Goal: Task Accomplishment & Management: Manage account settings

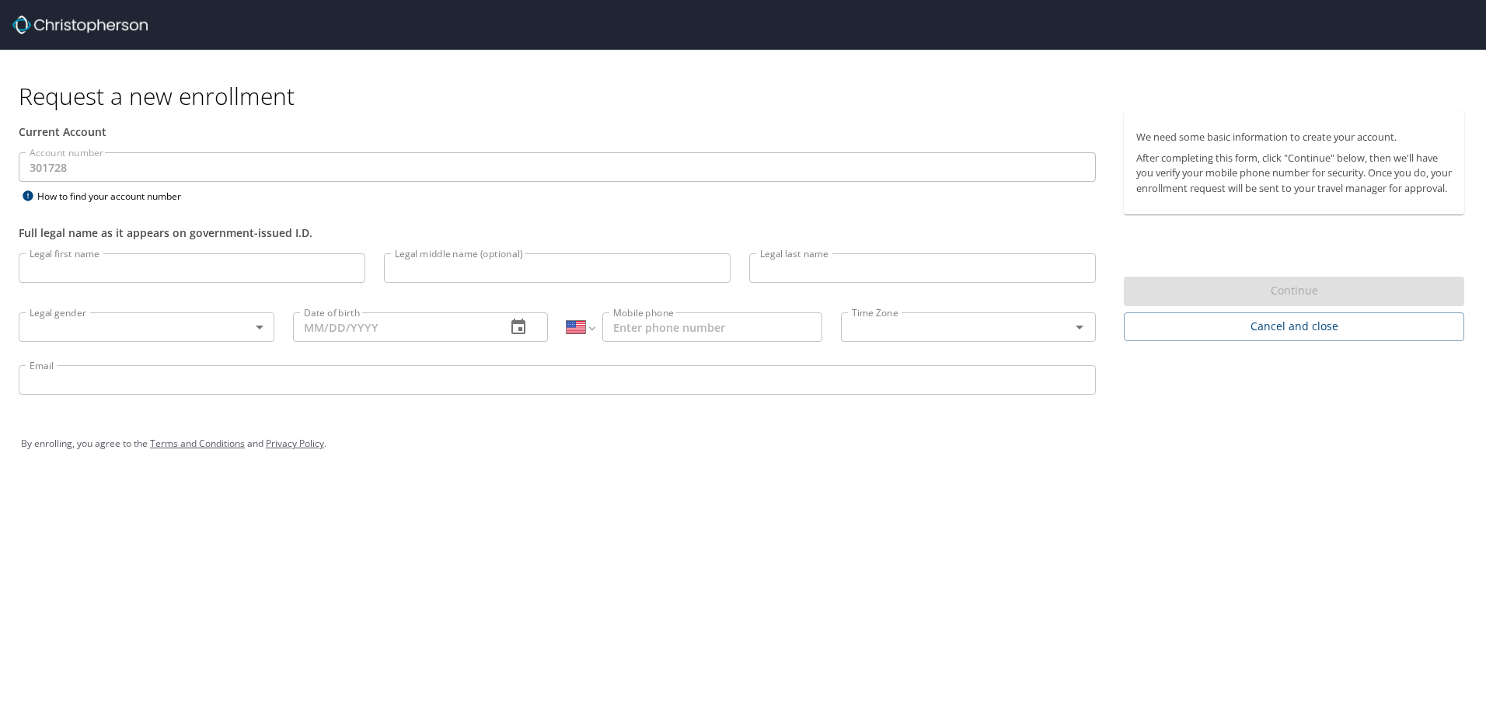
select select "US"
click at [165, 263] on input "Legal first name" at bounding box center [192, 268] width 347 height 30
type input "dustin"
type input "slocum"
type input "01/03/1993"
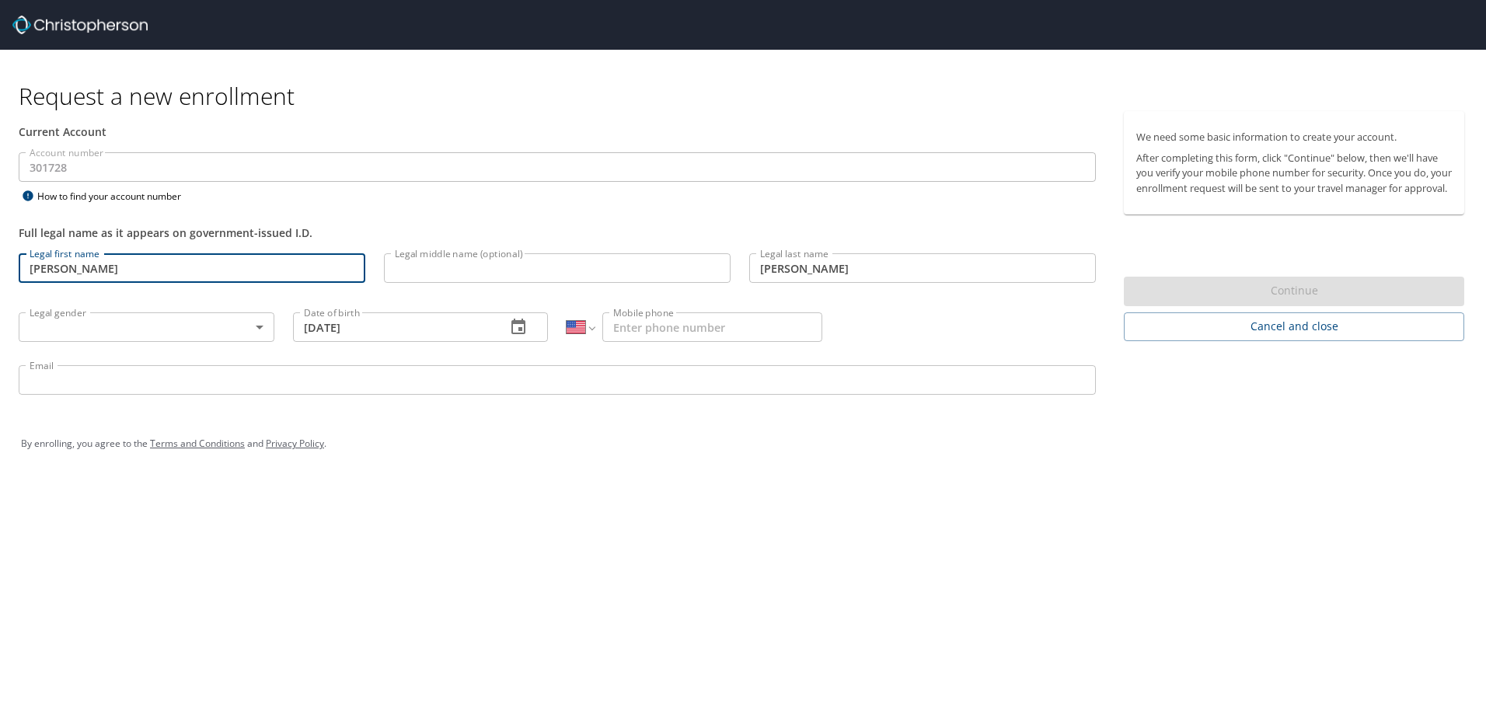
type input "1 (570) 265-9121"
type input "Dustin.Slocum@woodgrain.com"
type input "Dustin"
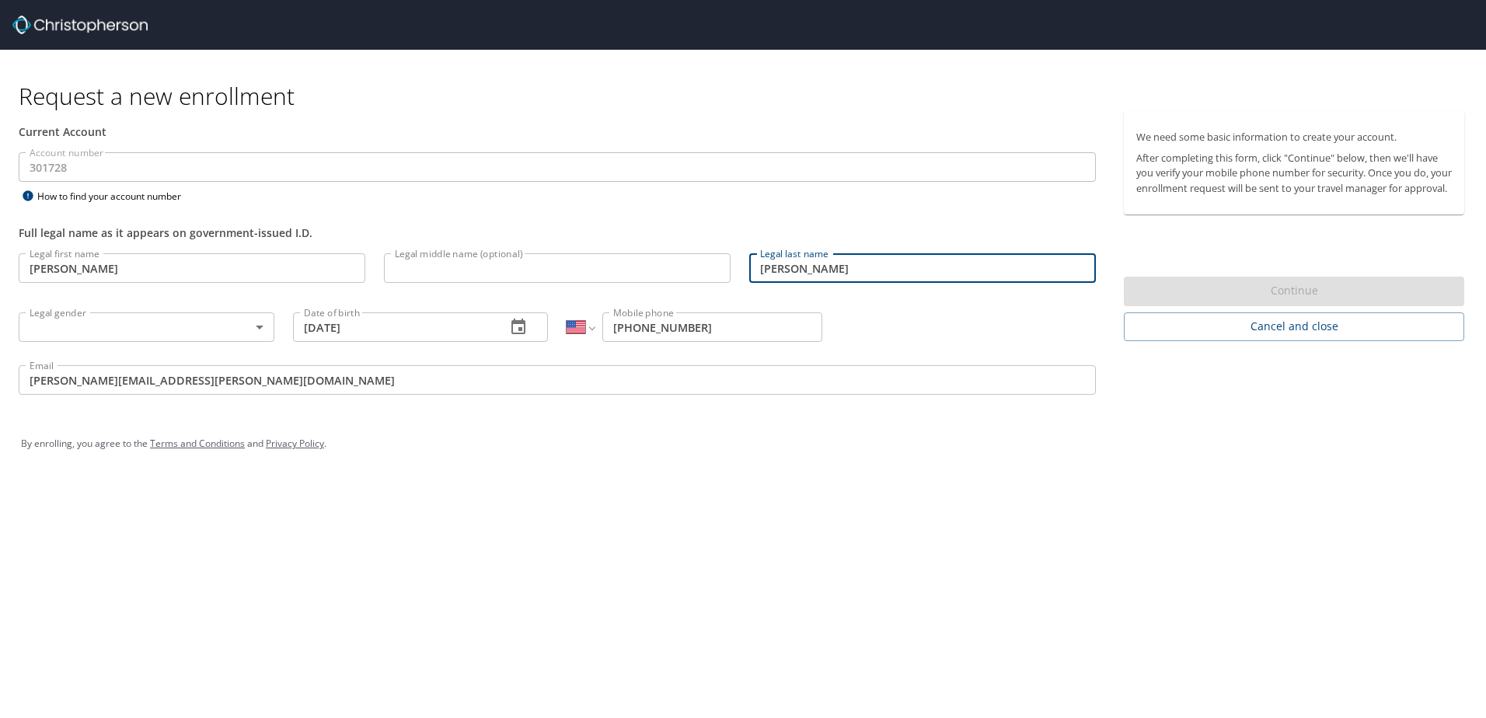
click at [764, 265] on input "slocum" at bounding box center [922, 268] width 347 height 30
type input "Slocum"
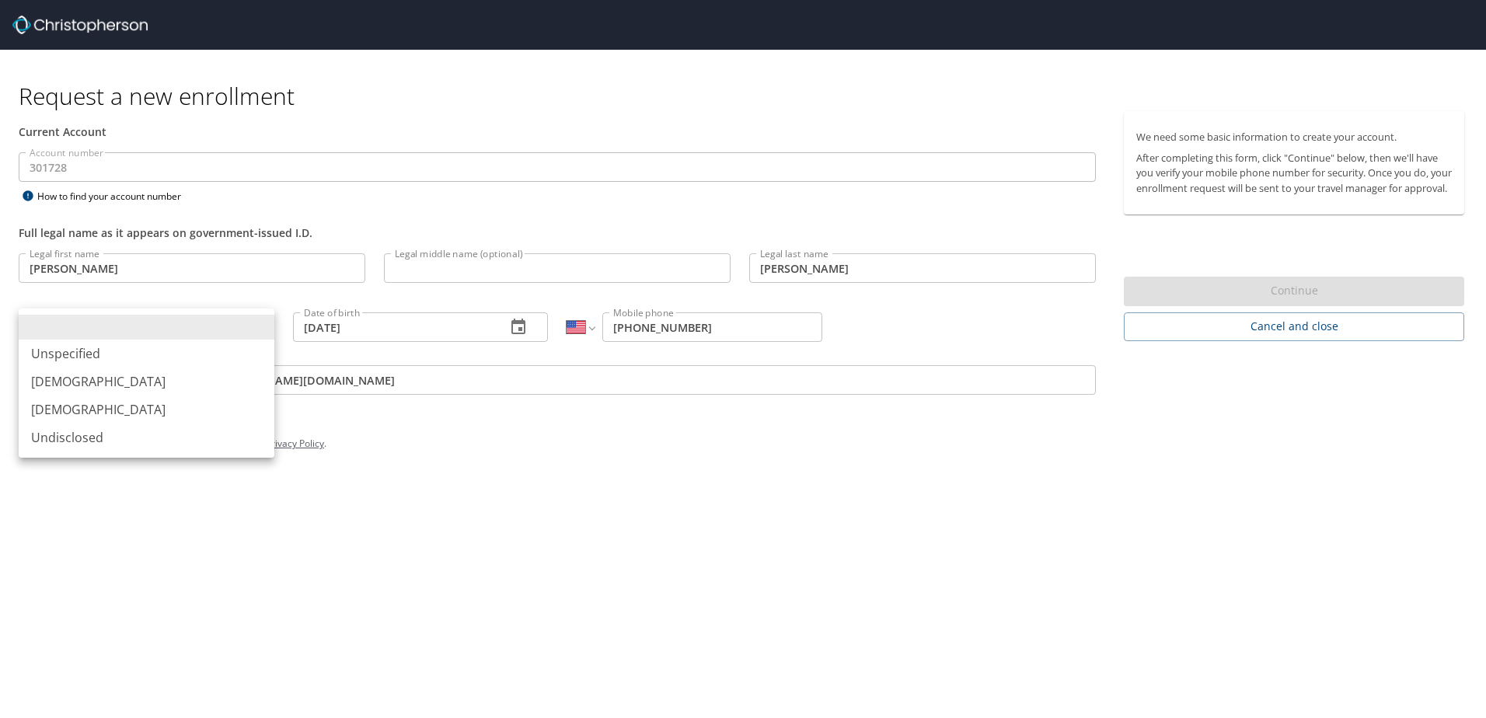
click at [156, 324] on body "Request a new enrollment Current Account Account number 301728 Account number H…" at bounding box center [743, 359] width 1486 height 718
click at [156, 384] on li "Male" at bounding box center [147, 382] width 256 height 28
type input "Male"
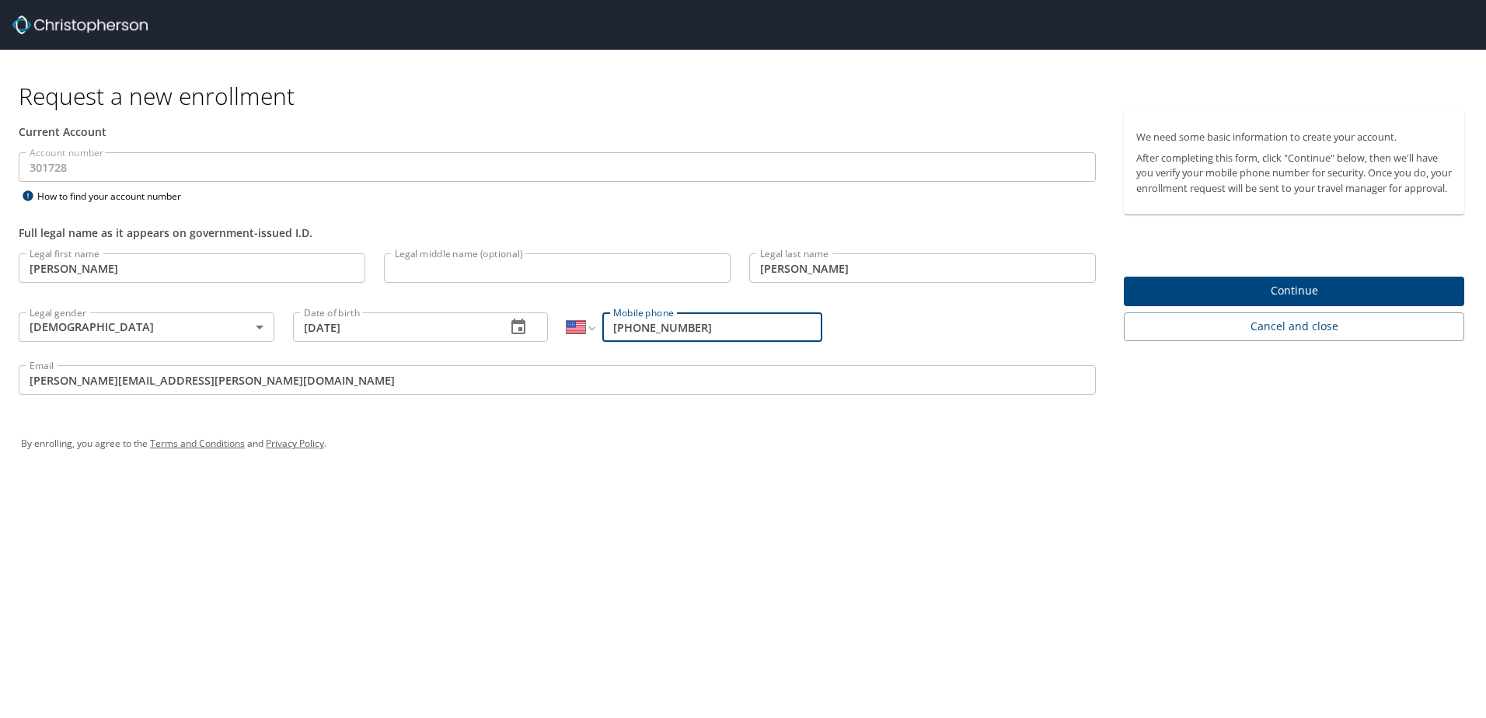
drag, startPoint x: 724, startPoint y: 327, endPoint x: 596, endPoint y: 321, distance: 128.4
click at [596, 321] on div "International Afghanistan Åland Islands Albania Algeria American Samoa Andorra …" at bounding box center [695, 327] width 256 height 30
type input "(570) 627-0105"
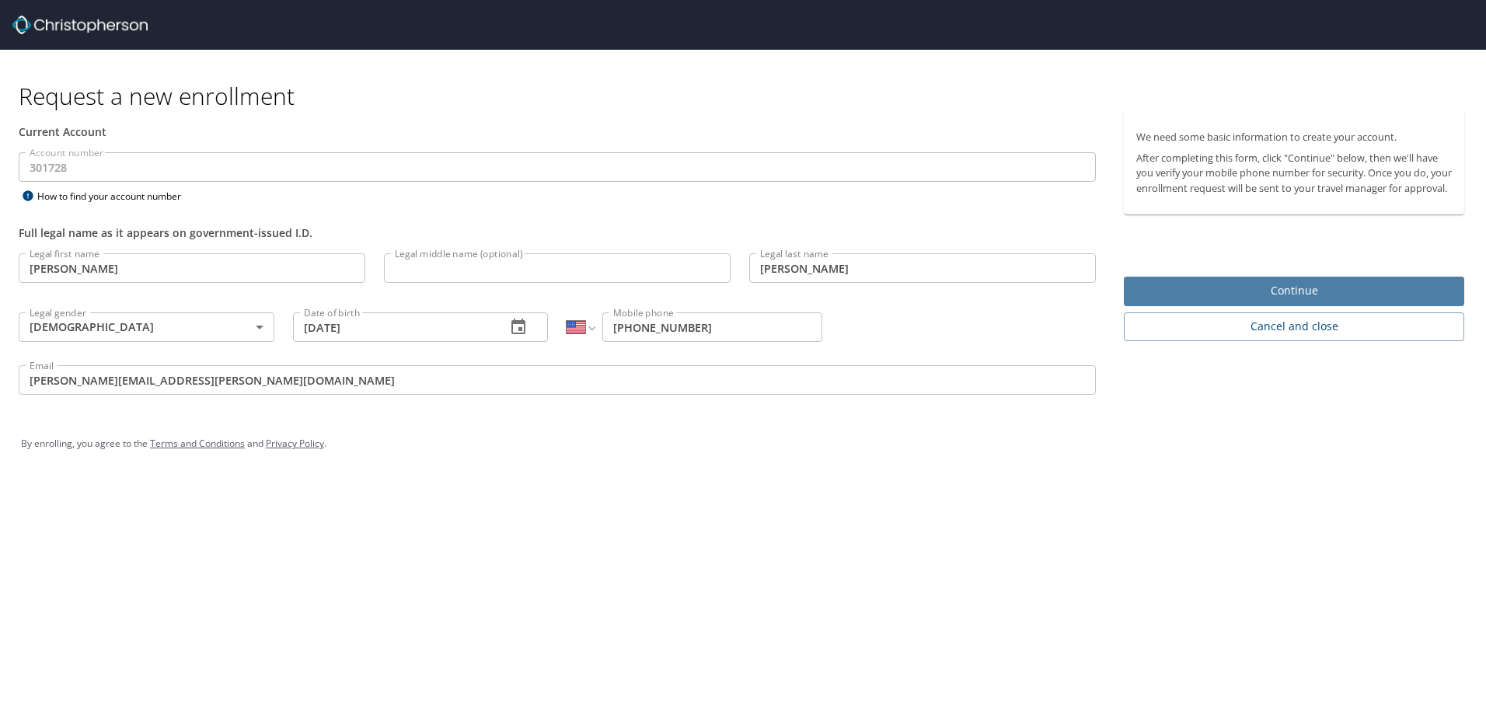
click at [1329, 301] on span "Continue" at bounding box center [1294, 290] width 316 height 19
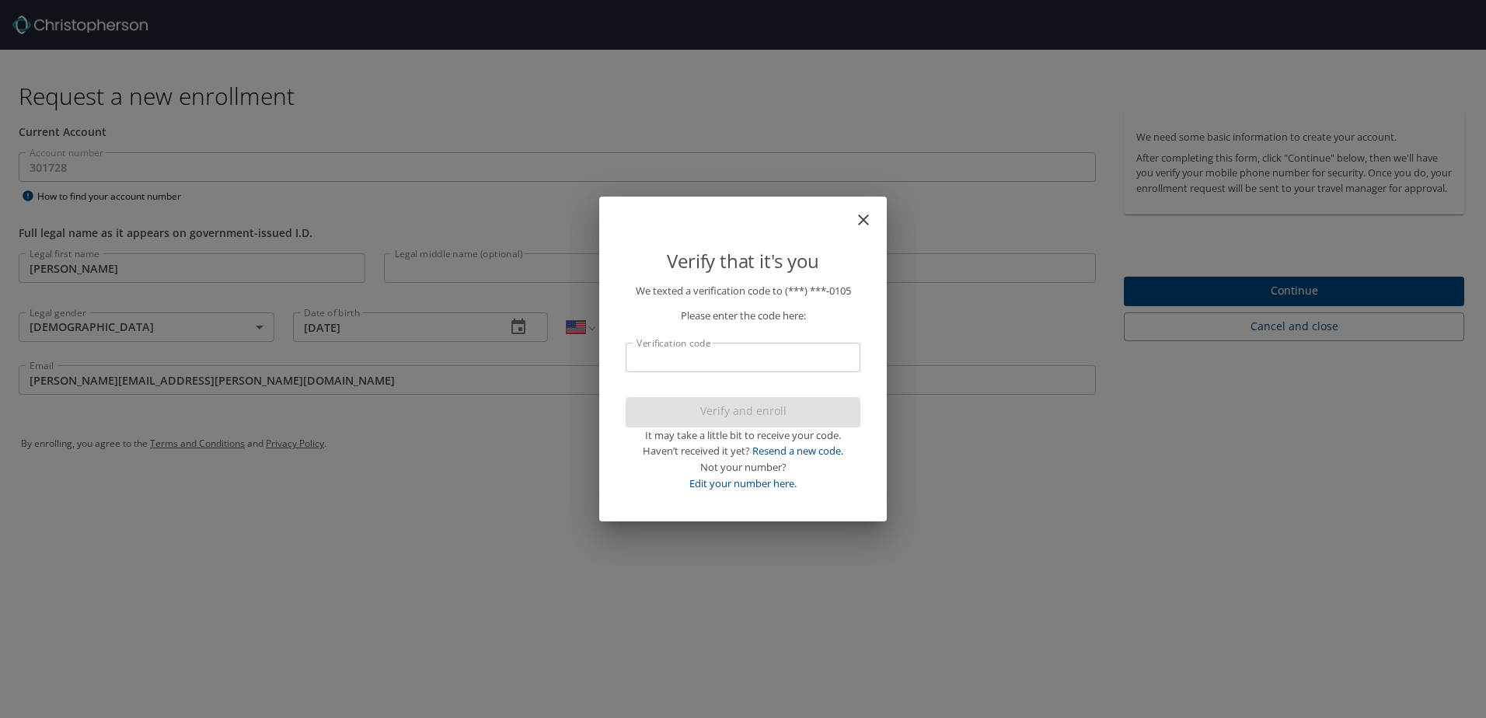
click at [734, 372] on input "Verification code" at bounding box center [743, 358] width 235 height 30
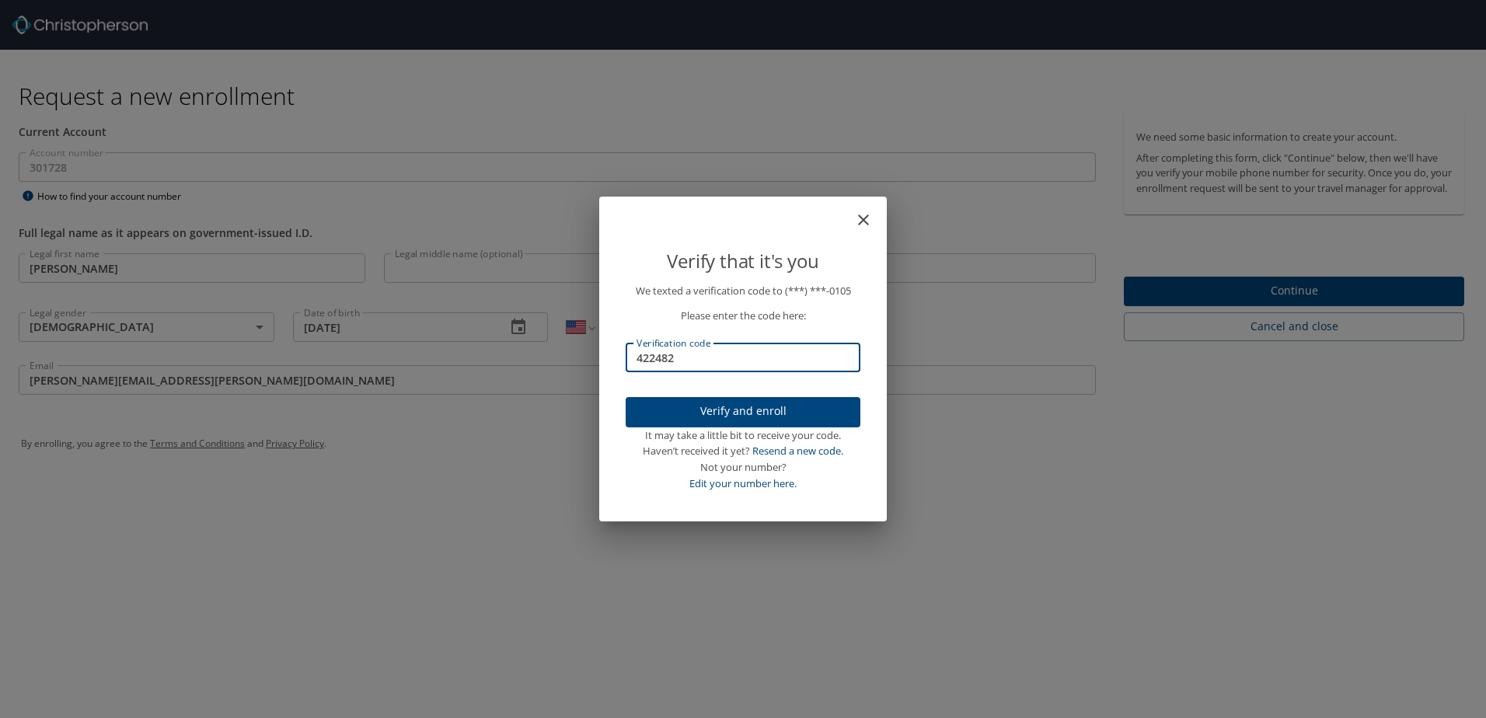
type input "422482"
click at [683, 420] on span "Verify and enroll" at bounding box center [743, 411] width 210 height 19
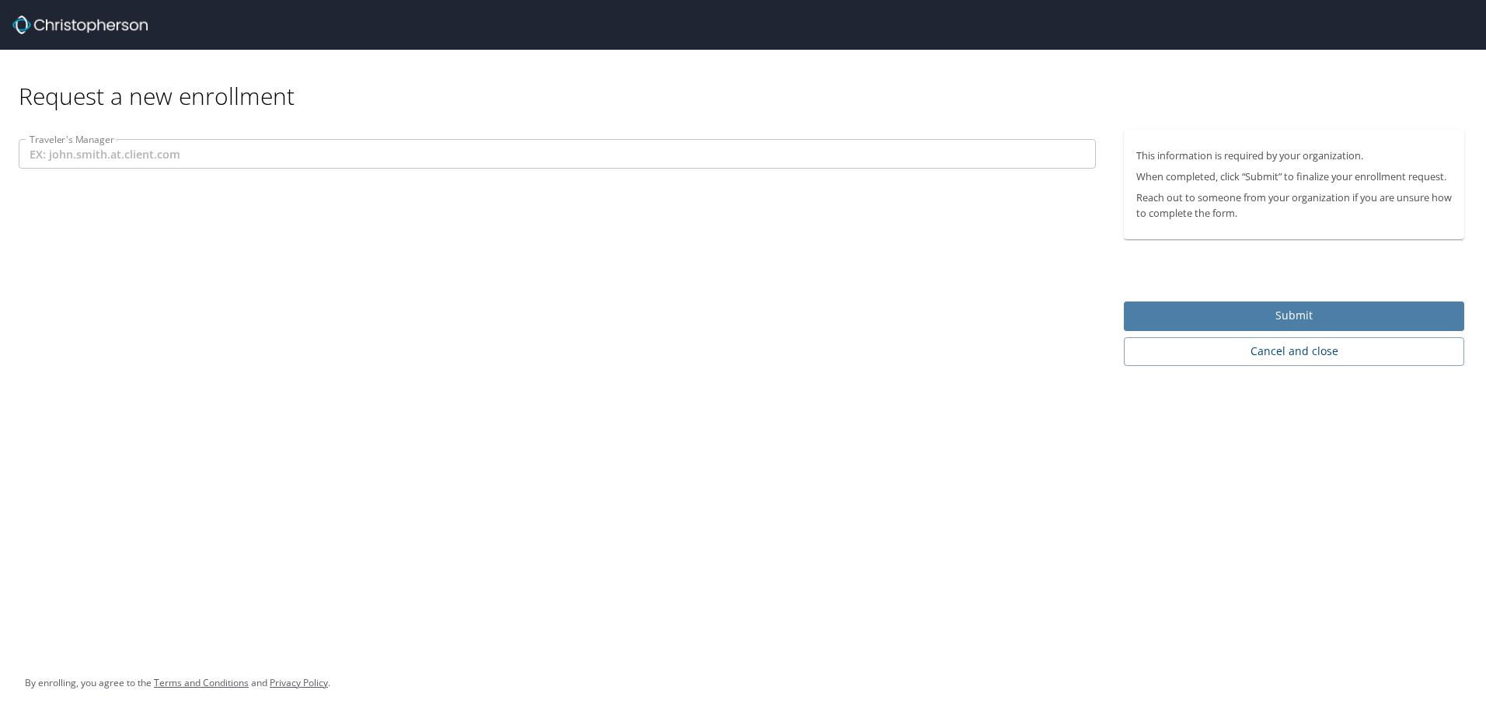
click at [1335, 319] on span "Submit" at bounding box center [1294, 315] width 316 height 19
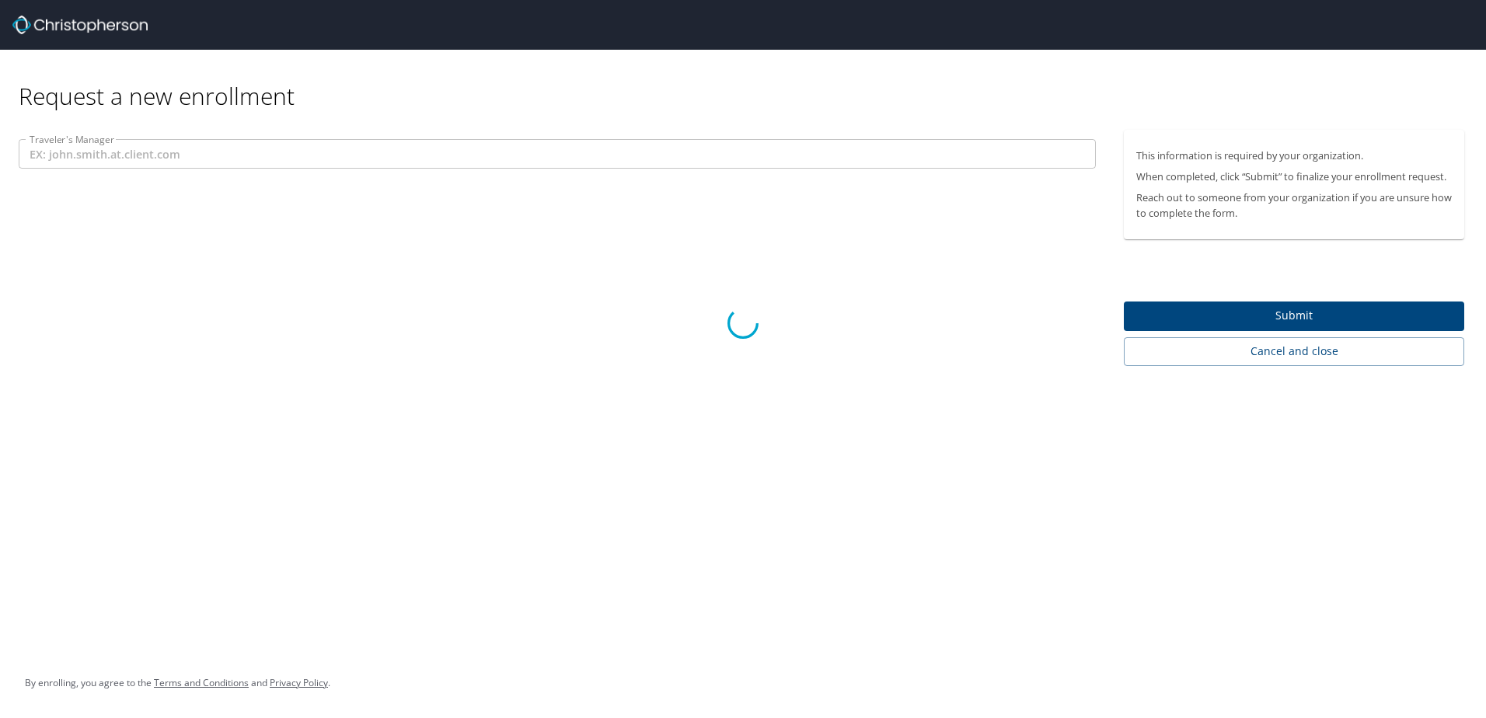
click at [151, 153] on div at bounding box center [743, 323] width 1486 height 790
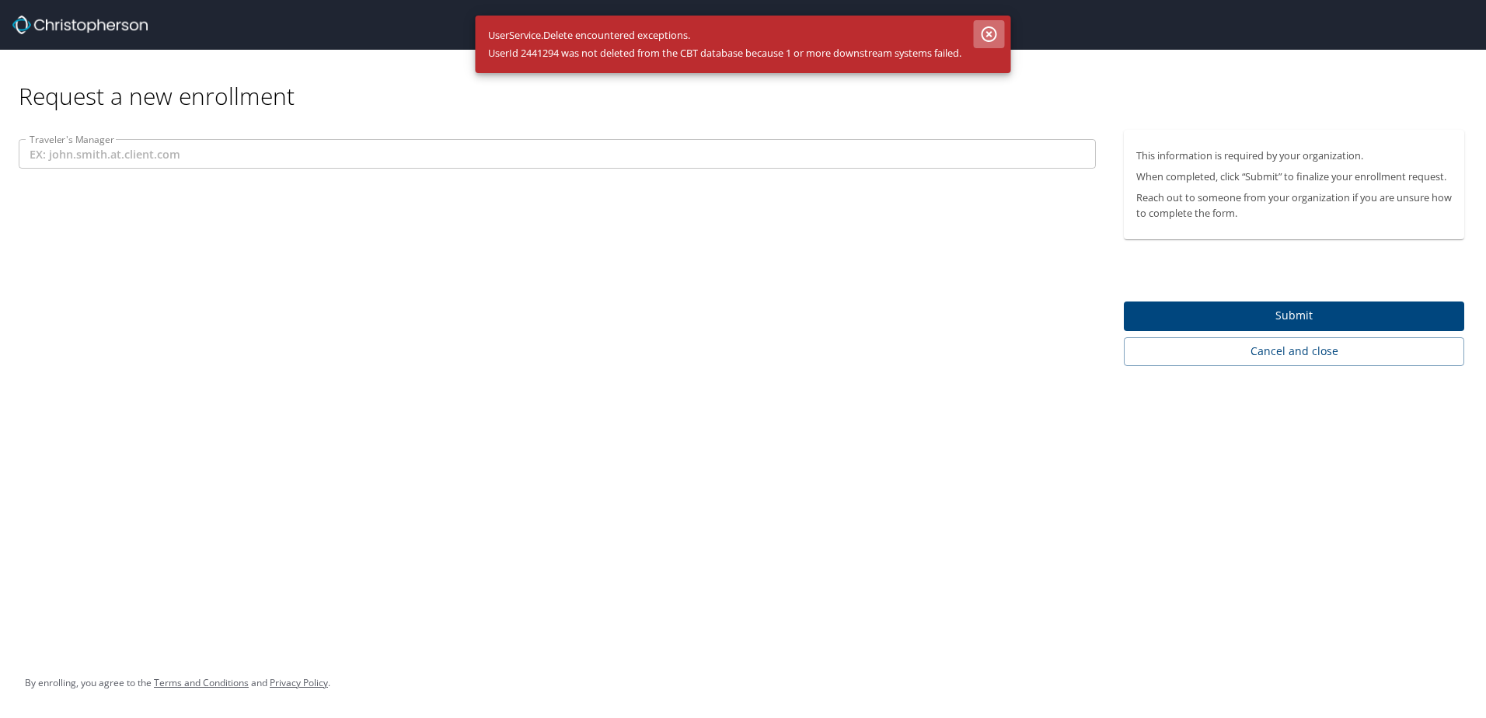
click at [992, 33] on icon "button" at bounding box center [990, 34] width 16 height 16
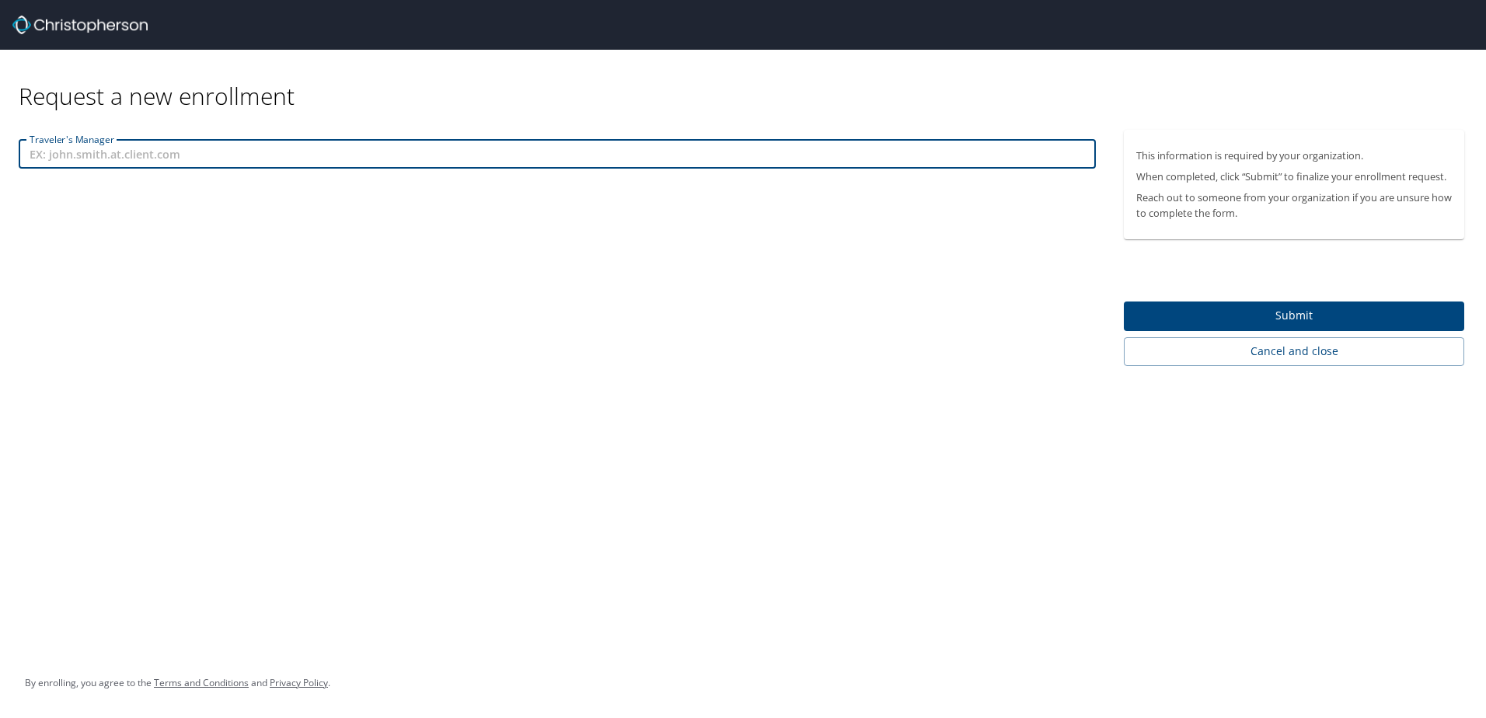
click at [201, 155] on input "Traveler's Manager" at bounding box center [557, 154] width 1077 height 30
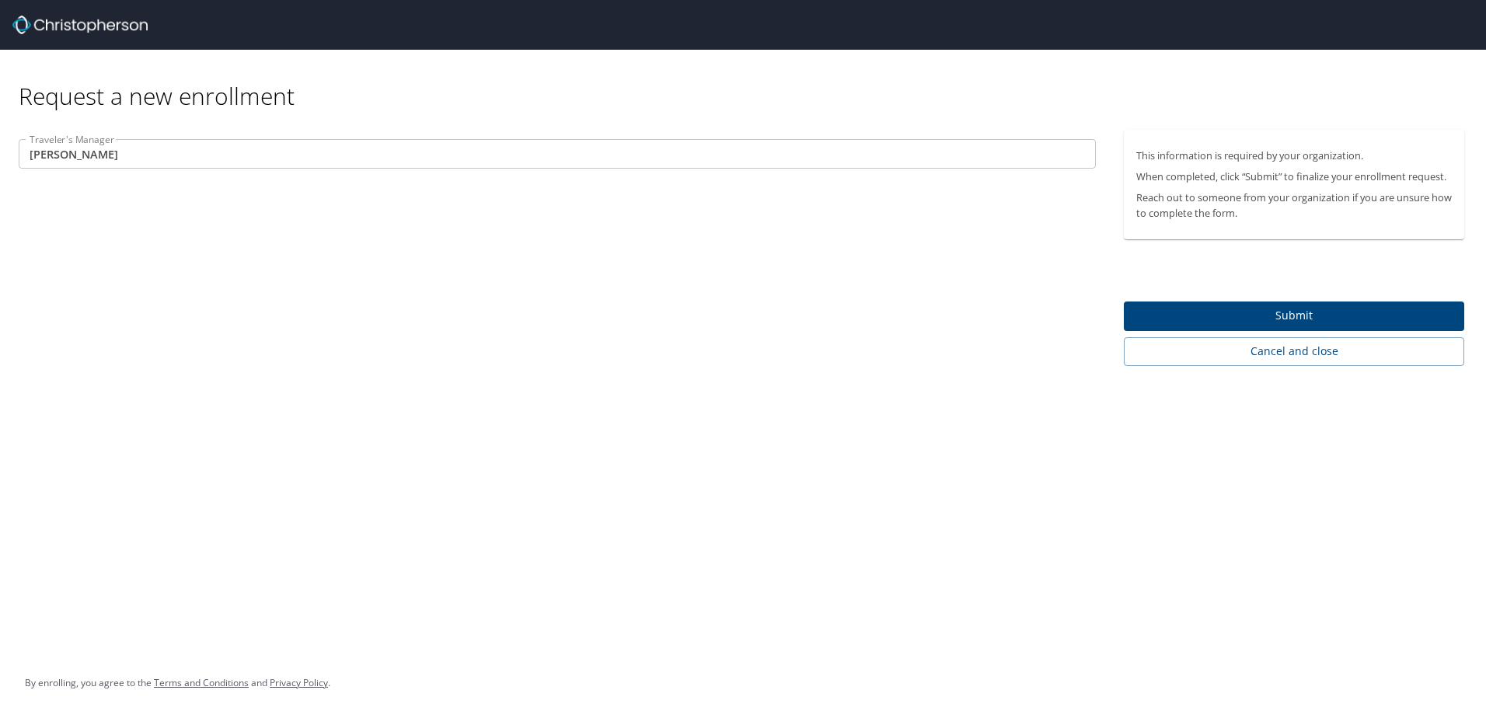
click at [198, 162] on input "Ron" at bounding box center [557, 154] width 1077 height 30
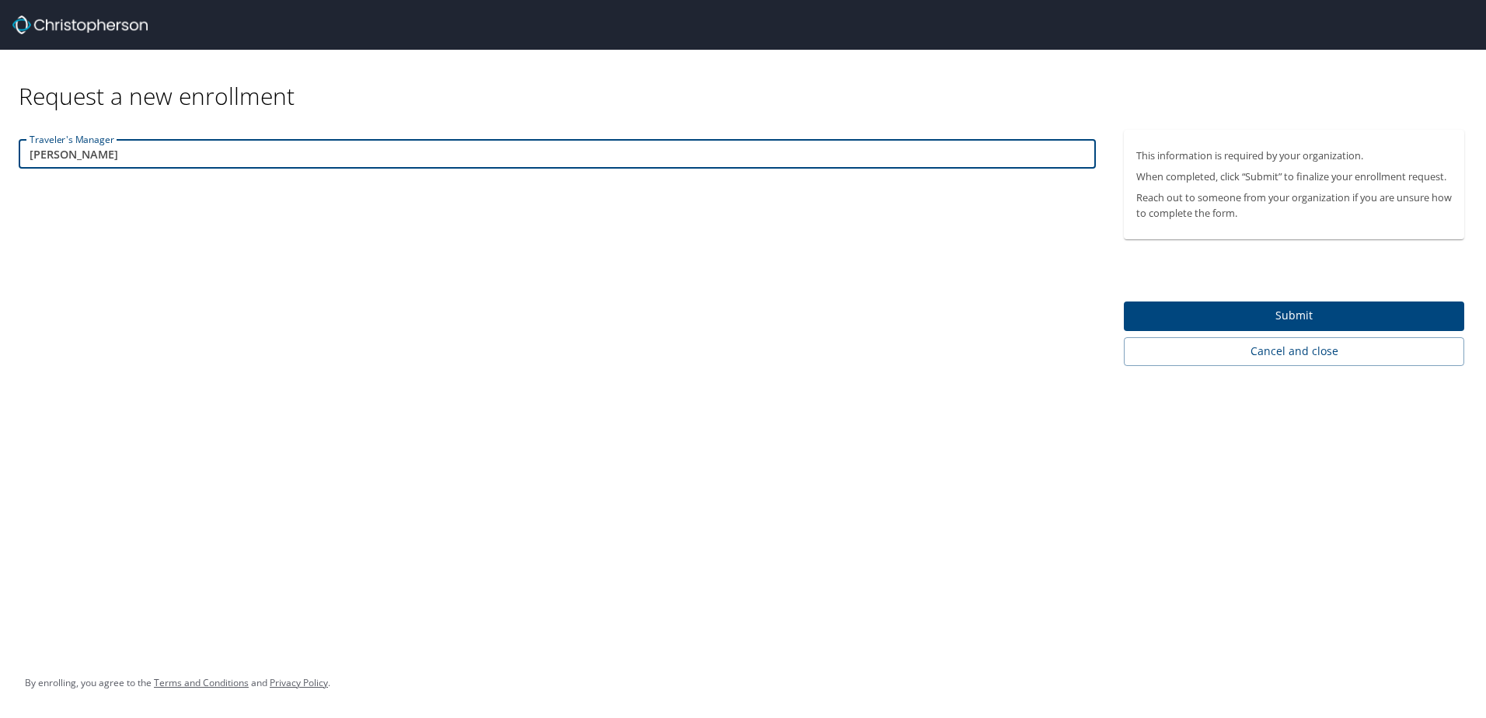
paste input "Email Ronald.Leljedal@woodgrain.com"
drag, startPoint x: 82, startPoint y: 155, endPoint x: 23, endPoint y: 157, distance: 59.9
click at [23, 157] on input "RonEmail Ronald.Leljedal@woodgrain.com" at bounding box center [557, 154] width 1077 height 30
type input "Ronald.Leljedal@woodgrain.com"
click at [677, 265] on div "Traveler's Manager Ronald.Leljedal@woodgrain.com Traveler's Manager" at bounding box center [557, 248] width 1115 height 236
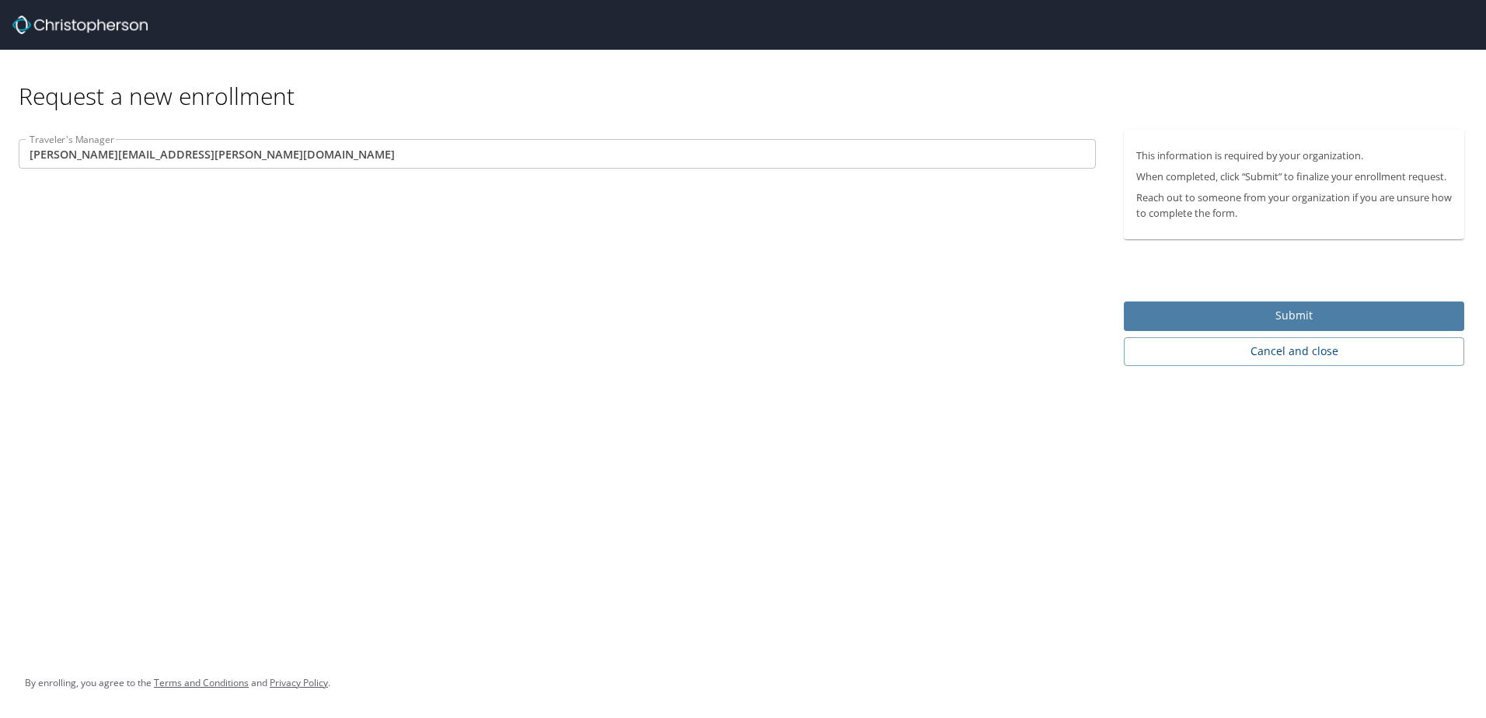
click at [1262, 316] on span "Submit" at bounding box center [1294, 315] width 316 height 19
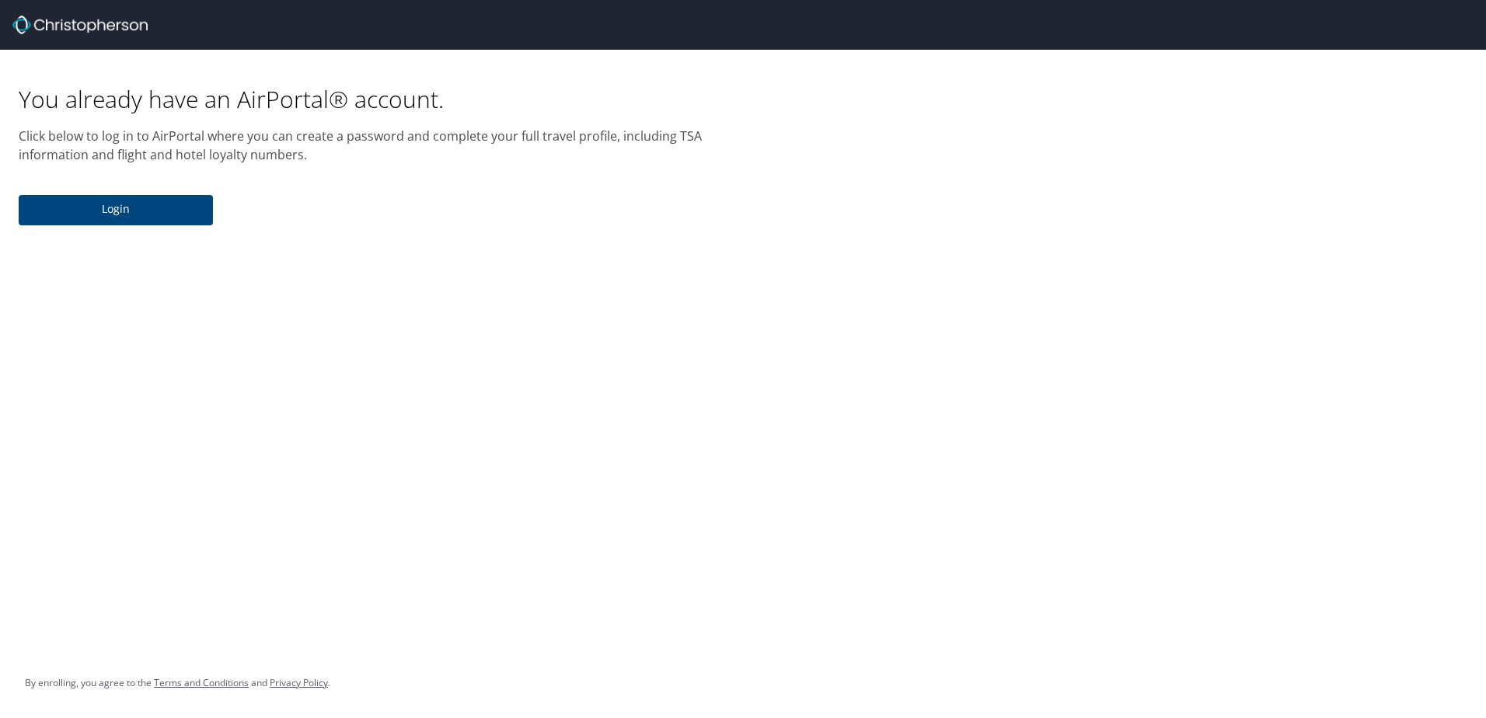
click at [153, 210] on span "Login" at bounding box center [115, 209] width 169 height 19
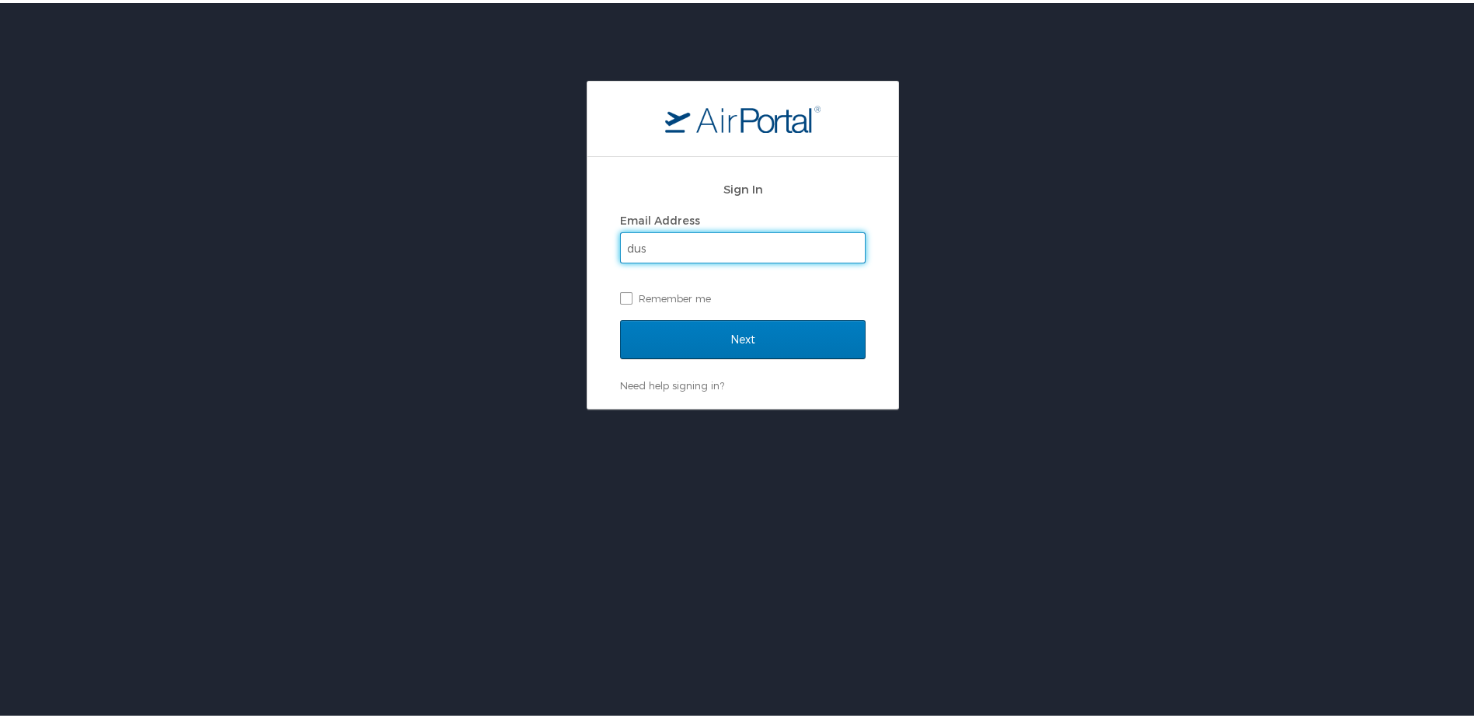
type input "Dustin.Slocum@woodgrain.com"
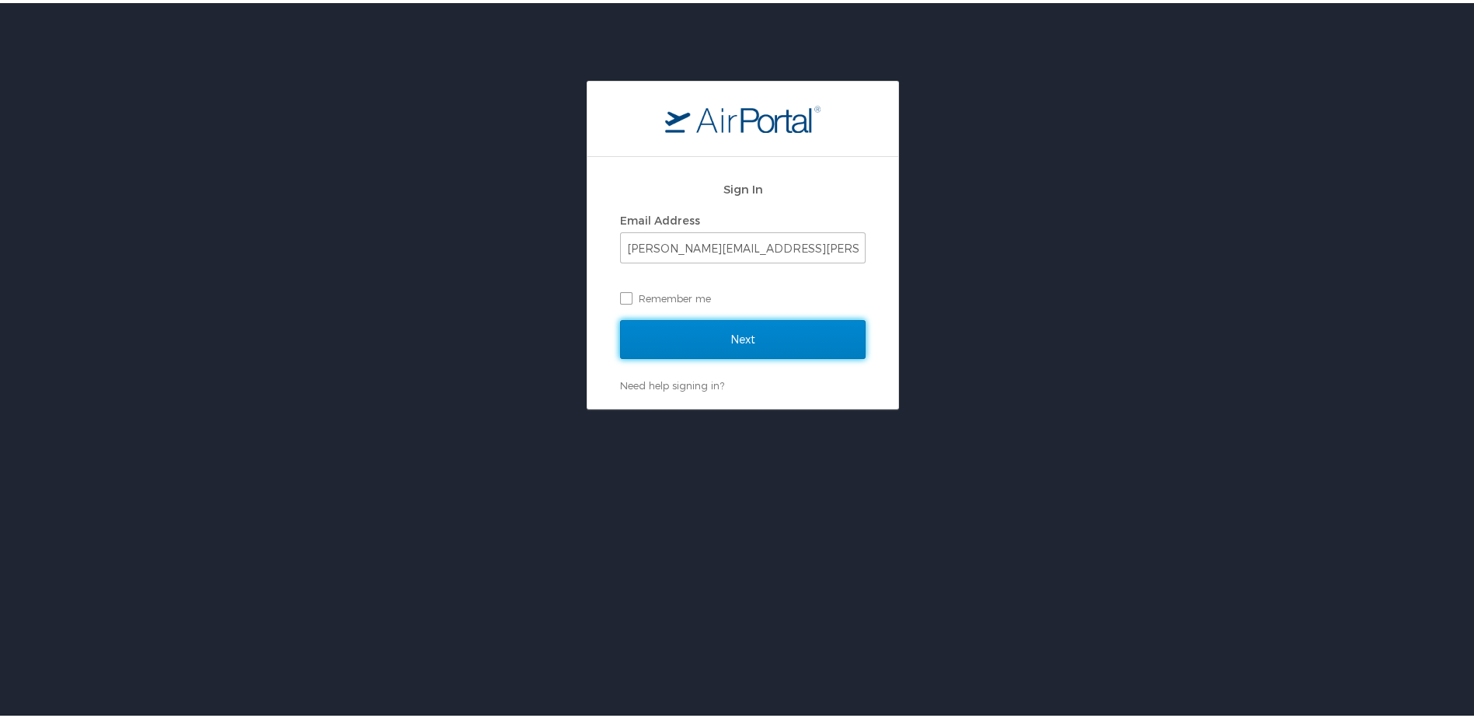
click at [685, 338] on input "Next" at bounding box center [743, 336] width 246 height 39
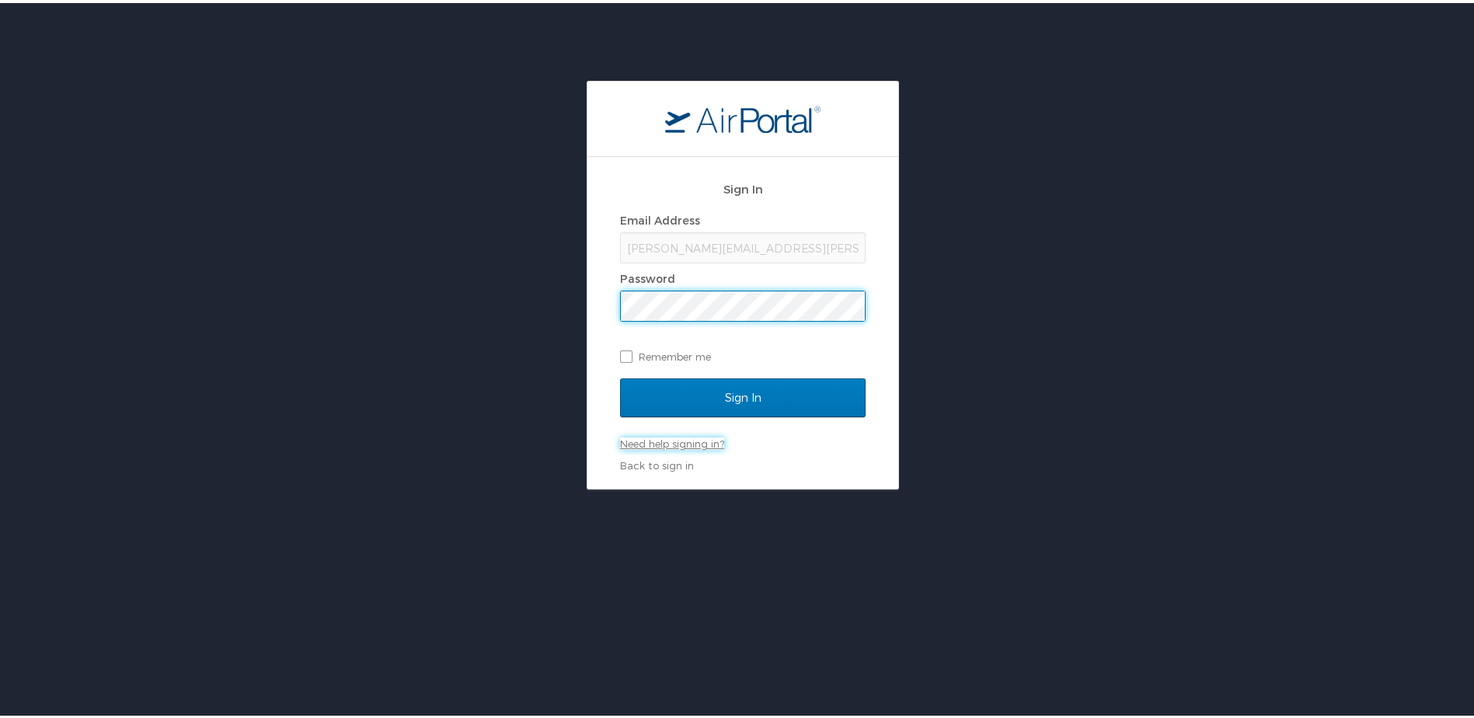
click at [671, 437] on link "Need help signing in?" at bounding box center [672, 440] width 104 height 12
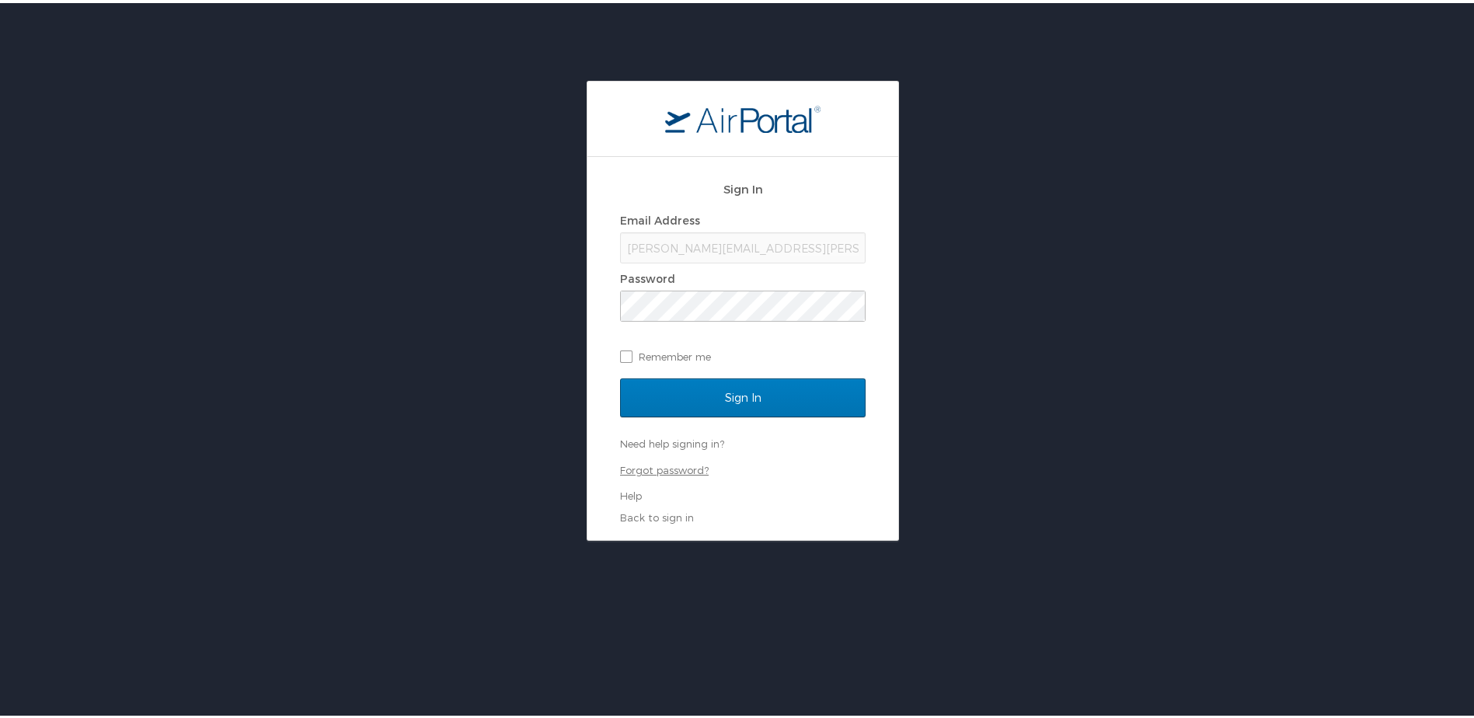
click at [684, 464] on link "Forgot password?" at bounding box center [664, 467] width 89 height 12
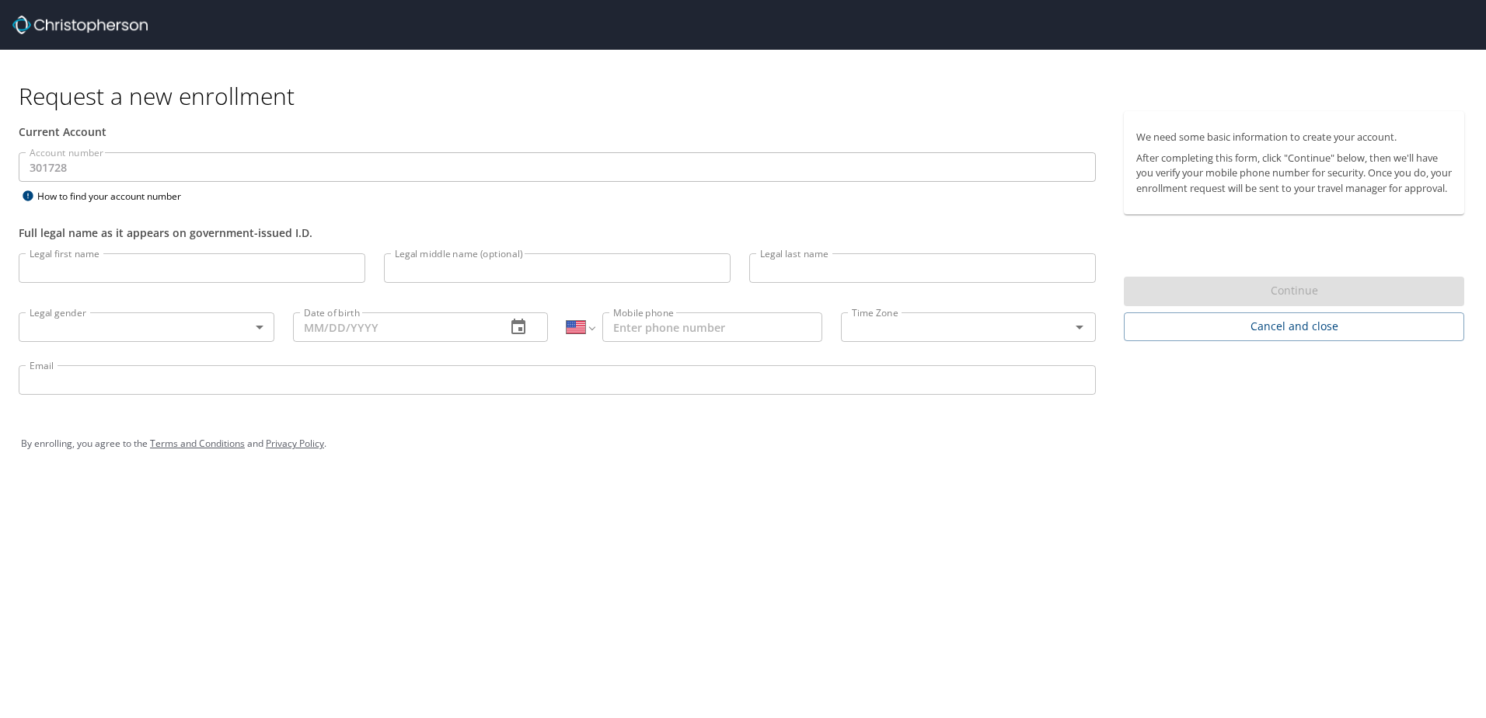
select select "US"
click at [1230, 337] on span "Cancel and close" at bounding box center [1294, 326] width 316 height 19
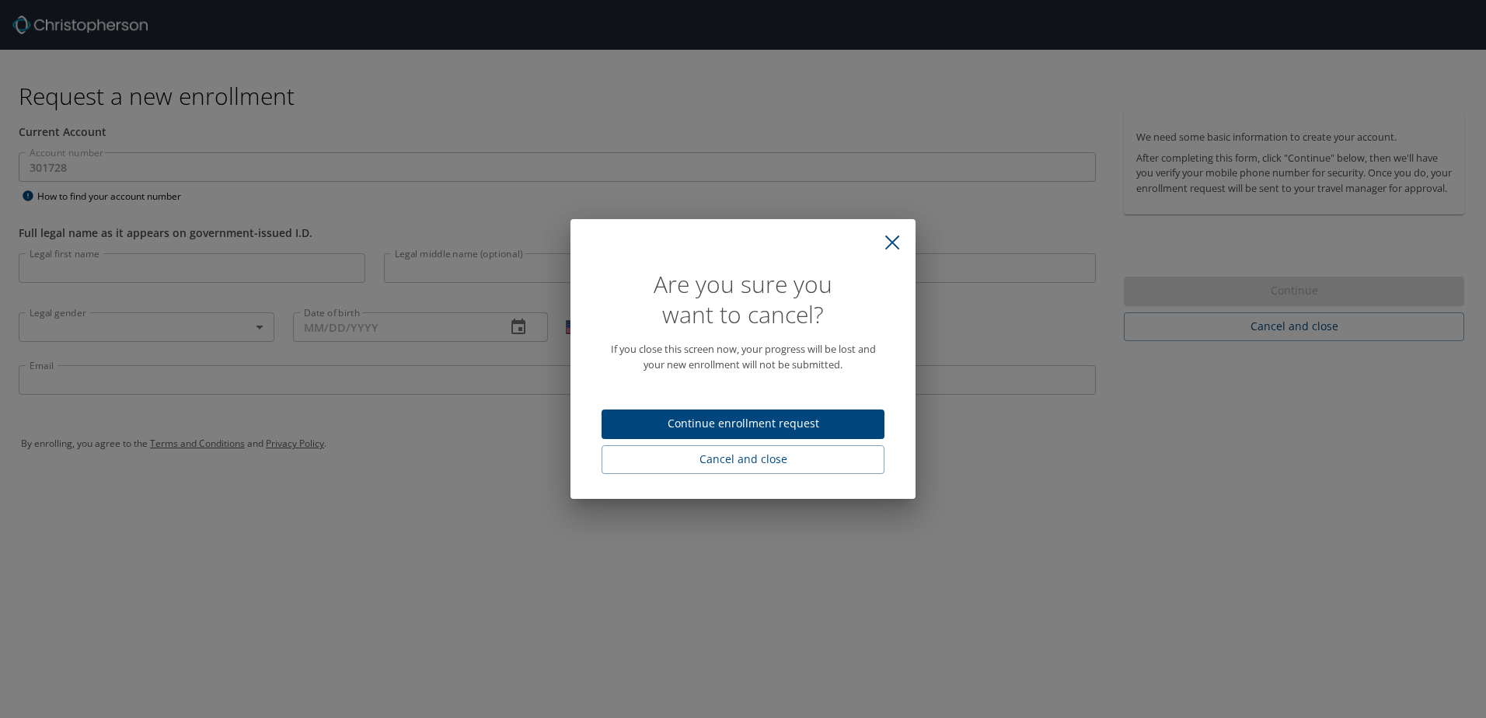
click at [892, 239] on icon "close" at bounding box center [892, 243] width 16 height 16
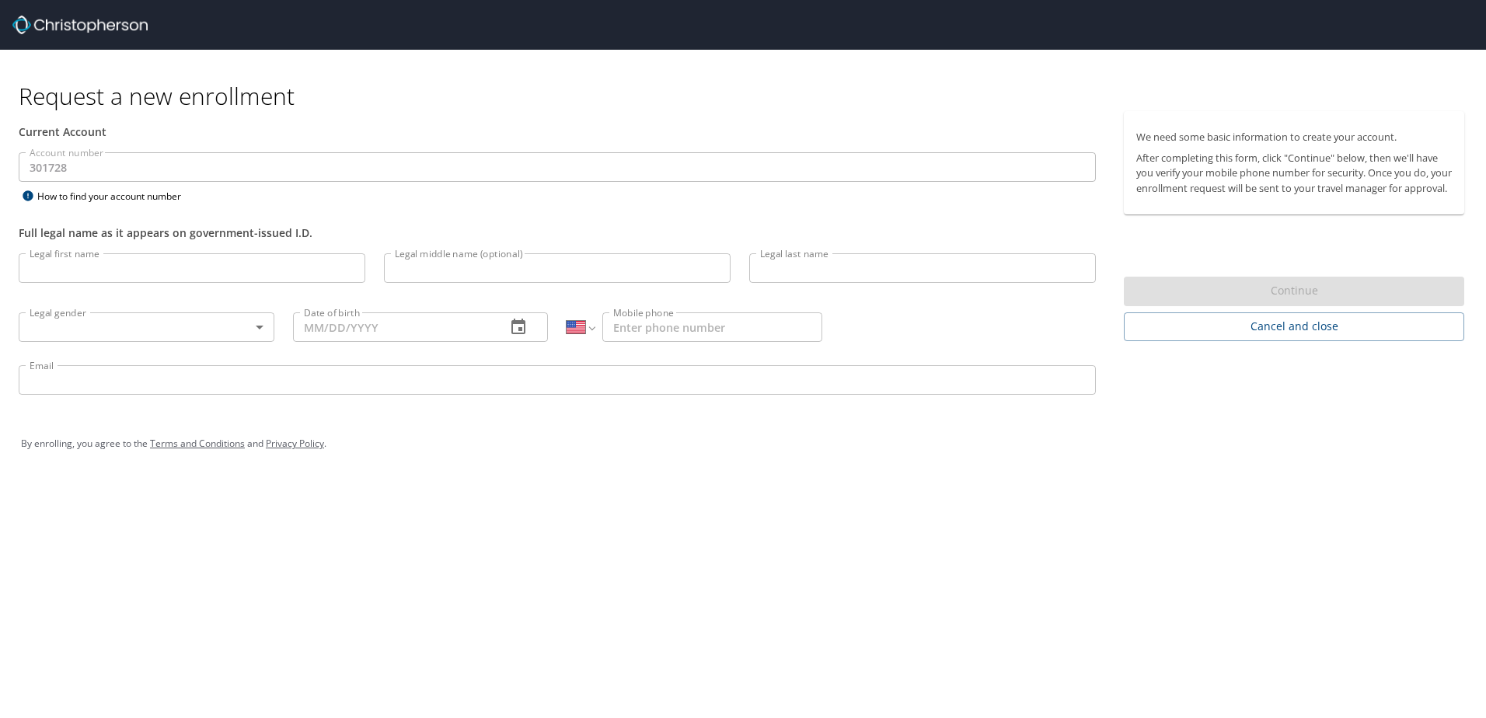
select select "US"
click at [308, 264] on input "Legal first name" at bounding box center [192, 268] width 347 height 30
type input "Dustin"
type input "Slocum"
type input "01/03/1993"
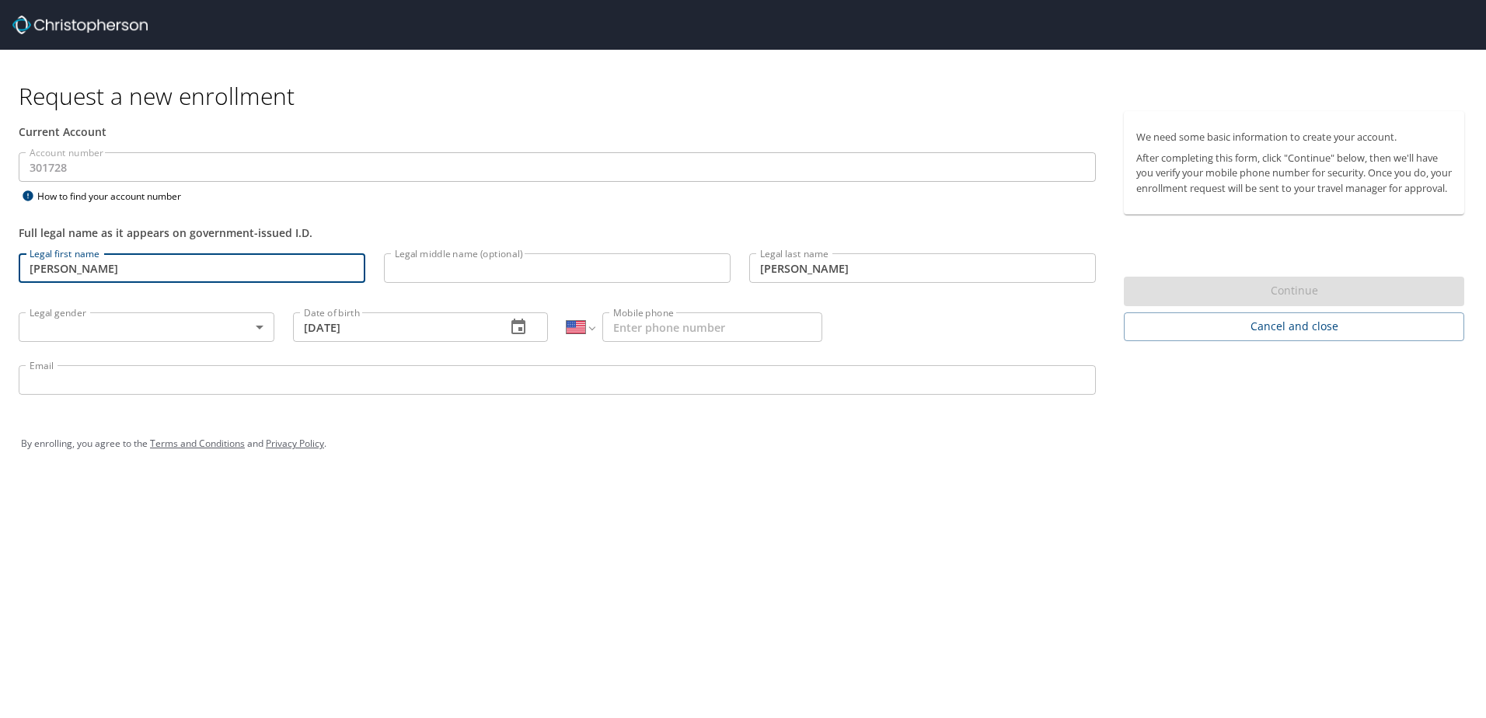
type input "(570) 627-0105"
type input "Dustin.Slocum@woodgrain.com"
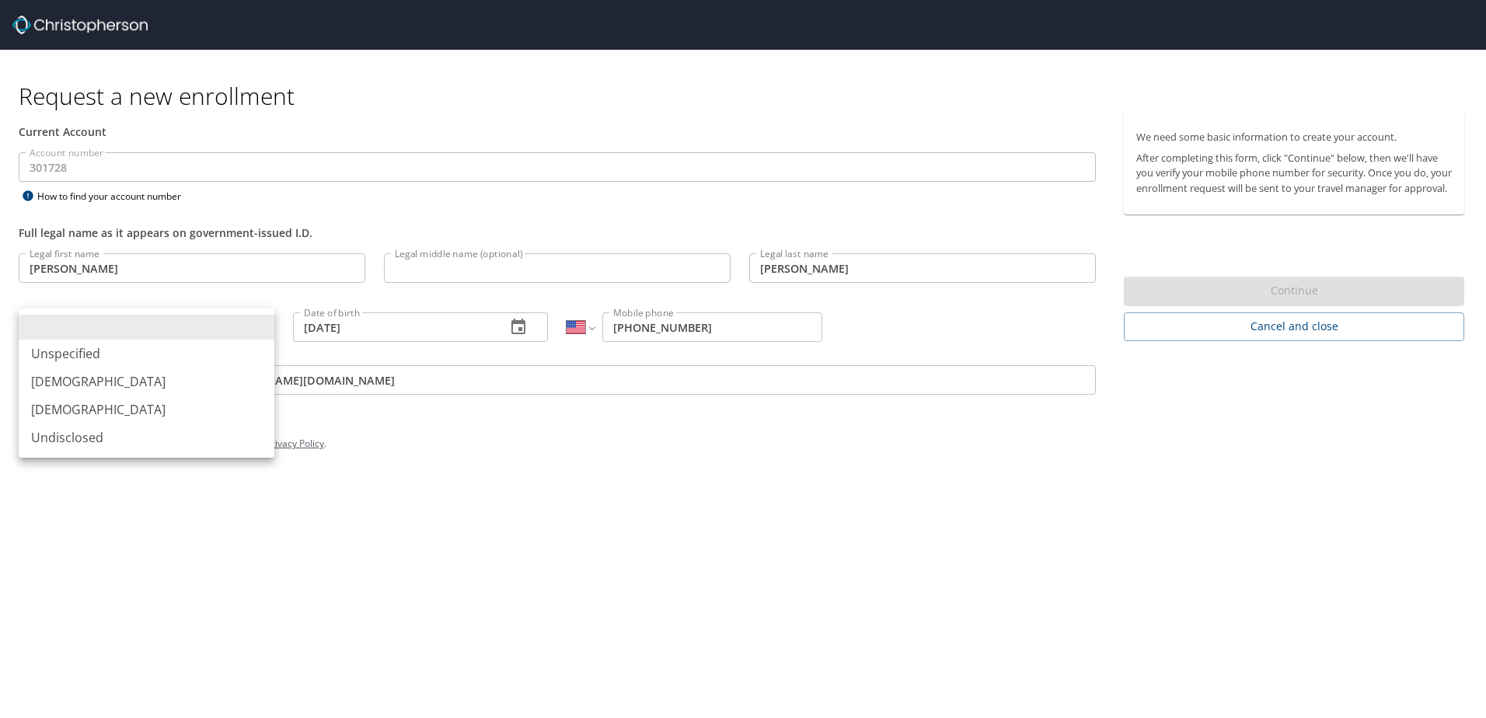
click at [245, 313] on body "Request a new enrollment Current Account Account number 301728 Account number H…" at bounding box center [743, 359] width 1486 height 718
click at [206, 387] on li "Male" at bounding box center [147, 382] width 256 height 28
type input "Male"
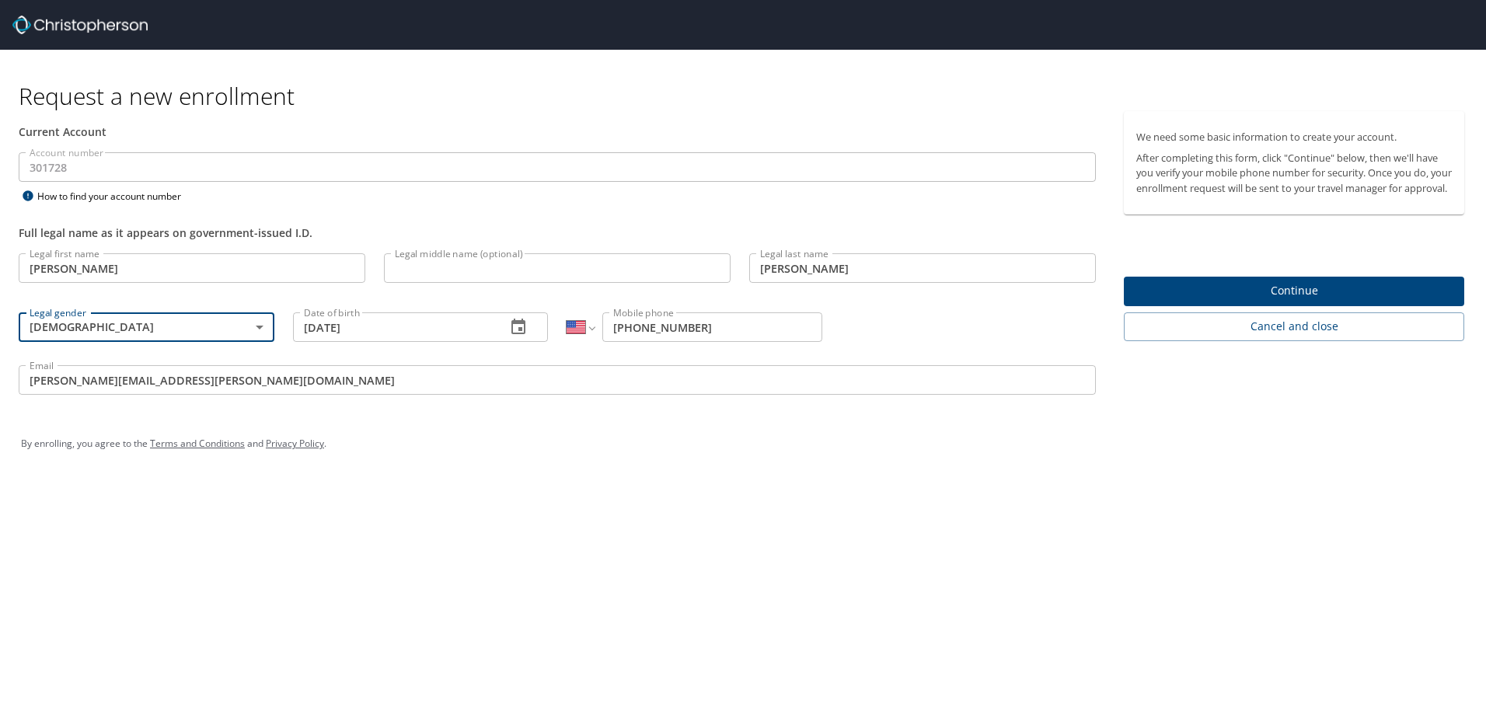
click at [1321, 301] on span "Continue" at bounding box center [1294, 290] width 316 height 19
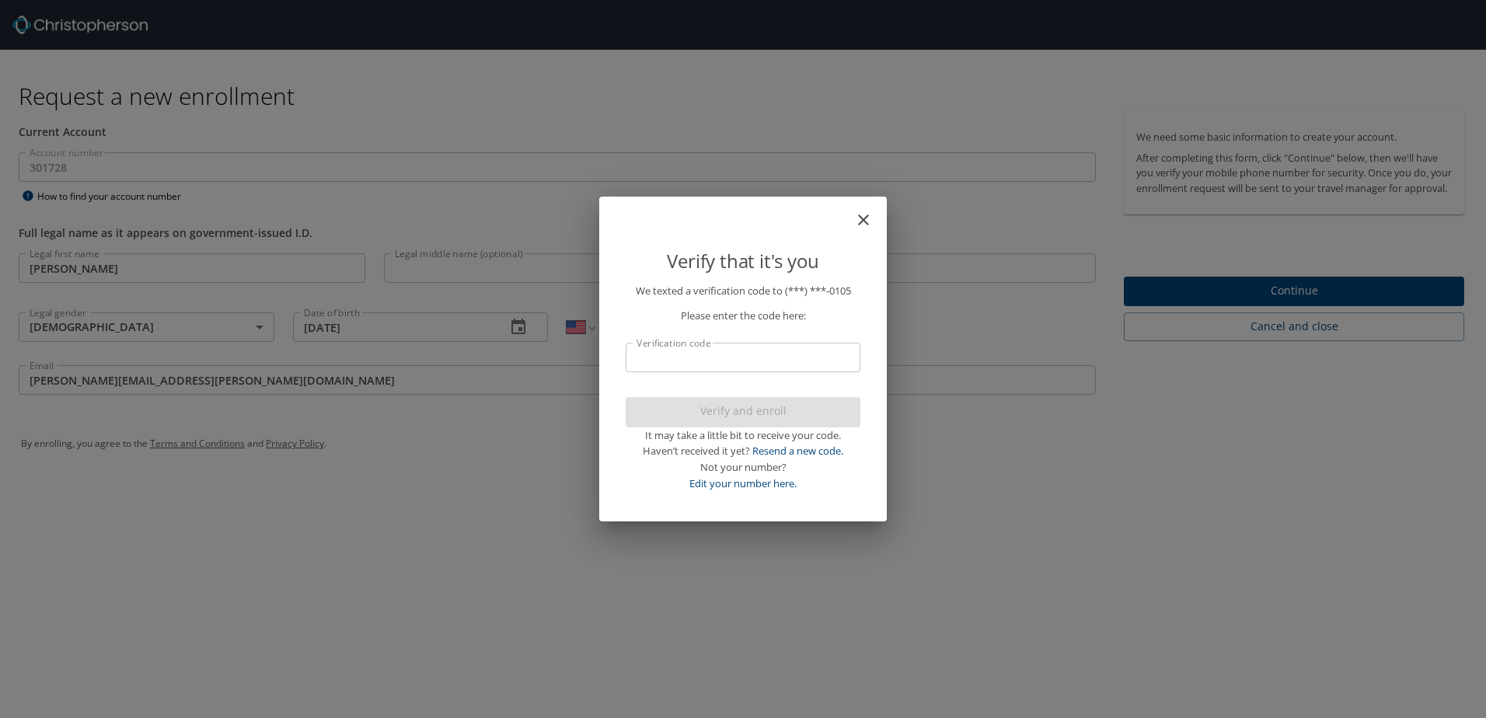
click at [751, 361] on input "Verification code" at bounding box center [743, 358] width 235 height 30
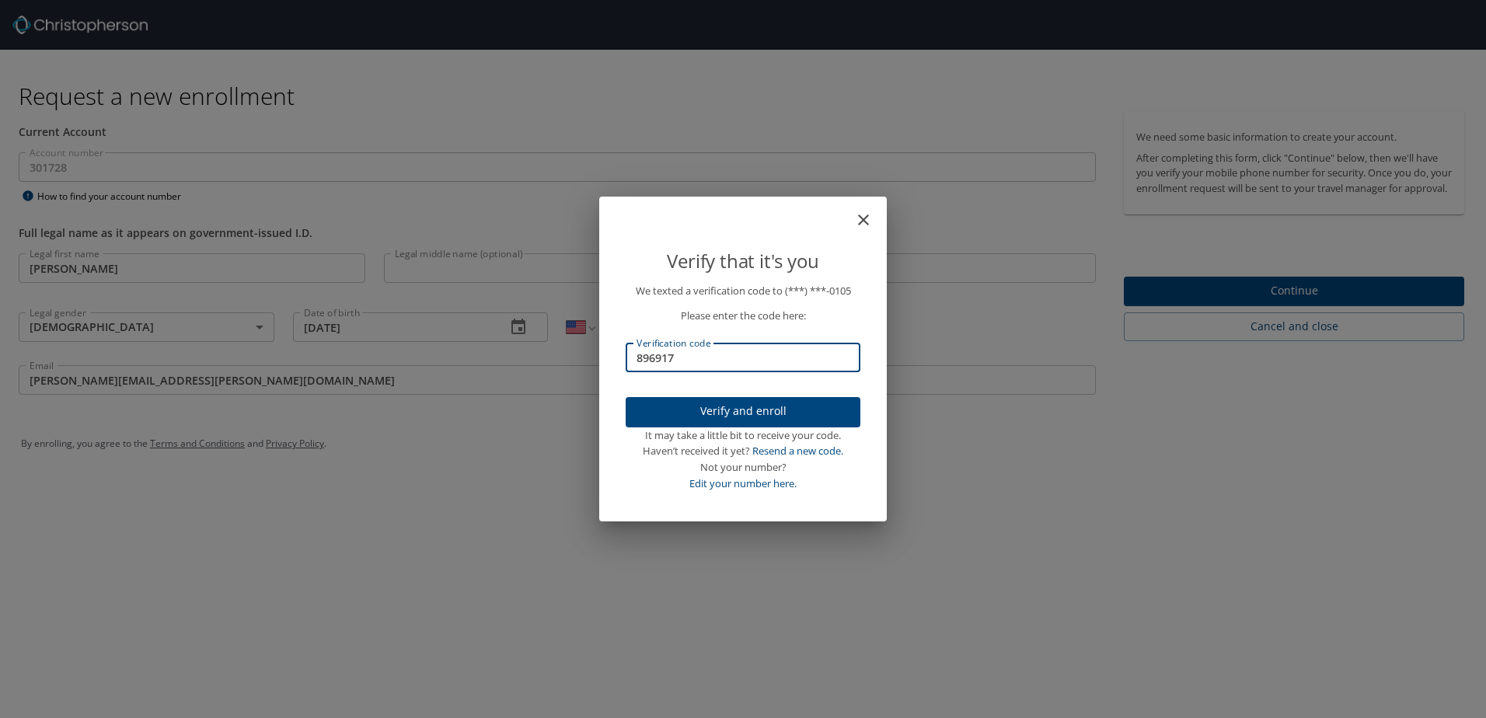
type input "896917"
click at [748, 407] on span "Verify and enroll" at bounding box center [743, 411] width 210 height 19
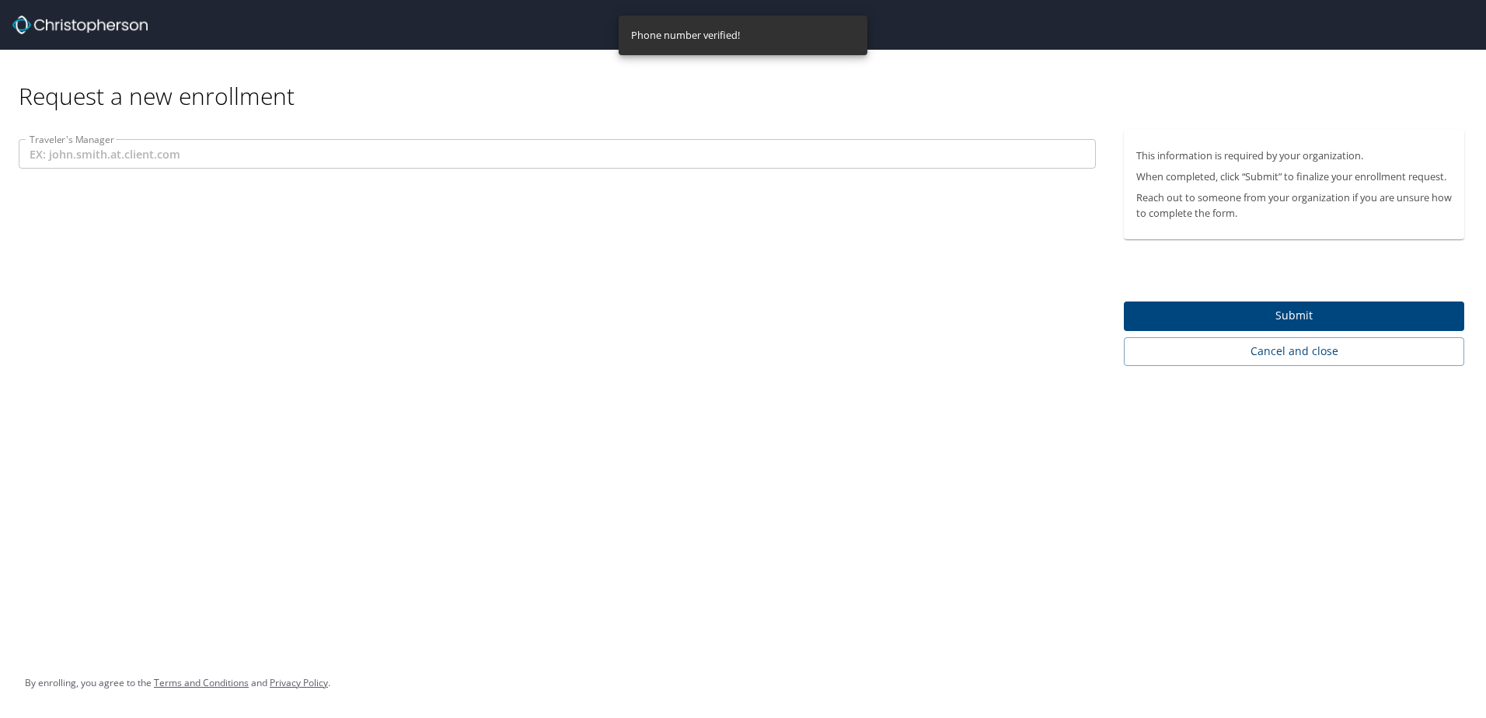
click at [232, 155] on input "Traveler's Manager" at bounding box center [557, 154] width 1077 height 30
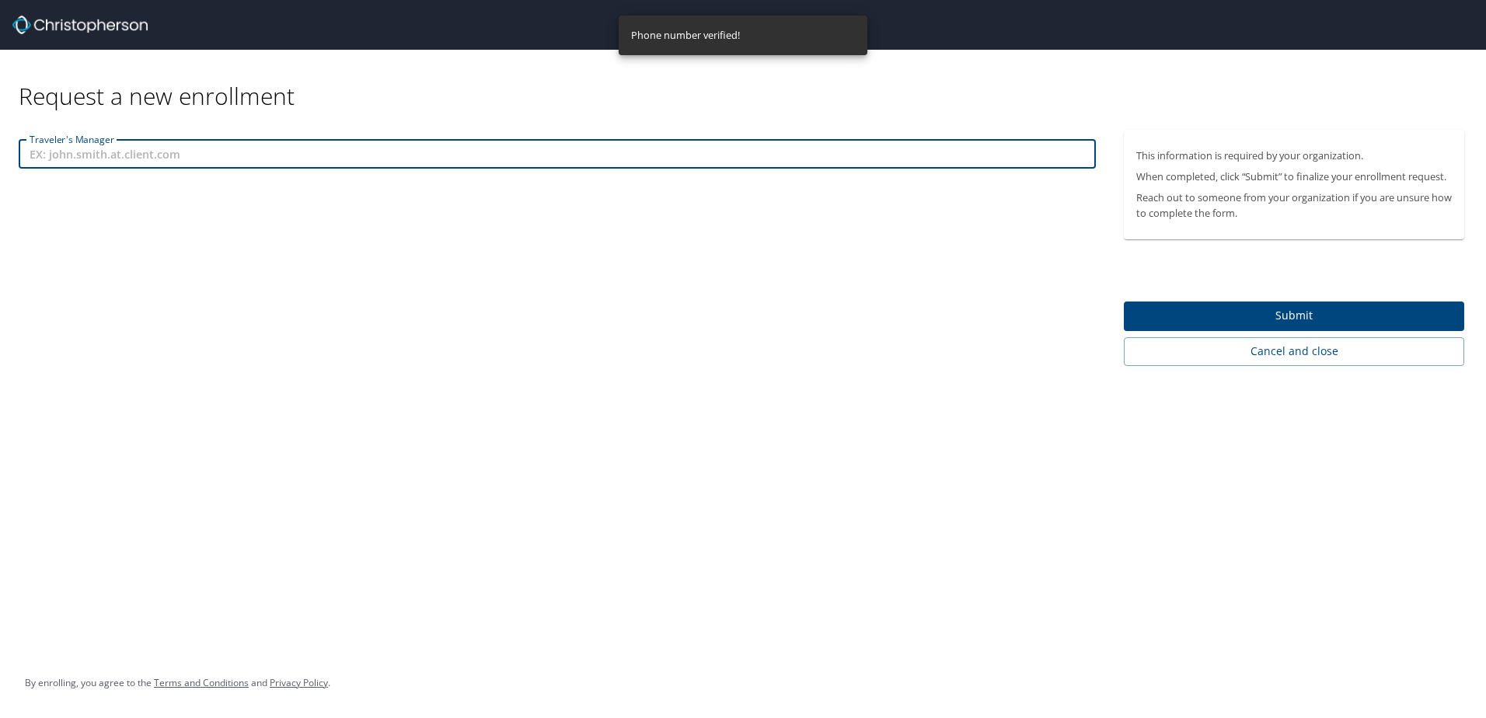
paste input "Email Kelly.Smythe@cbtravel.com"
drag, startPoint x: 61, startPoint y: 155, endPoint x: 1, endPoint y: 156, distance: 60.6
click at [1, 156] on div "Traveler's Manager Email Kelly.Smythe@cbtravel.com Traveler's Manager" at bounding box center [557, 248] width 1115 height 236
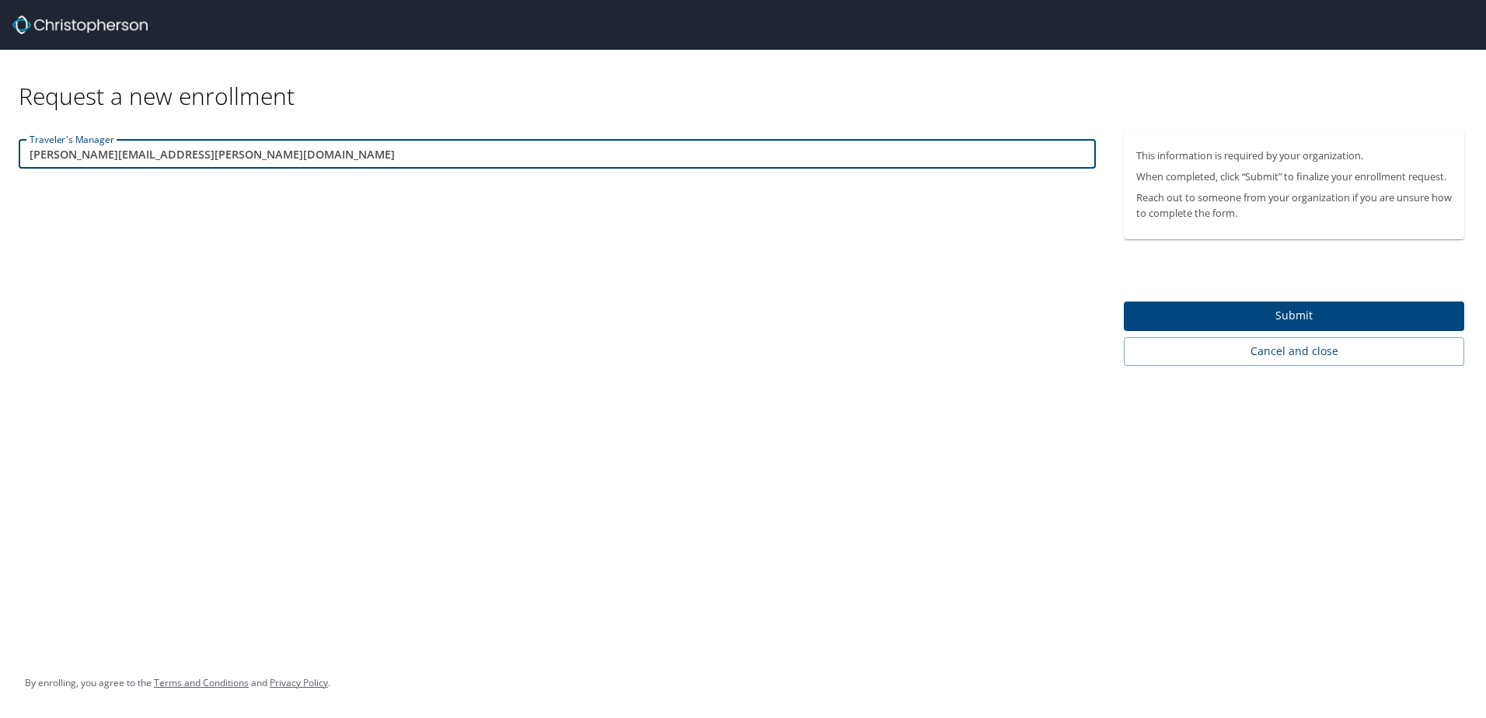
type input "Kelly.Smythe@cbtravel.com"
click at [1267, 312] on span "Submit" at bounding box center [1294, 315] width 316 height 19
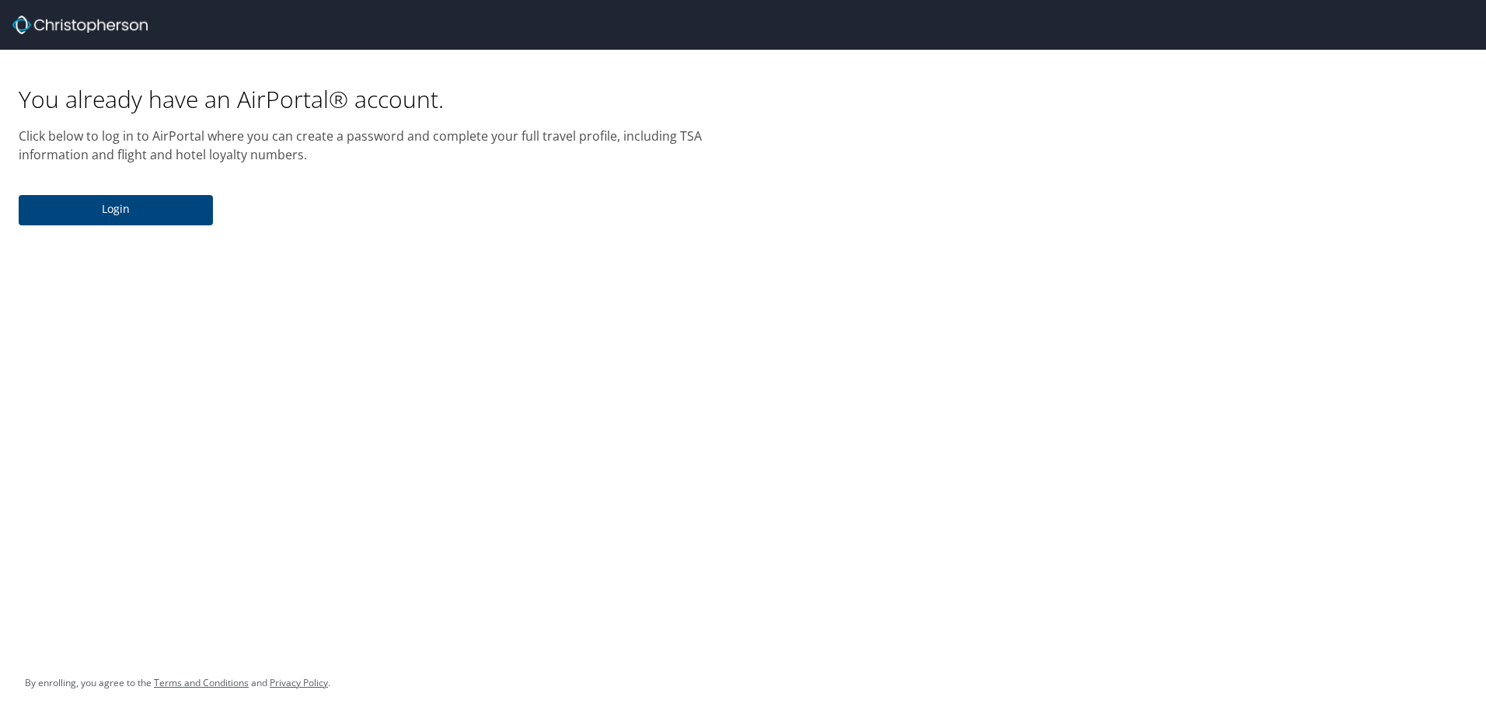
click at [167, 220] on button "Login" at bounding box center [116, 210] width 194 height 30
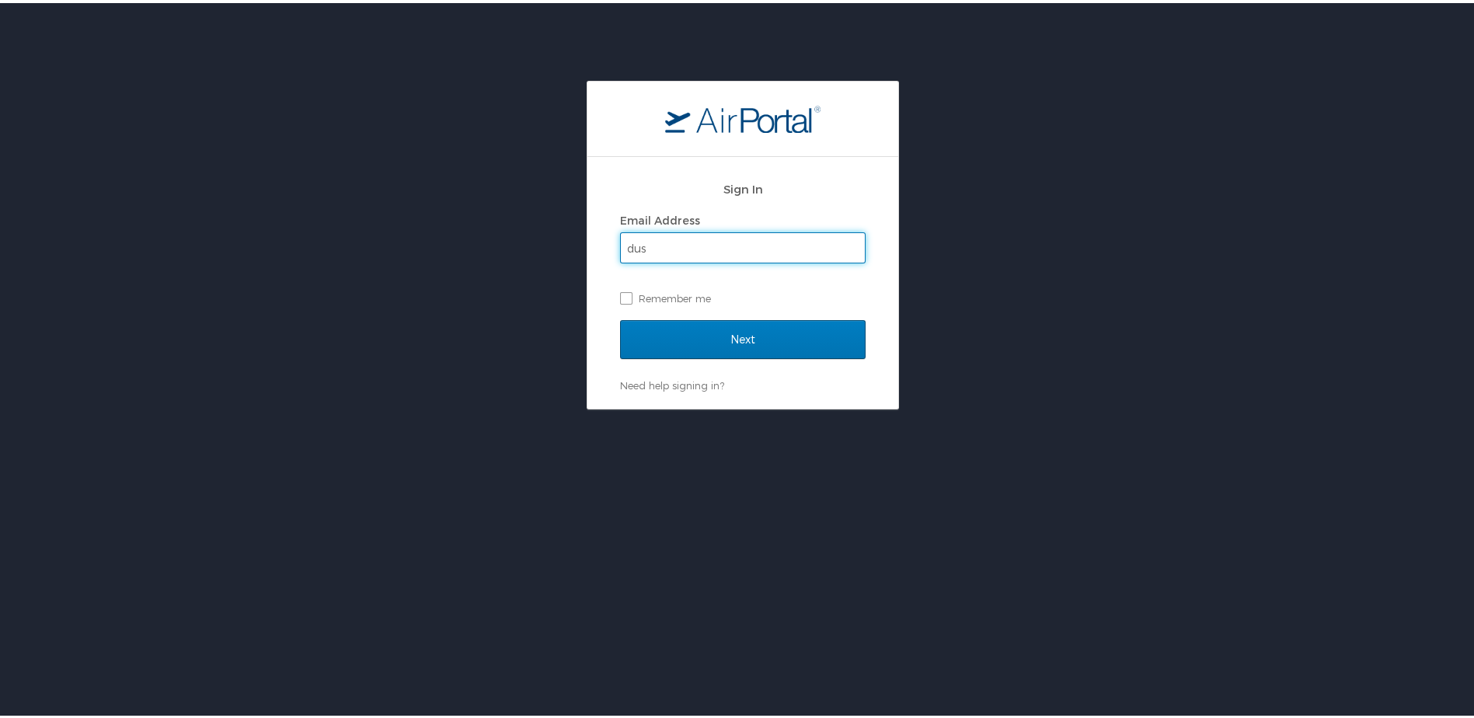
type input "Dustin.Slocum@woodgrain.com"
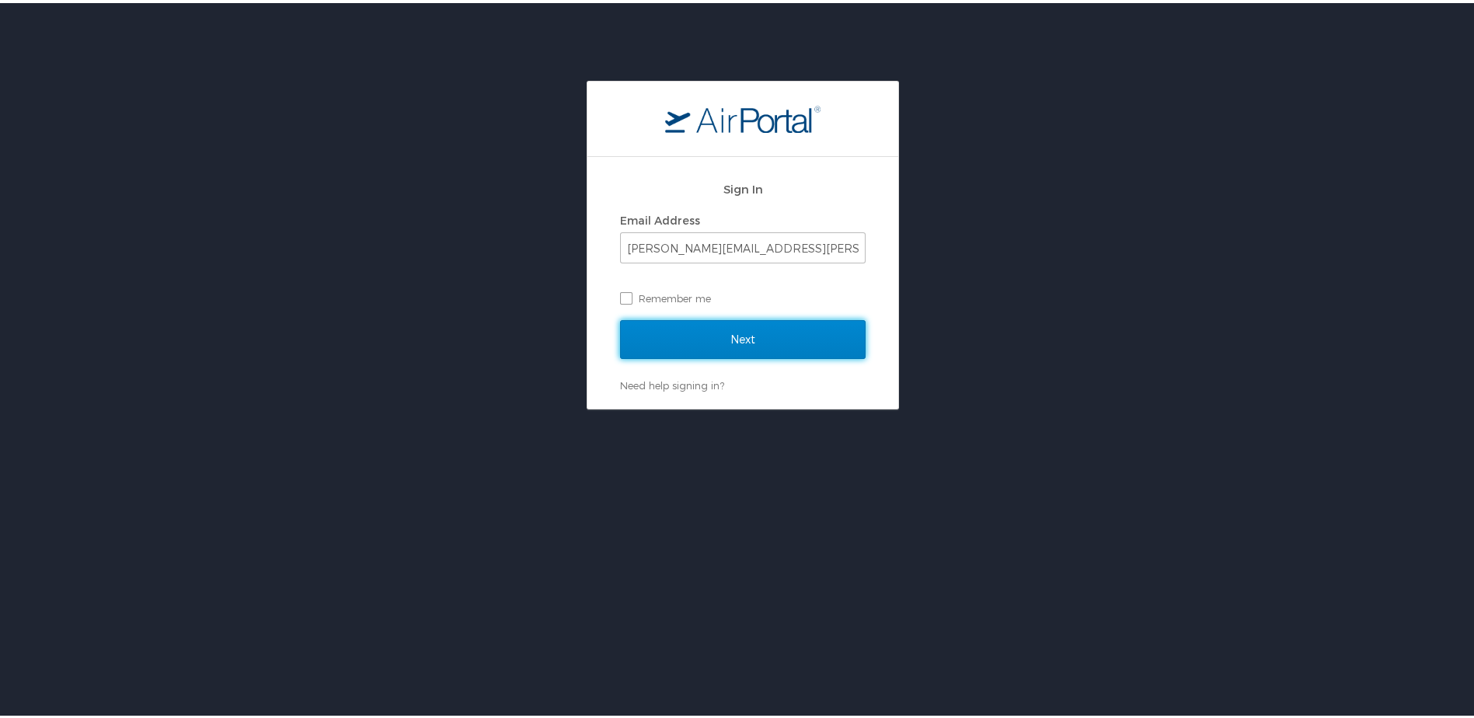
click at [714, 337] on input "Next" at bounding box center [743, 336] width 246 height 39
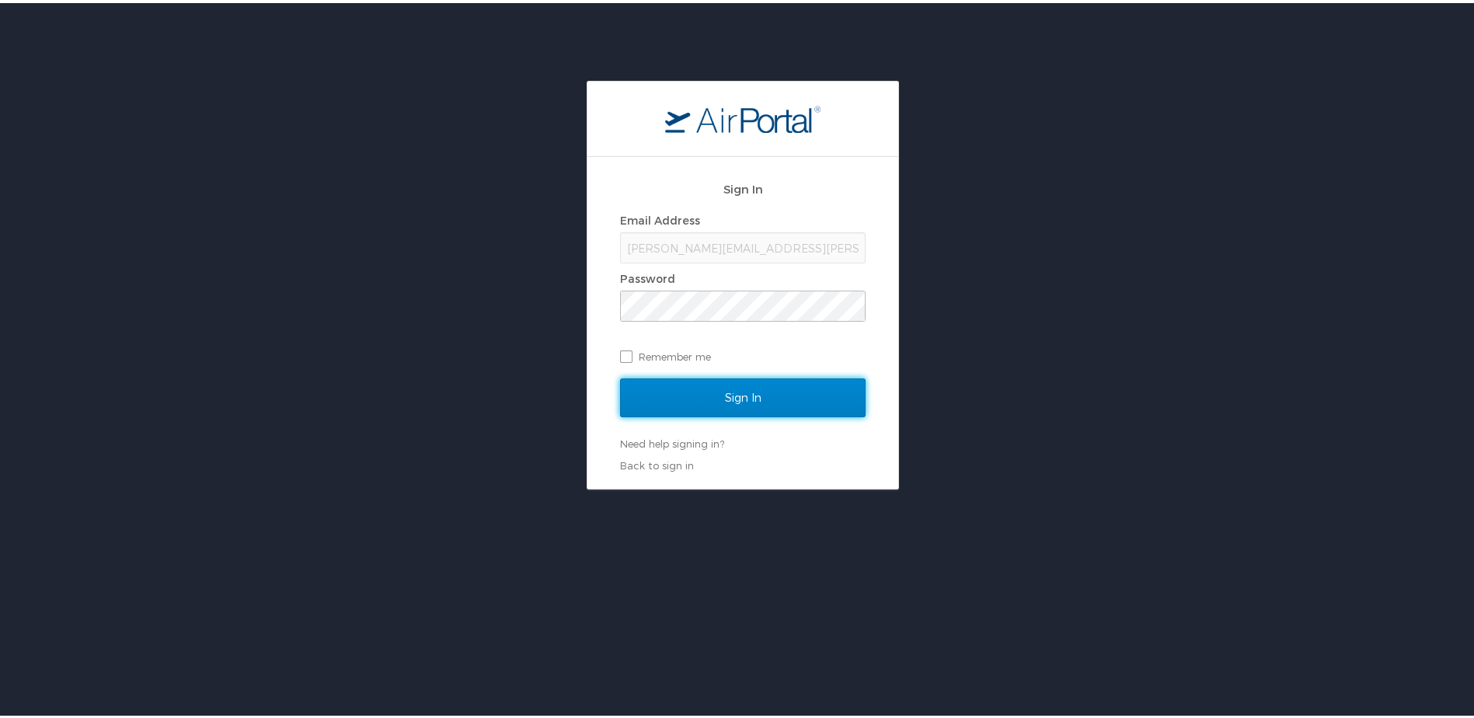
click at [759, 392] on input "Sign In" at bounding box center [743, 394] width 246 height 39
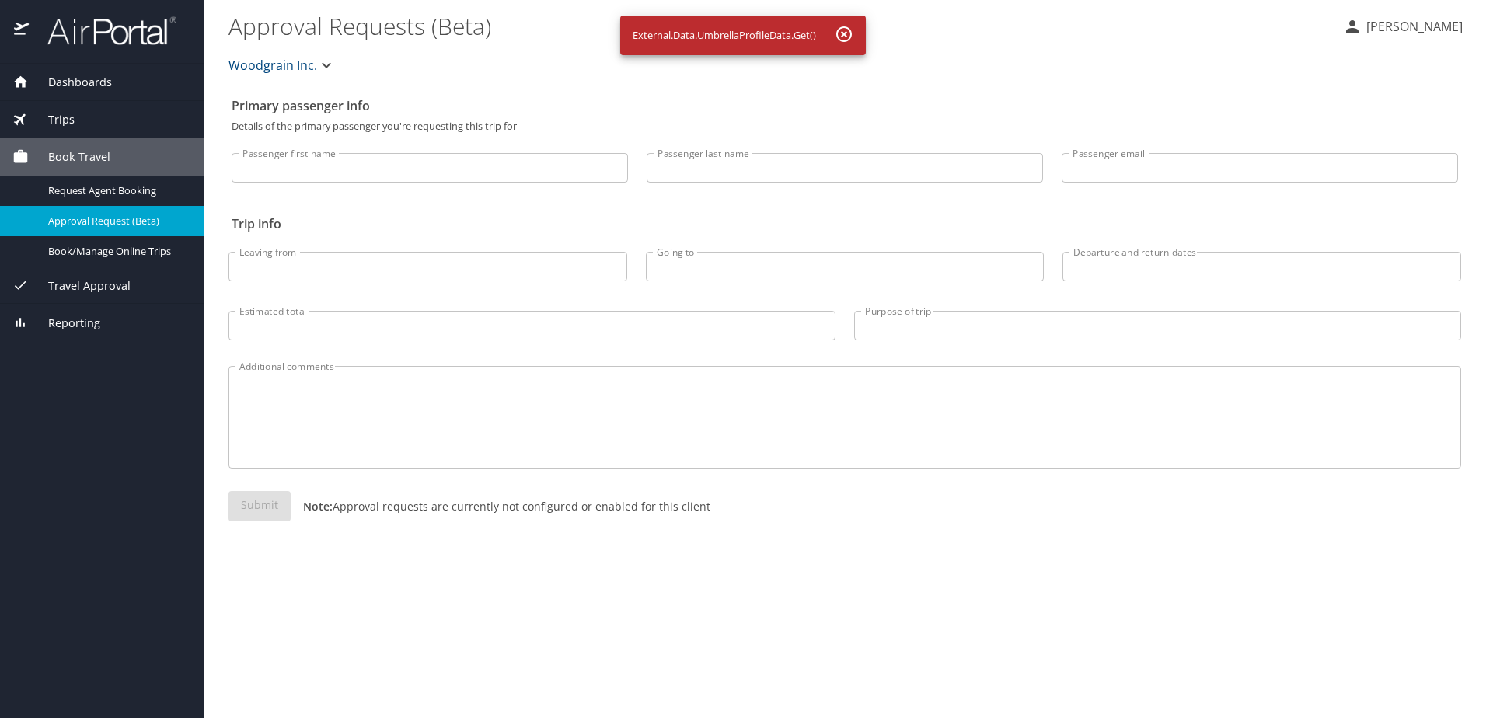
click at [396, 166] on input "Passenger first name" at bounding box center [430, 168] width 396 height 30
type input "[PERSON_NAME]"
type input "slocum"
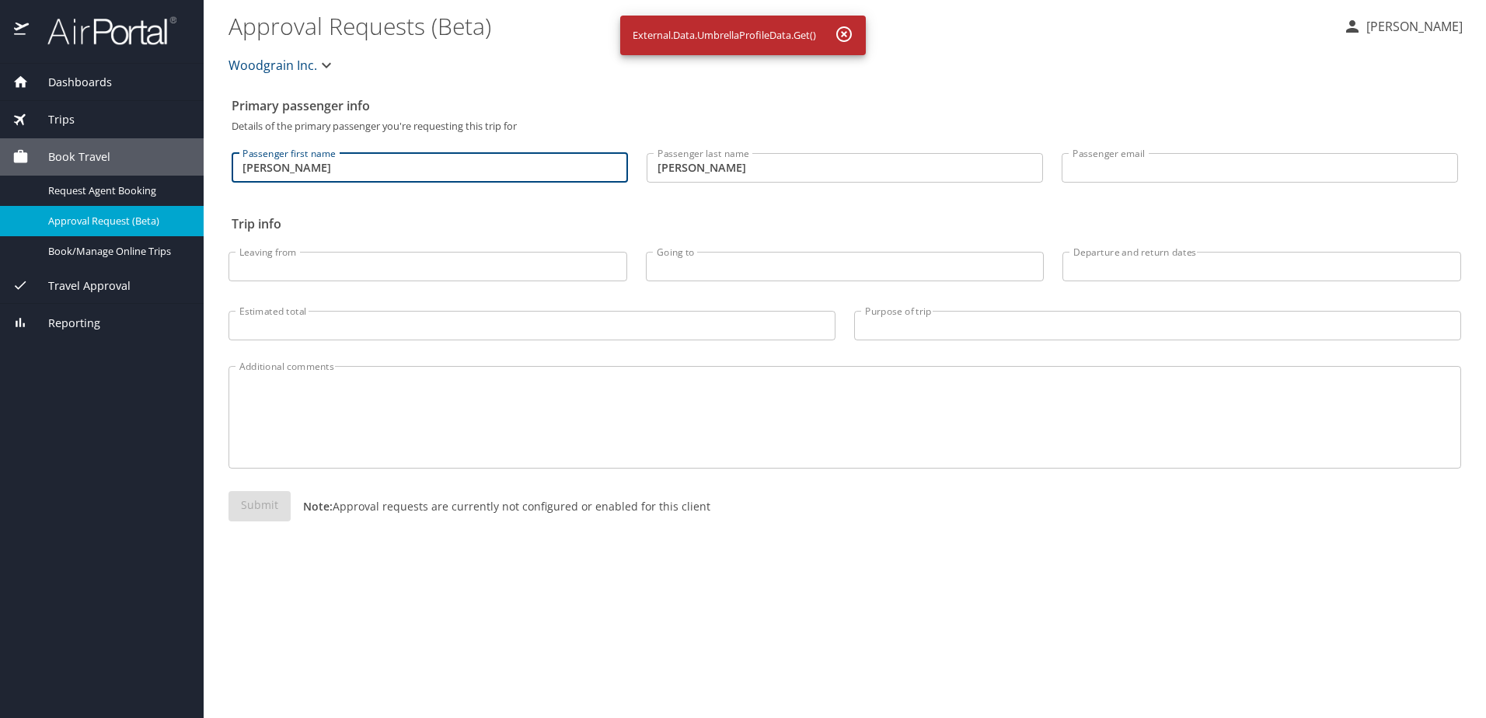
type input "Dustin.Slocum@woodgrain.com"
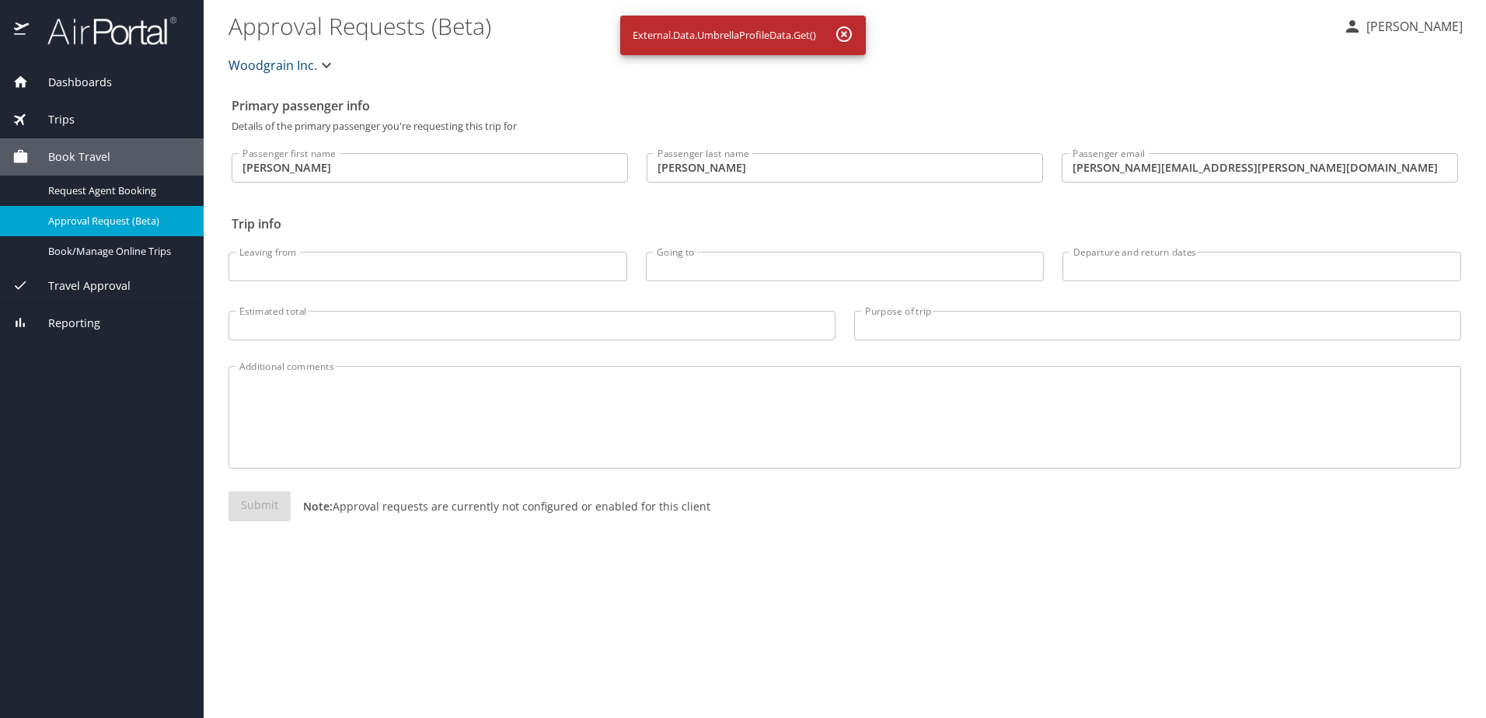
click at [878, 61] on div "Woodgrain Inc." at bounding box center [844, 65] width 1251 height 50
click at [291, 266] on input "Leaving from" at bounding box center [428, 267] width 399 height 30
click at [67, 78] on span "Dashboards" at bounding box center [70, 82] width 83 height 17
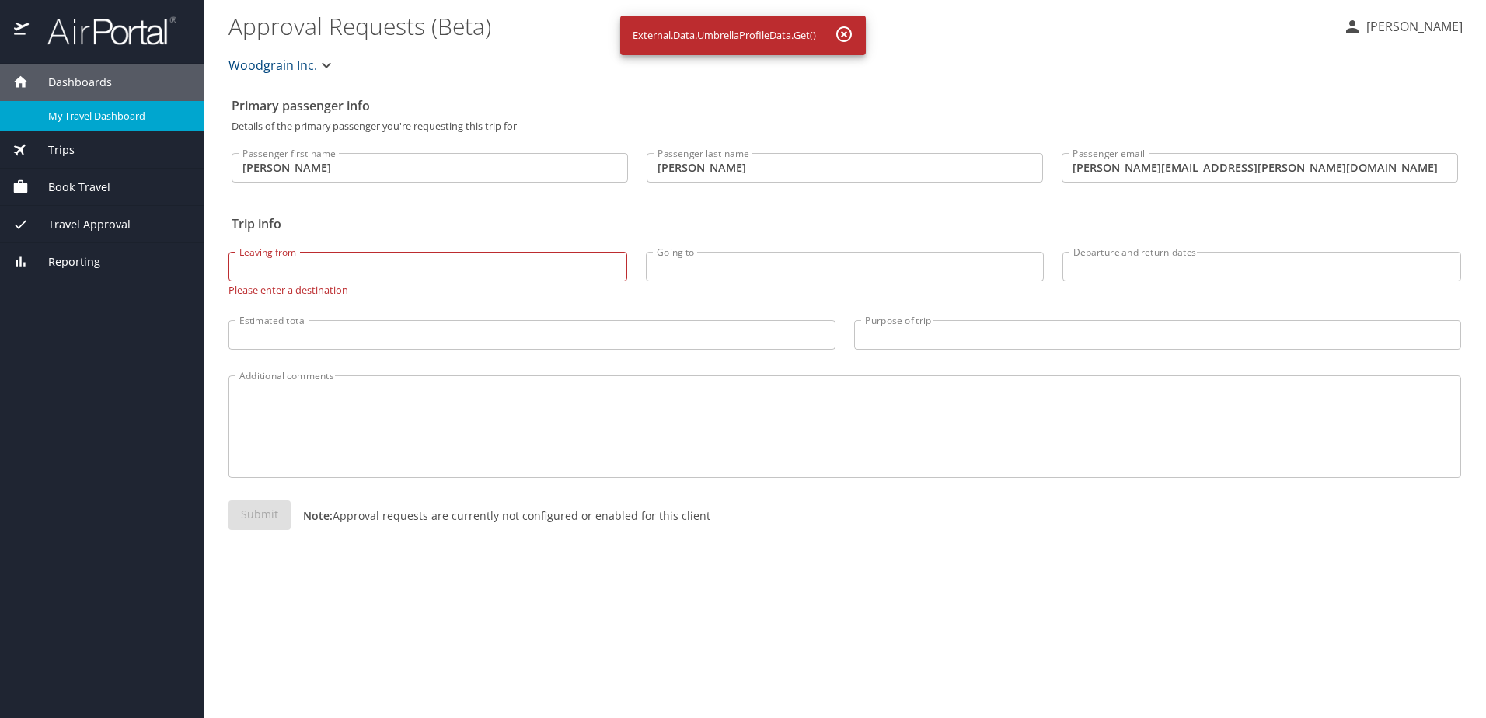
click at [79, 122] on span "My Travel Dashboard" at bounding box center [116, 116] width 137 height 15
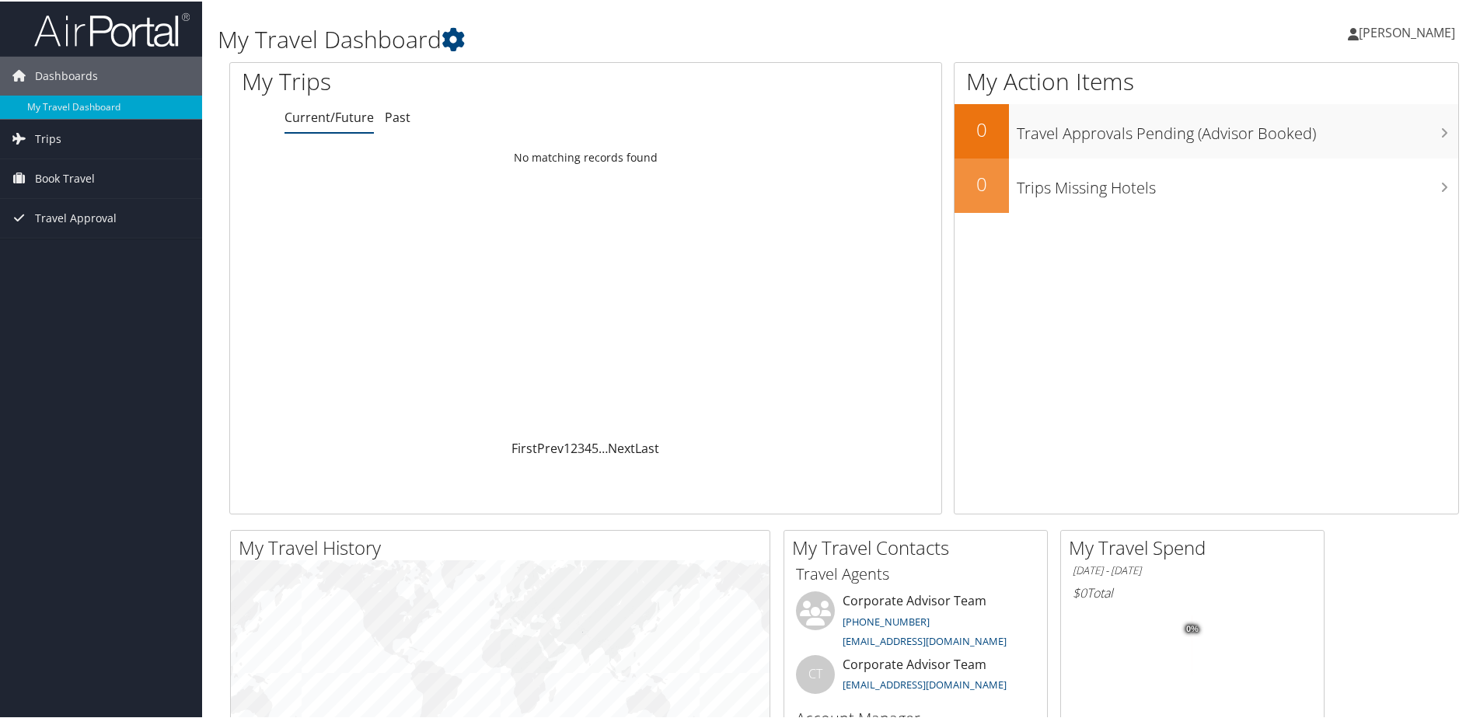
click at [1407, 35] on span "[PERSON_NAME]" at bounding box center [1407, 31] width 96 height 17
click at [1329, 144] on link "View Travel Profile" at bounding box center [1365, 138] width 173 height 26
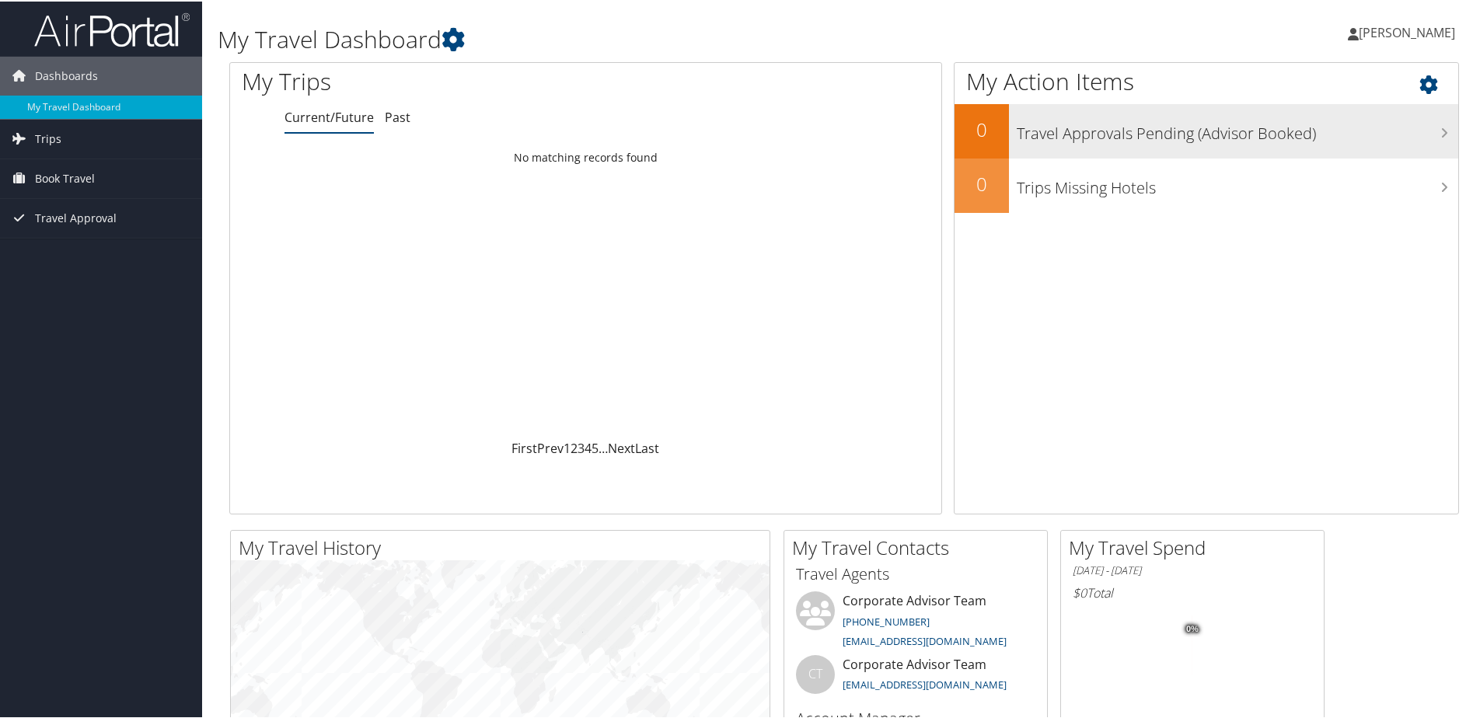
click at [1422, 127] on h3 "Travel Approvals Pending (Advisor Booked)" at bounding box center [1237, 128] width 441 height 30
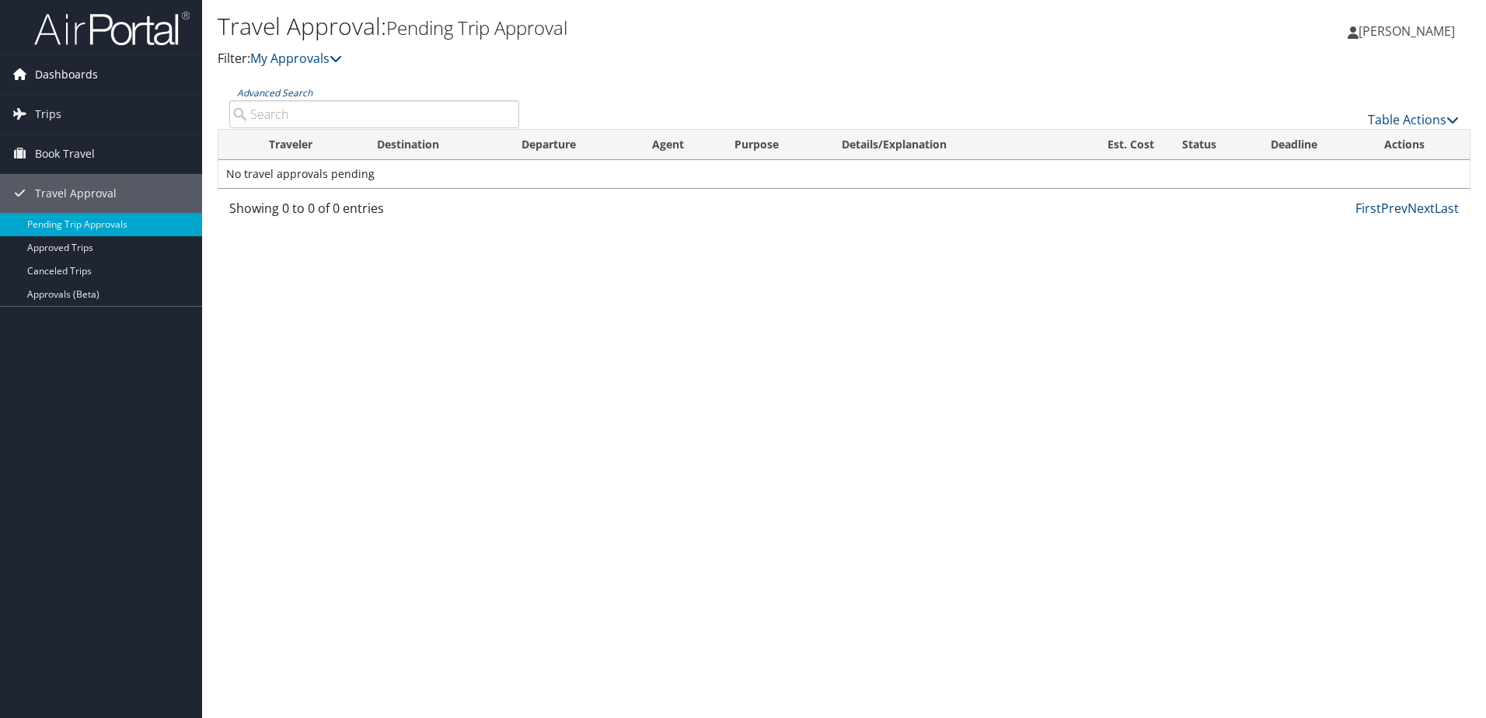
click at [75, 74] on span "Dashboards" at bounding box center [66, 74] width 63 height 39
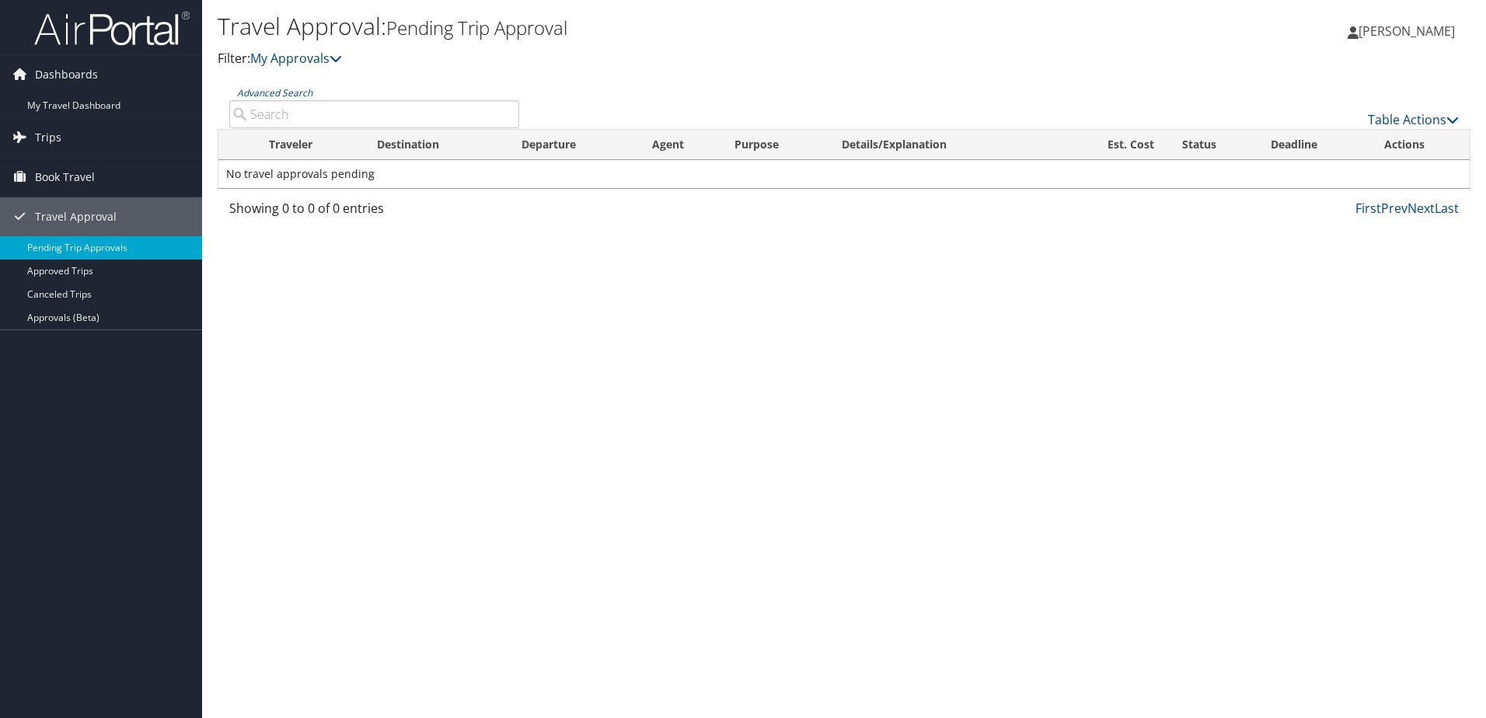
click at [1359, 34] on icon at bounding box center [1353, 32] width 11 height 12
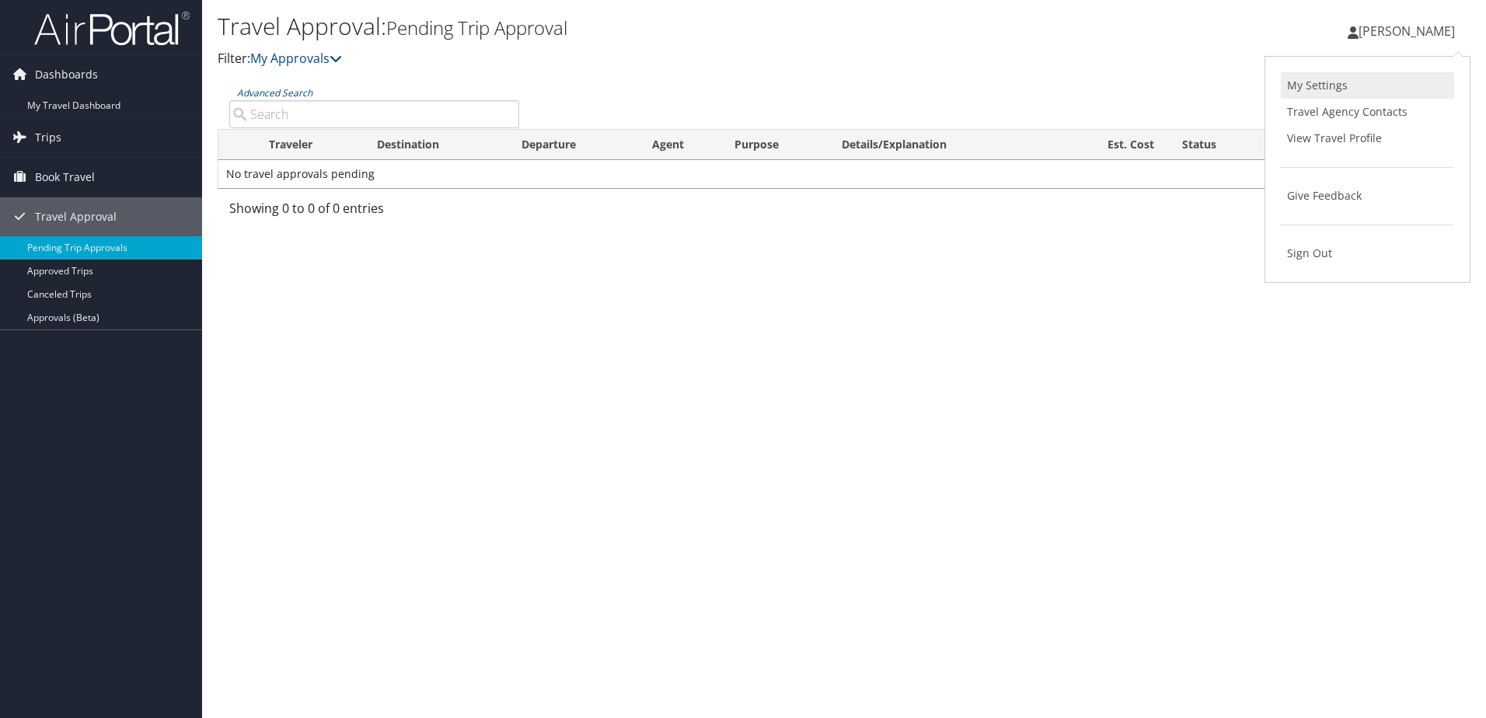
click at [1324, 85] on link "My Settings" at bounding box center [1367, 85] width 173 height 26
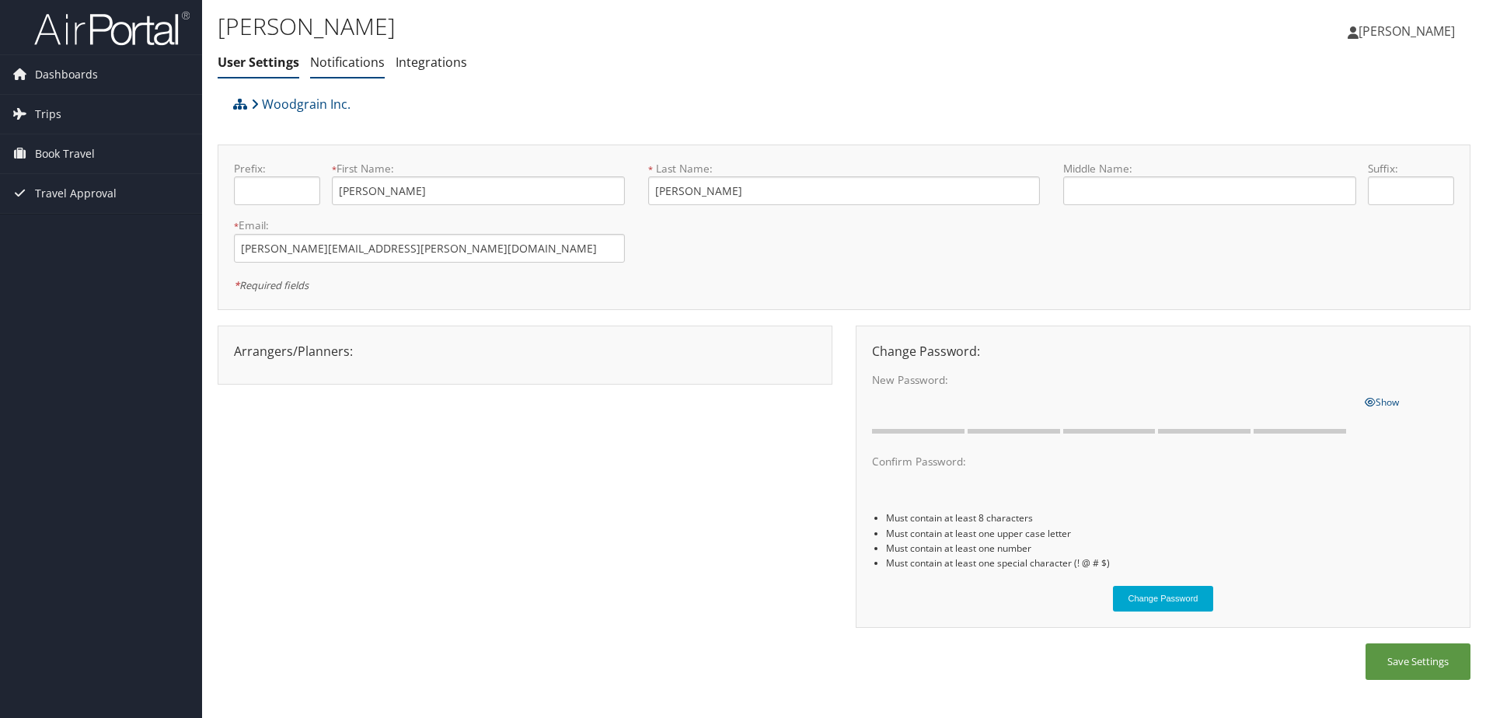
click at [360, 64] on link "Notifications" at bounding box center [347, 62] width 75 height 17
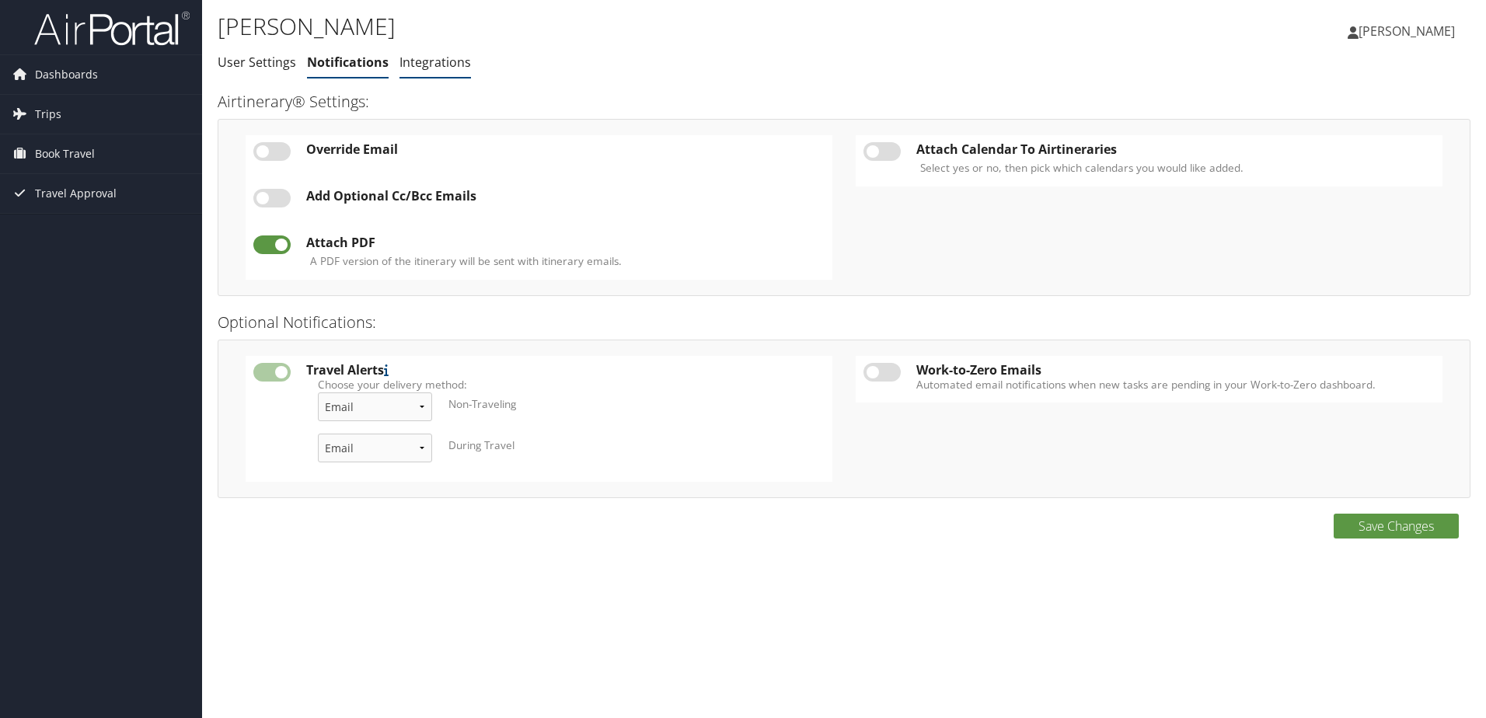
click at [438, 64] on link "Integrations" at bounding box center [435, 62] width 72 height 17
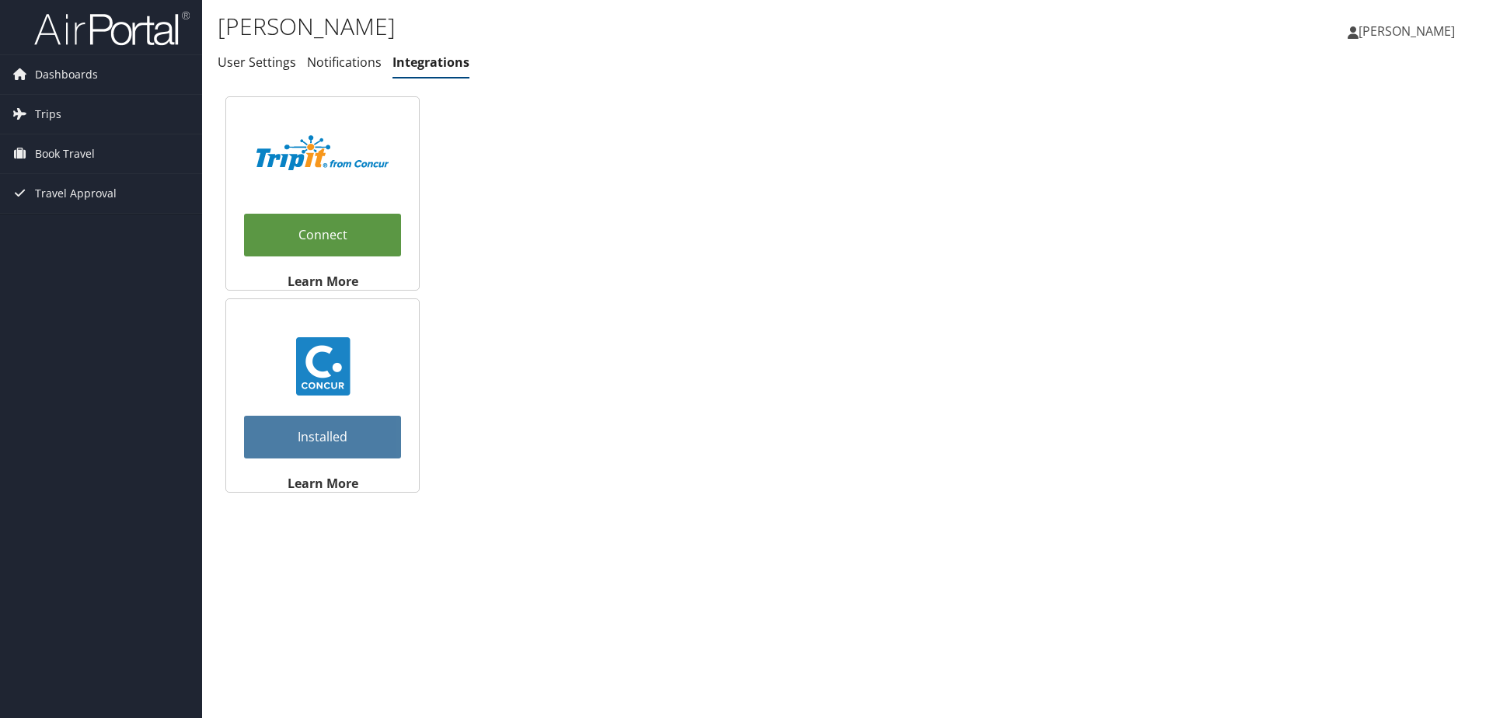
click at [124, 34] on img at bounding box center [111, 28] width 155 height 37
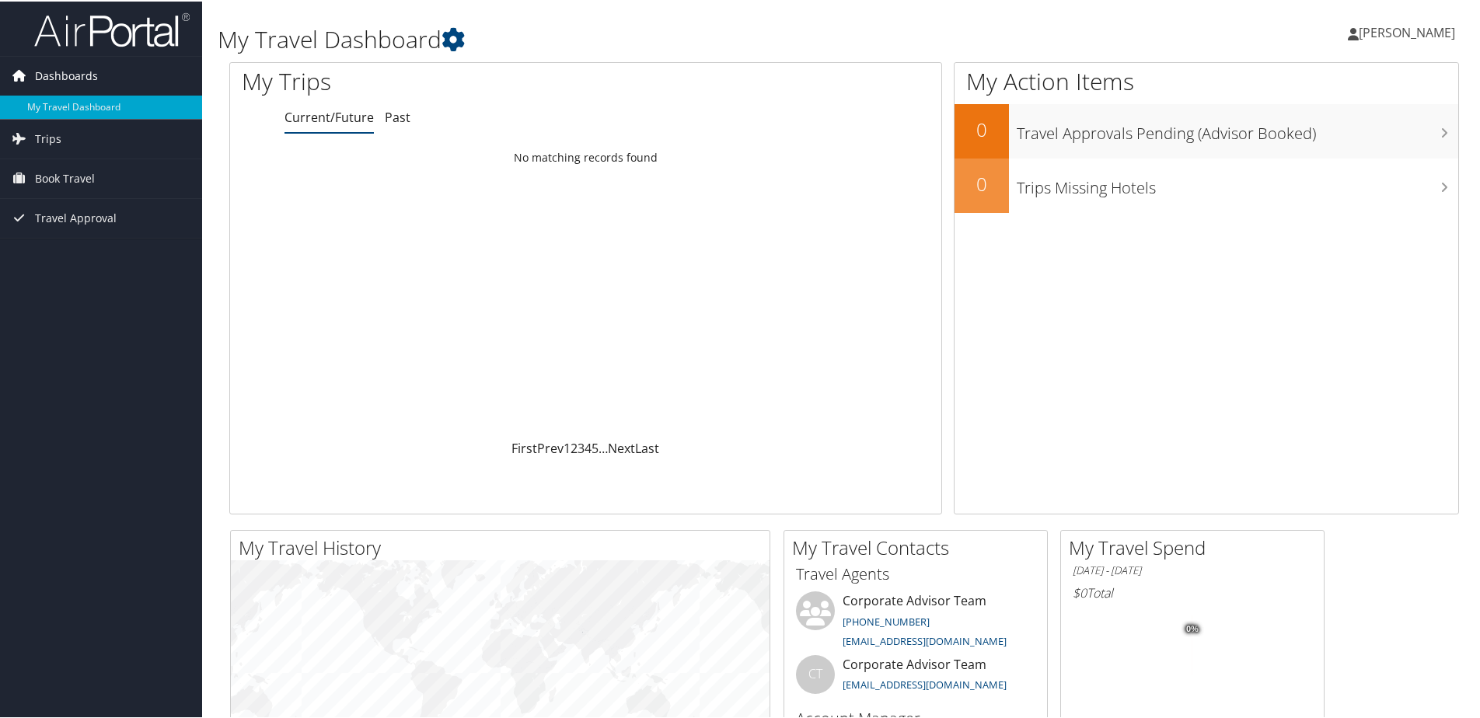
click at [65, 79] on span "Dashboards" at bounding box center [66, 74] width 63 height 39
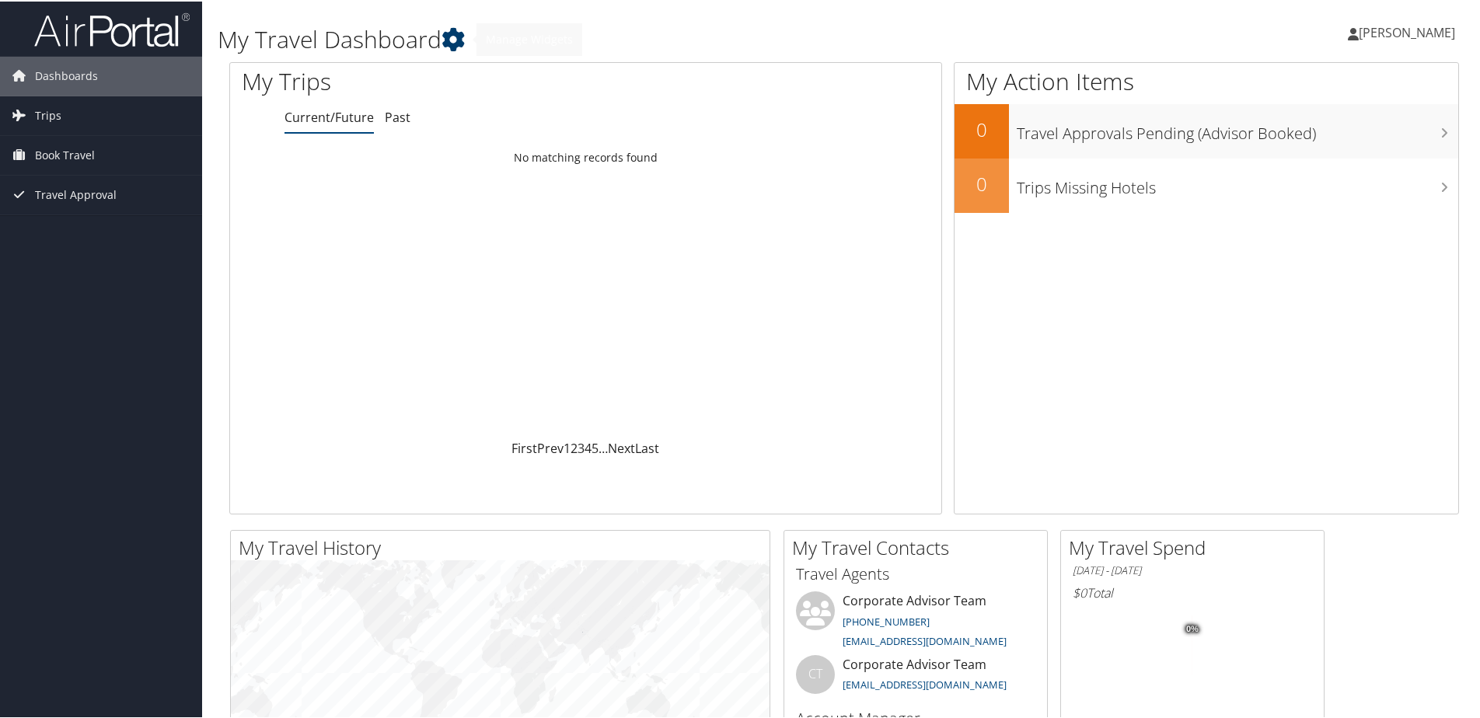
click at [446, 37] on icon at bounding box center [452, 37] width 23 height 23
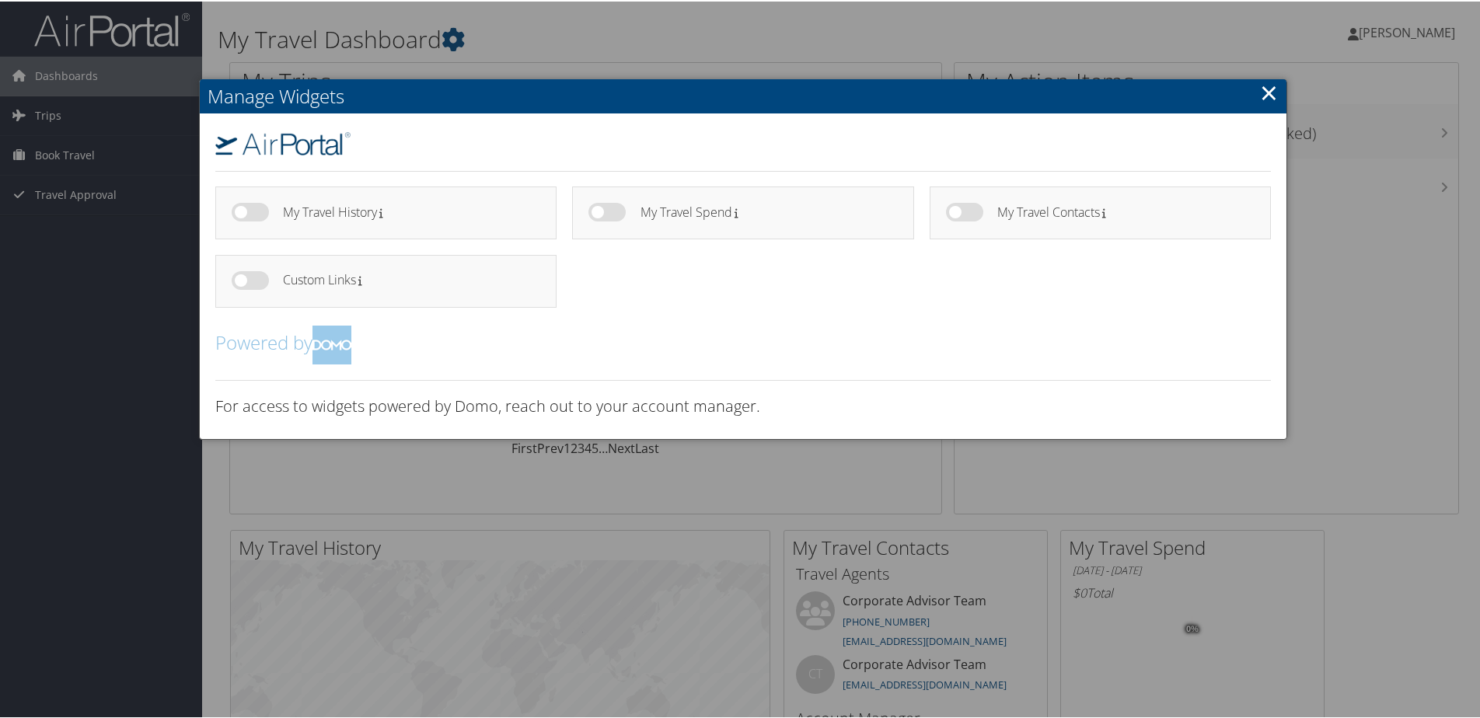
click at [1263, 94] on link "×" at bounding box center [1269, 90] width 18 height 31
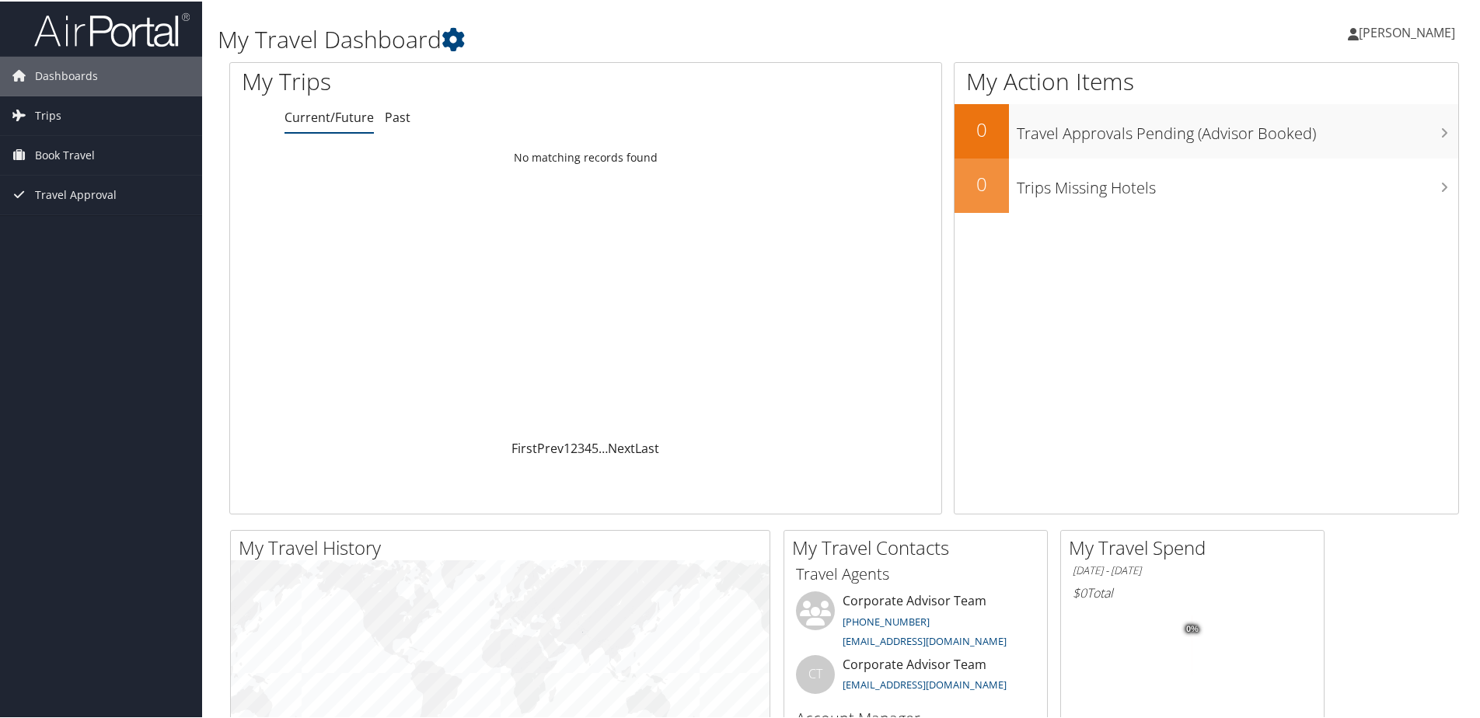
click at [1407, 33] on span "[PERSON_NAME]" at bounding box center [1407, 31] width 96 height 17
click at [1370, 139] on link "View Travel Profile" at bounding box center [1365, 138] width 173 height 26
click at [1397, 35] on span "[PERSON_NAME]" at bounding box center [1407, 31] width 96 height 17
click at [1189, 31] on div "Dustin Slocum Dustin Slocum My Settings Travel Agency Contacts View Travel Prof…" at bounding box center [1238, 38] width 495 height 60
click at [65, 109] on link "Trips" at bounding box center [101, 114] width 202 height 39
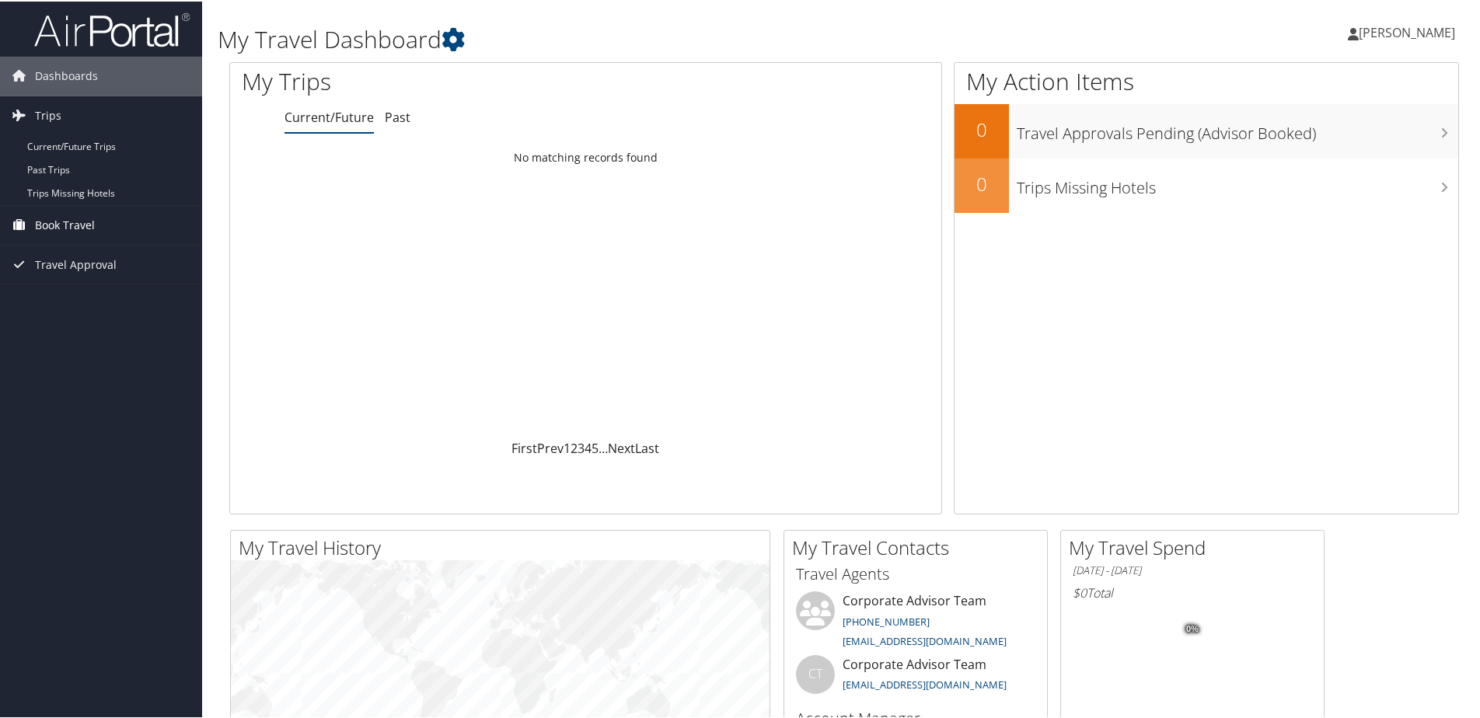
click at [95, 229] on link "Book Travel" at bounding box center [101, 223] width 202 height 39
click at [1387, 37] on span "[PERSON_NAME]" at bounding box center [1407, 31] width 96 height 17
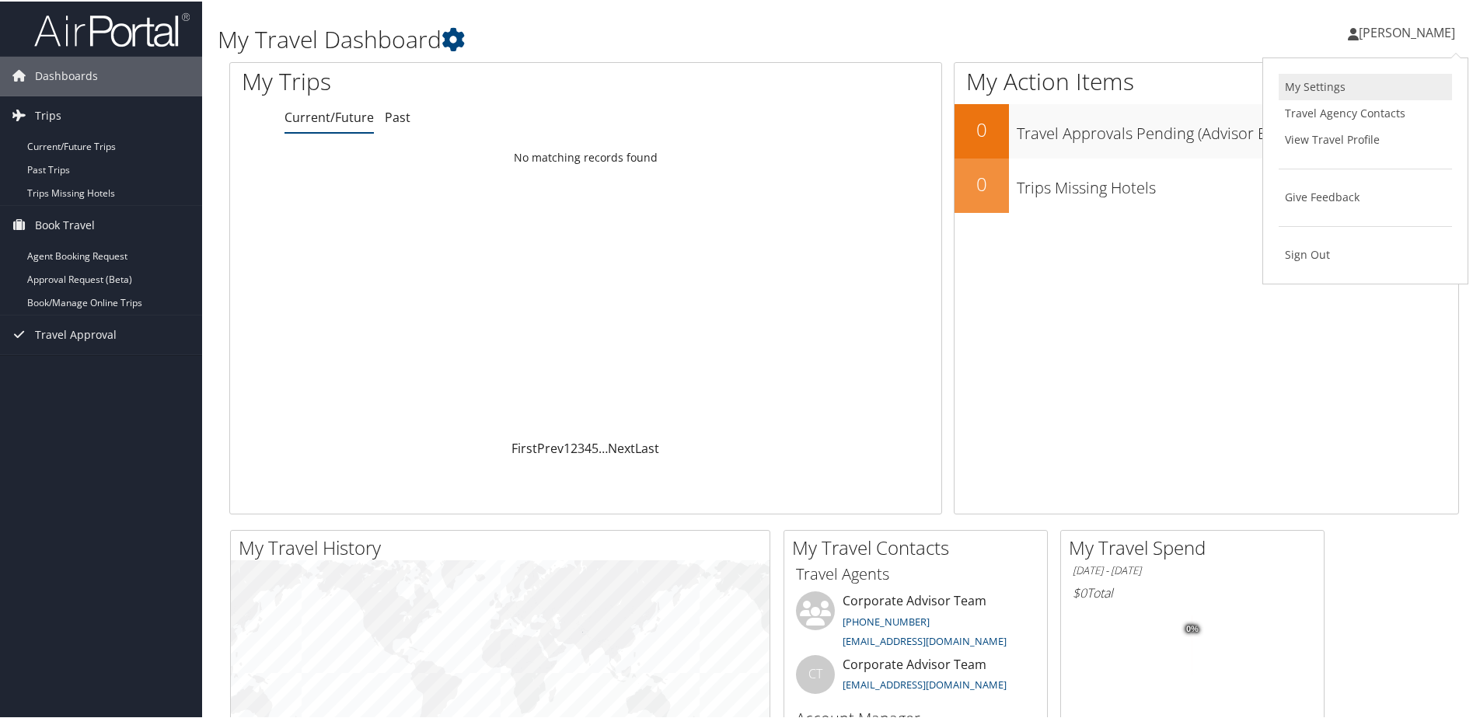
click at [1310, 84] on link "My Settings" at bounding box center [1365, 85] width 173 height 26
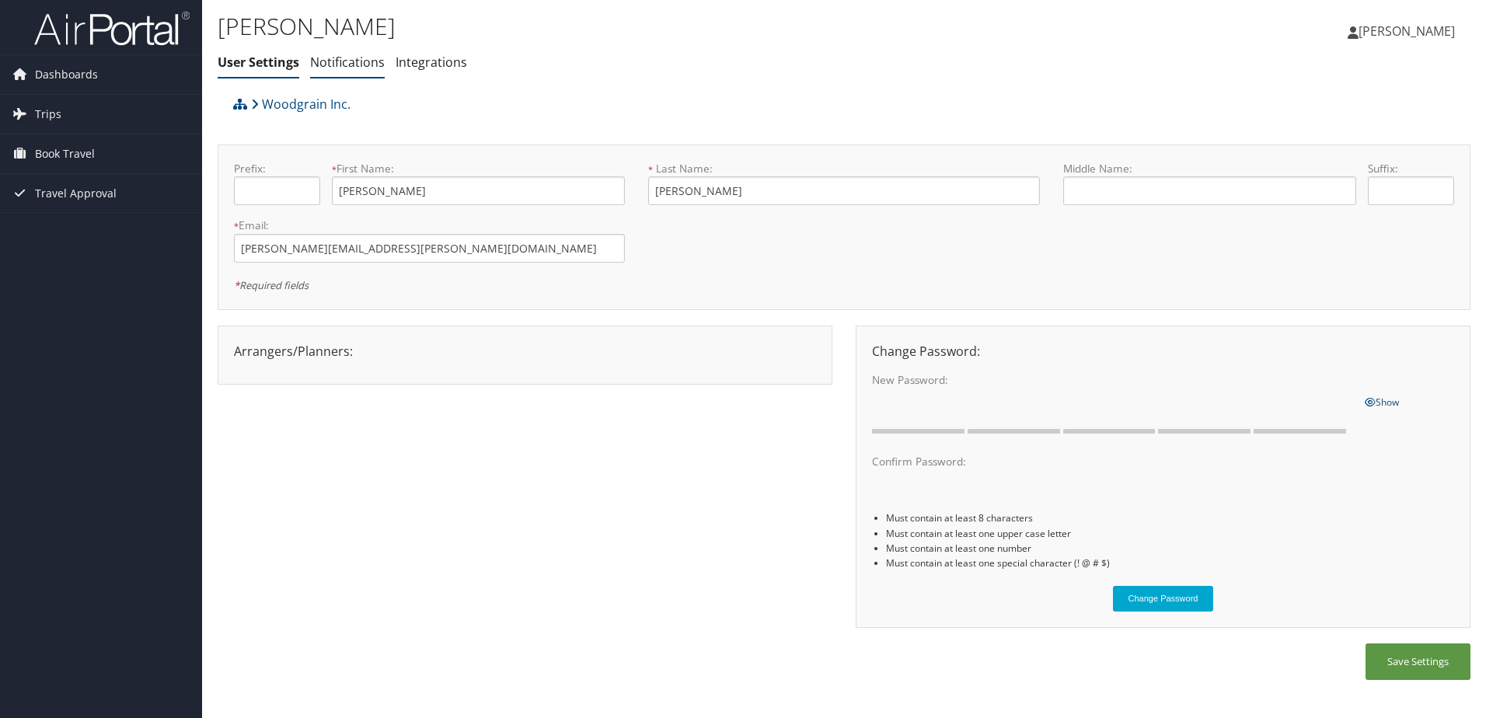
click at [345, 67] on link "Notifications" at bounding box center [347, 62] width 75 height 17
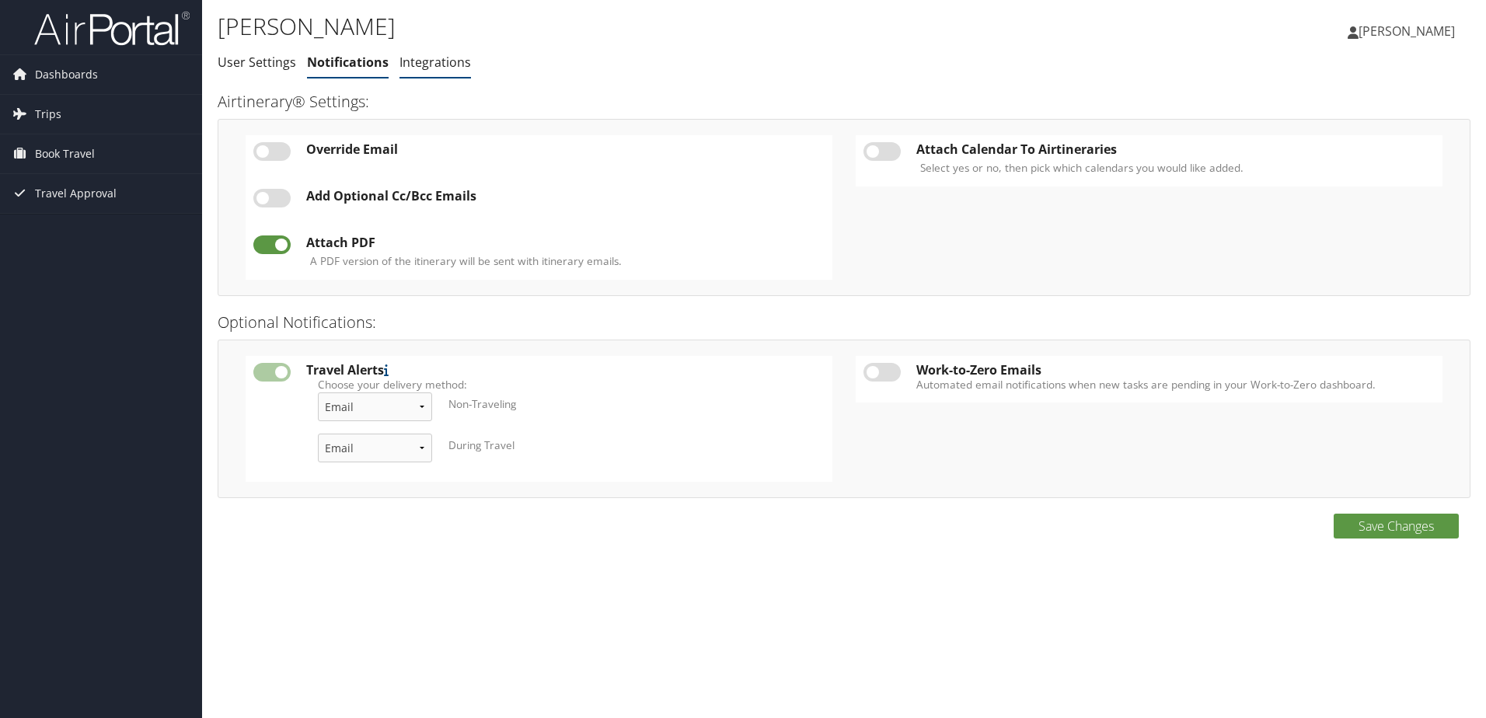
click at [436, 60] on link "Integrations" at bounding box center [435, 62] width 72 height 17
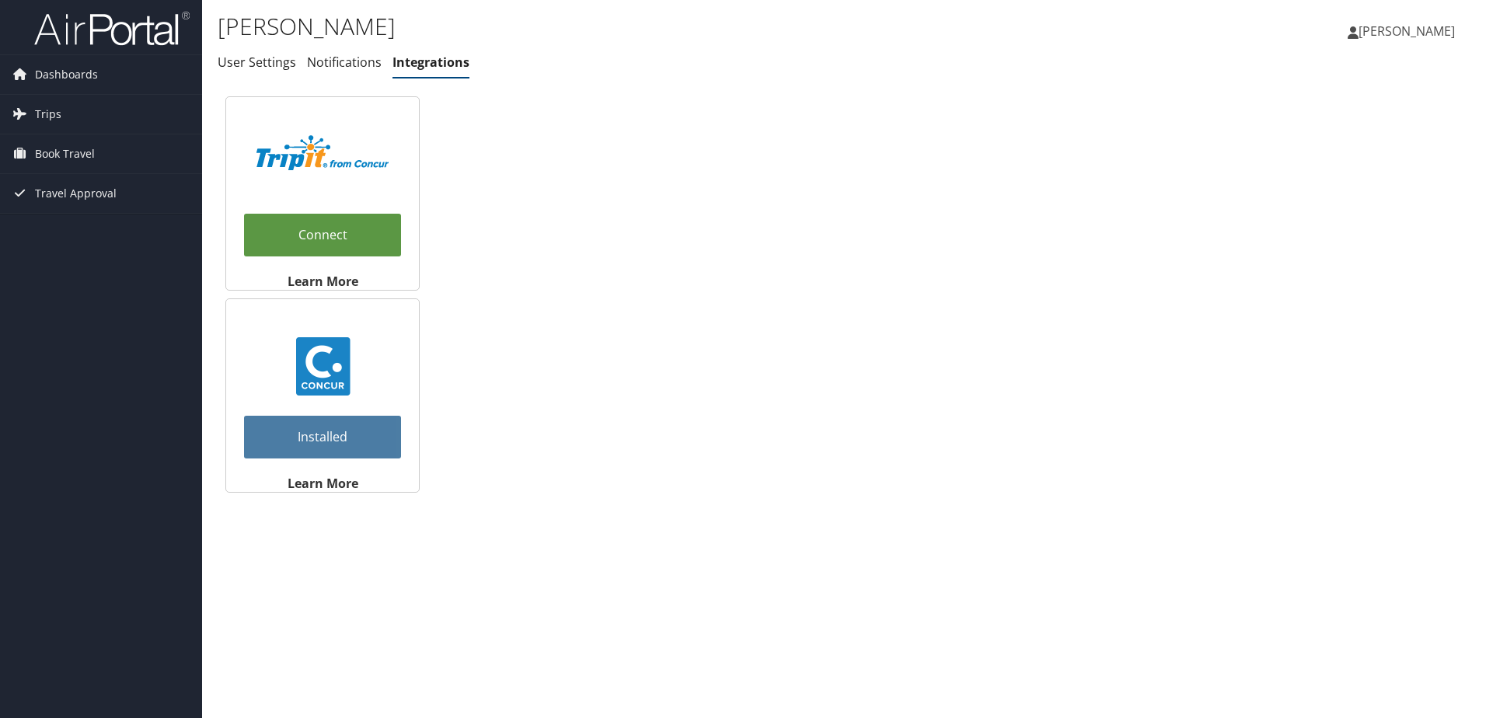
click at [1418, 29] on span "[PERSON_NAME]" at bounding box center [1407, 31] width 96 height 17
click at [1349, 135] on link "View Travel Profile" at bounding box center [1367, 138] width 173 height 26
click at [340, 429] on link "Installed" at bounding box center [322, 437] width 157 height 43
click at [330, 431] on link "Installed" at bounding box center [322, 437] width 157 height 43
click at [357, 61] on link "Notifications" at bounding box center [344, 62] width 75 height 17
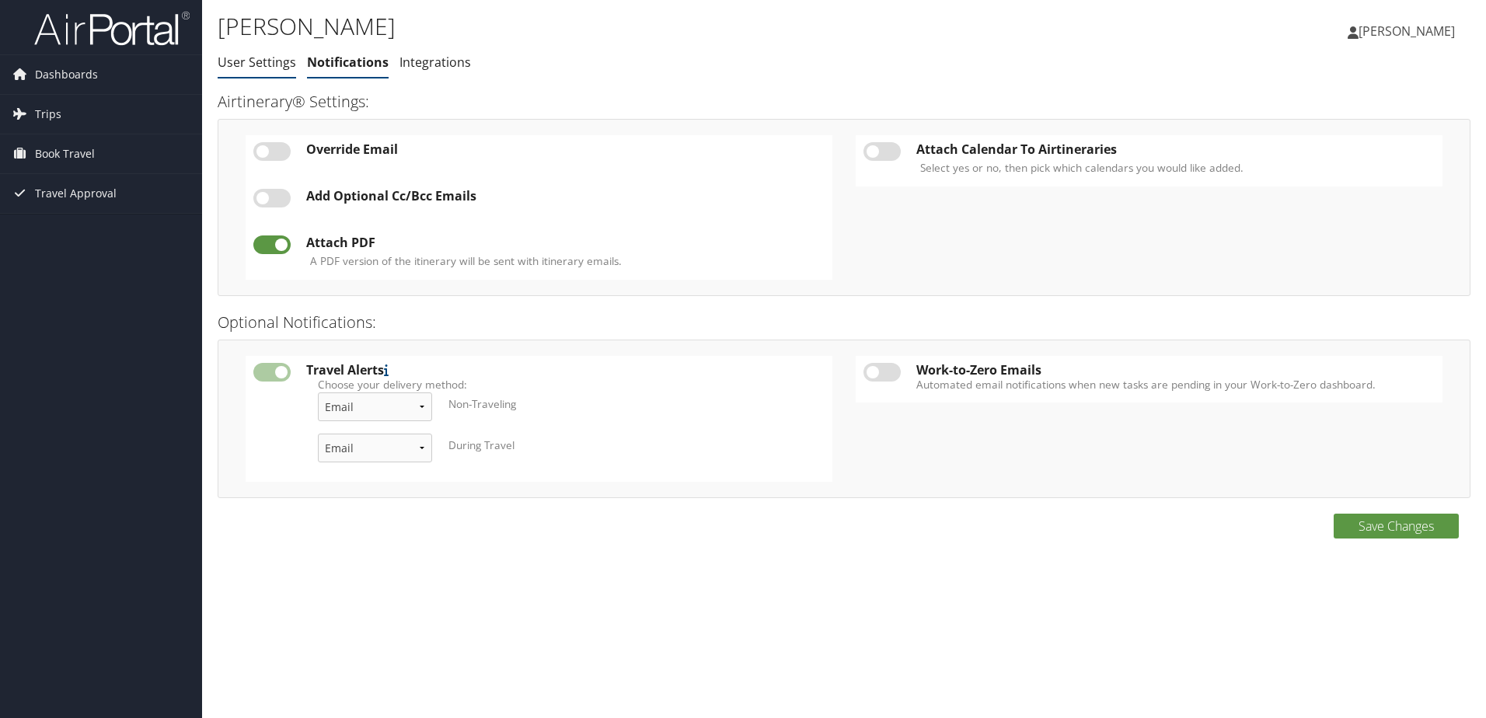
click at [260, 69] on link "User Settings" at bounding box center [257, 62] width 79 height 17
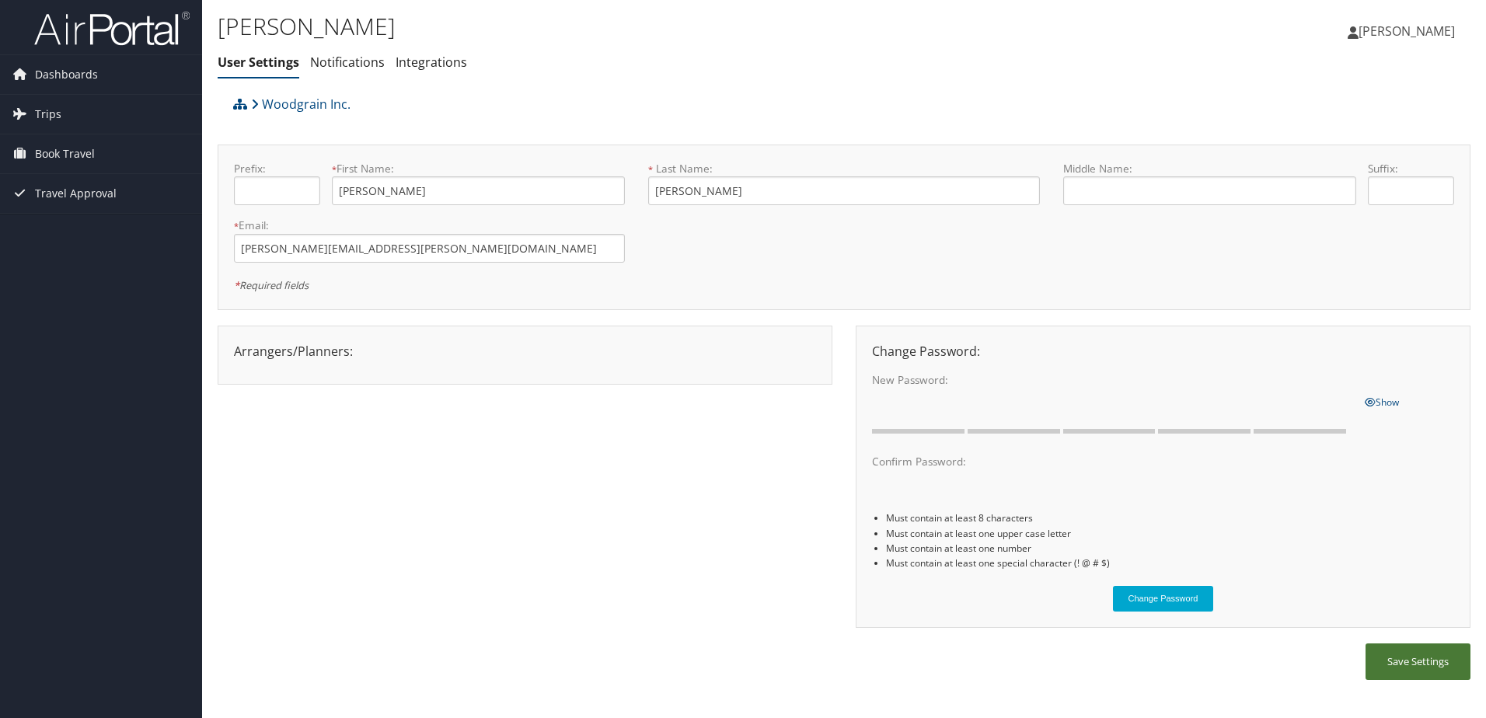
click at [1427, 668] on button "Save Settings" at bounding box center [1418, 662] width 105 height 37
click at [62, 194] on span "Travel Approval" at bounding box center [76, 193] width 82 height 39
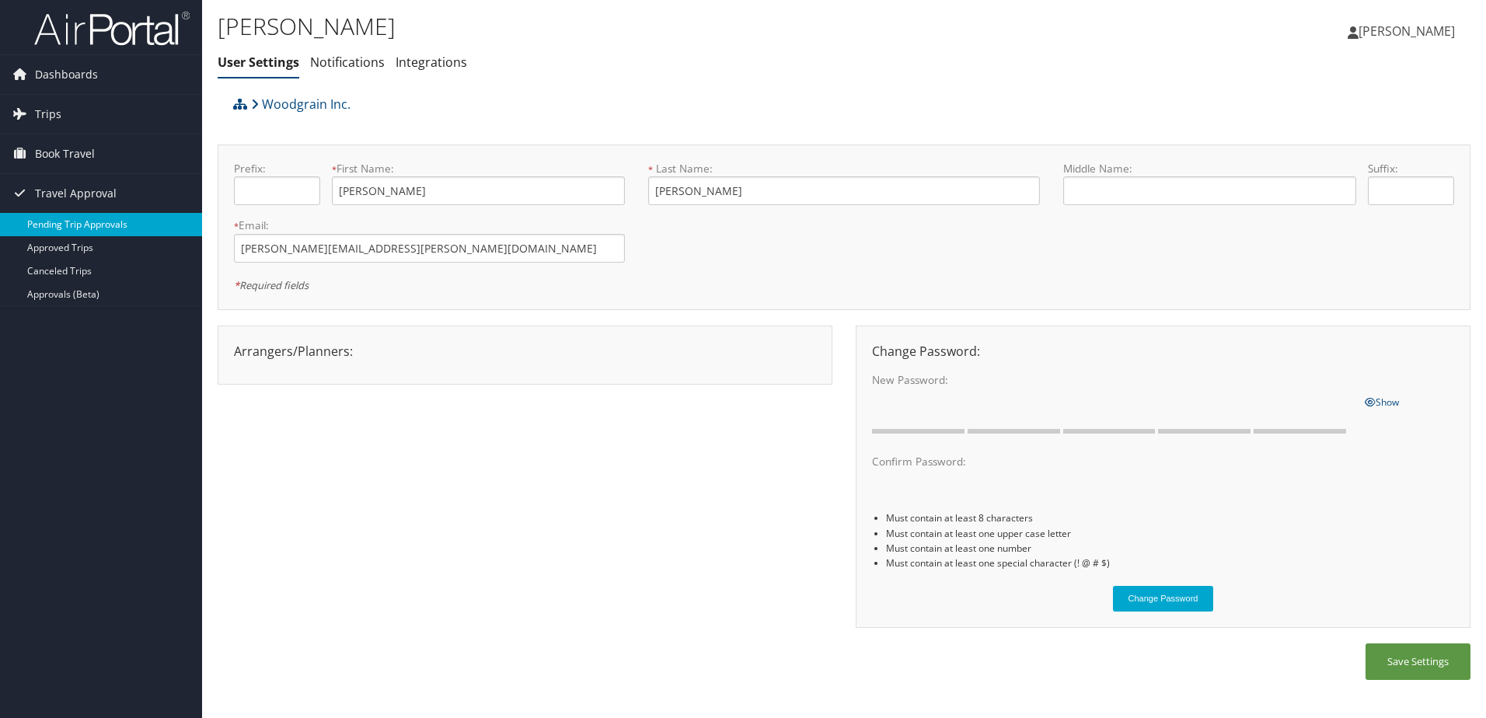
click at [122, 223] on link "Pending Trip Approvals" at bounding box center [101, 224] width 202 height 23
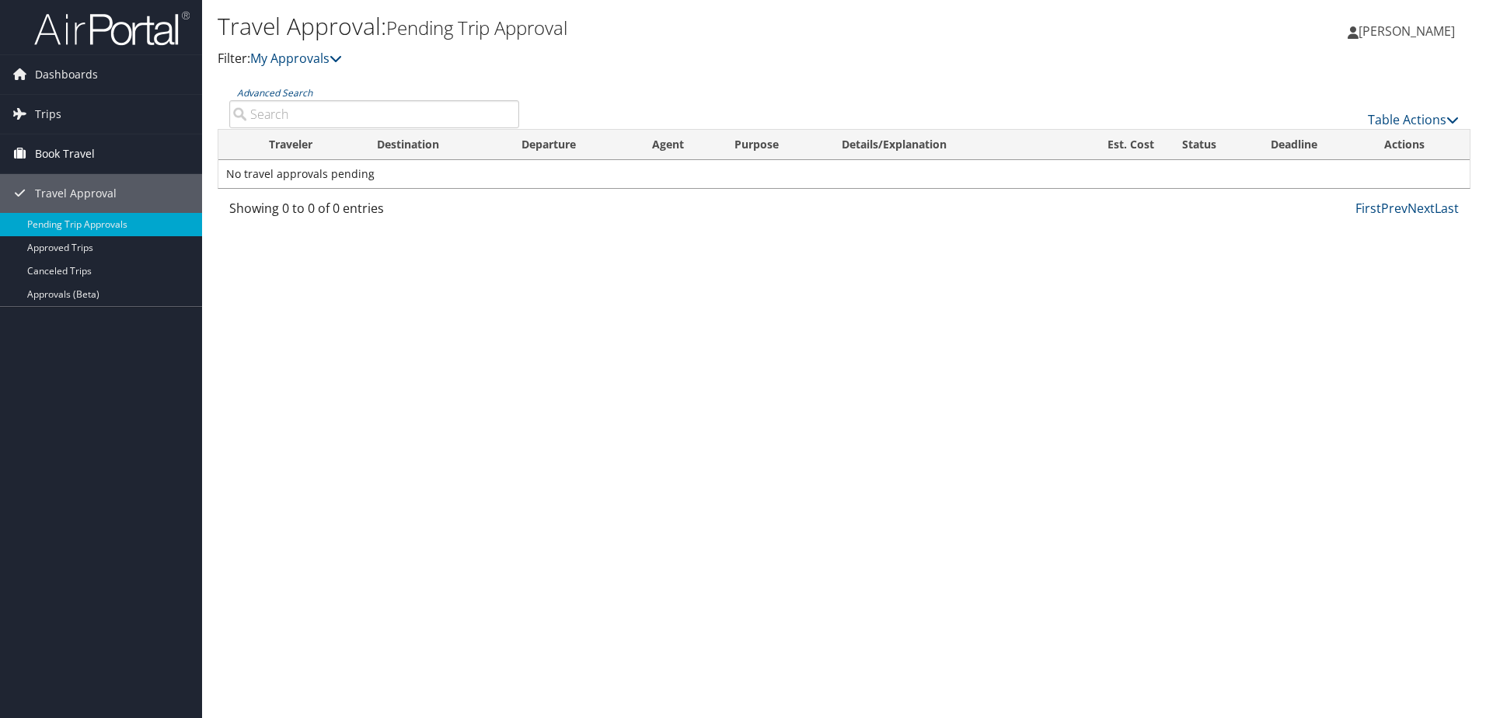
click at [65, 148] on span "Book Travel" at bounding box center [65, 153] width 60 height 39
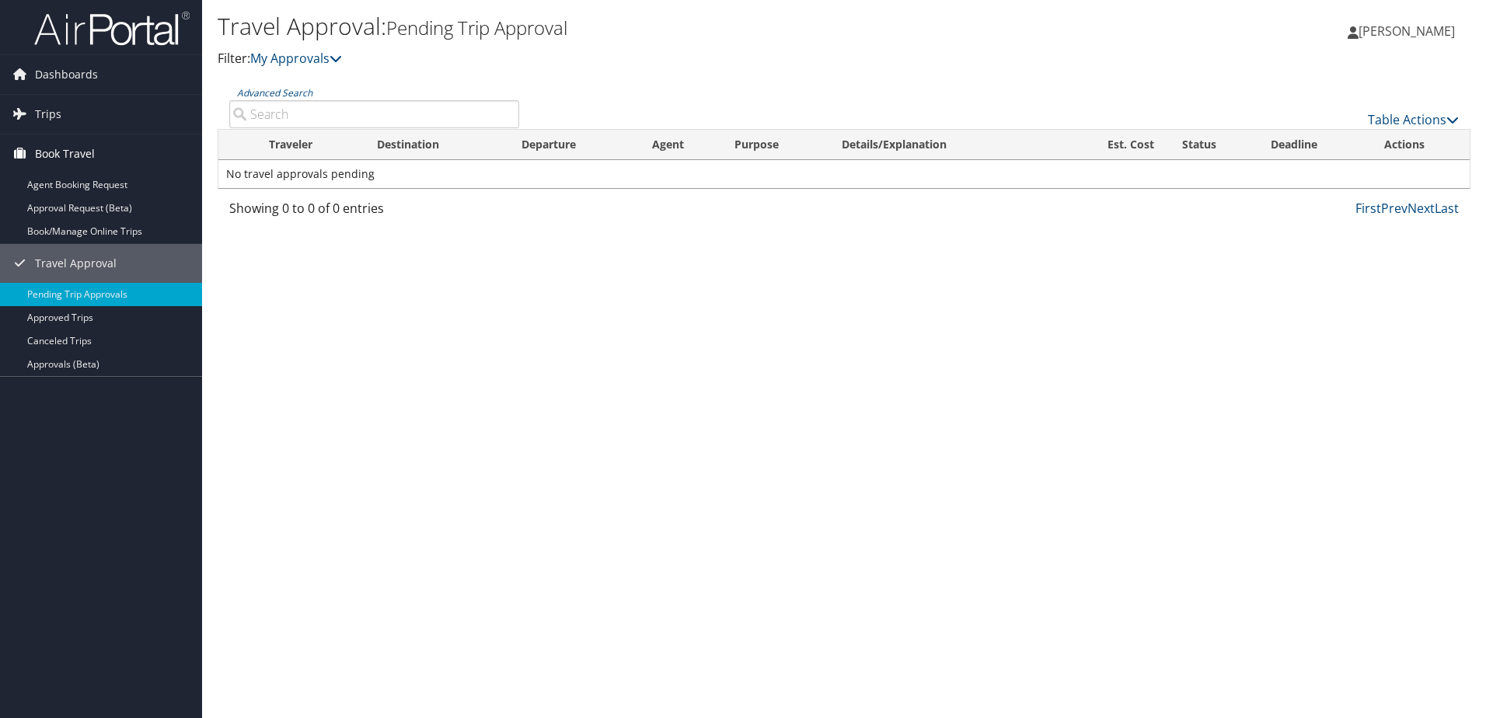
click at [82, 153] on span "Book Travel" at bounding box center [65, 153] width 60 height 39
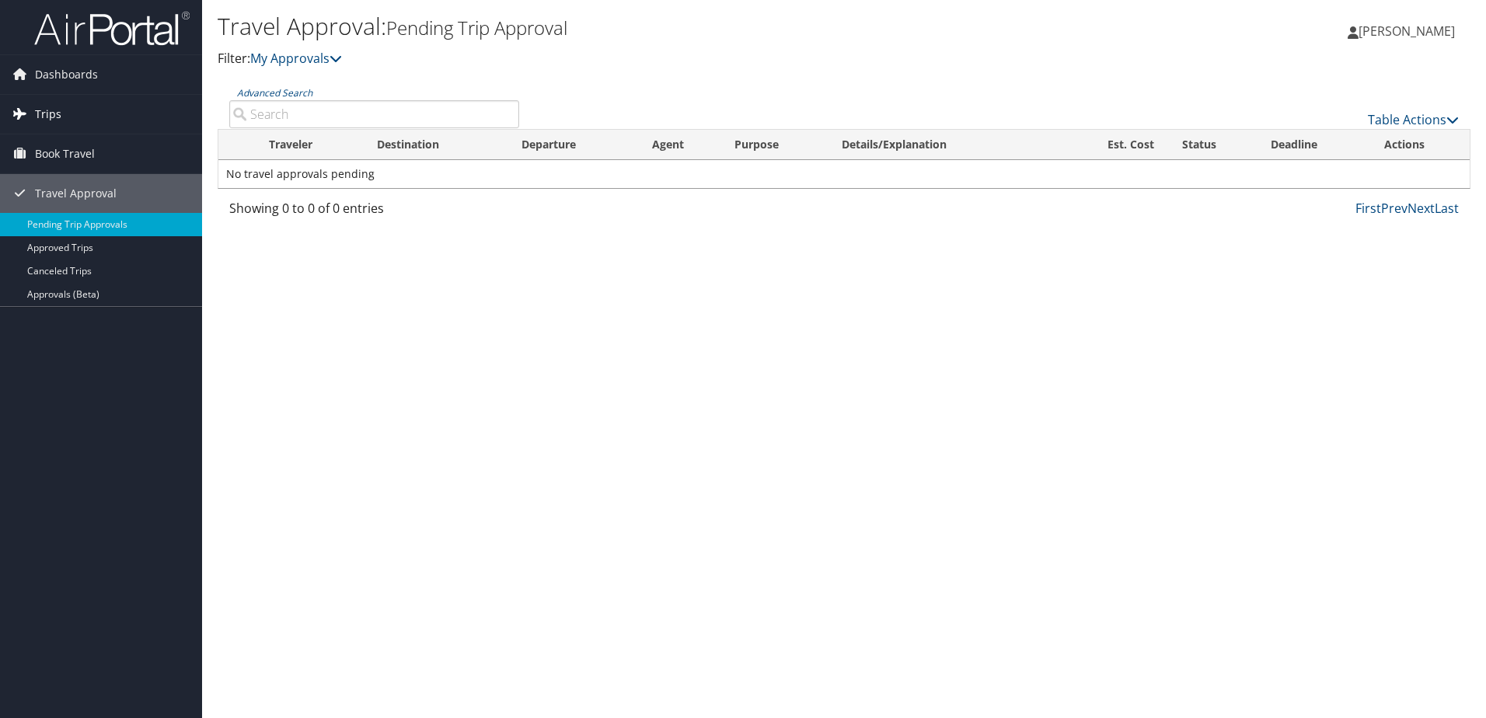
click at [51, 110] on span "Trips" at bounding box center [48, 114] width 26 height 39
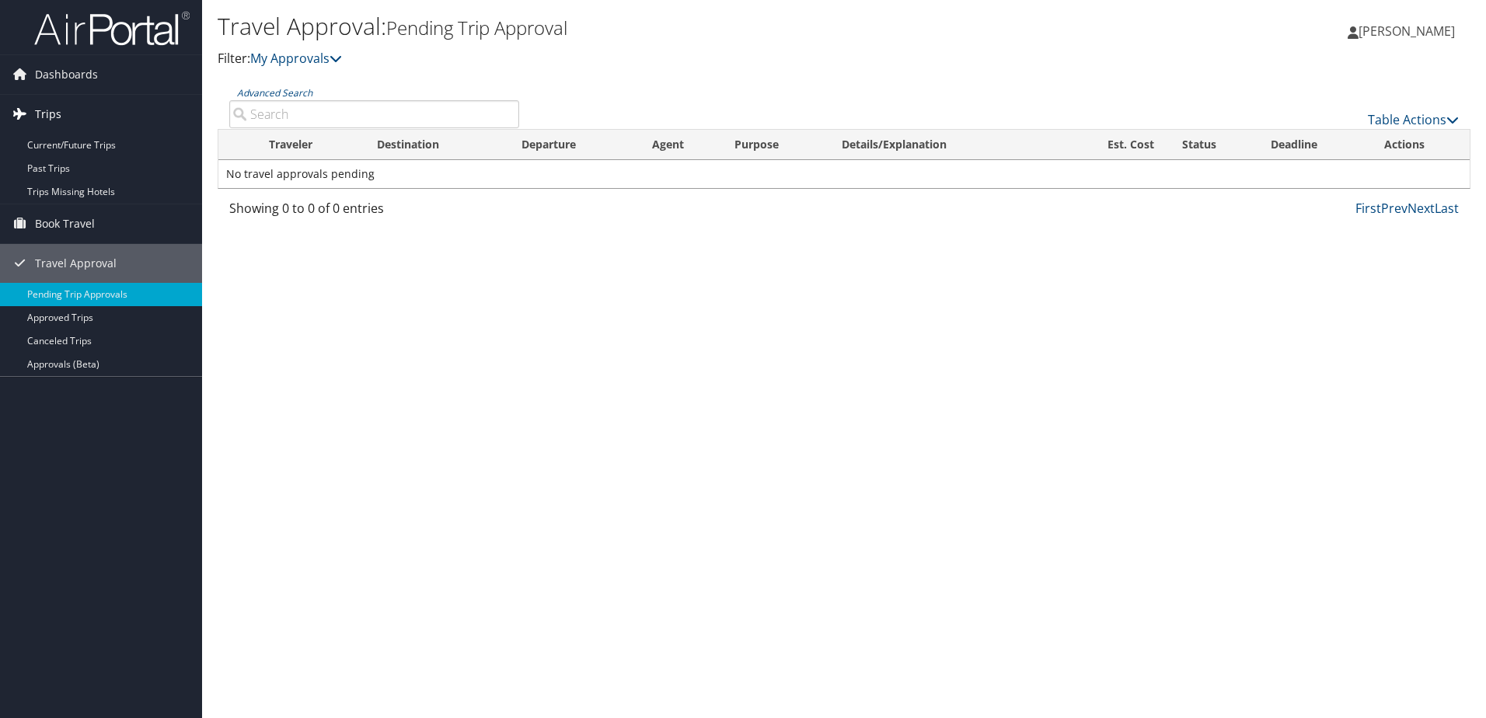
click at [51, 110] on span "Trips" at bounding box center [48, 114] width 26 height 39
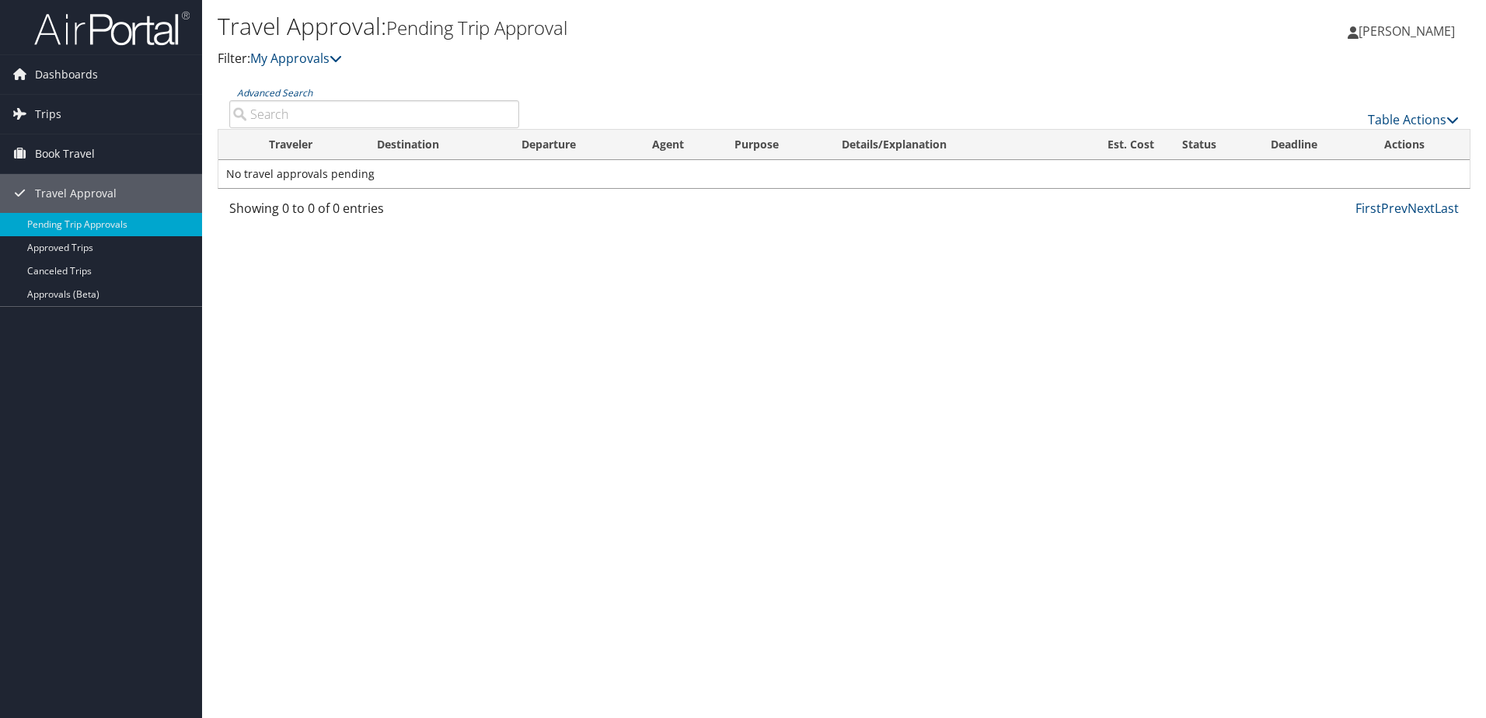
click at [1434, 28] on span "[PERSON_NAME]" at bounding box center [1407, 31] width 96 height 17
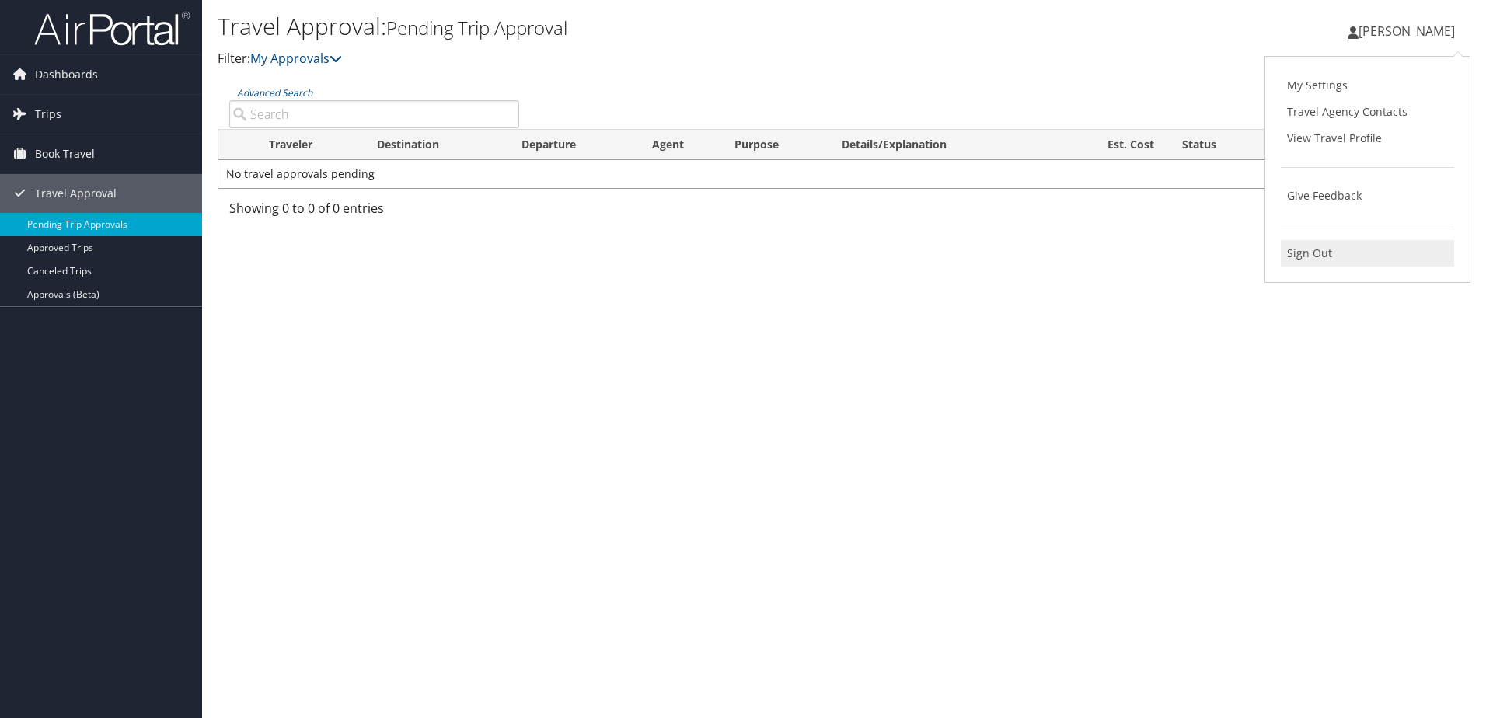
click at [1343, 254] on link "Sign Out" at bounding box center [1367, 253] width 173 height 26
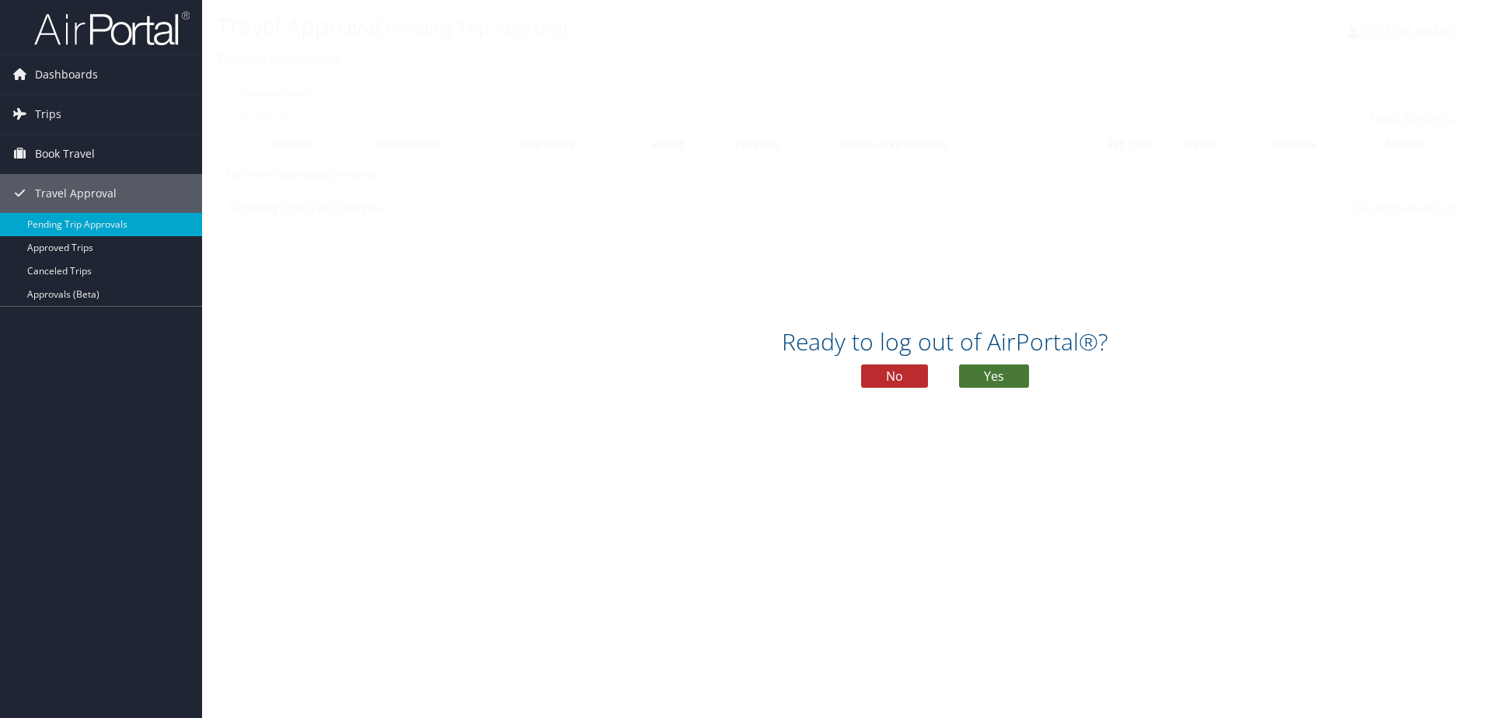
click at [990, 376] on button "Yes" at bounding box center [994, 376] width 70 height 23
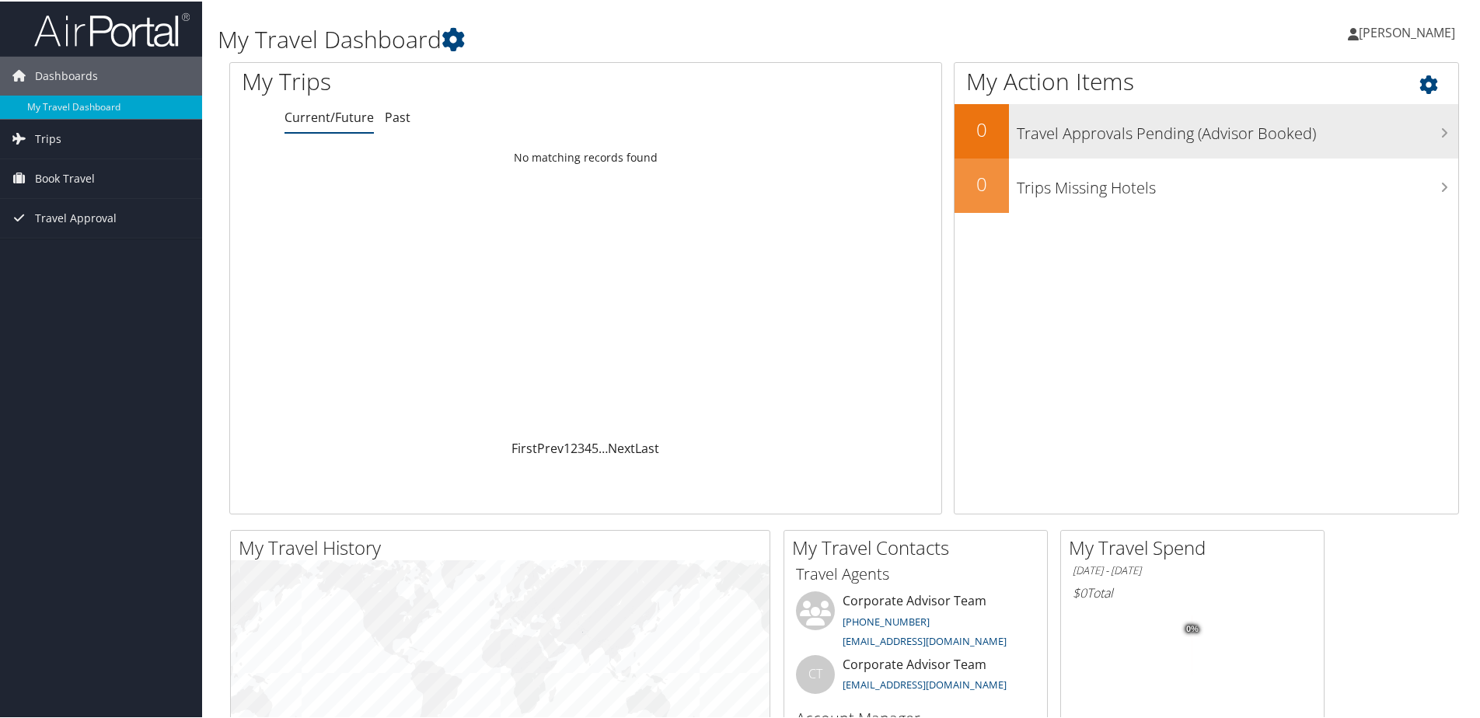
click at [1399, 131] on h3 "Travel Approvals Pending (Advisor Booked)" at bounding box center [1237, 128] width 441 height 30
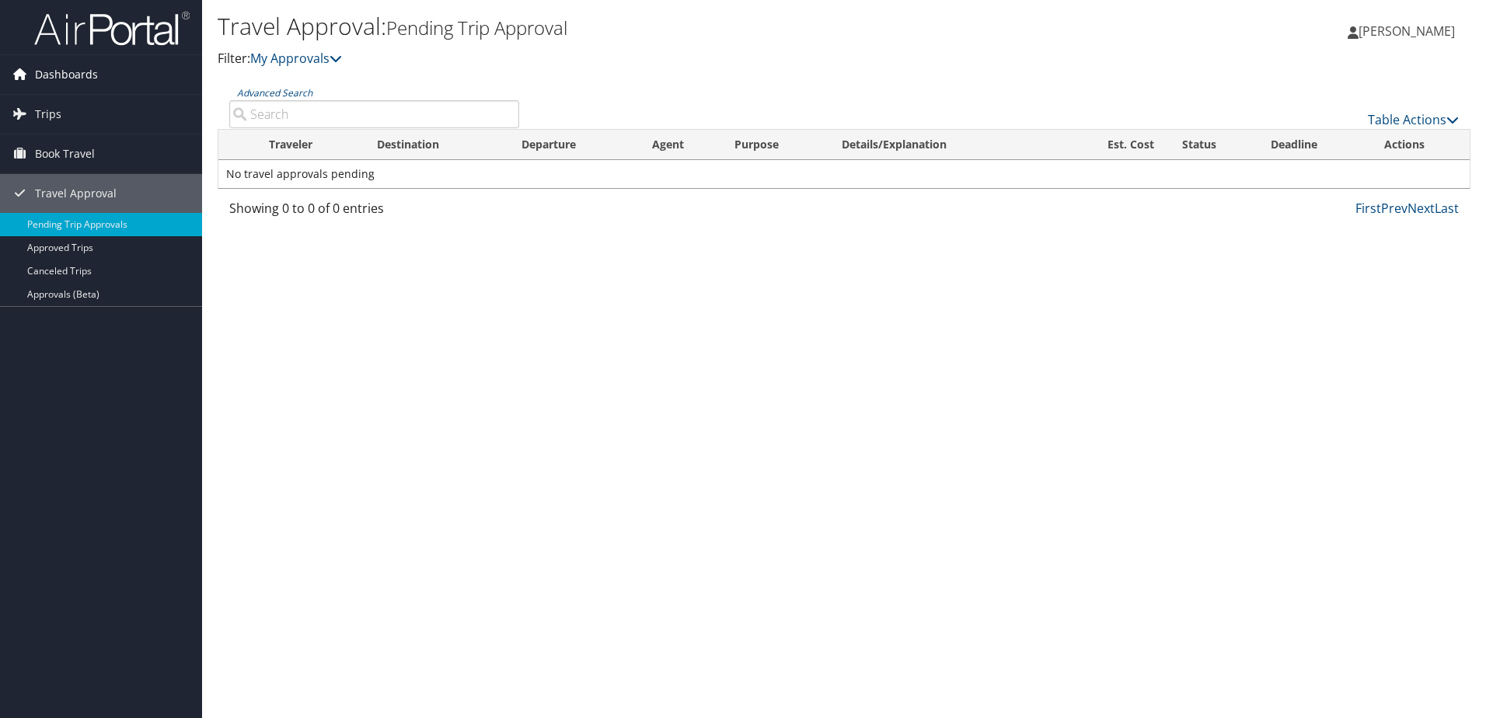
click at [58, 71] on span "Dashboards" at bounding box center [66, 74] width 63 height 39
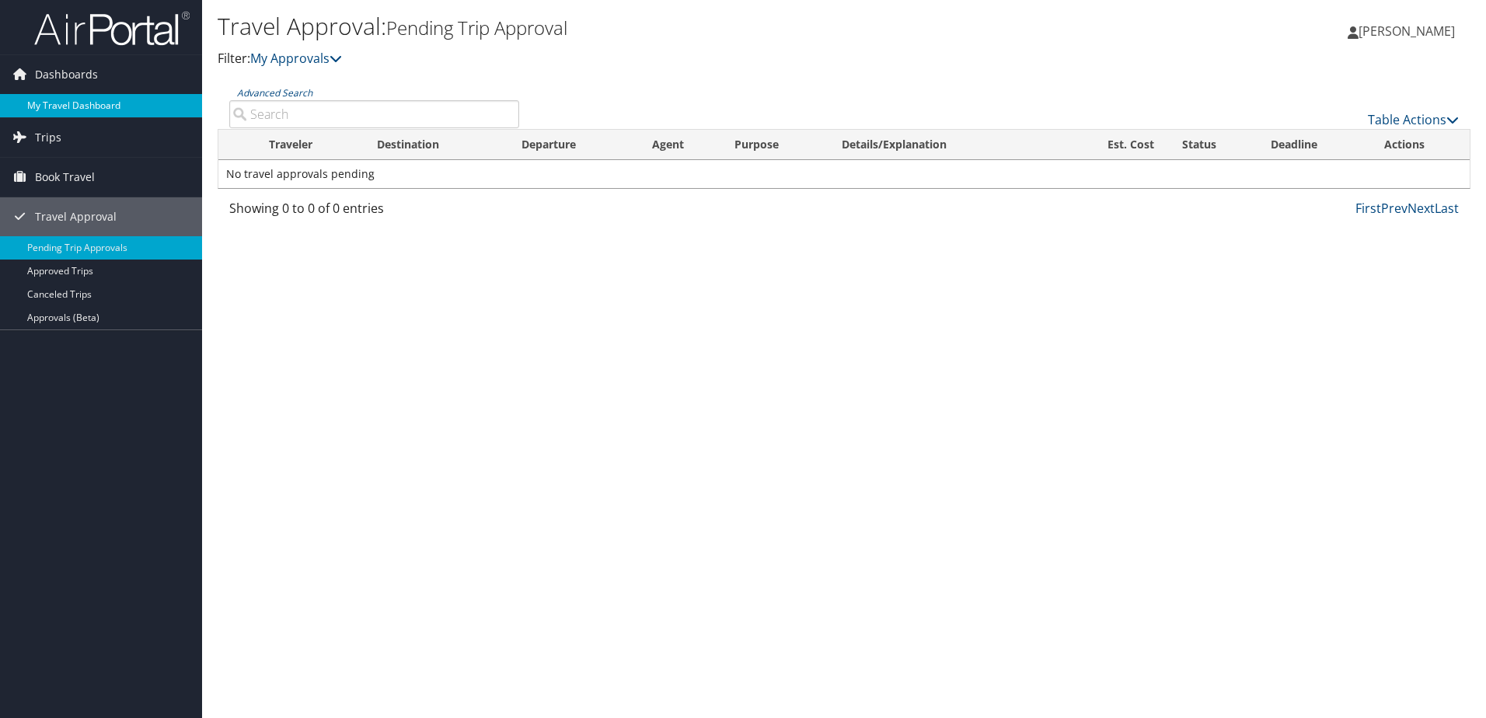
click at [51, 100] on link "My Travel Dashboard" at bounding box center [101, 105] width 202 height 23
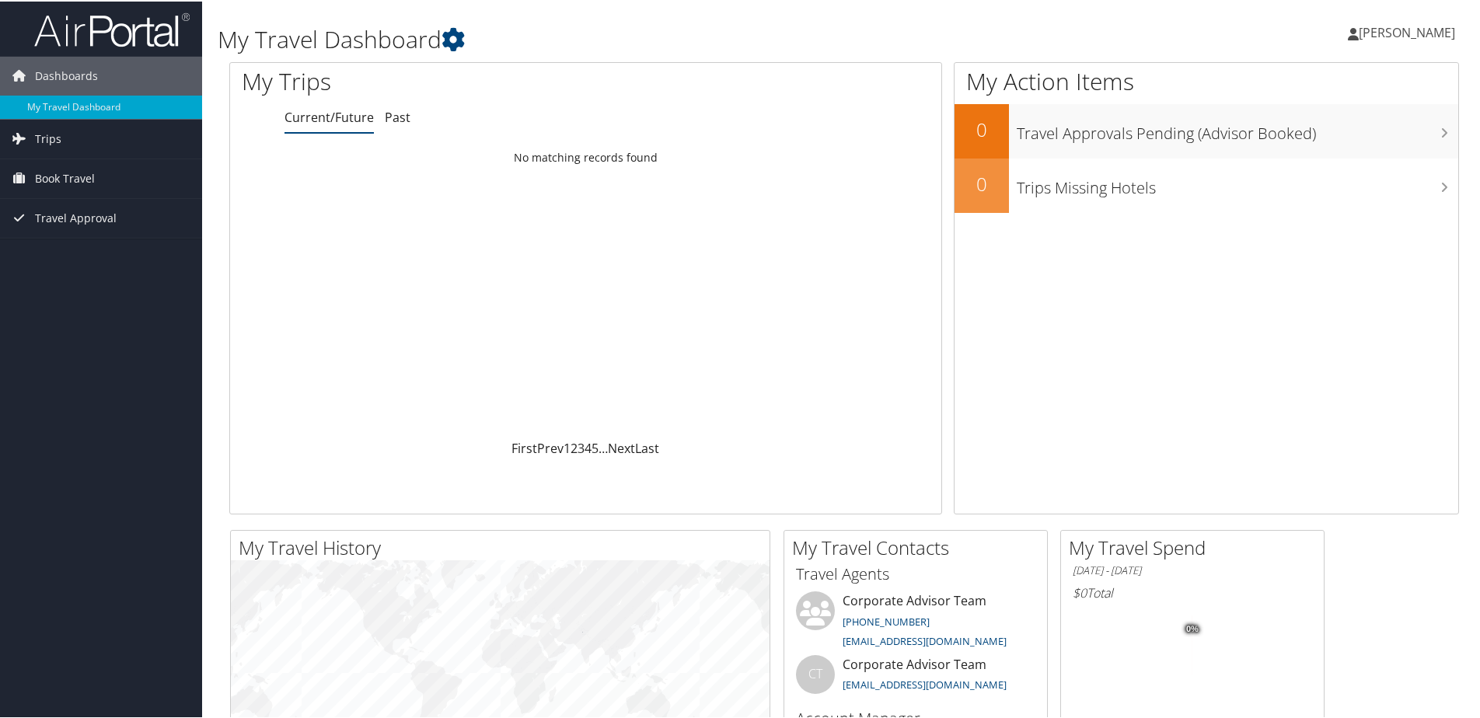
click at [1433, 30] on span "[PERSON_NAME]" at bounding box center [1407, 31] width 96 height 17
click at [1380, 252] on link "Sign Out" at bounding box center [1365, 253] width 173 height 26
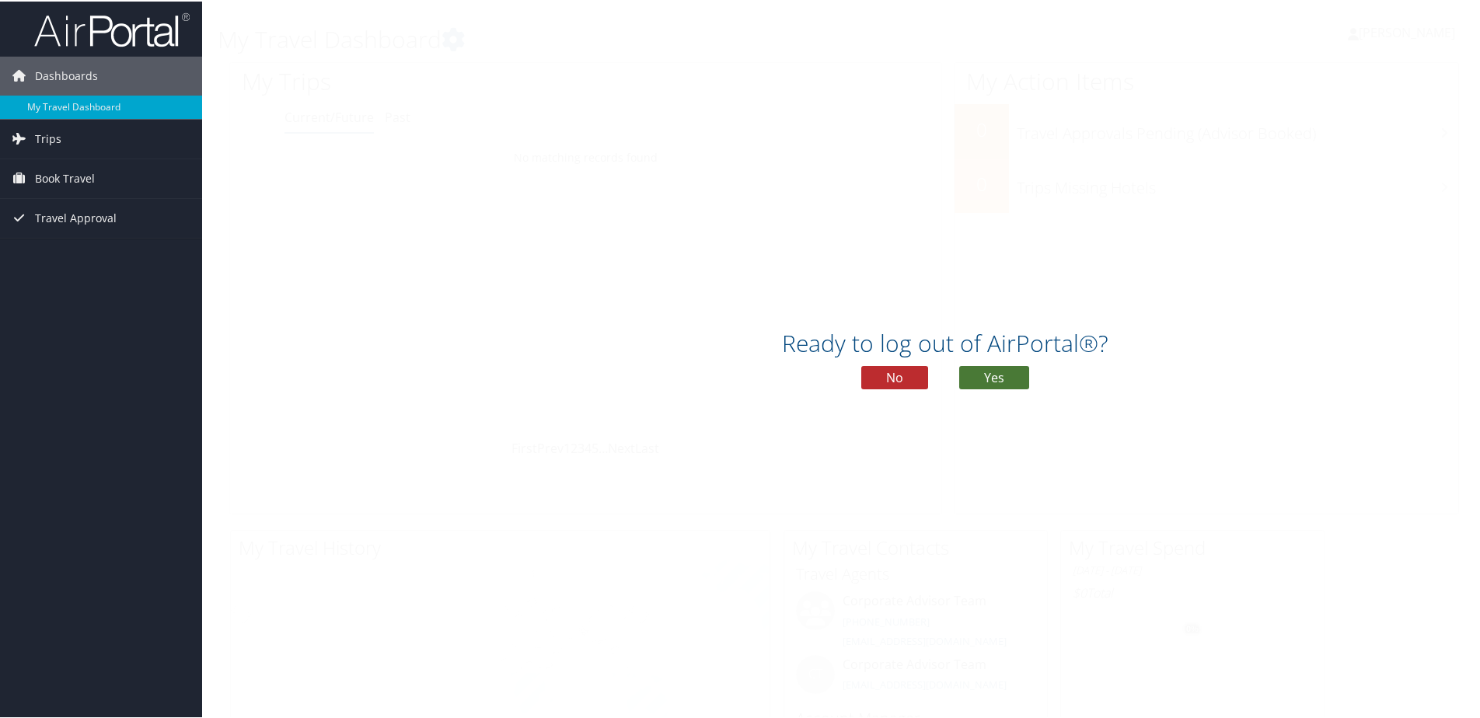
click at [1018, 383] on button "Yes" at bounding box center [994, 376] width 70 height 23
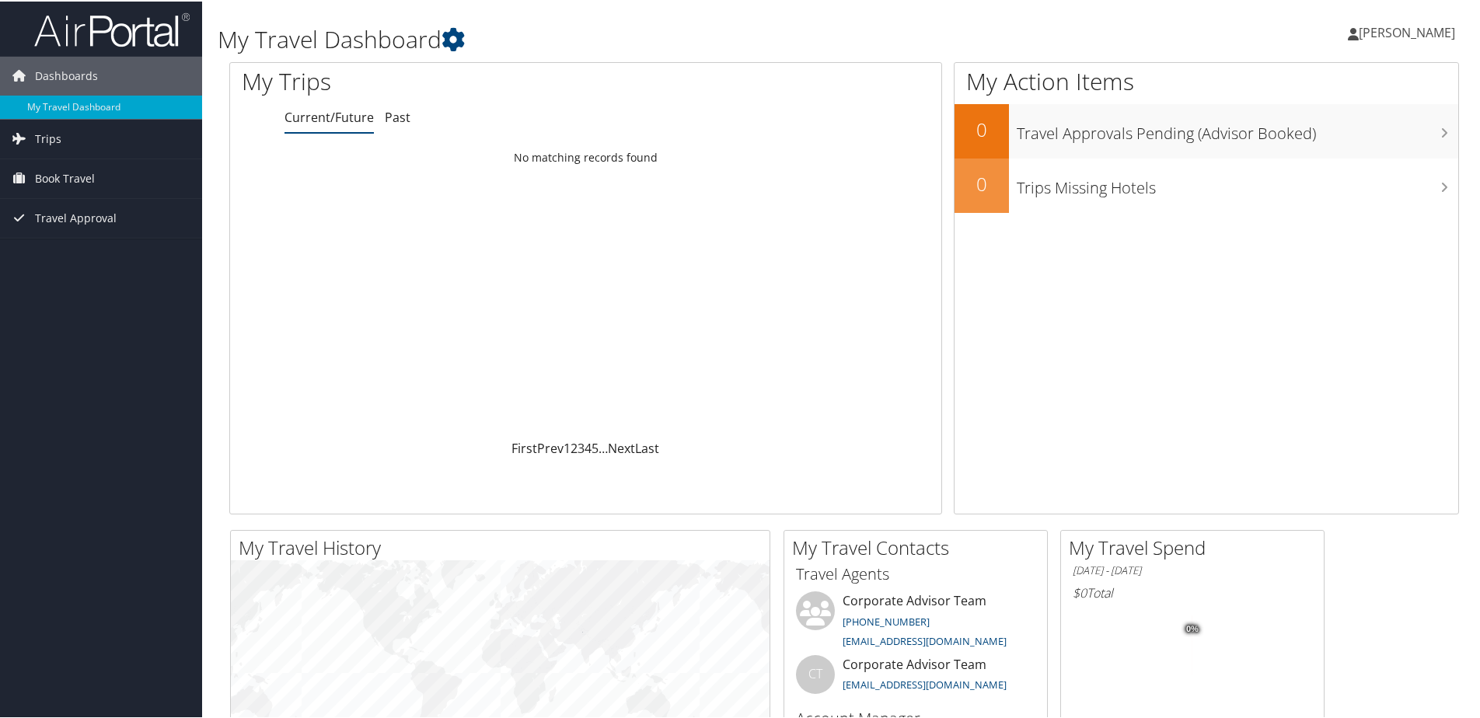
click at [1377, 34] on span "[PERSON_NAME]" at bounding box center [1407, 31] width 96 height 17
click at [1355, 81] on link "My Settings" at bounding box center [1365, 85] width 173 height 26
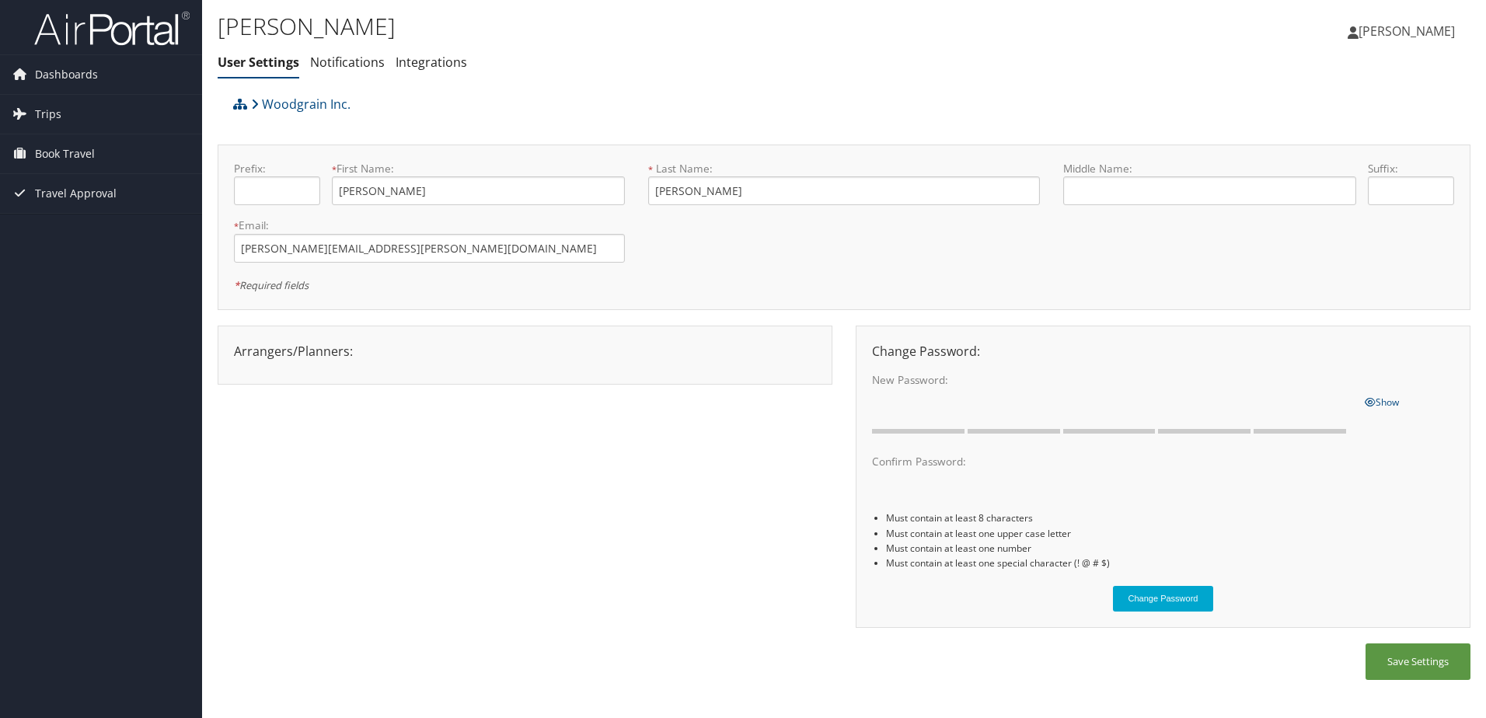
click at [393, 366] on div at bounding box center [524, 365] width 605 height 8
click at [326, 350] on div "Arrangers/Planners: Edit Arrangers & Planners Save Changes Cancel ×" at bounding box center [524, 351] width 605 height 19
click at [361, 68] on link "Notifications" at bounding box center [347, 62] width 75 height 17
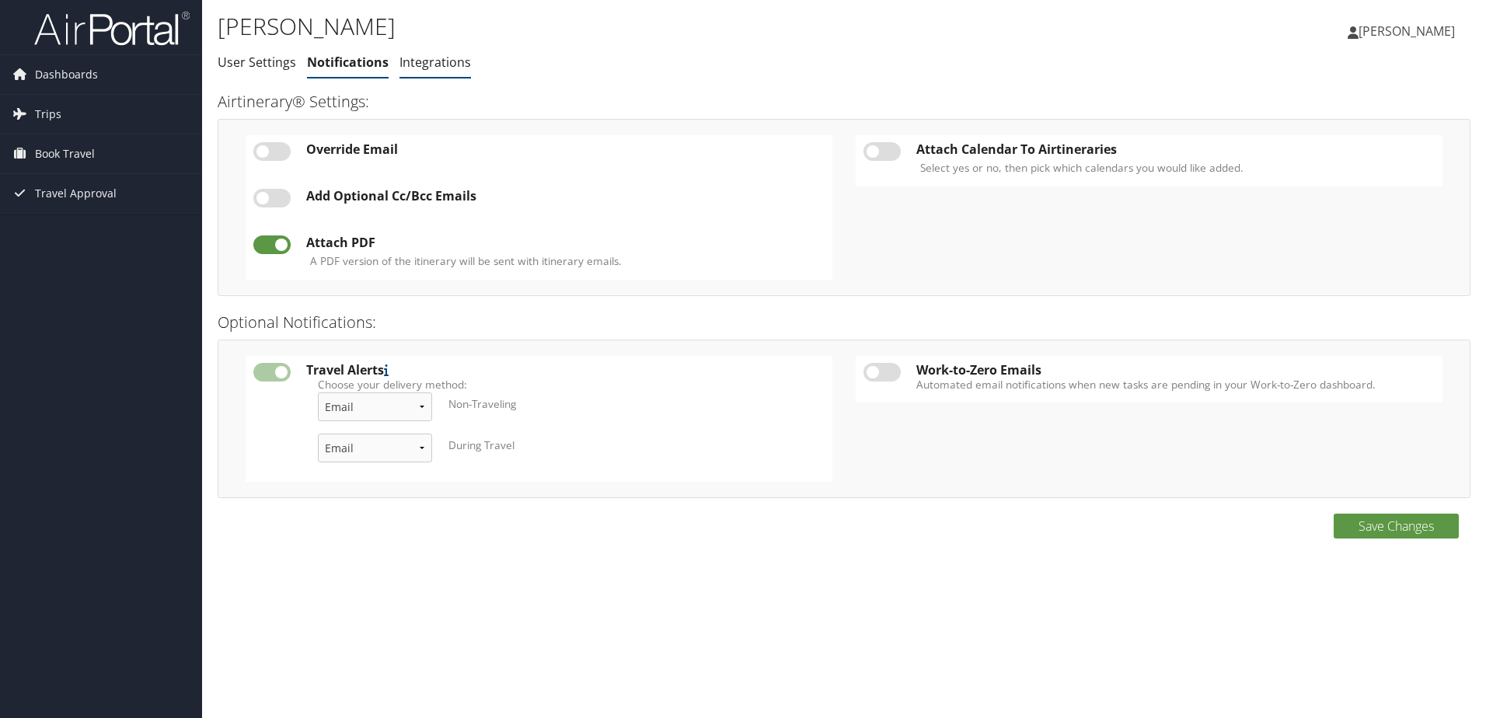
click at [431, 58] on link "Integrations" at bounding box center [435, 62] width 72 height 17
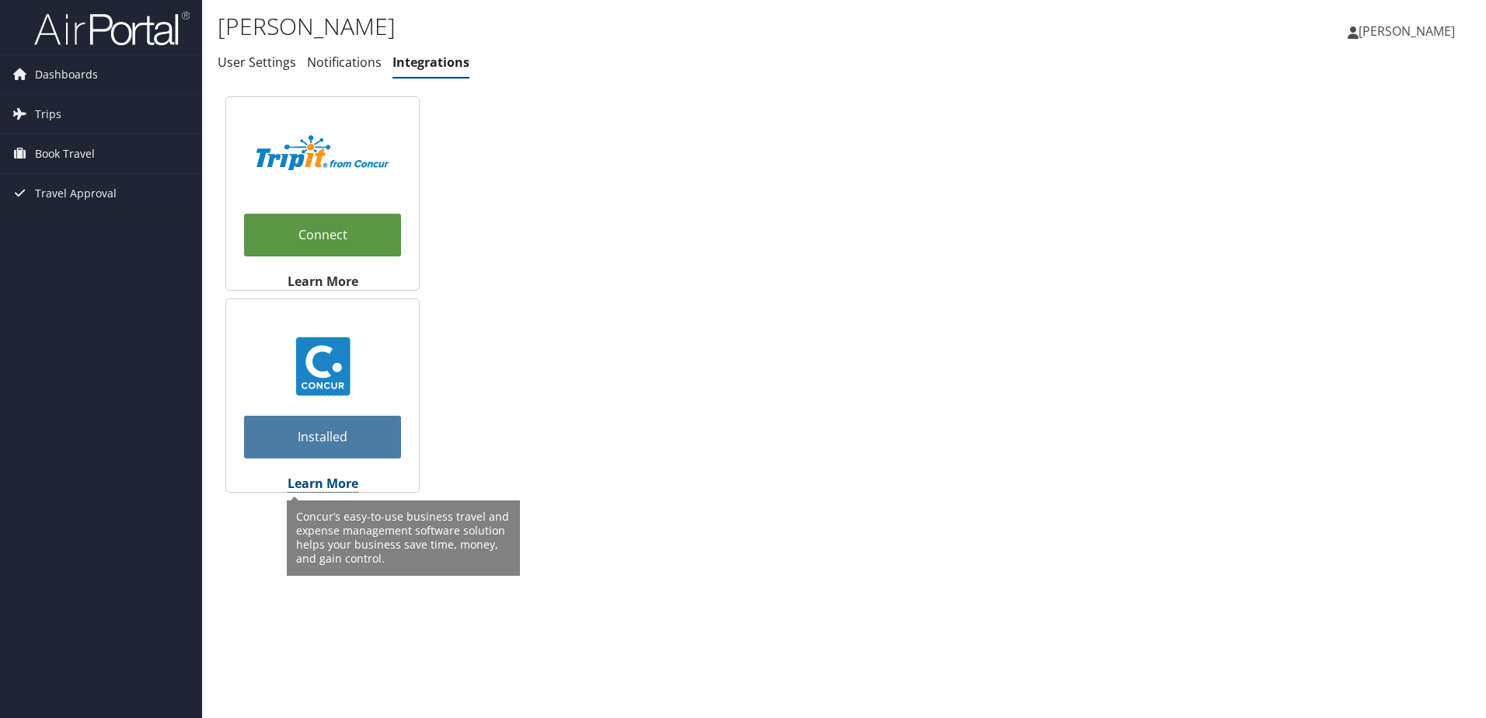
click at [330, 483] on strong "Learn More" at bounding box center [323, 483] width 71 height 17
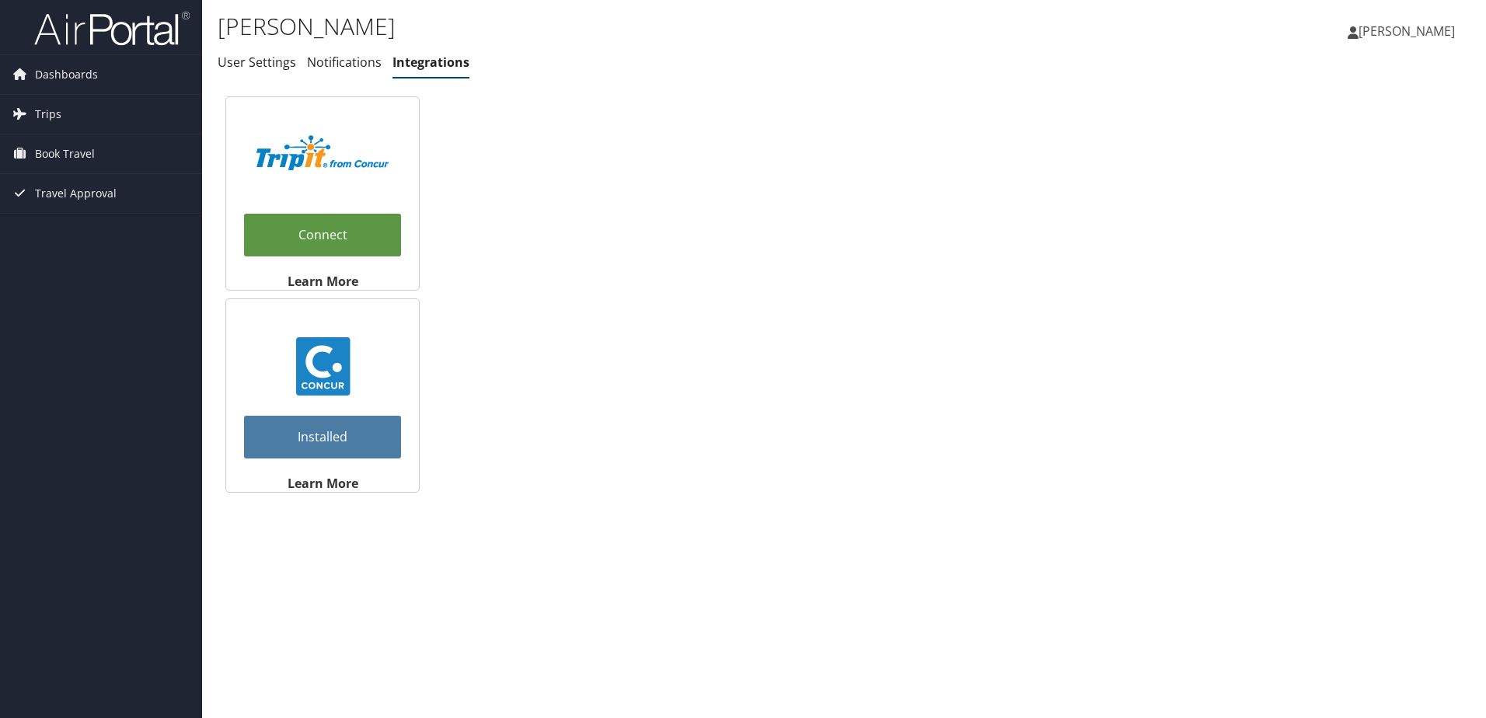
click at [1411, 32] on span "[PERSON_NAME]" at bounding box center [1407, 31] width 96 height 17
click at [1318, 109] on link "Travel Agency Contacts" at bounding box center [1367, 112] width 173 height 26
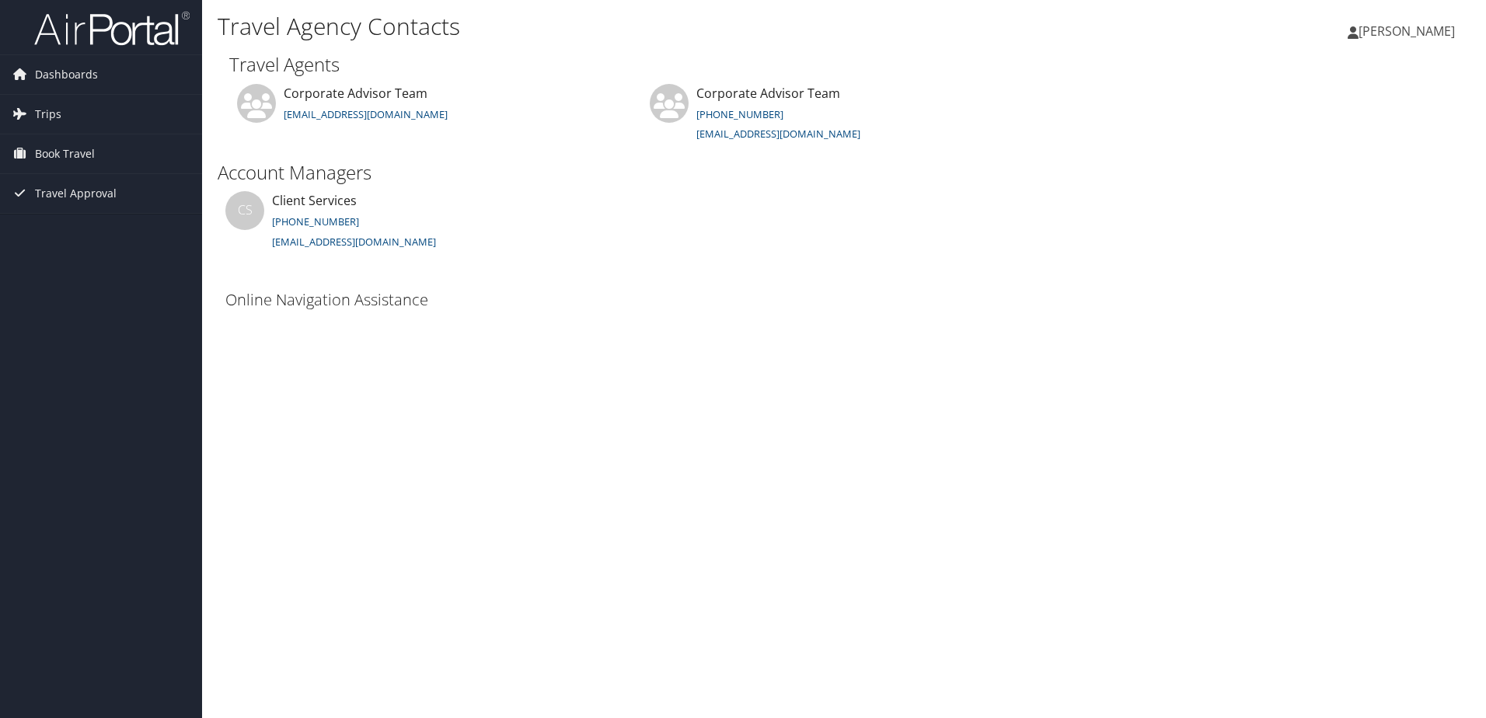
click at [1387, 35] on span "[PERSON_NAME]" at bounding box center [1407, 31] width 96 height 17
click at [1354, 137] on link "View Travel Profile" at bounding box center [1367, 138] width 173 height 26
click at [1398, 24] on span "[PERSON_NAME]" at bounding box center [1407, 31] width 96 height 17
click at [1047, 65] on h2 "Travel Agents" at bounding box center [844, 64] width 1230 height 26
click at [1419, 30] on span "[PERSON_NAME]" at bounding box center [1407, 31] width 96 height 17
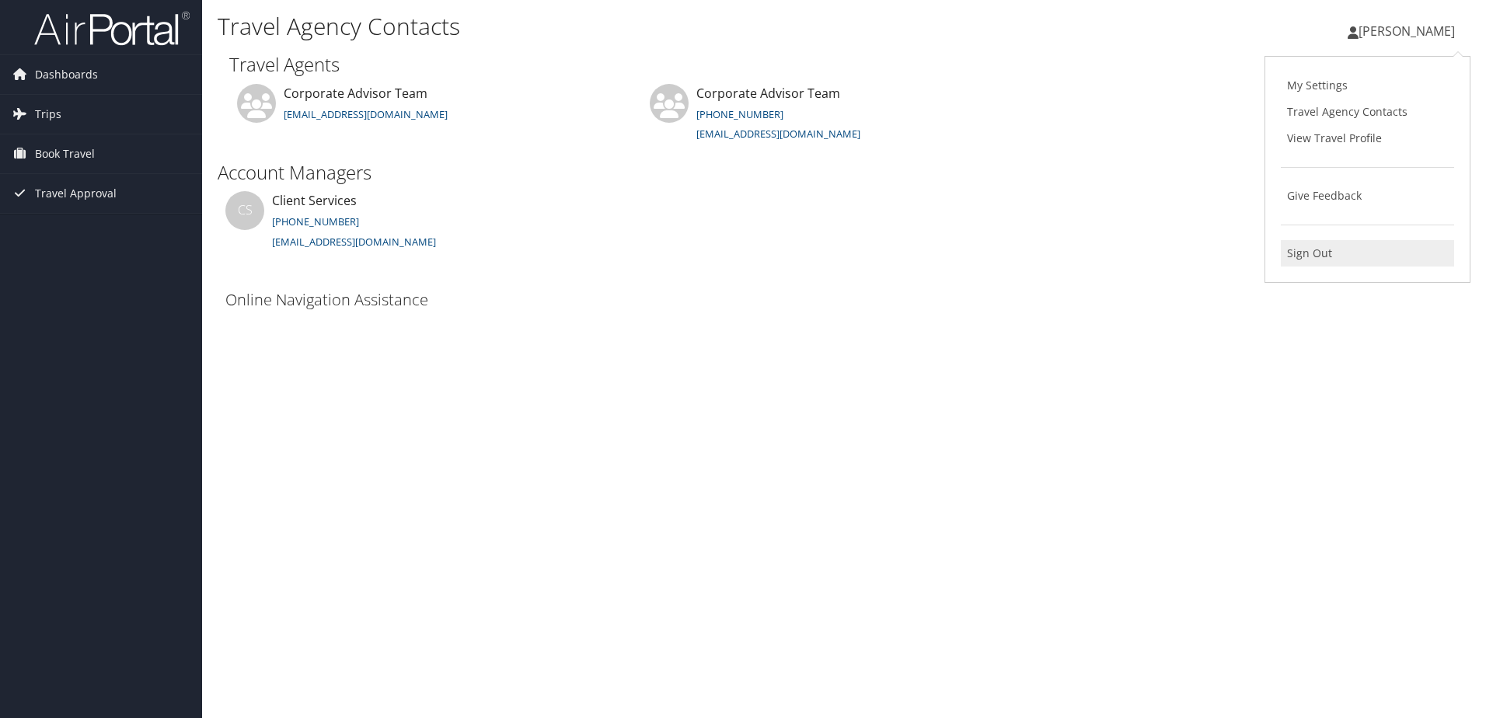
click at [1362, 256] on link "Sign Out" at bounding box center [1367, 253] width 173 height 26
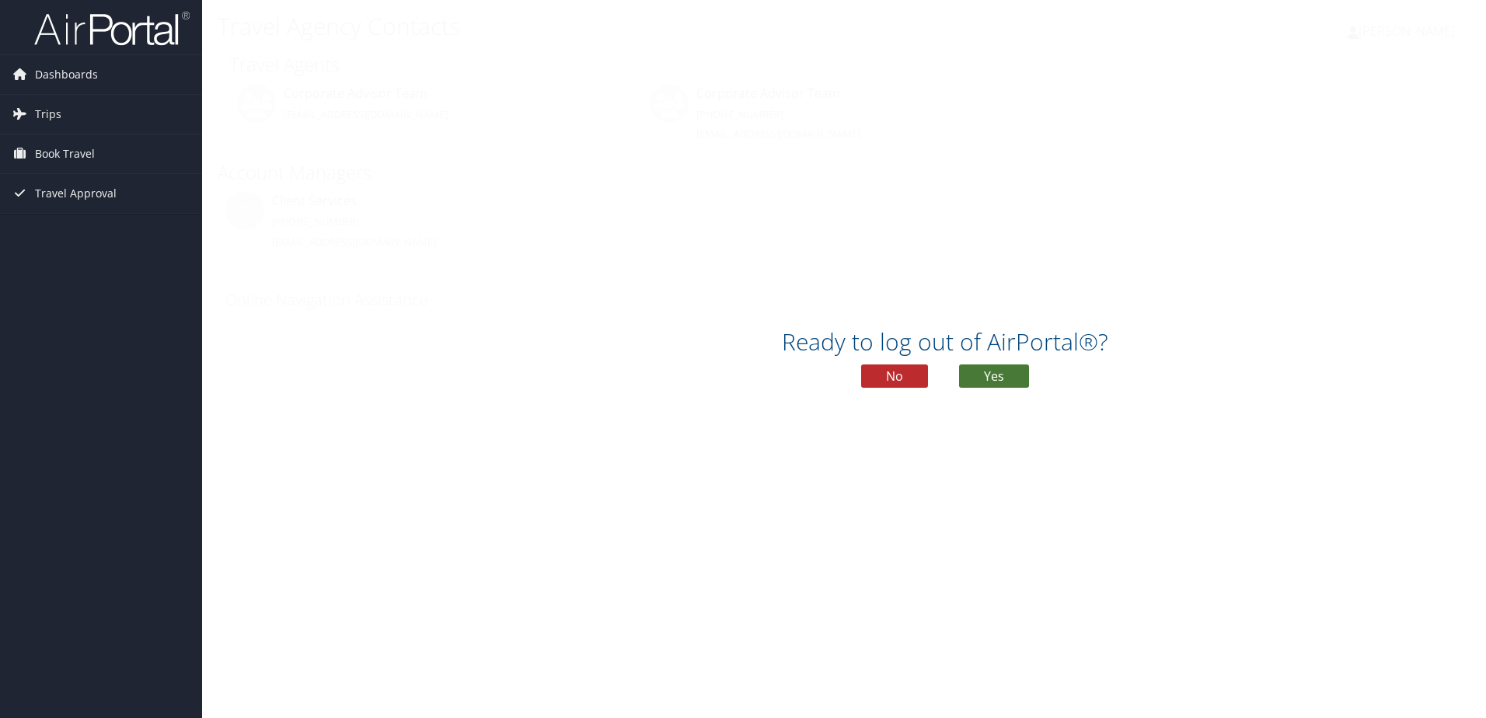
click at [988, 370] on button "Yes" at bounding box center [994, 376] width 70 height 23
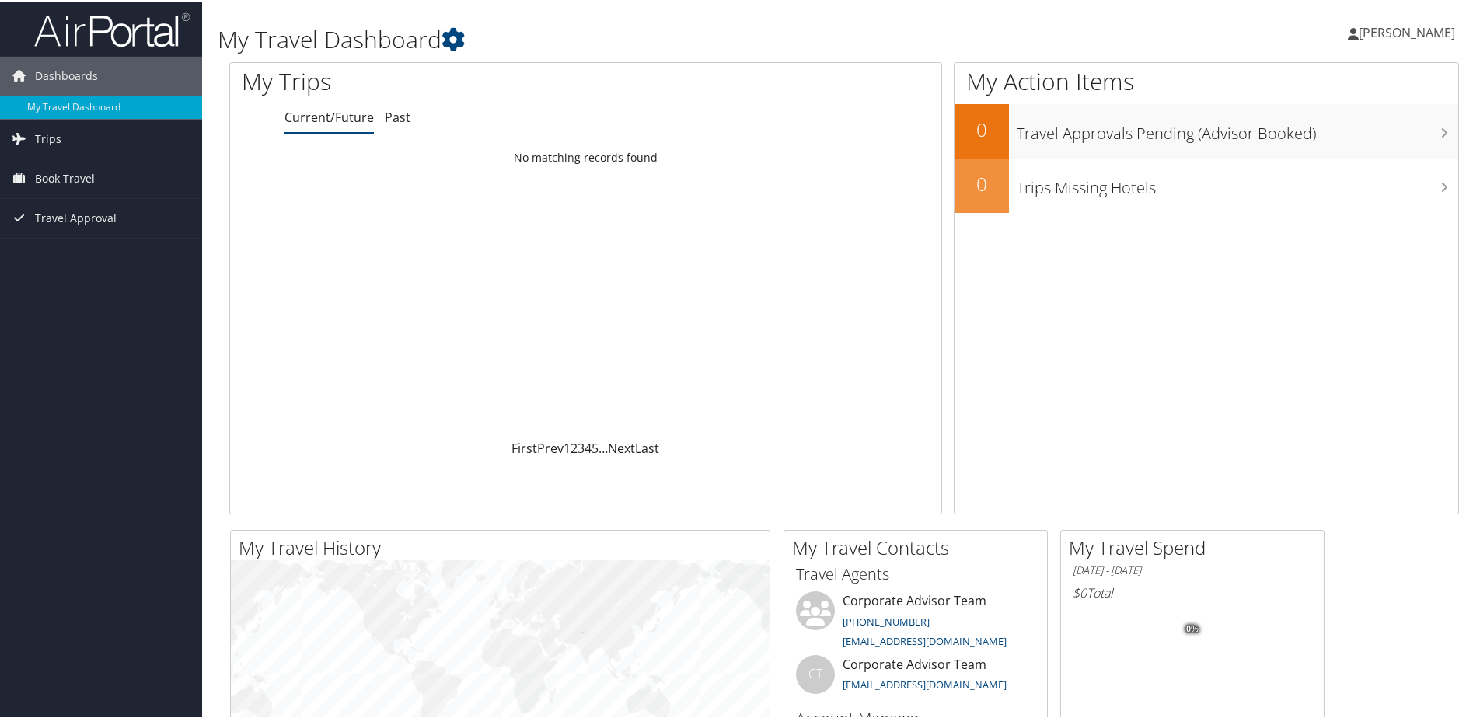
click at [1399, 30] on span "[PERSON_NAME]" at bounding box center [1407, 31] width 96 height 17
click at [1353, 141] on link "View Travel Profile" at bounding box center [1365, 138] width 173 height 26
click at [1437, 30] on span "[PERSON_NAME]" at bounding box center [1407, 31] width 96 height 17
click at [1317, 82] on link "My Settings" at bounding box center [1365, 85] width 173 height 26
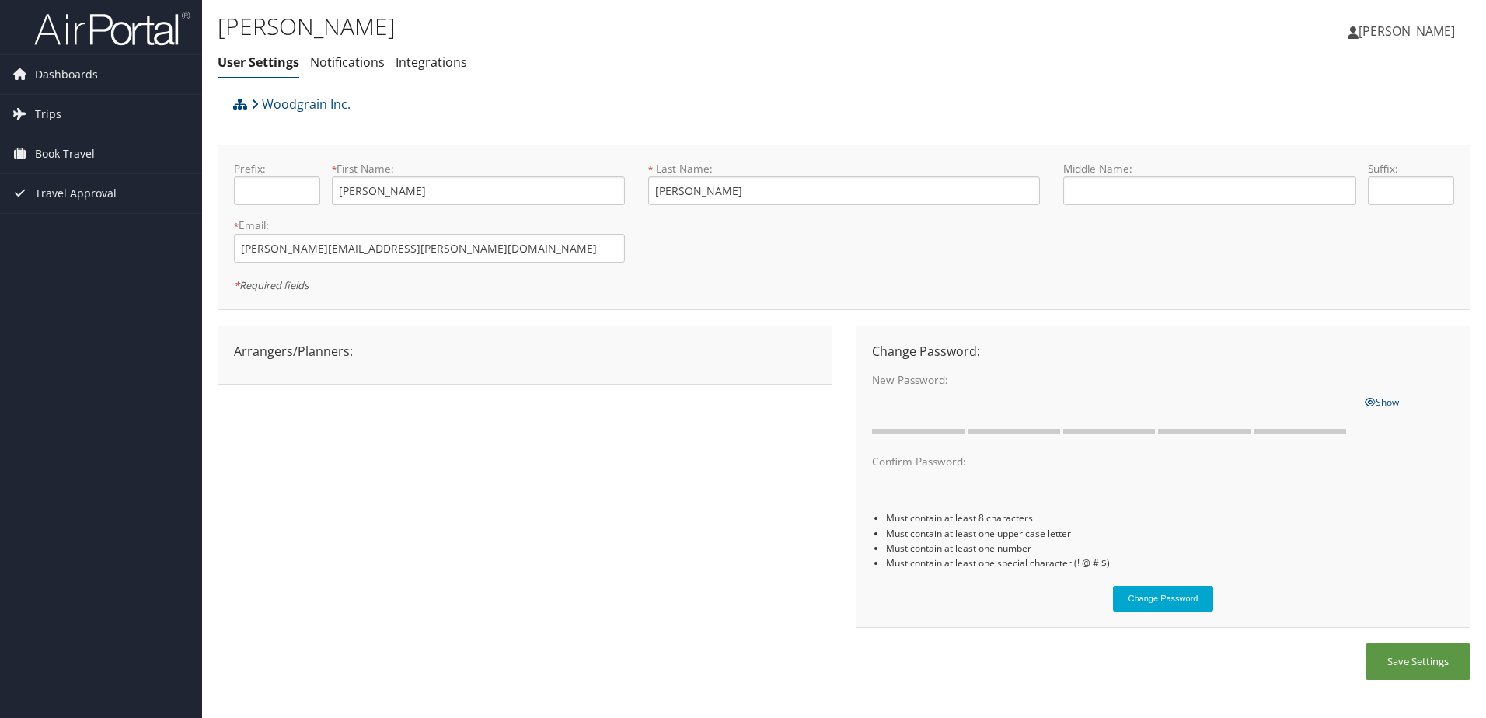
click at [964, 55] on ul "User Settings Notifications Integrations" at bounding box center [636, 63] width 836 height 28
click at [1413, 665] on button "Save Settings" at bounding box center [1418, 662] width 105 height 37
click at [1406, 27] on span "[PERSON_NAME]" at bounding box center [1407, 31] width 96 height 17
click at [600, 80] on div "Dustin Slocum User Settings Notifications Integrations User Settings Notificati…" at bounding box center [636, 48] width 836 height 81
click at [286, 103] on link "Woodgrain Inc." at bounding box center [300, 104] width 99 height 31
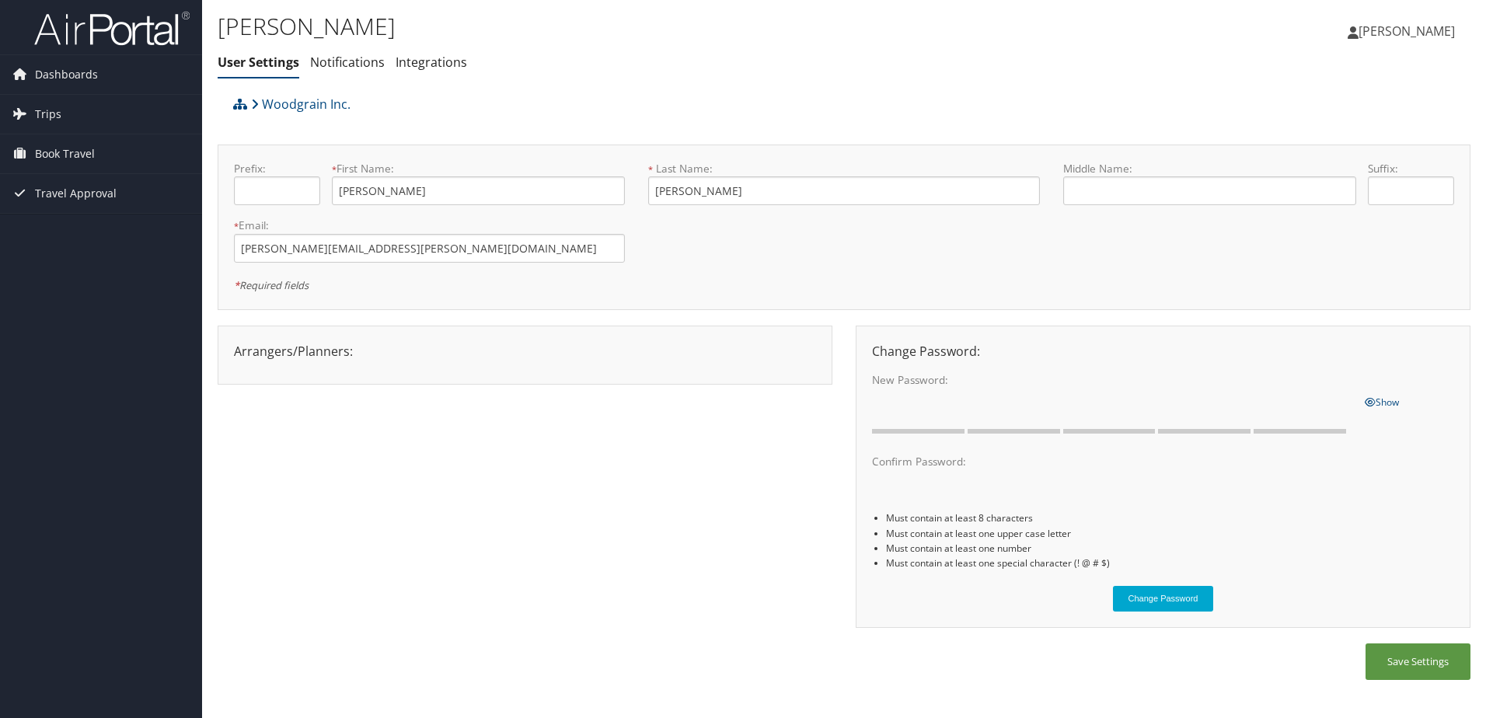
click at [133, 39] on img at bounding box center [111, 28] width 155 height 37
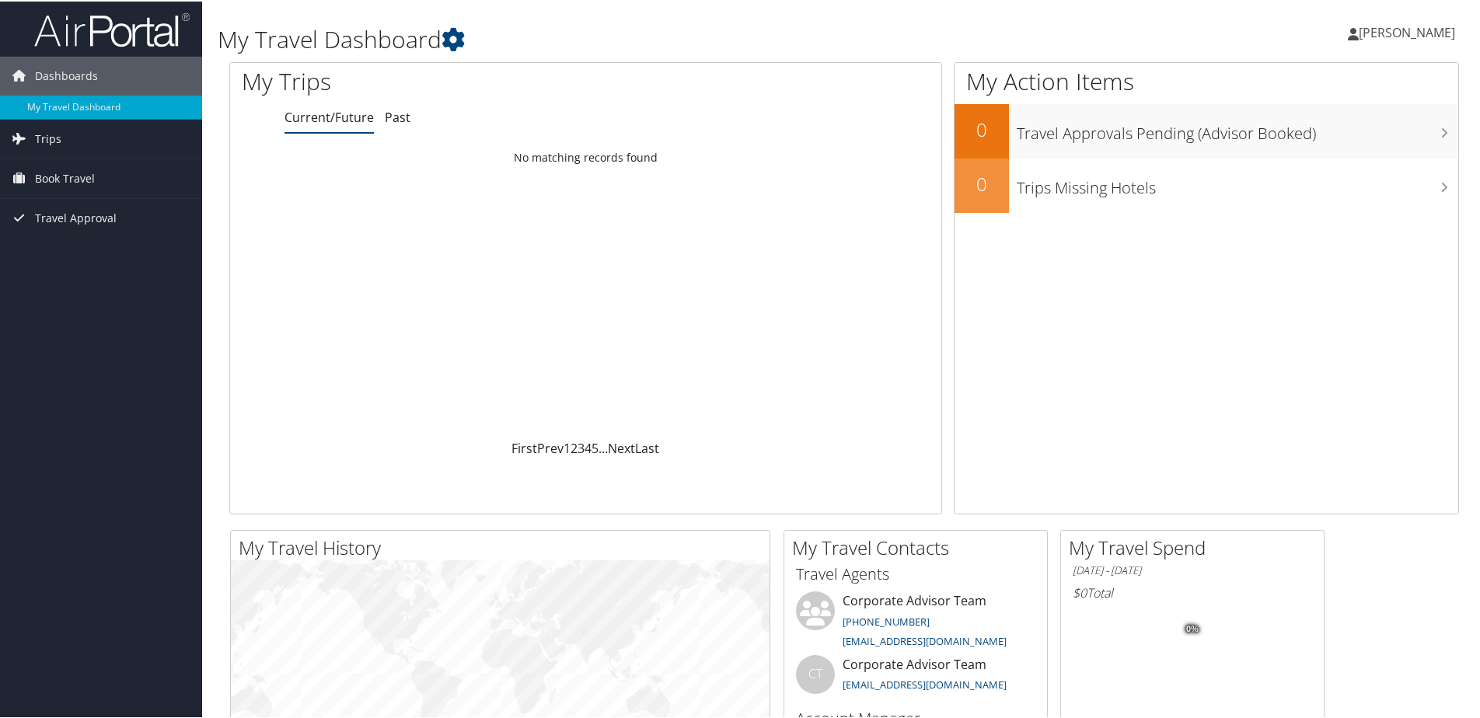
click at [1393, 29] on span "[PERSON_NAME]" at bounding box center [1407, 31] width 96 height 17
click at [1349, 135] on link "View Travel Profile" at bounding box center [1365, 138] width 173 height 26
click at [1376, 26] on span "[PERSON_NAME]" at bounding box center [1407, 31] width 96 height 17
click at [991, 20] on div "Dustin Slocum Dustin Slocum My Settings Travel Agency Contacts View Travel Prof…" at bounding box center [1238, 38] width 495 height 60
click at [1387, 30] on span "[PERSON_NAME]" at bounding box center [1407, 31] width 96 height 17
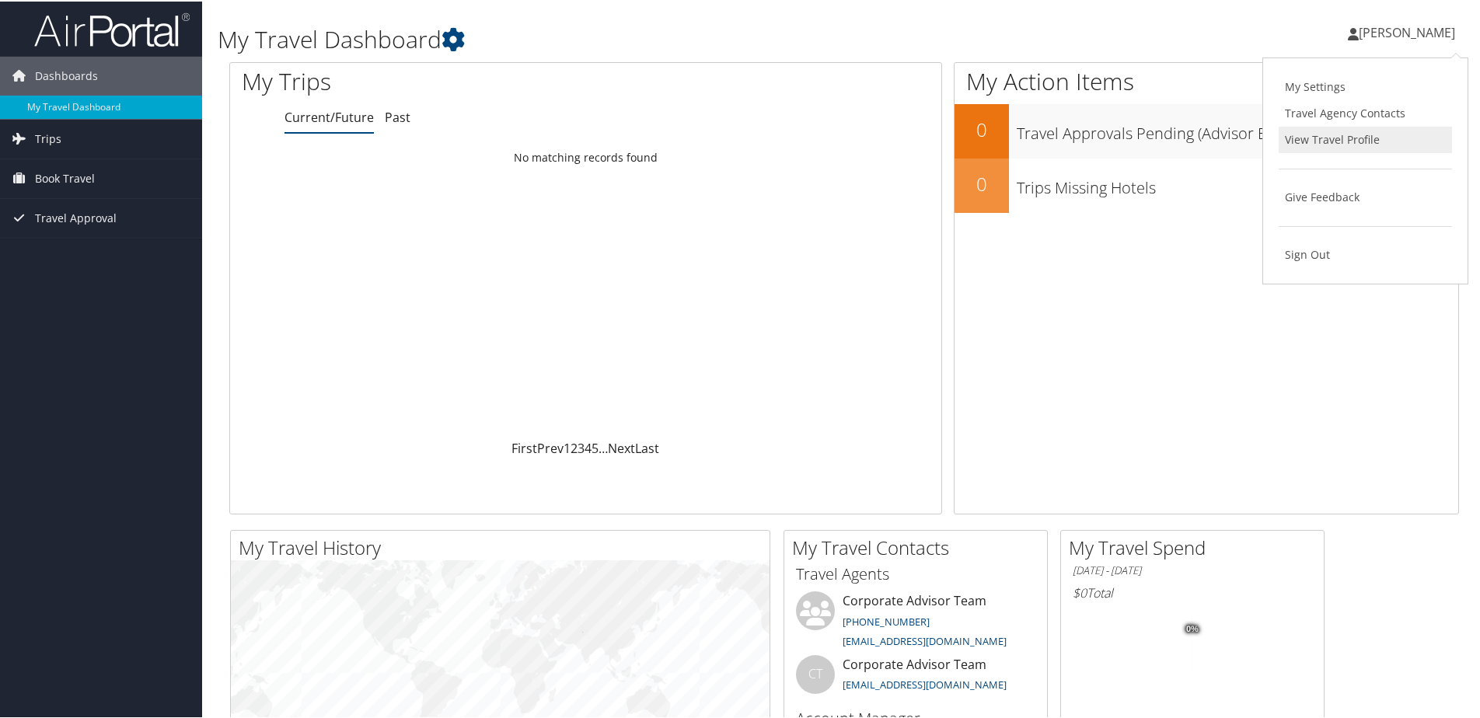
click at [1332, 142] on link "View Travel Profile" at bounding box center [1365, 138] width 173 height 26
click at [1426, 34] on span "[PERSON_NAME]" at bounding box center [1407, 31] width 96 height 17
click at [1286, 85] on link "My Settings" at bounding box center [1365, 85] width 173 height 26
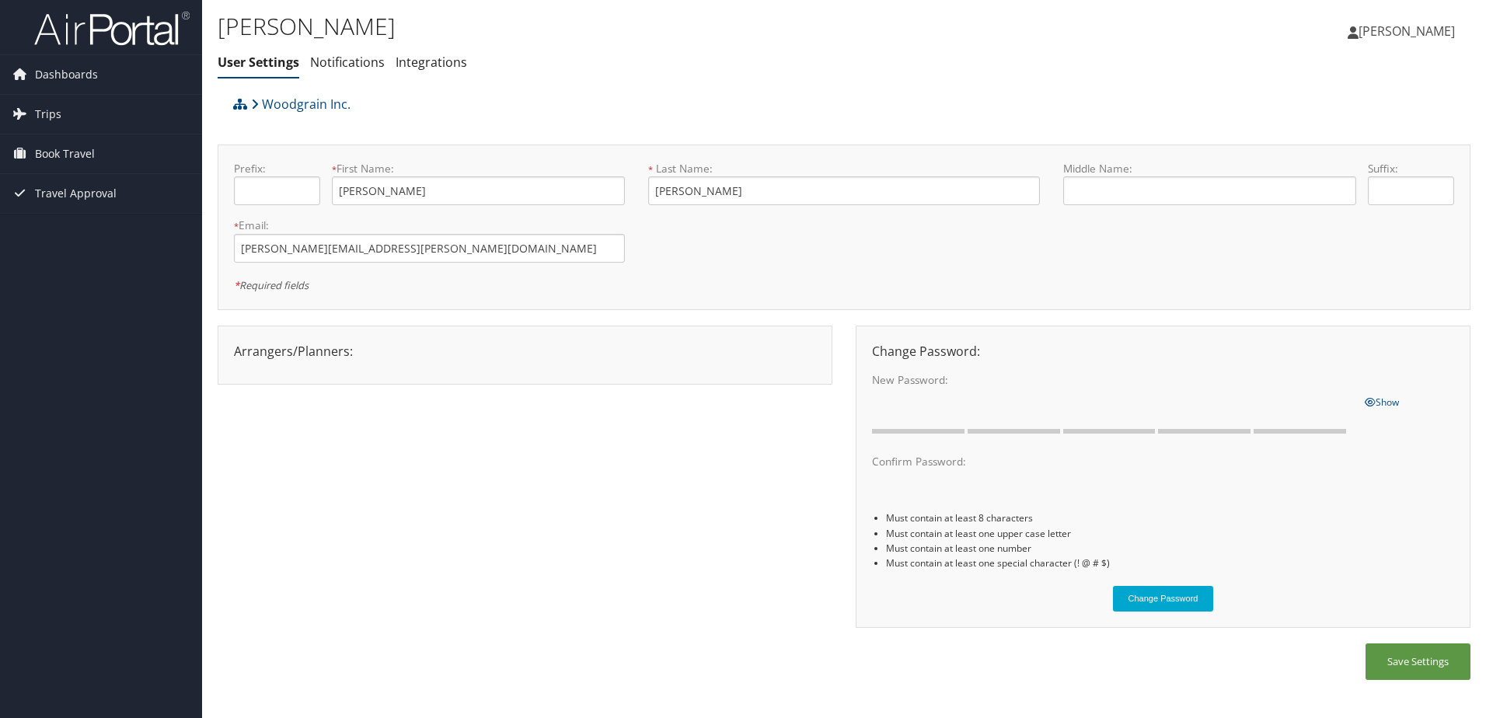
click at [1389, 37] on span "[PERSON_NAME]" at bounding box center [1407, 31] width 96 height 17
click at [1331, 116] on link "Travel Agency Contacts" at bounding box center [1367, 112] width 173 height 26
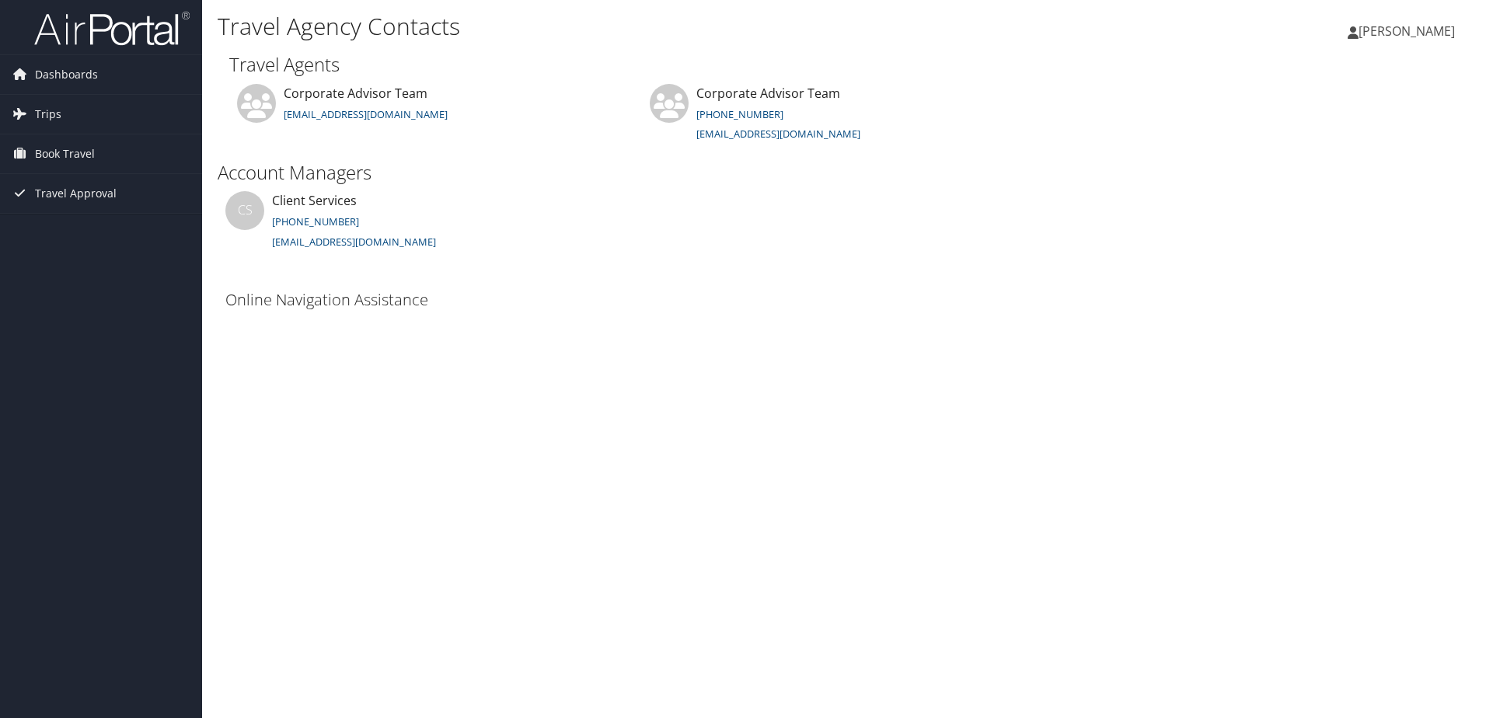
click at [1404, 40] on link "[PERSON_NAME]" at bounding box center [1409, 31] width 123 height 47
click at [40, 110] on span "Trips" at bounding box center [48, 114] width 26 height 39
click at [56, 226] on span "Book Travel" at bounding box center [65, 223] width 60 height 39
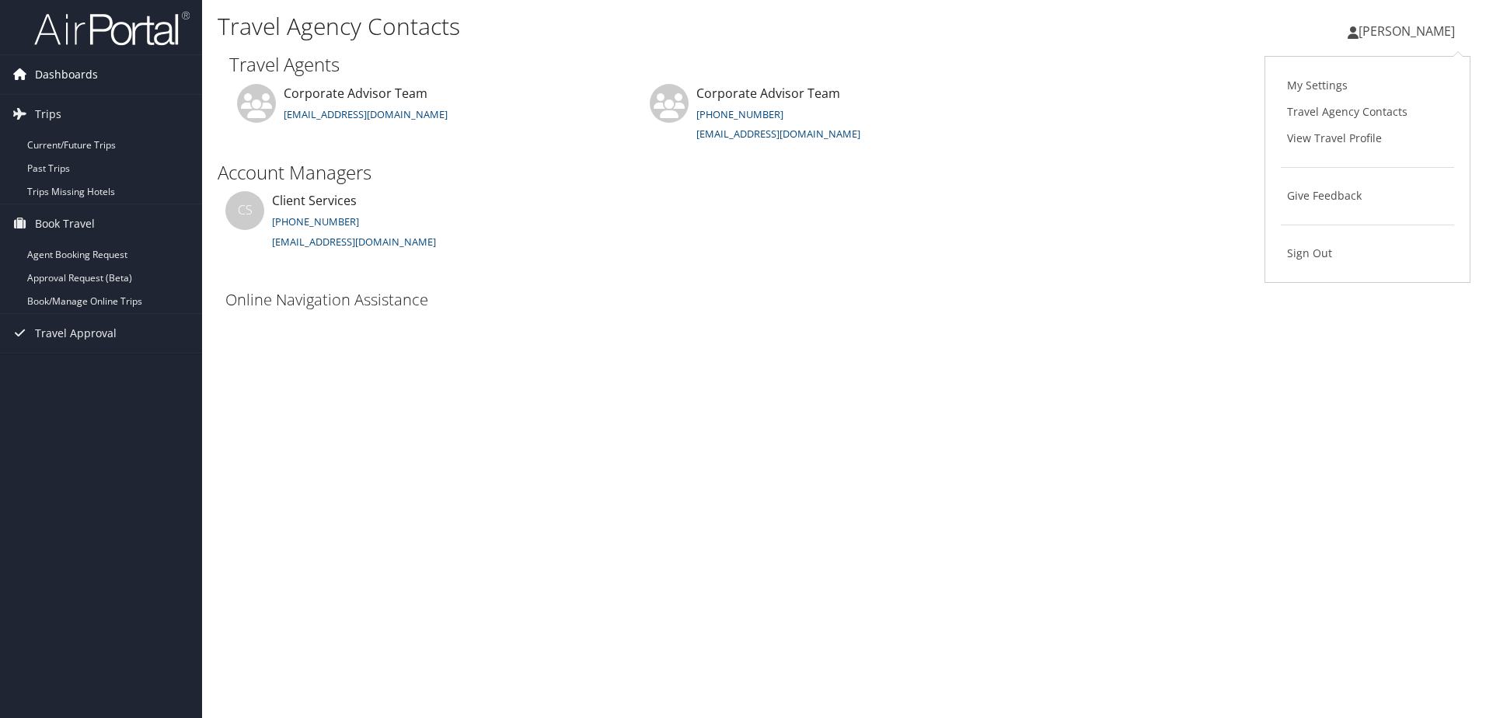
click at [58, 59] on span "Dashboards" at bounding box center [66, 74] width 63 height 39
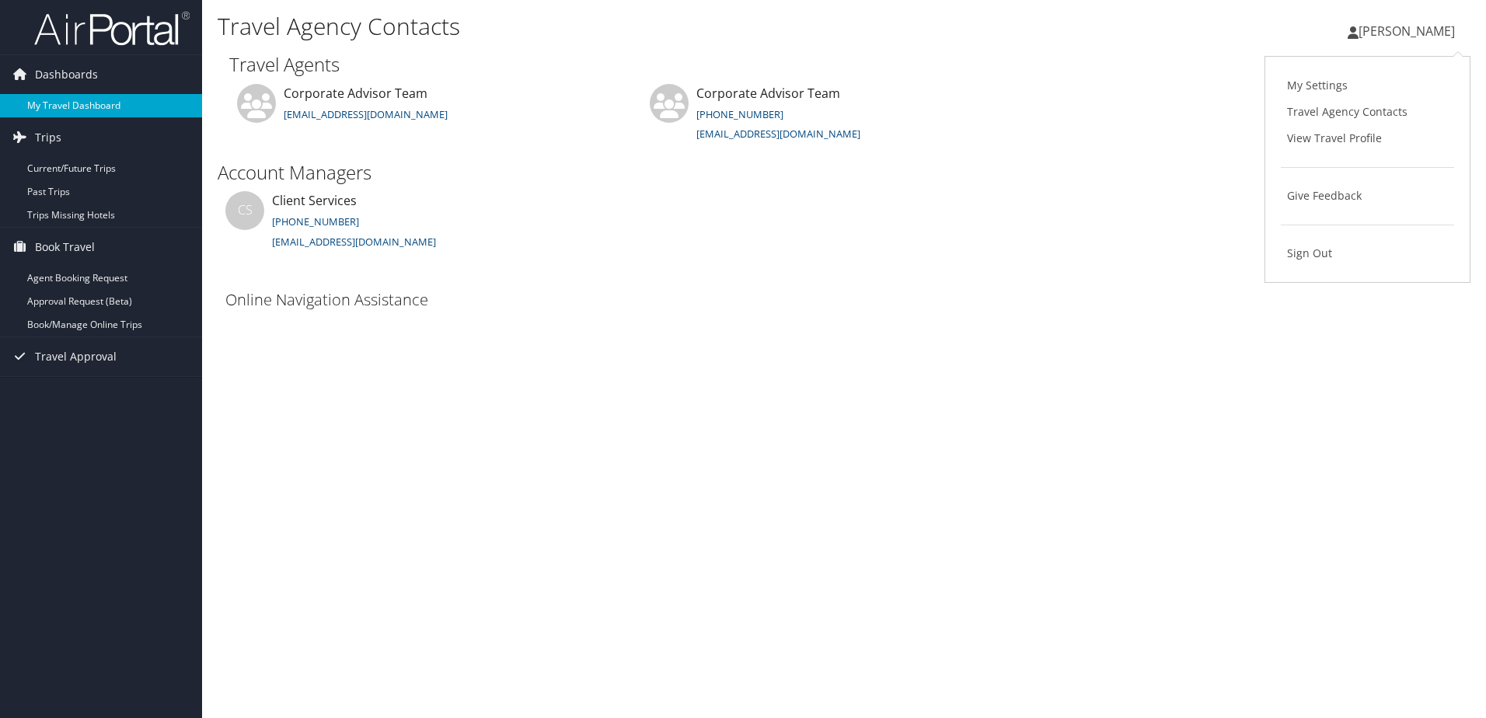
click at [52, 103] on link "My Travel Dashboard" at bounding box center [101, 105] width 202 height 23
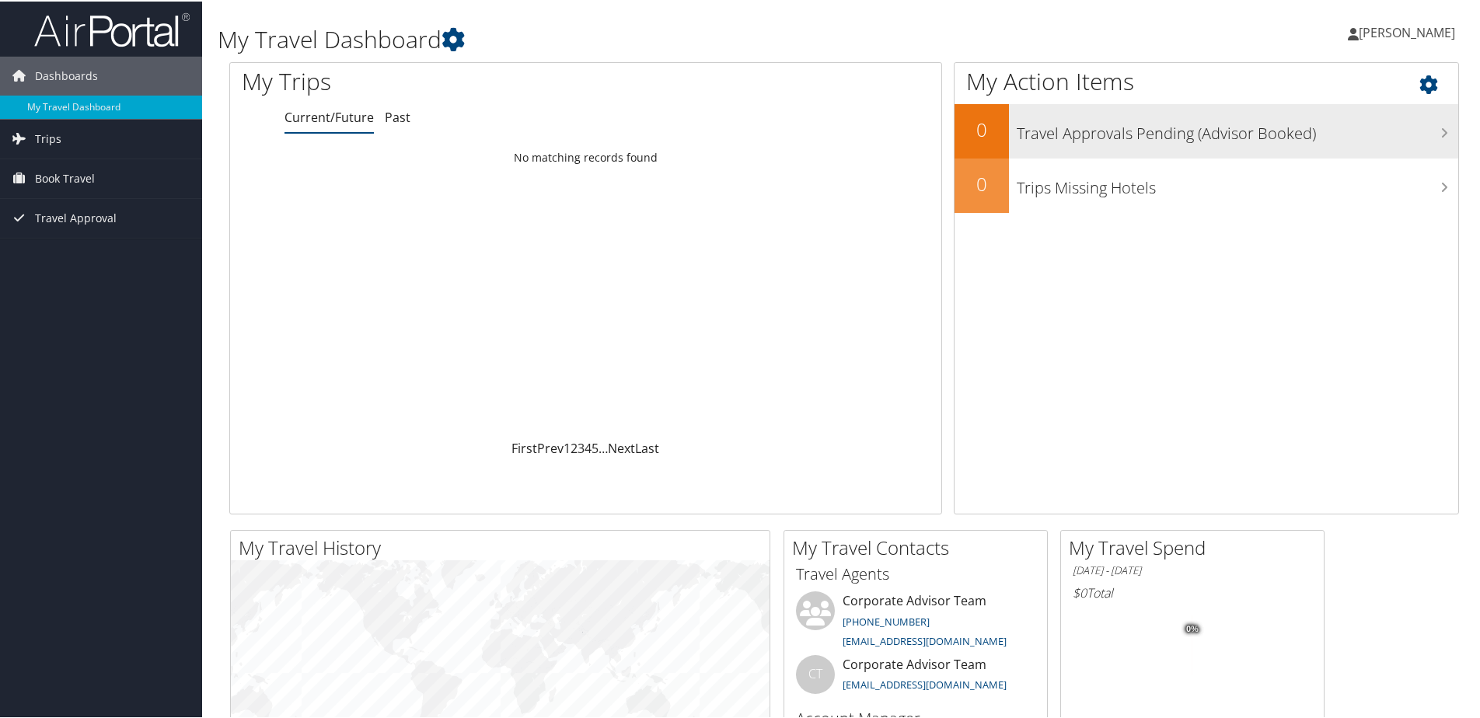
click at [1212, 142] on h3 "Travel Approvals Pending (Advisor Booked)" at bounding box center [1237, 128] width 441 height 30
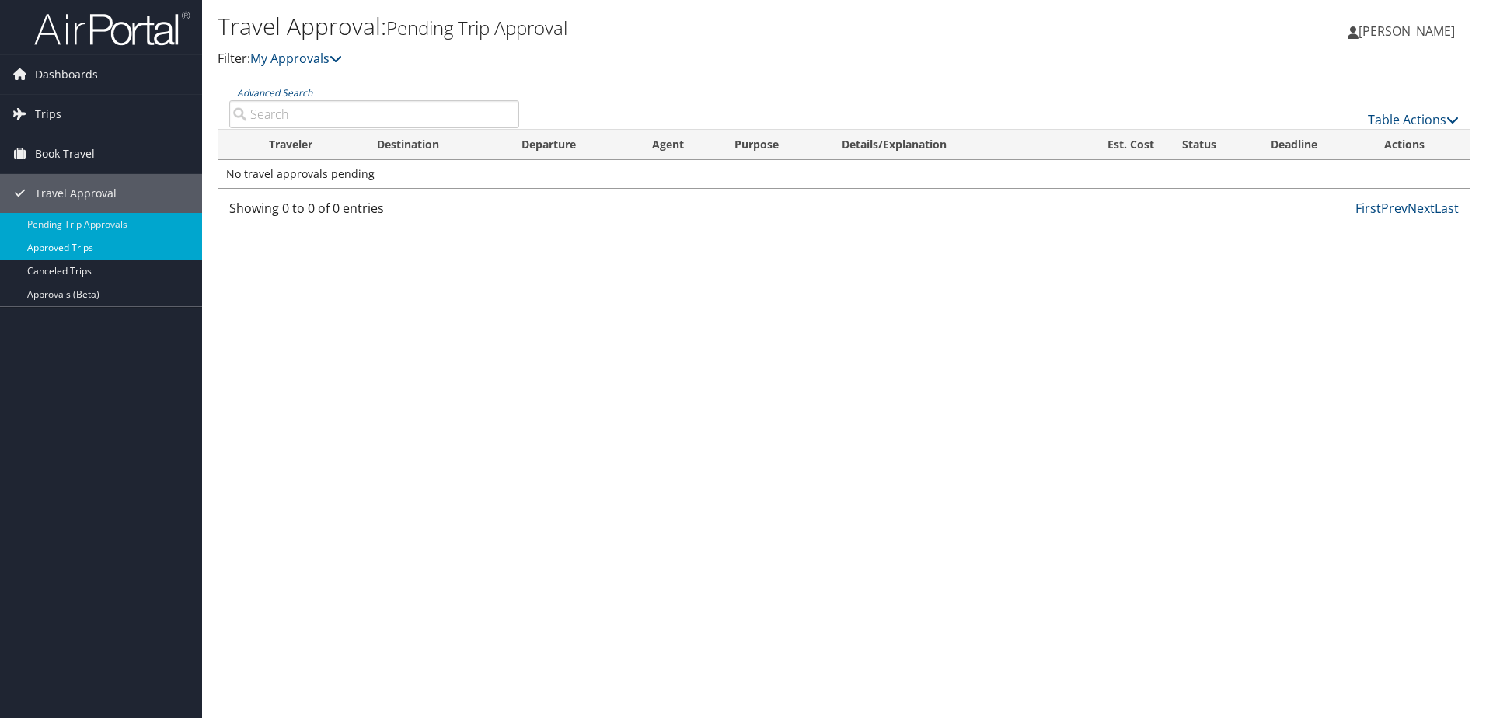
click at [91, 245] on link "Approved Trips" at bounding box center [101, 247] width 202 height 23
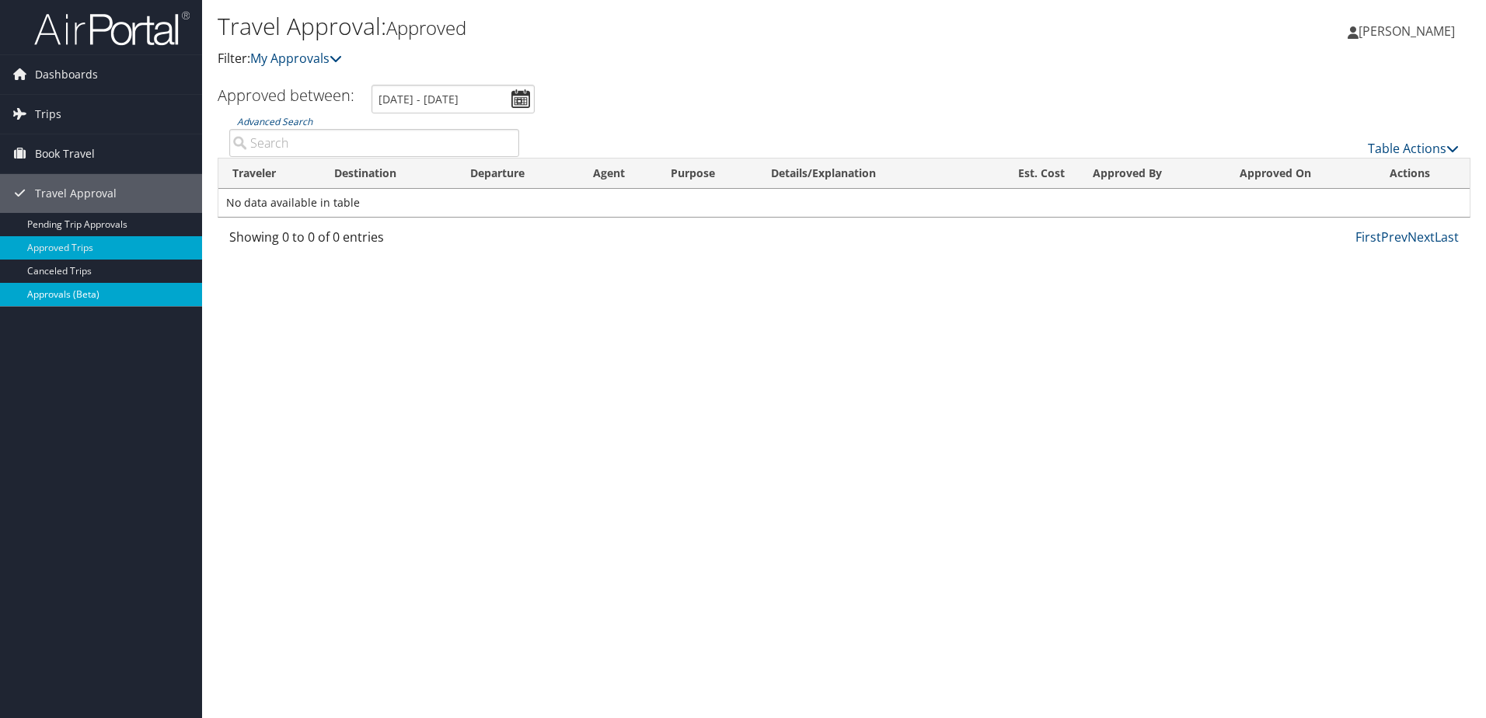
click at [105, 299] on link "Approvals (Beta)" at bounding box center [101, 294] width 202 height 23
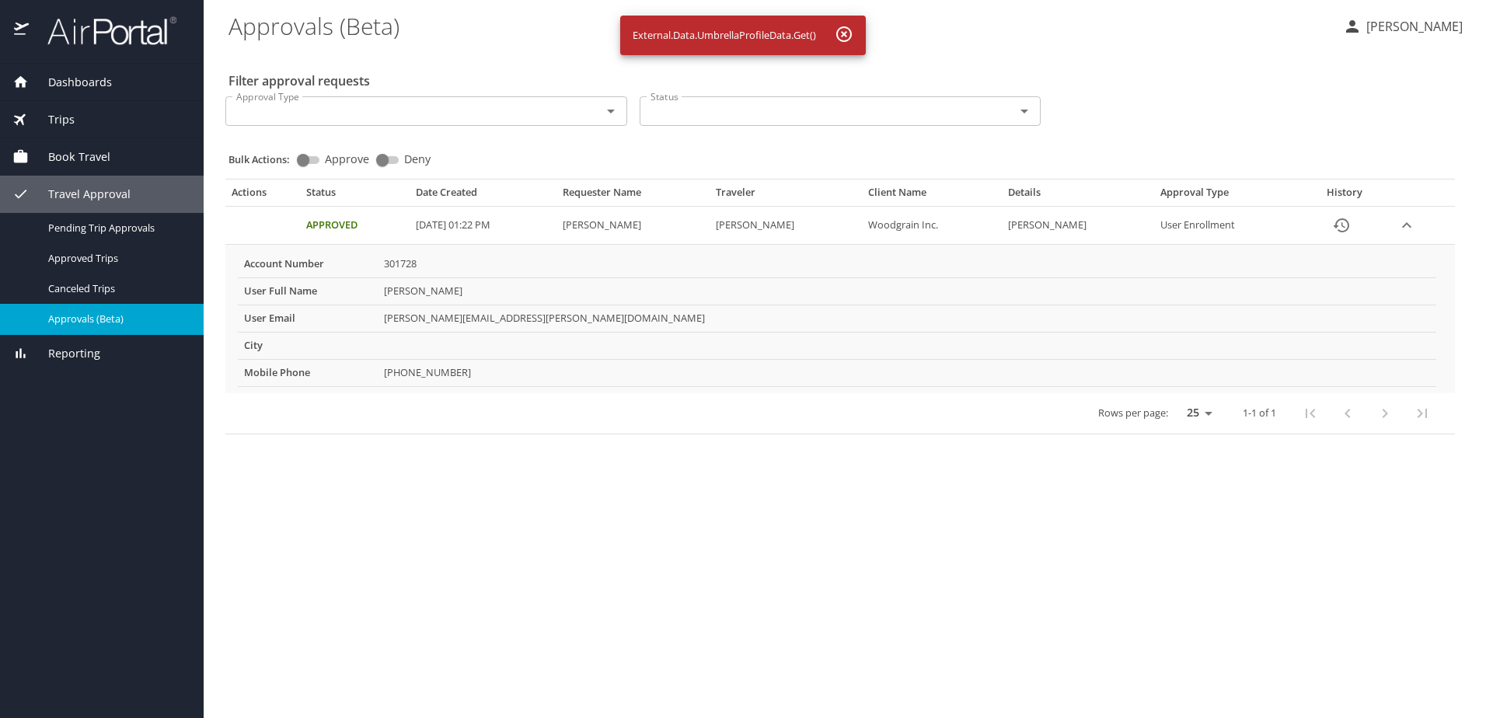
click at [405, 346] on td "More info for approvals" at bounding box center [907, 345] width 1059 height 27
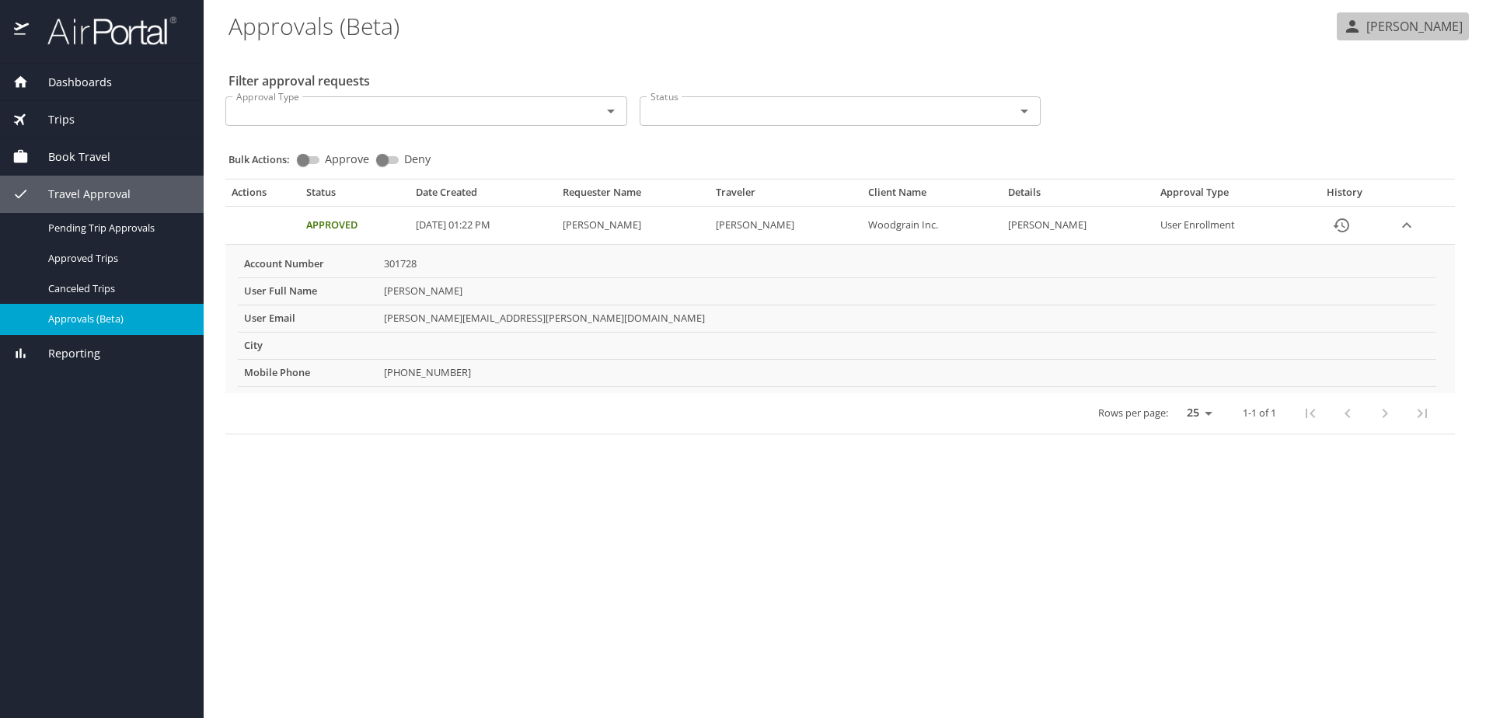
click at [1415, 16] on button "[PERSON_NAME]" at bounding box center [1403, 26] width 132 height 28
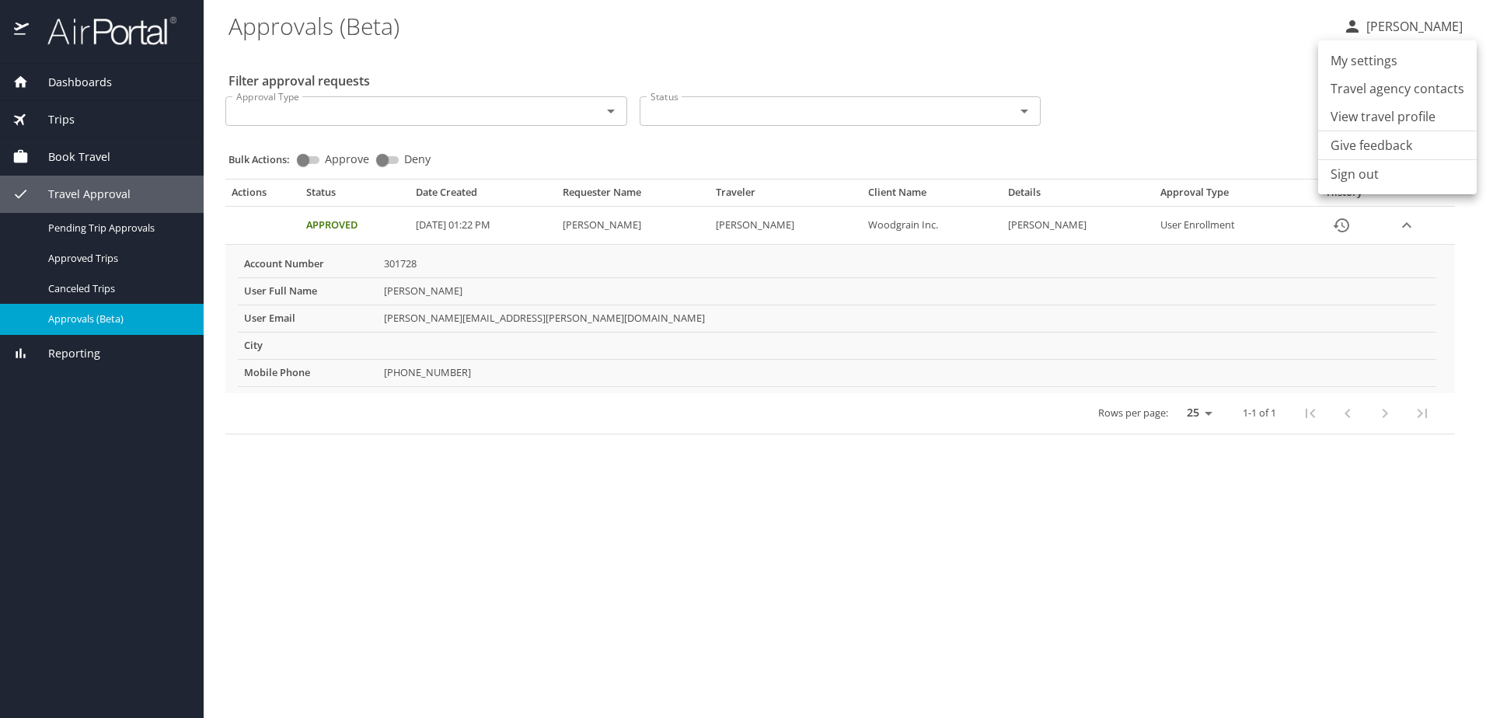
click at [1390, 62] on li "My settings" at bounding box center [1397, 61] width 159 height 28
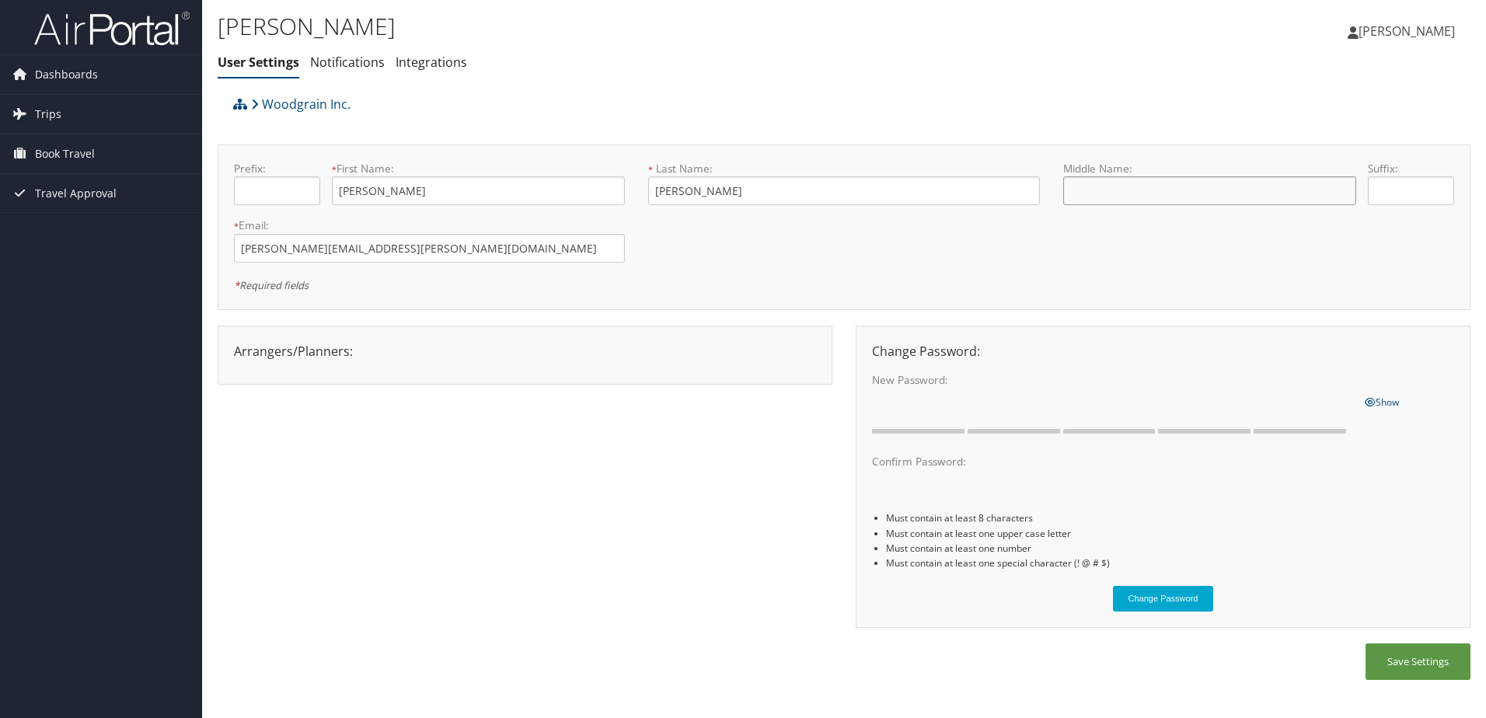
click at [1102, 184] on input "text" at bounding box center [1209, 190] width 293 height 29
type input "[PERSON_NAME]"
click at [1418, 656] on button "Save Settings" at bounding box center [1418, 662] width 105 height 37
click at [1408, 29] on span "[PERSON_NAME]" at bounding box center [1407, 31] width 96 height 17
click at [1349, 145] on link "View Travel Profile" at bounding box center [1367, 138] width 173 height 26
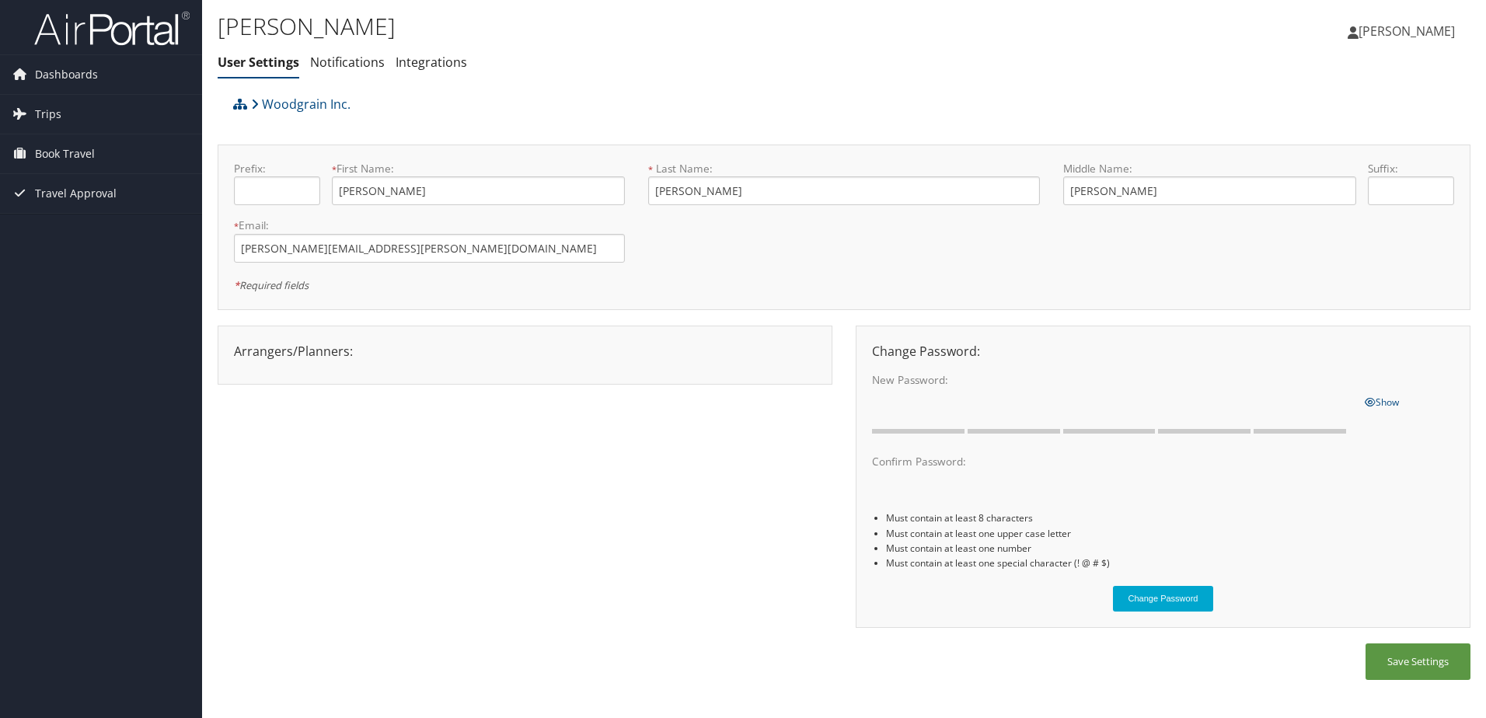
click at [1401, 33] on span "[PERSON_NAME]" at bounding box center [1407, 31] width 96 height 17
click at [1335, 83] on link "My Settings" at bounding box center [1367, 85] width 173 height 26
click at [1425, 27] on span "[PERSON_NAME]" at bounding box center [1407, 31] width 96 height 17
click at [1362, 113] on link "Travel Agency Contacts" at bounding box center [1367, 112] width 173 height 26
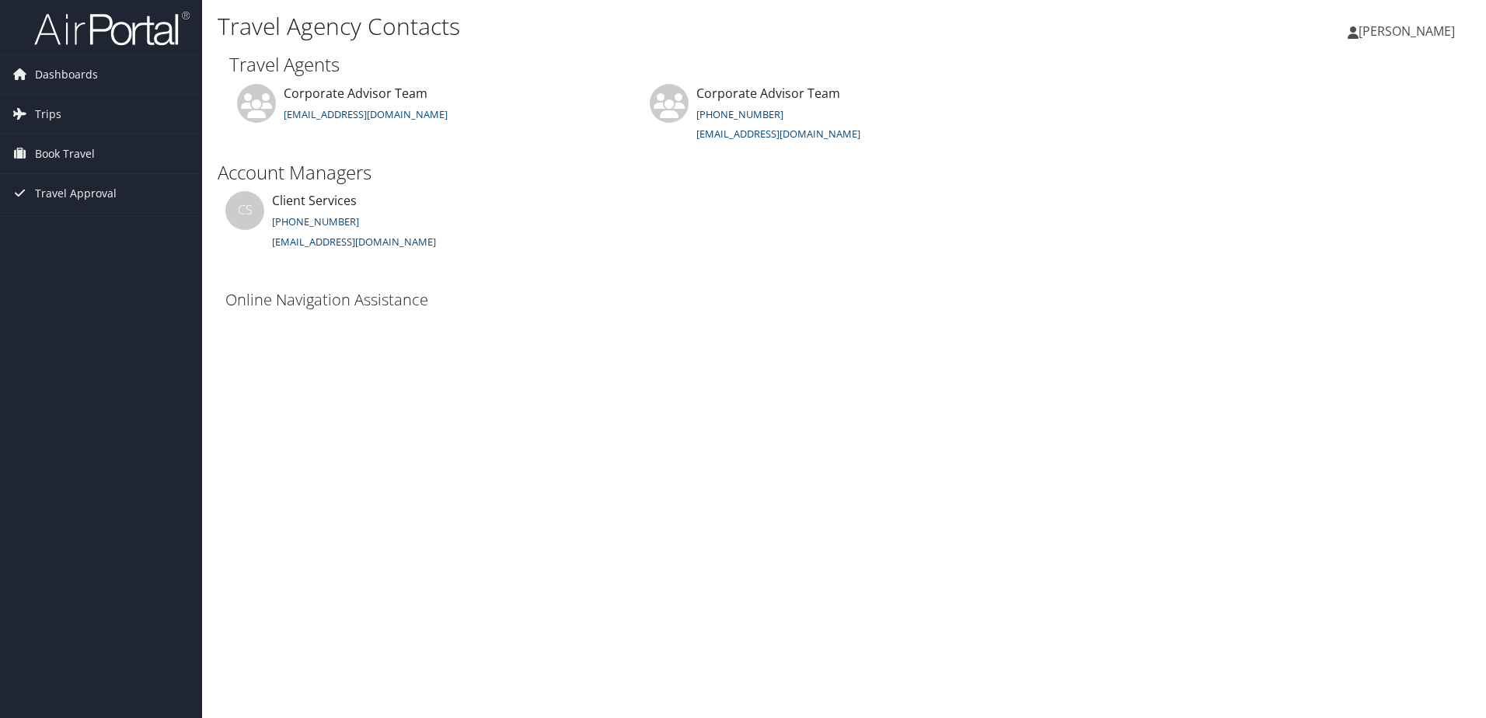
click at [1404, 28] on span "[PERSON_NAME]" at bounding box center [1407, 31] width 96 height 17
click at [72, 72] on span "Dashboards" at bounding box center [66, 74] width 63 height 39
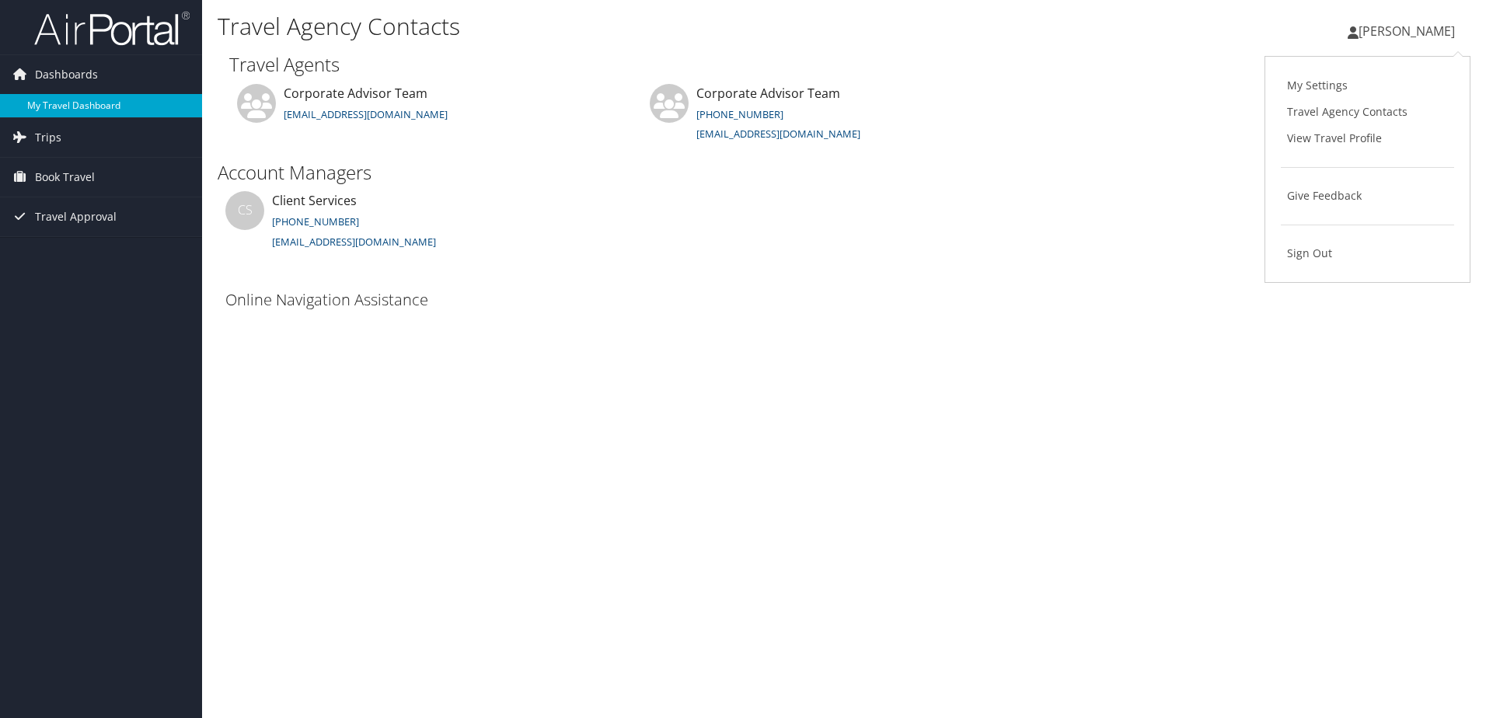
click at [60, 99] on link "My Travel Dashboard" at bounding box center [101, 105] width 202 height 23
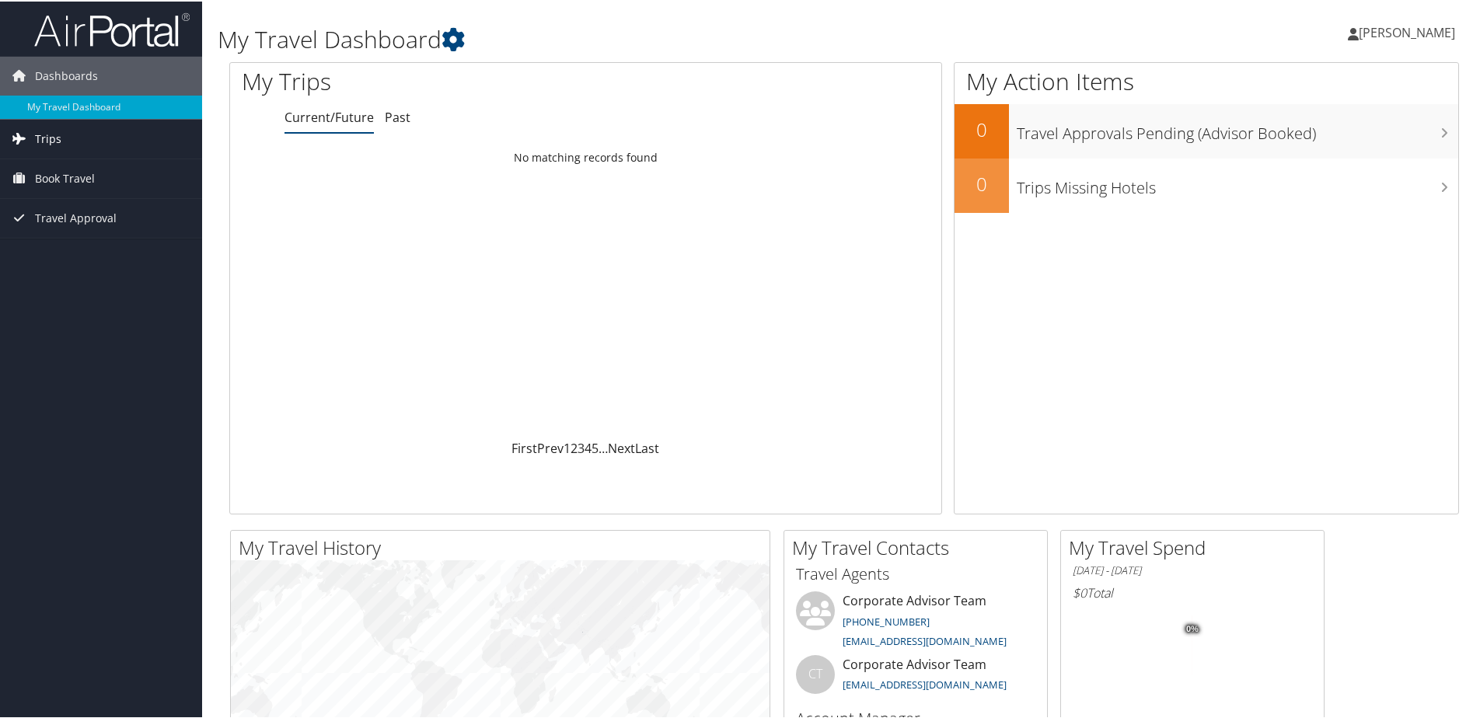
click at [54, 138] on span "Trips" at bounding box center [48, 137] width 26 height 39
click at [58, 169] on link "Current/Future Trips" at bounding box center [101, 168] width 202 height 23
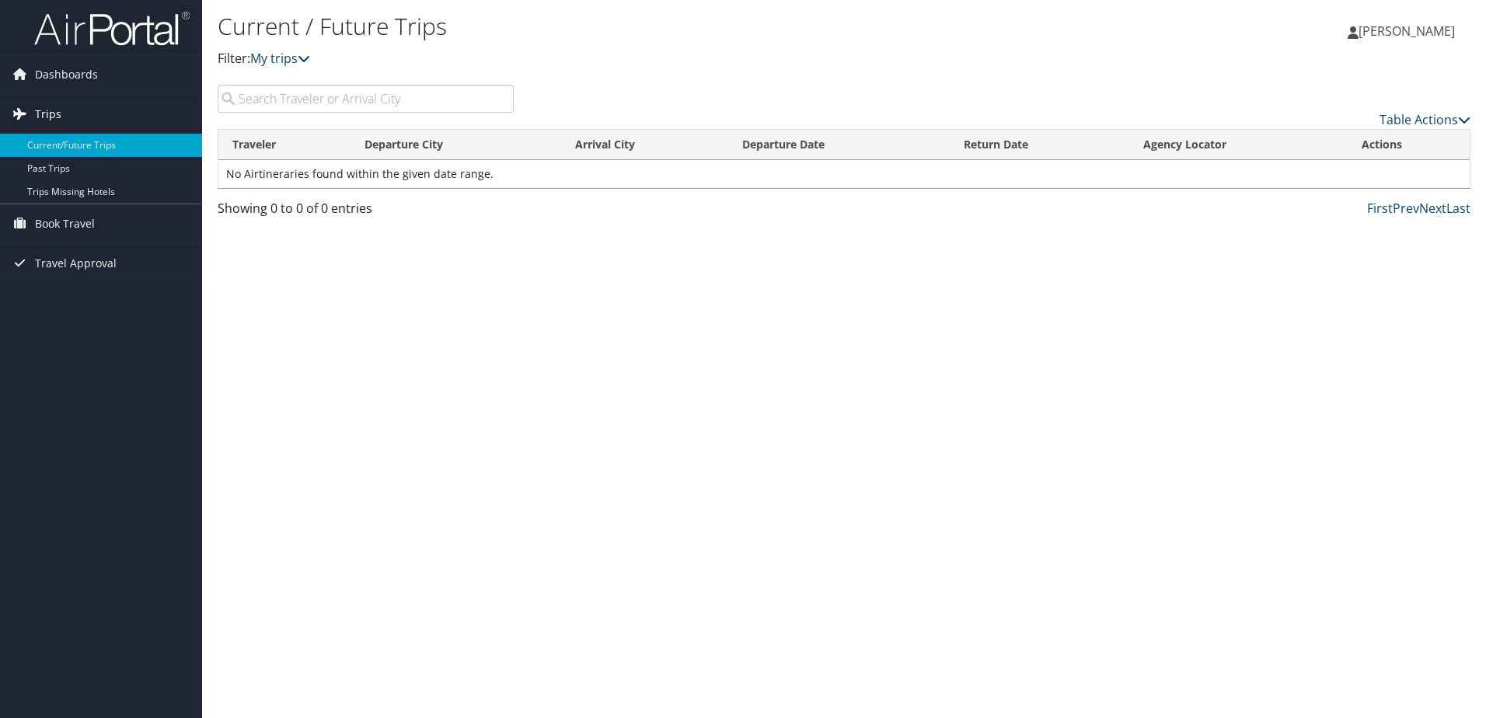
click at [61, 112] on link "Trips" at bounding box center [101, 114] width 202 height 39
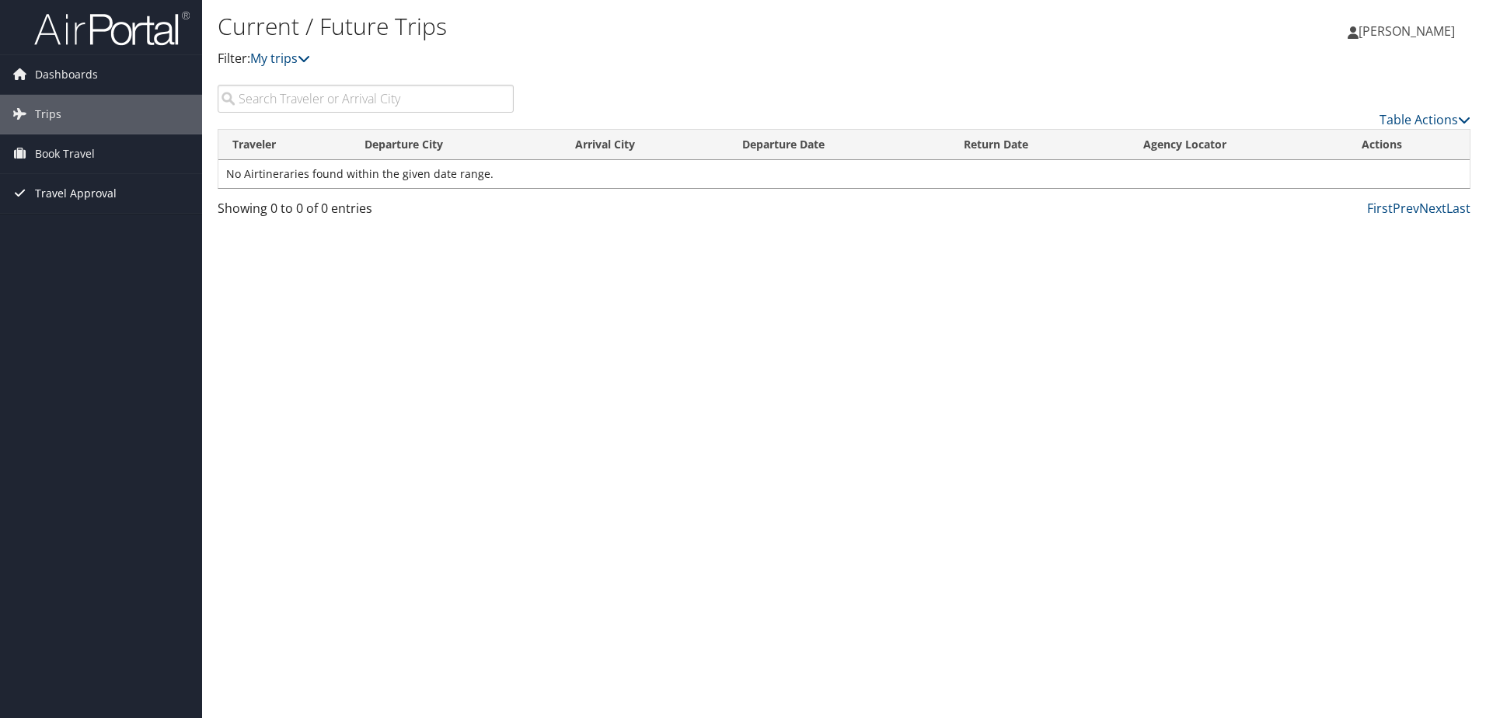
click at [74, 199] on span "Travel Approval" at bounding box center [76, 193] width 82 height 39
click at [62, 295] on link "Approvals (Beta)" at bounding box center [101, 294] width 202 height 23
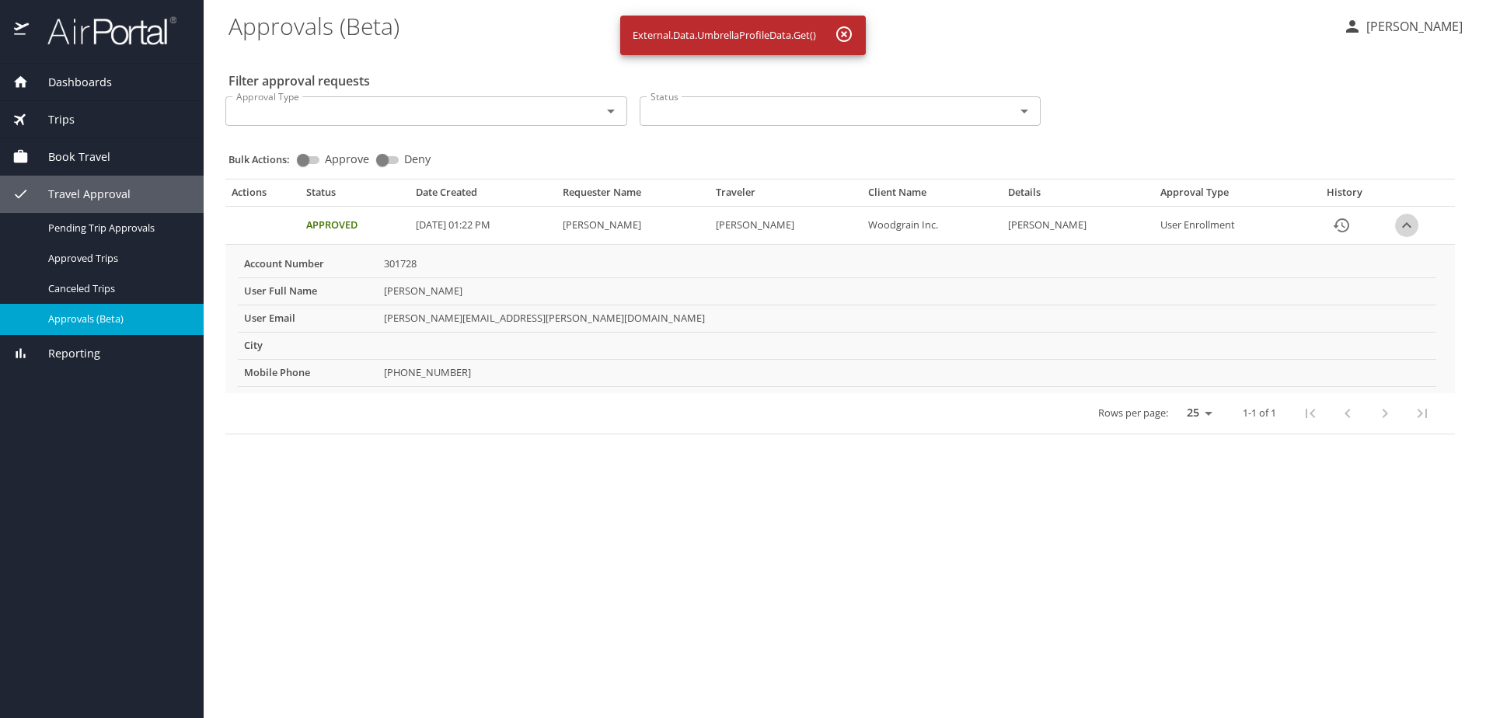
click at [1409, 226] on icon "expand row" at bounding box center [1406, 224] width 9 height 5
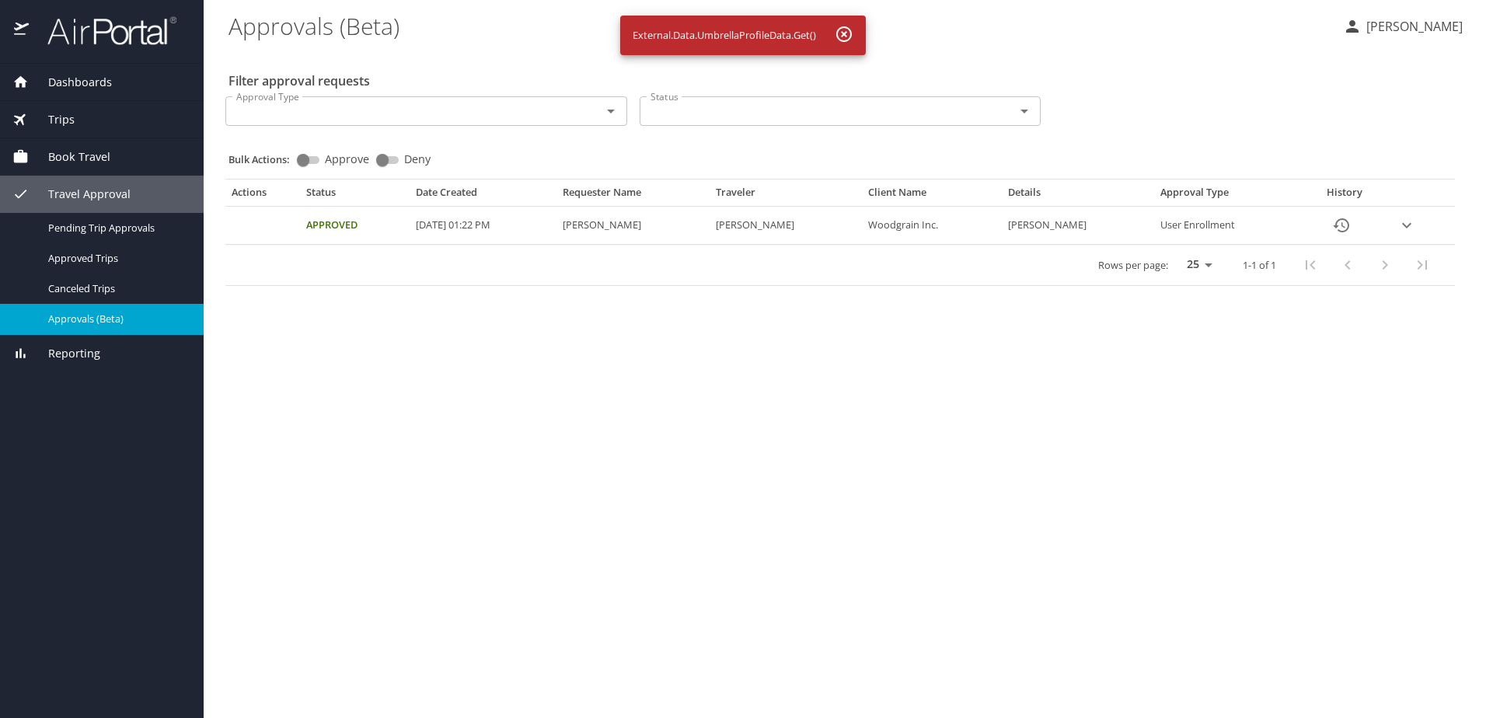
click at [1409, 226] on icon "expand row" at bounding box center [1406, 225] width 9 height 5
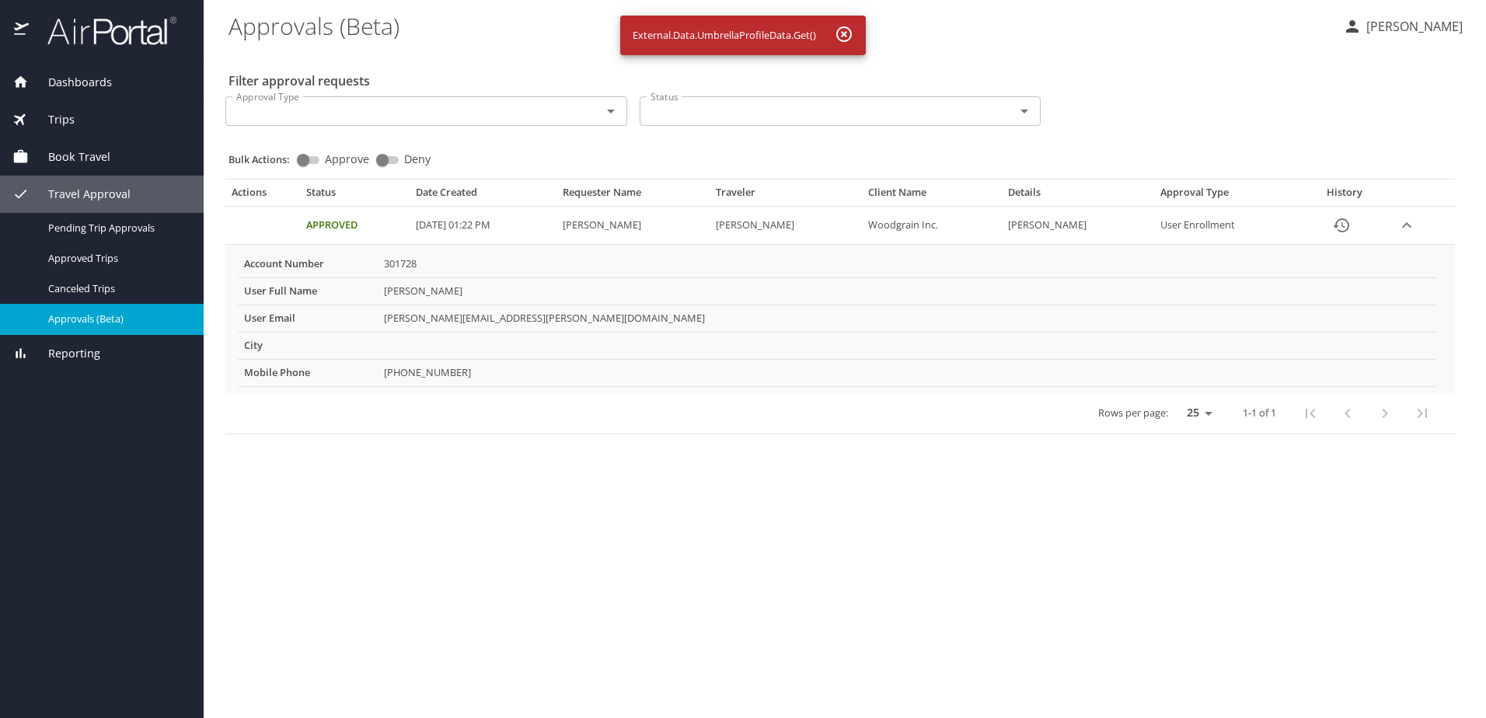
click at [94, 350] on span "Reporting" at bounding box center [65, 353] width 72 height 17
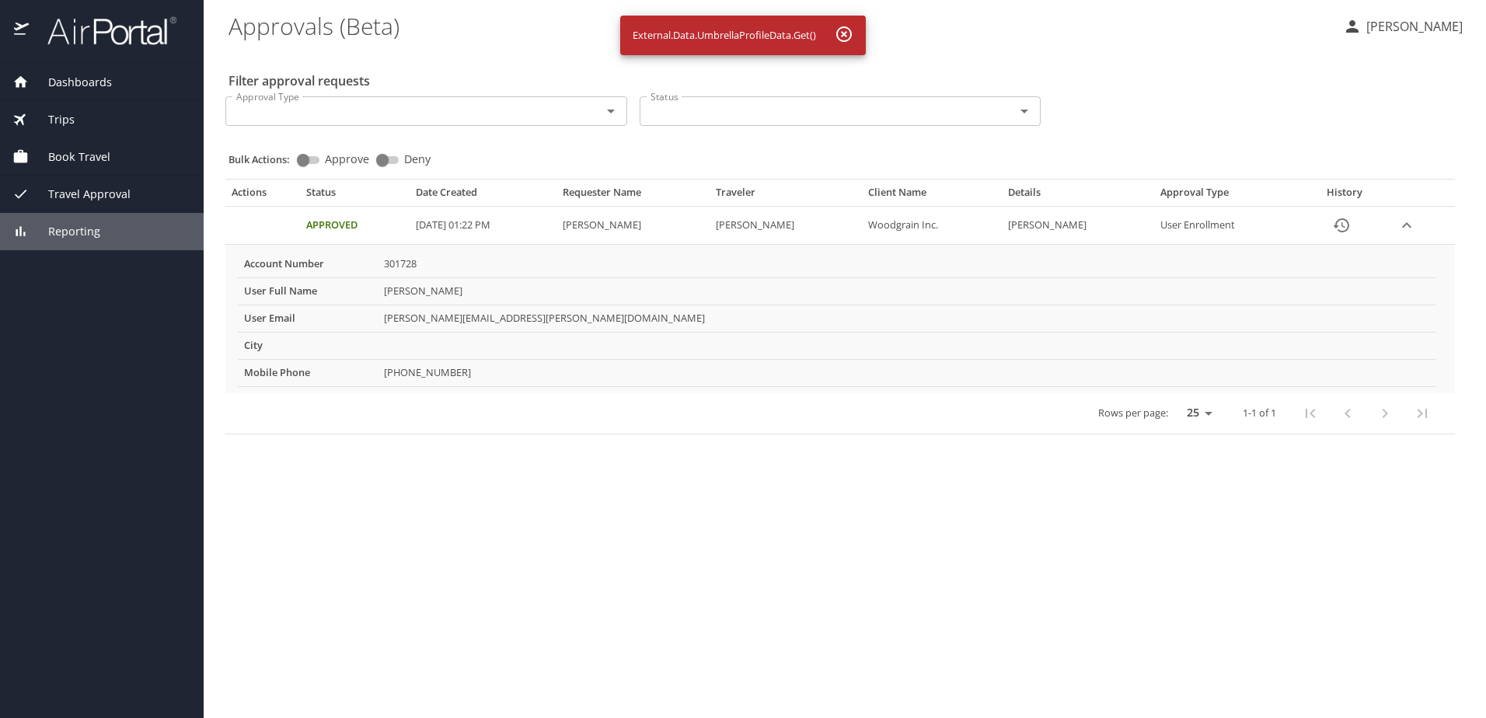
click at [67, 233] on span "Reporting" at bounding box center [65, 231] width 72 height 17
click at [70, 234] on span "Reporting" at bounding box center [65, 231] width 72 height 17
click at [90, 193] on span "Travel Approval" at bounding box center [80, 194] width 102 height 17
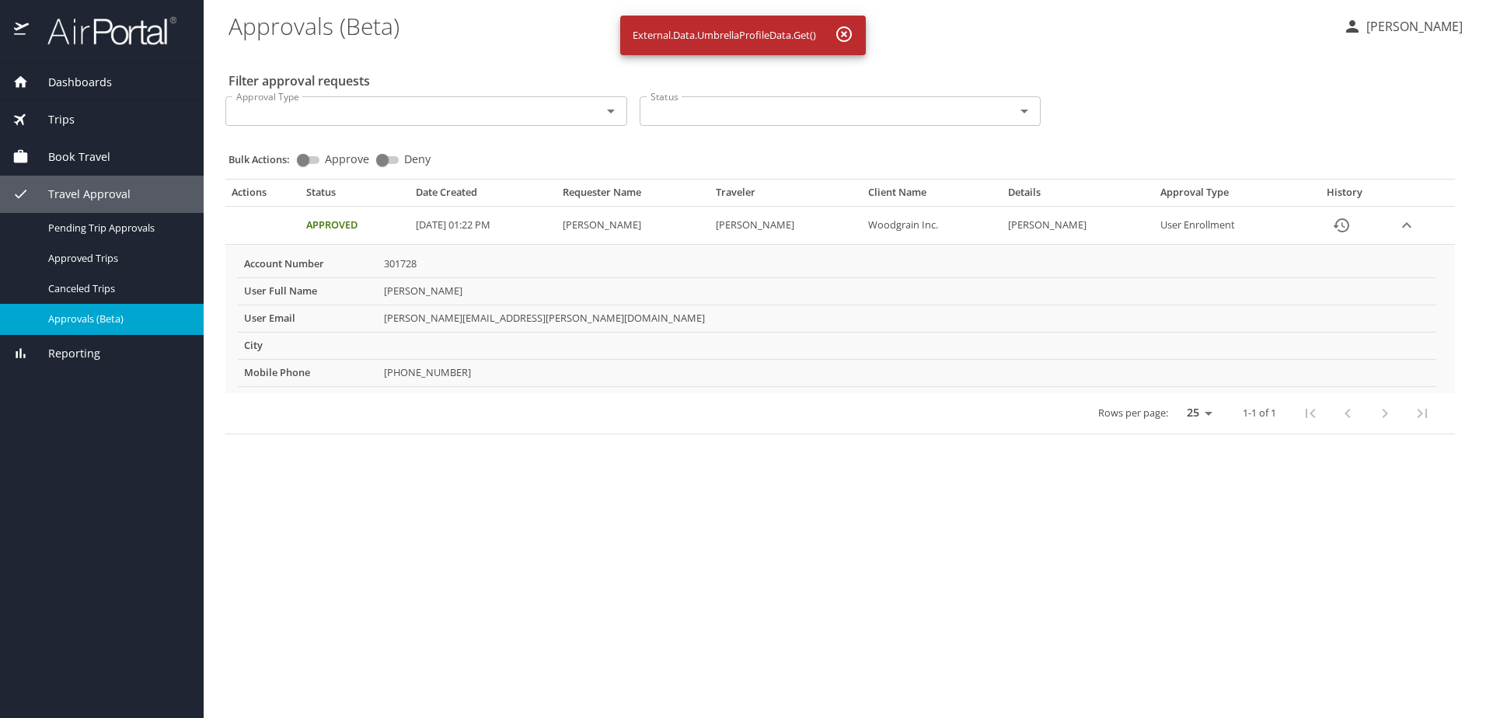
click at [88, 151] on span "Book Travel" at bounding box center [70, 156] width 82 height 17
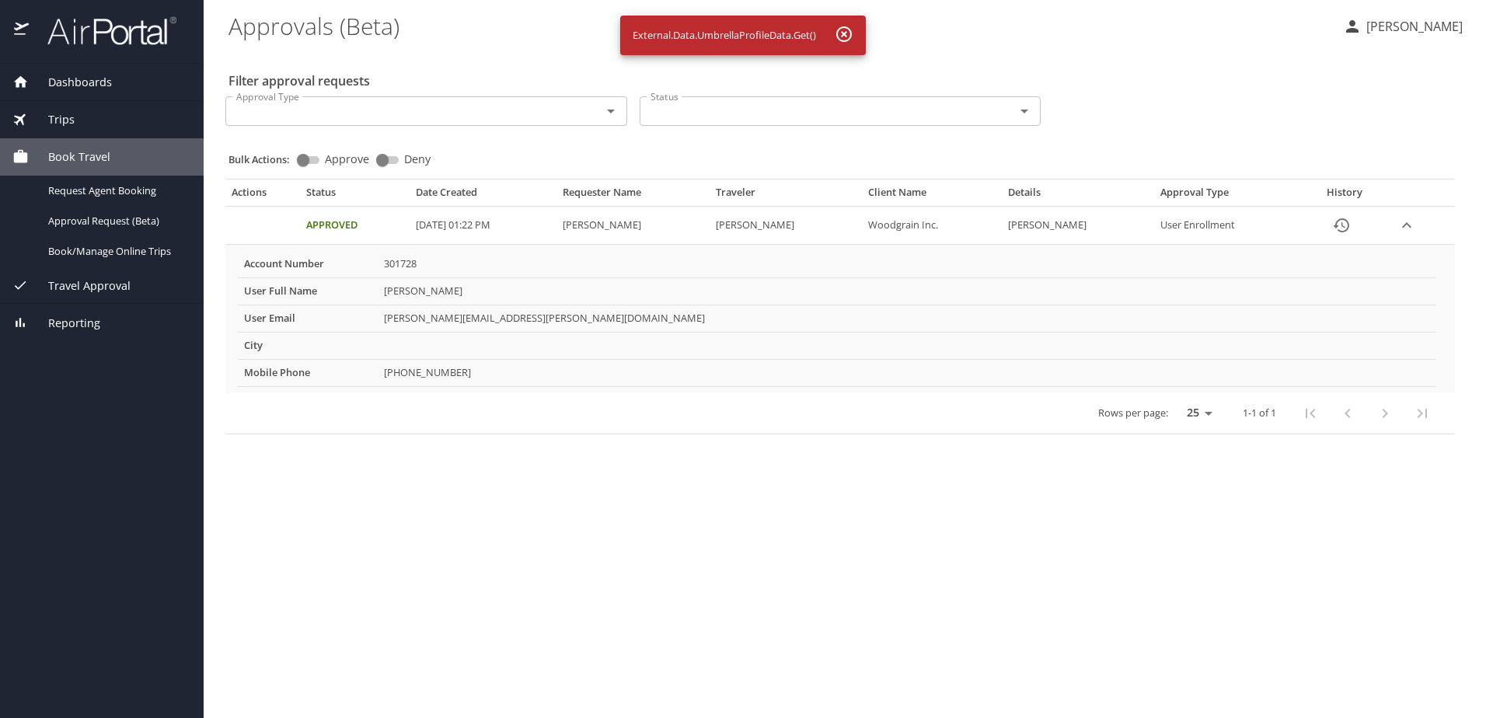
click at [70, 115] on span "Trips" at bounding box center [52, 119] width 46 height 17
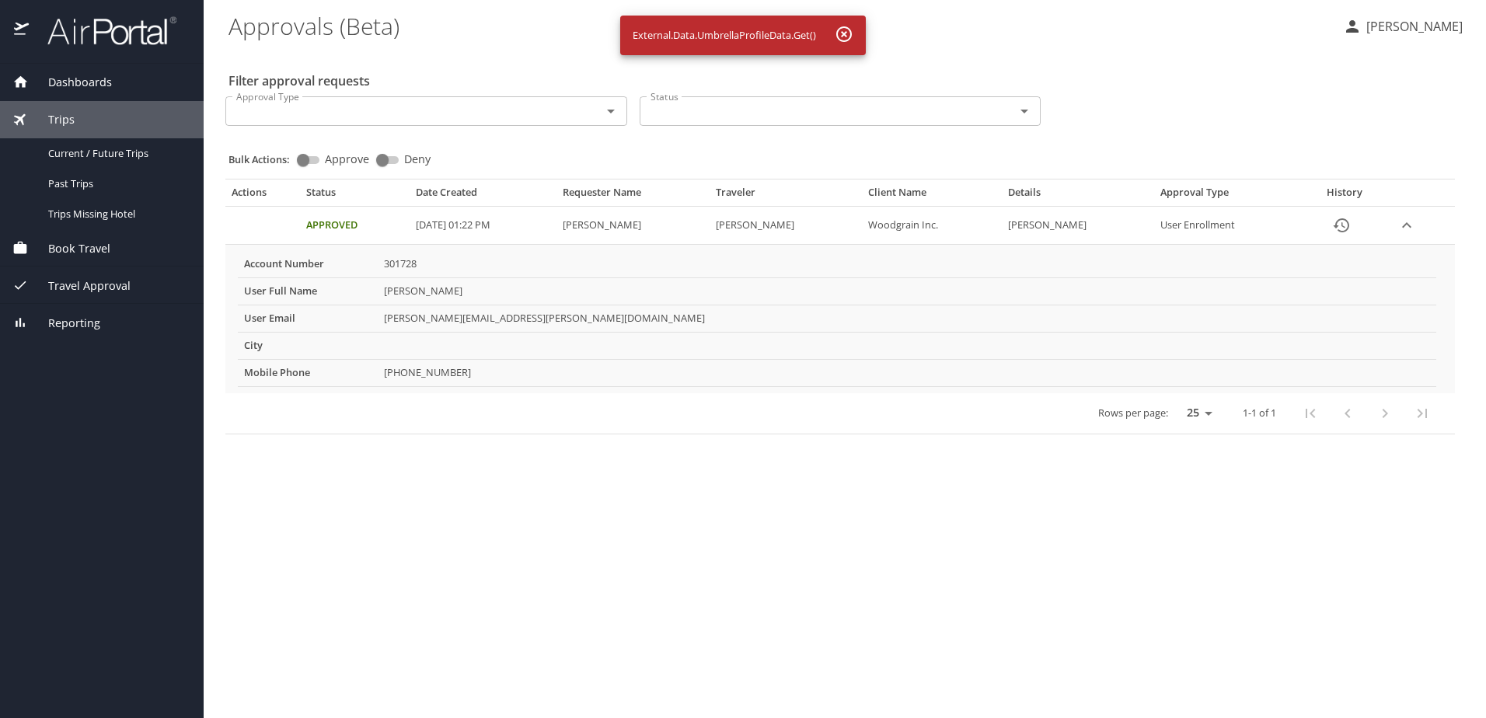
click at [81, 71] on div "Dashboards" at bounding box center [102, 82] width 204 height 37
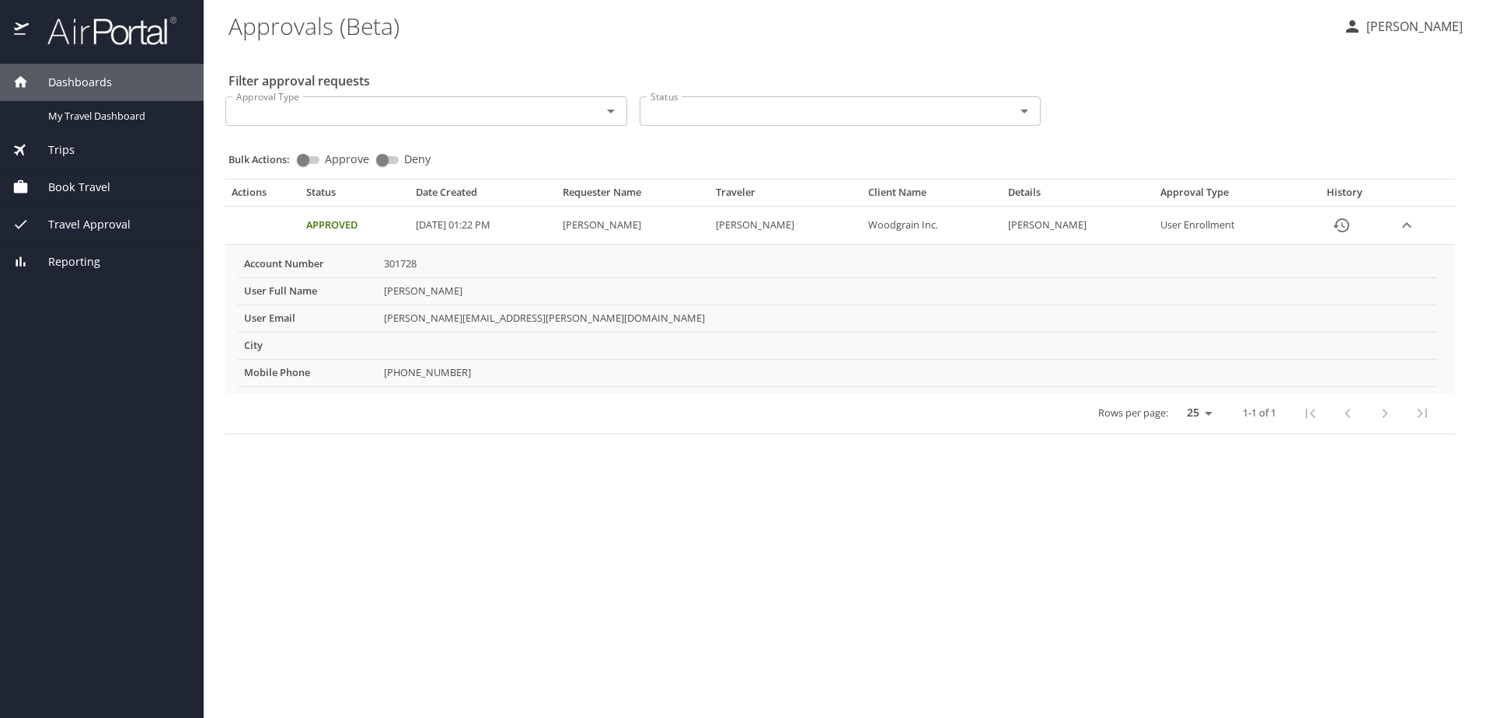
click at [103, 37] on img at bounding box center [103, 31] width 146 height 30
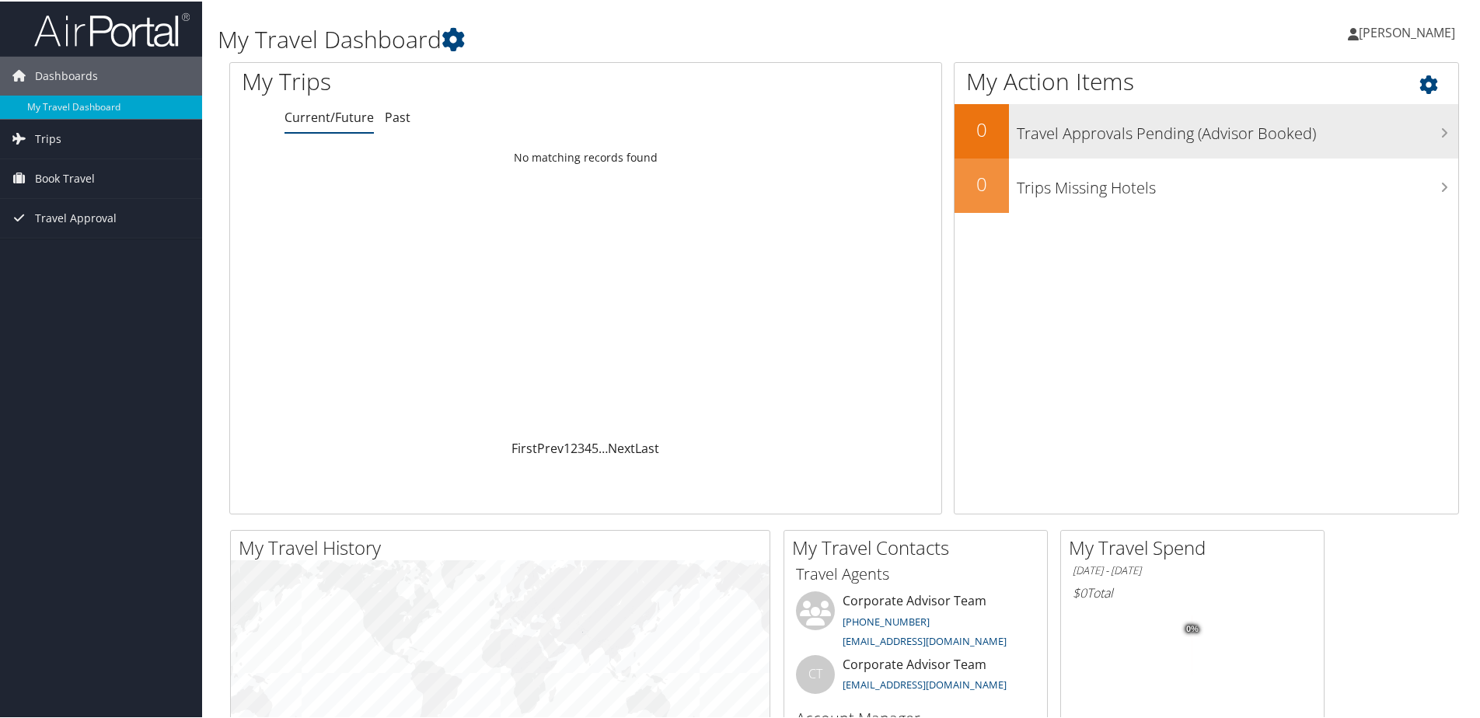
click at [1420, 122] on h3 "Travel Approvals Pending (Advisor Booked)" at bounding box center [1237, 128] width 441 height 30
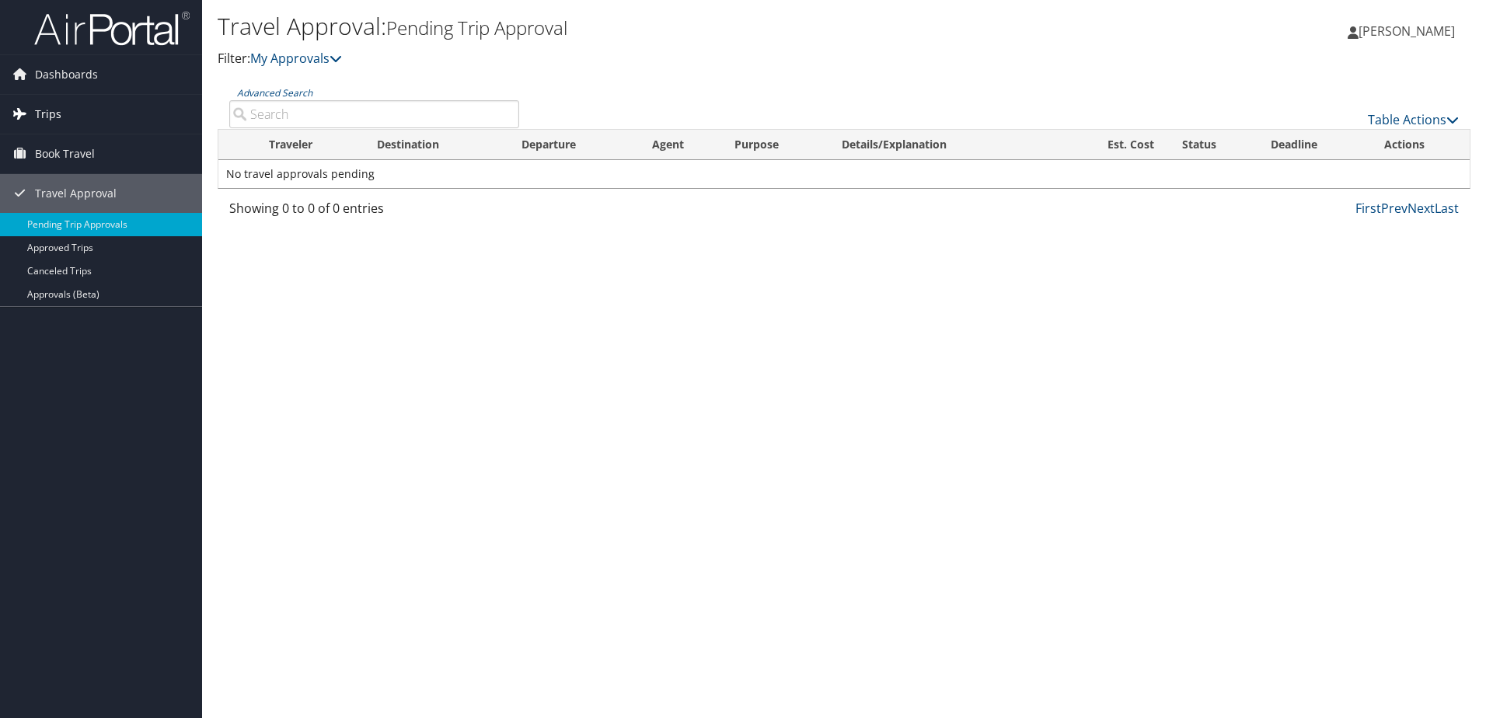
click at [50, 108] on span "Trips" at bounding box center [48, 114] width 26 height 39
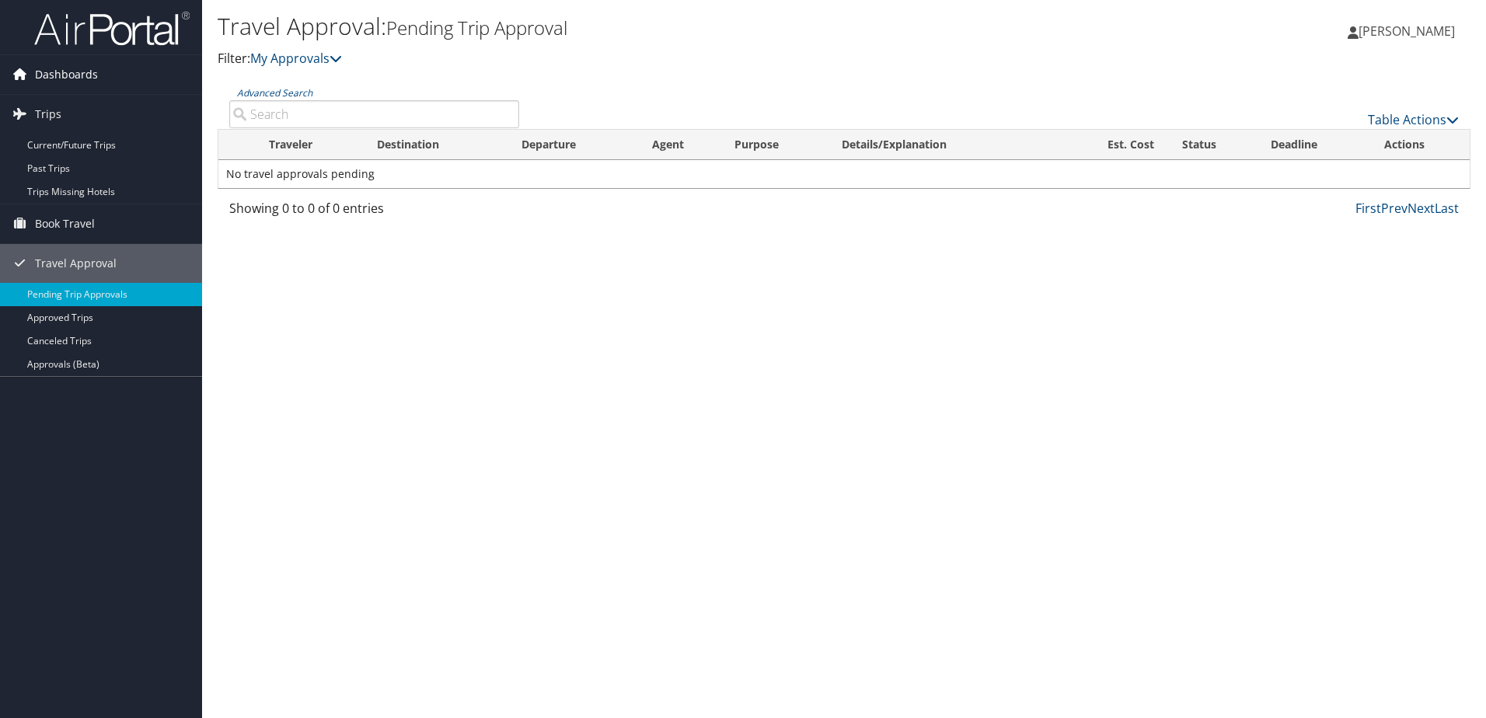
click at [46, 64] on span "Dashboards" at bounding box center [66, 74] width 63 height 39
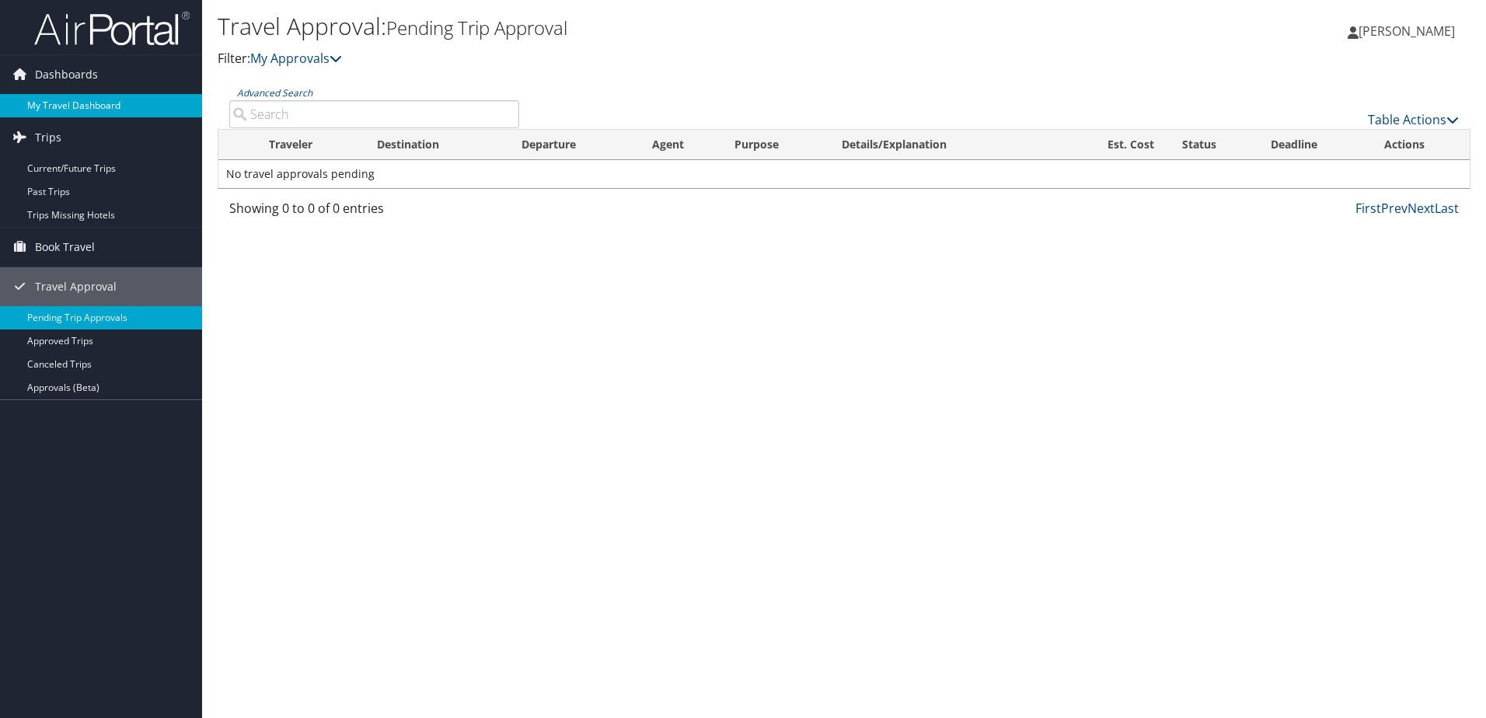
click at [65, 103] on link "My Travel Dashboard" at bounding box center [101, 105] width 202 height 23
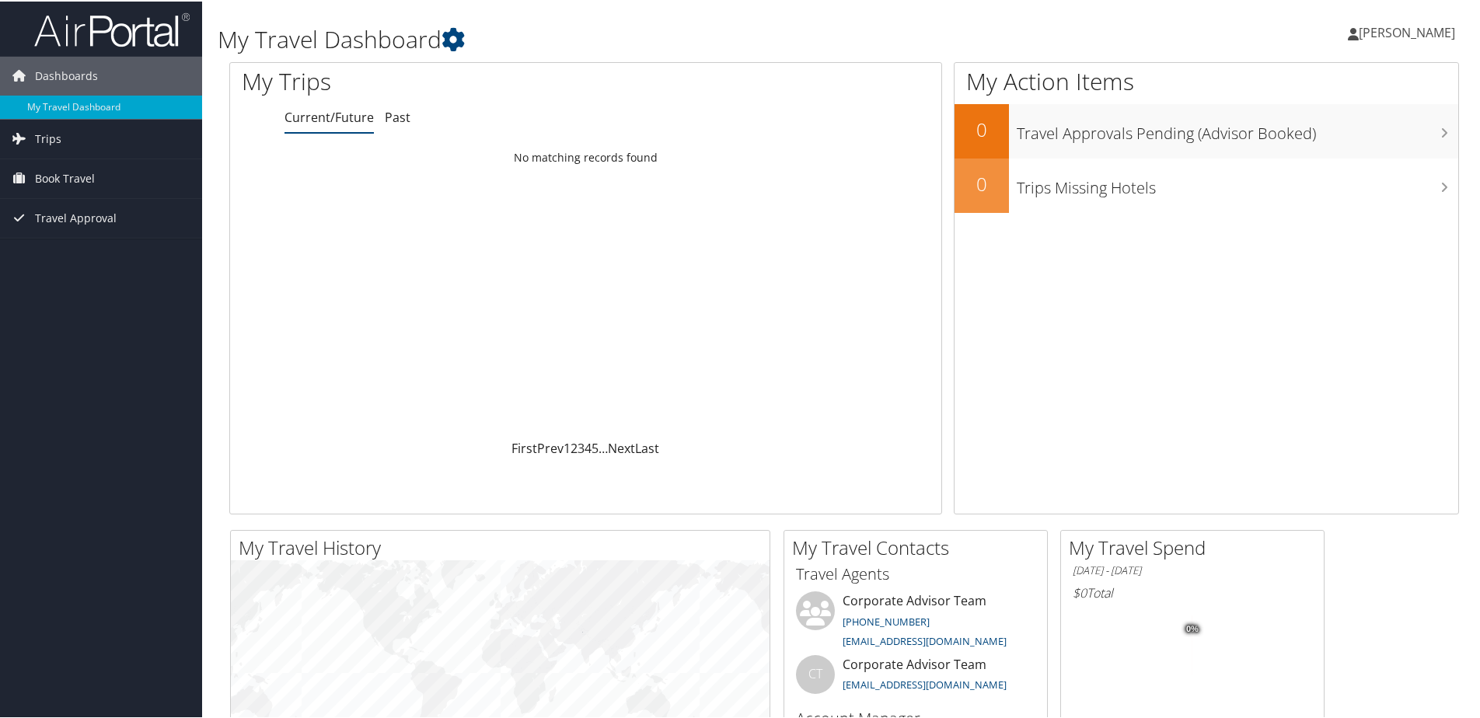
click at [1413, 29] on span "[PERSON_NAME]" at bounding box center [1407, 31] width 96 height 17
click at [1369, 105] on link "Travel Agency Contacts" at bounding box center [1365, 112] width 173 height 26
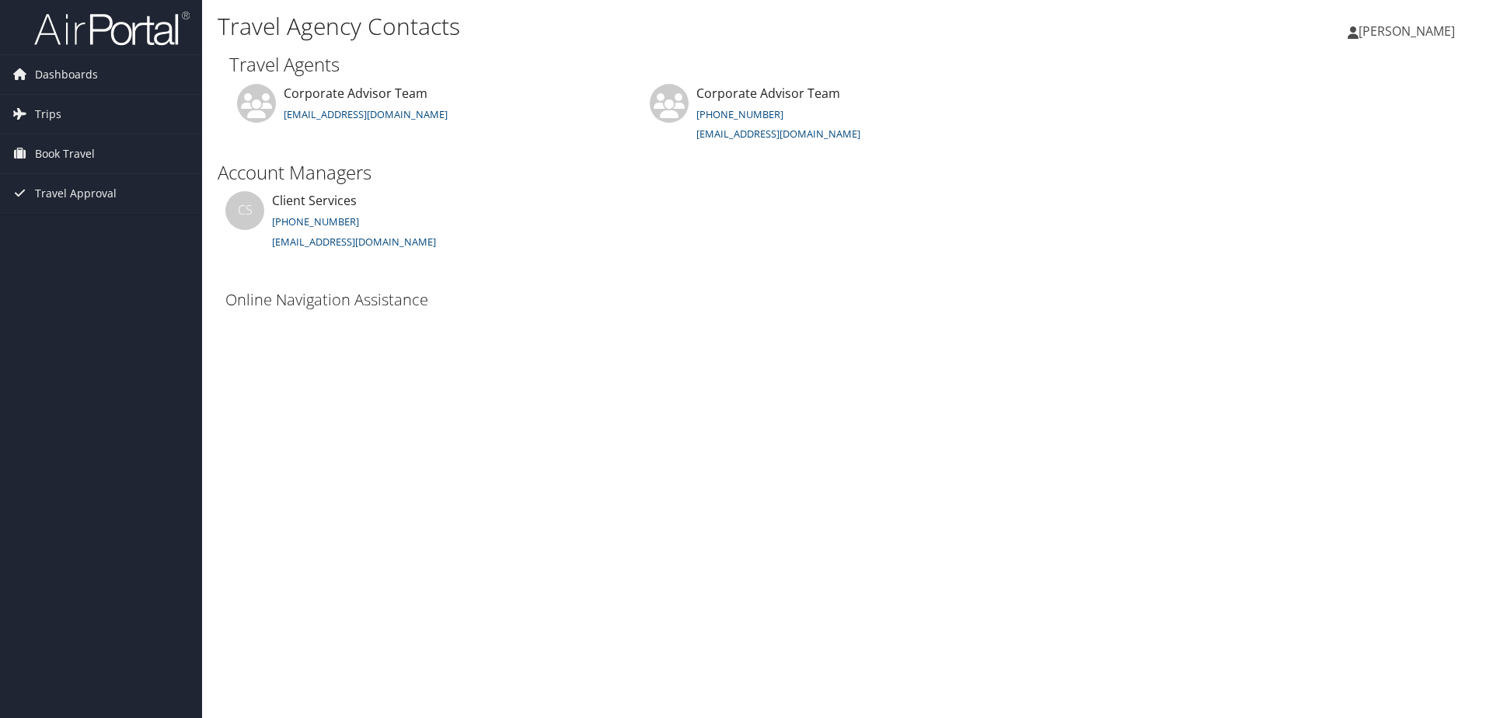
click at [1397, 40] on link "[PERSON_NAME]" at bounding box center [1409, 31] width 123 height 47
click at [1327, 128] on link "View Travel Profile" at bounding box center [1367, 138] width 173 height 26
click at [61, 79] on span "Dashboards" at bounding box center [66, 74] width 63 height 39
click at [43, 132] on span "Trips" at bounding box center [48, 137] width 26 height 39
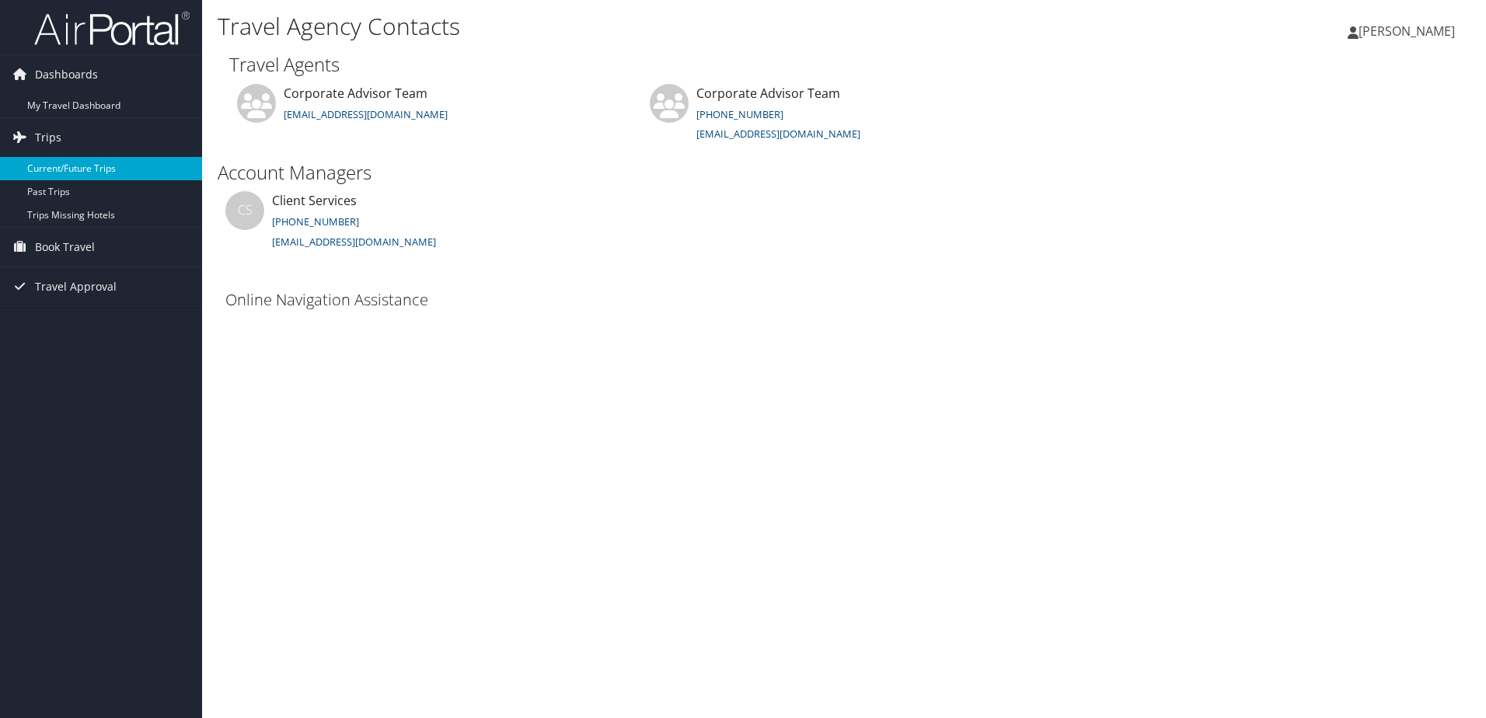
click at [44, 170] on link "Current/Future Trips" at bounding box center [101, 168] width 202 height 23
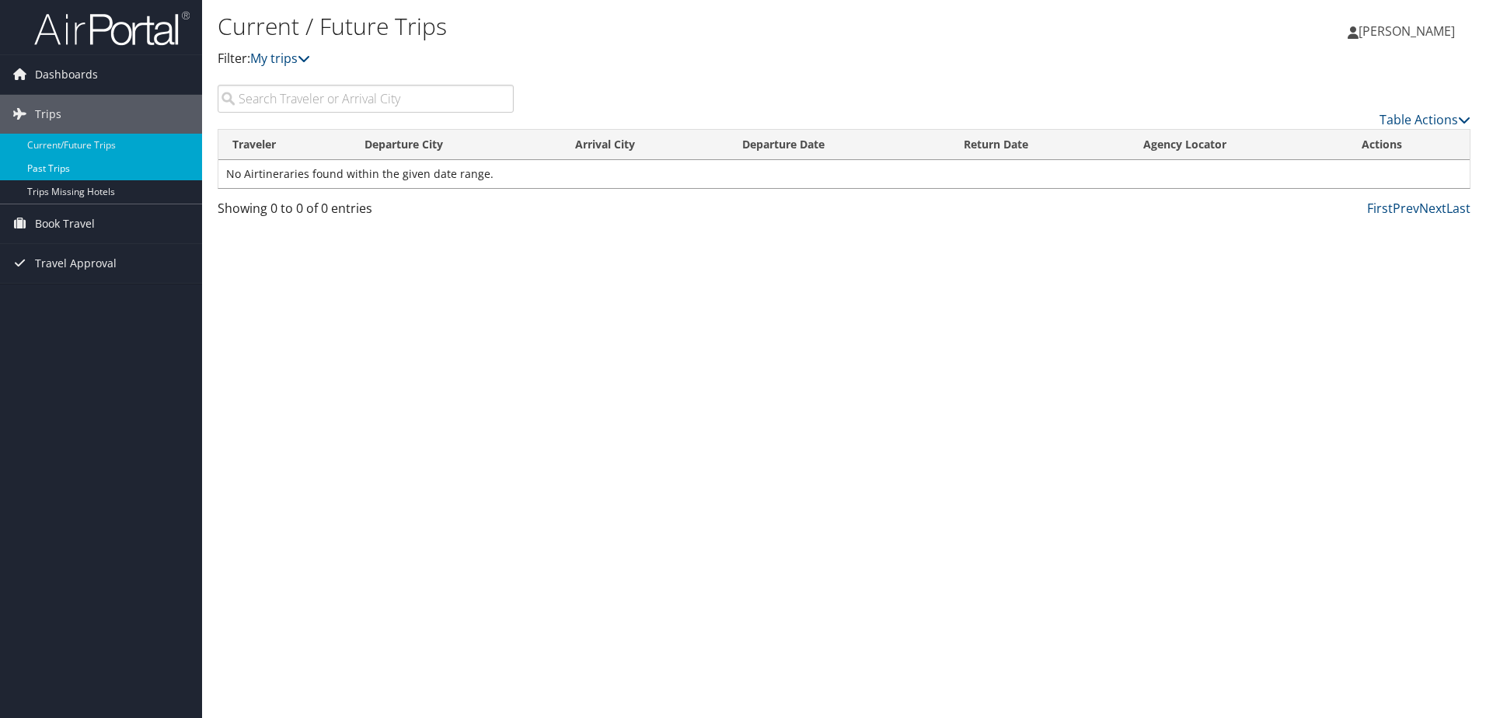
click at [65, 167] on link "Past Trips" at bounding box center [101, 168] width 202 height 23
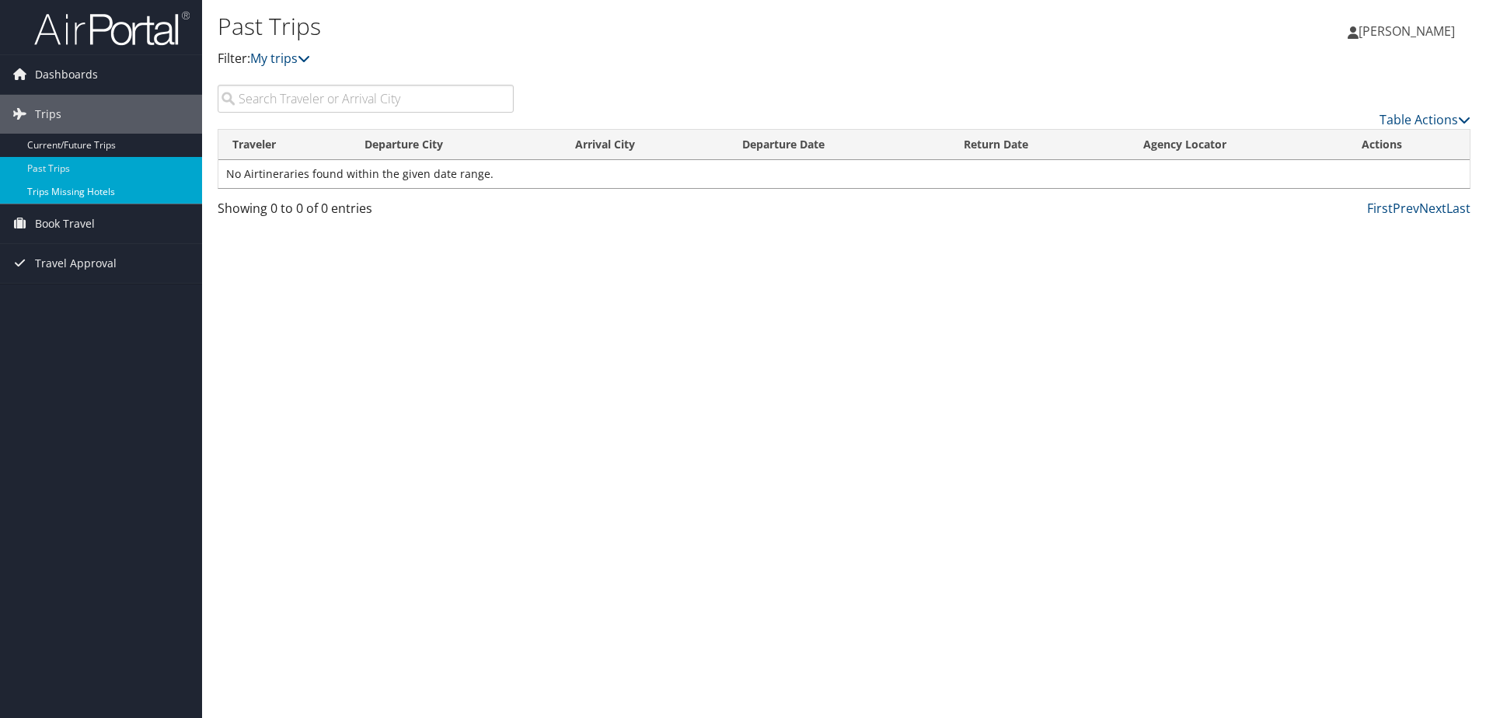
click at [114, 191] on link "Trips Missing Hotels" at bounding box center [101, 191] width 202 height 23
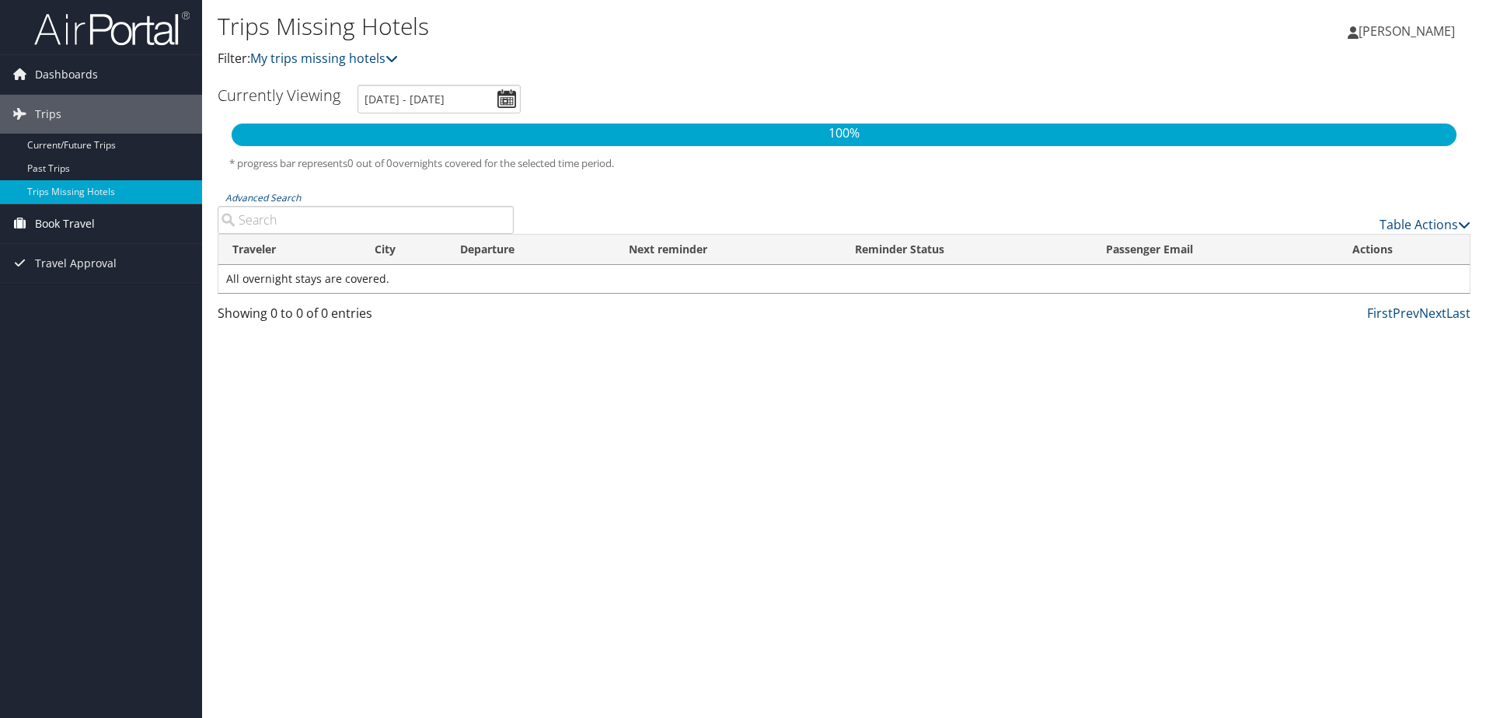
click at [87, 224] on span "Book Travel" at bounding box center [65, 223] width 60 height 39
click at [68, 258] on link "Agent Booking Request" at bounding box center [101, 254] width 202 height 23
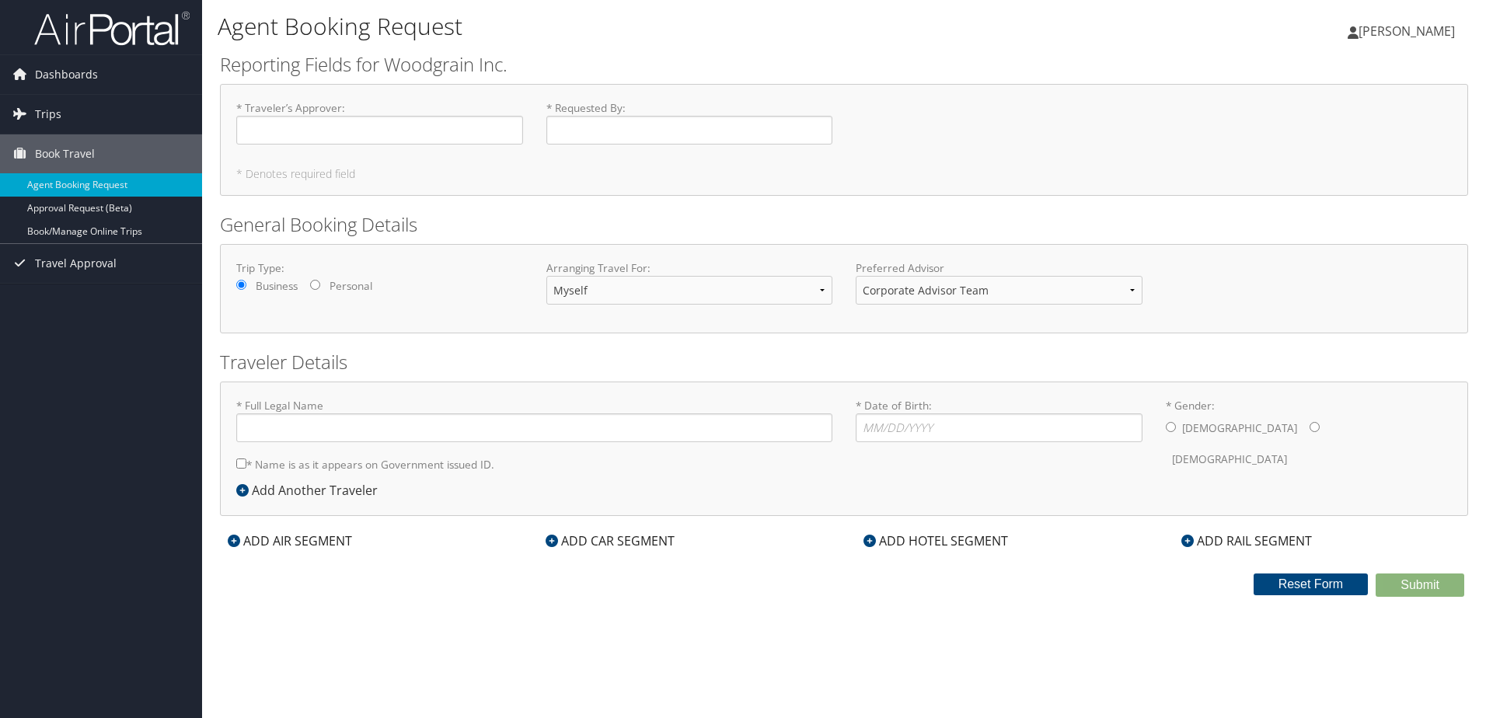
type input "Dustin Adam Slocum"
click at [1062, 431] on input "* Date of Birth: Invalid Date" at bounding box center [999, 427] width 287 height 29
type input "01/03/1993"
click at [1171, 424] on input "* Gender: Male Female" at bounding box center [1171, 427] width 10 height 10
radio input "true"
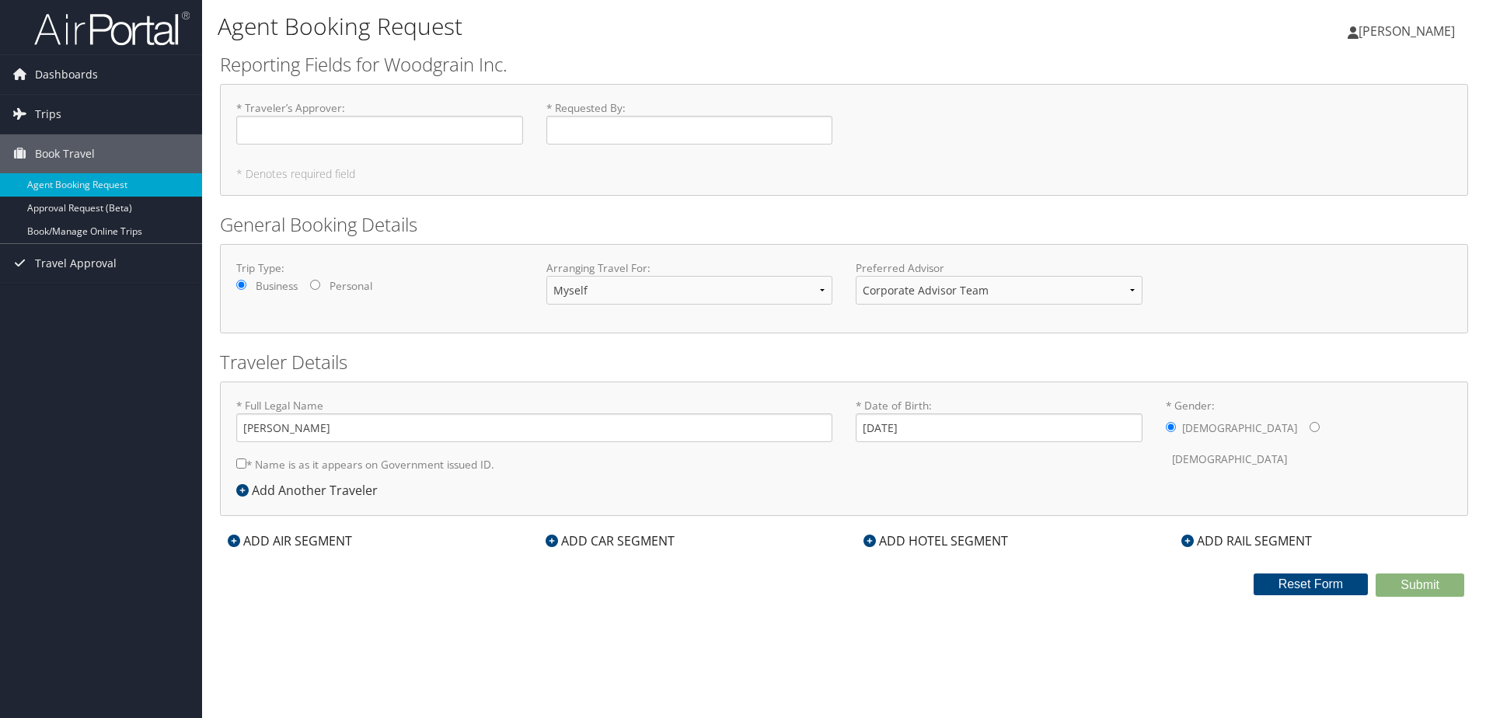
click at [246, 462] on input "* Name is as it appears on Government issued ID." at bounding box center [241, 464] width 10 height 10
checkbox input "true"
click at [1069, 636] on div "Agent Booking Request Dustin Slocum Dustin Slocum My Settings Travel Agency Con…" at bounding box center [844, 359] width 1284 height 718
click at [75, 206] on link "Approval Request (Beta)" at bounding box center [101, 208] width 202 height 23
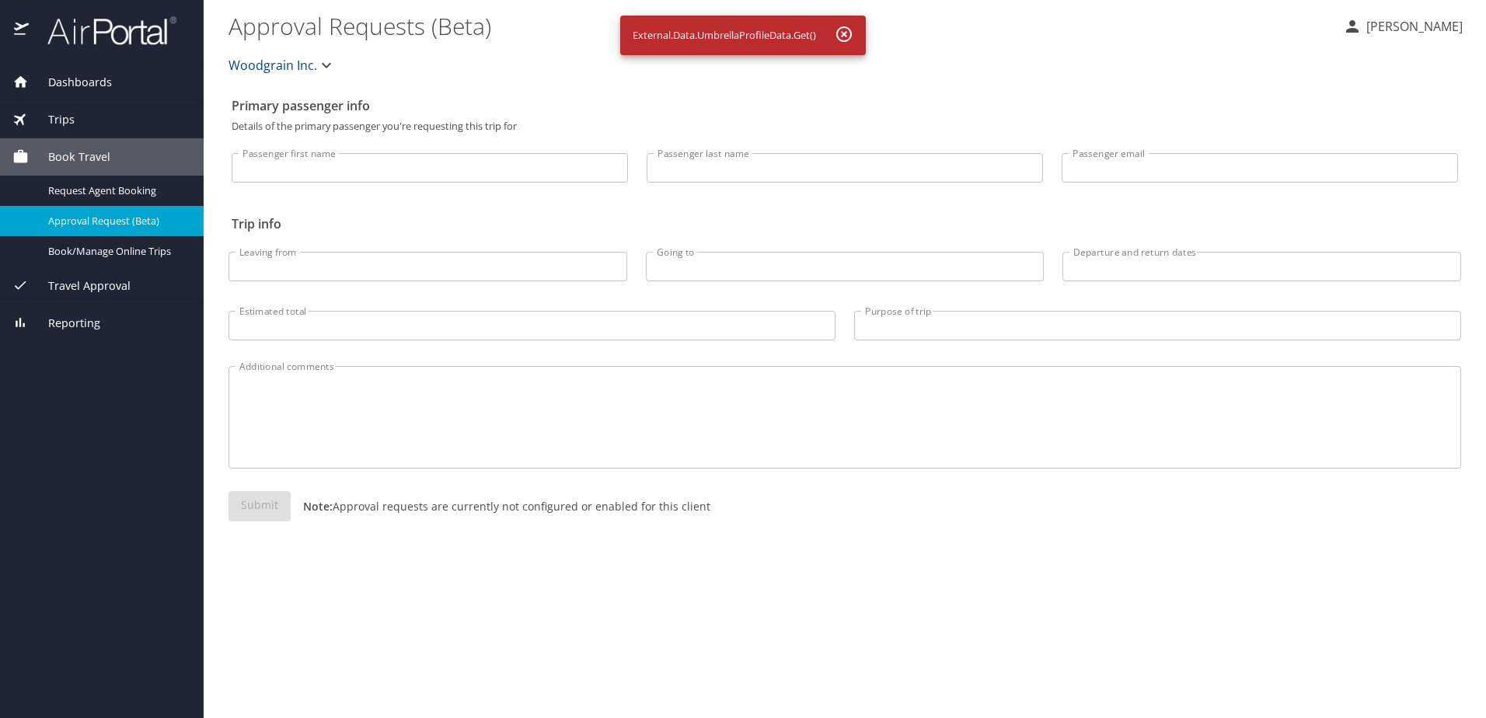
click at [71, 283] on span "Travel Approval" at bounding box center [80, 285] width 102 height 17
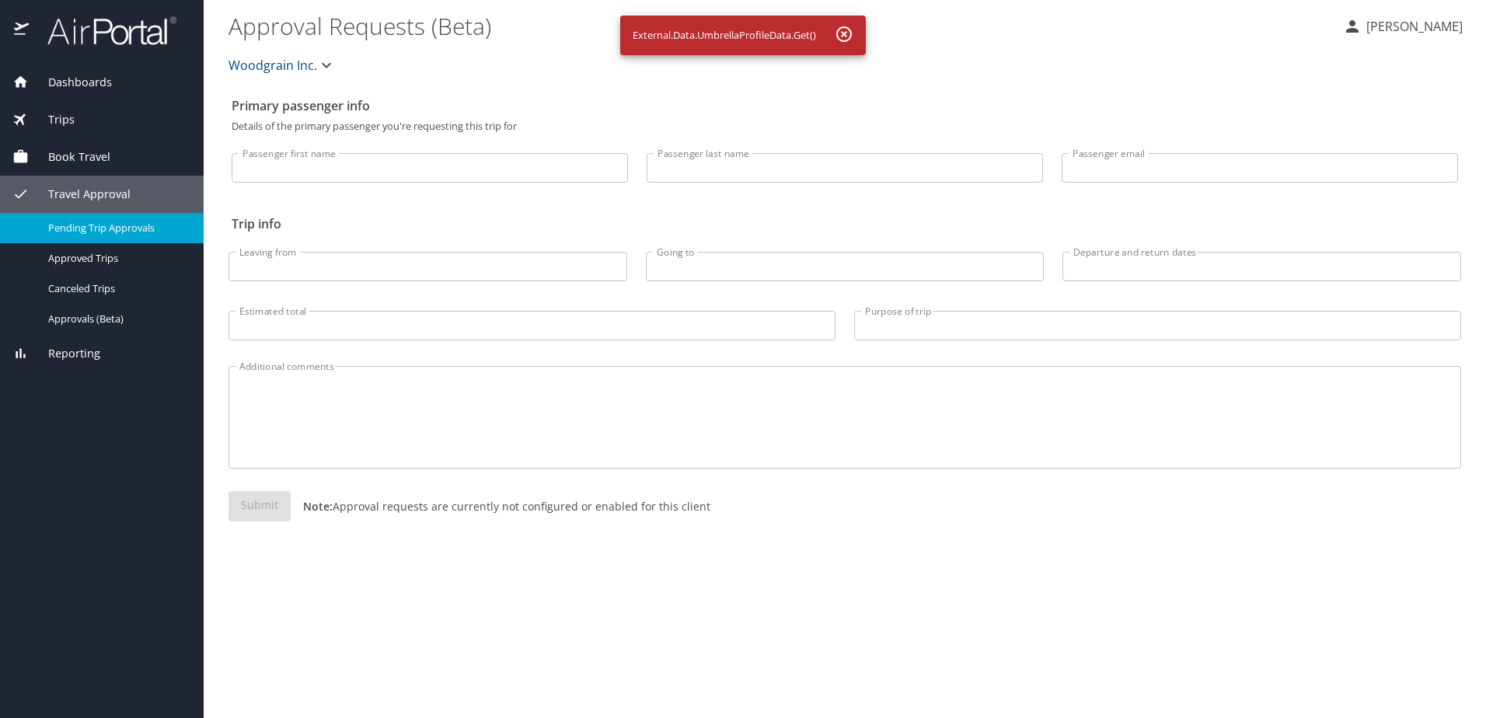
click at [99, 227] on span "Pending Trip Approvals" at bounding box center [116, 228] width 137 height 15
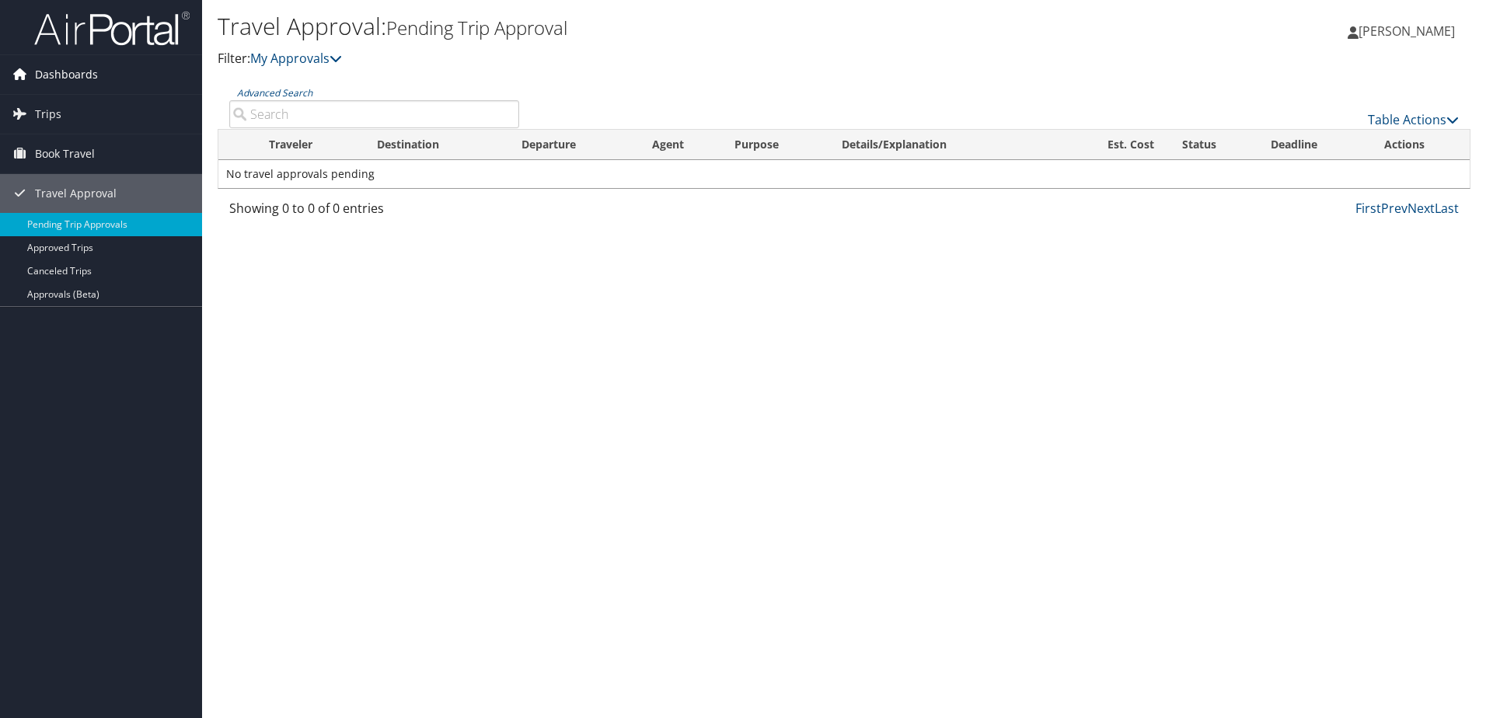
click at [68, 72] on span "Dashboards" at bounding box center [66, 74] width 63 height 39
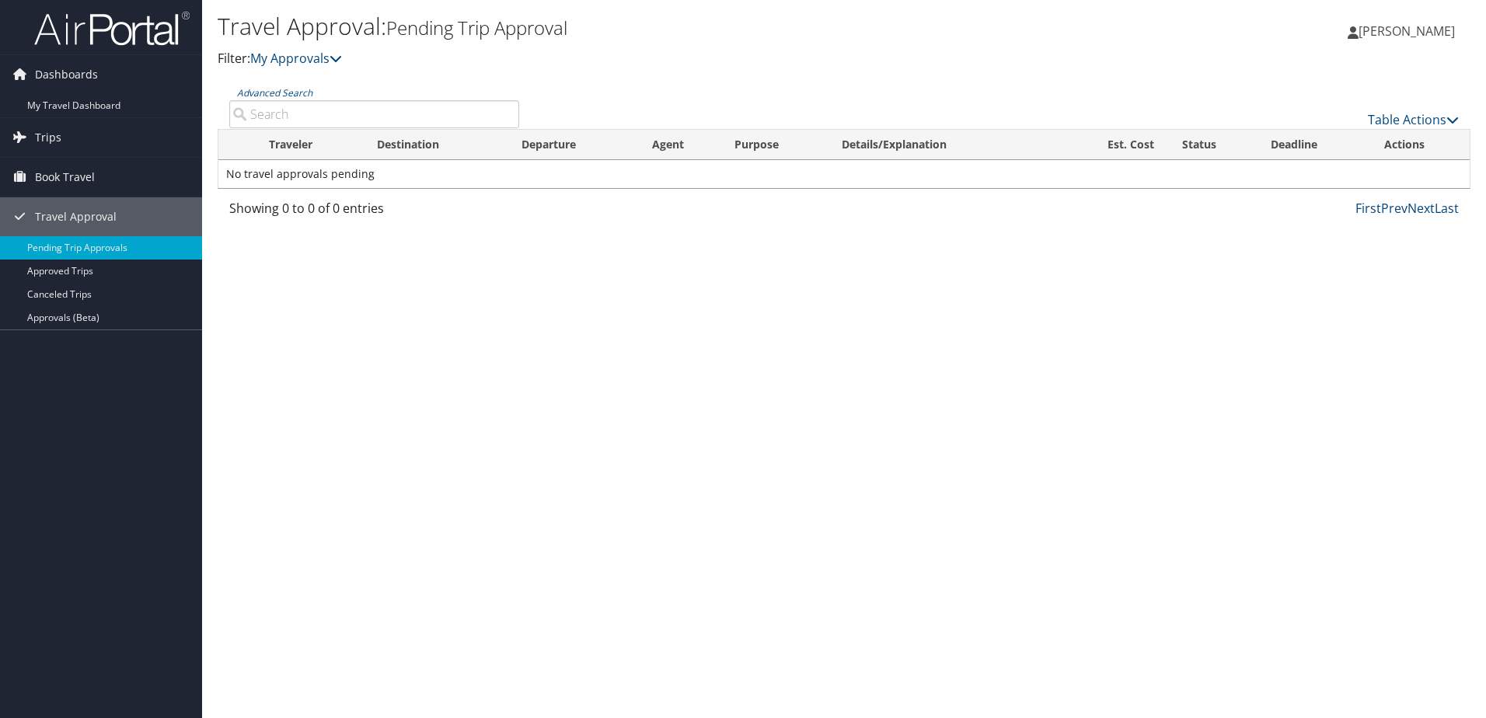
click at [739, 62] on p "Filter: My Approvals" at bounding box center [636, 59] width 836 height 20
click at [1423, 30] on span "[PERSON_NAME]" at bounding box center [1407, 31] width 96 height 17
click at [1325, 144] on link "View Travel Profile" at bounding box center [1367, 138] width 173 height 26
click at [1403, 30] on span "[PERSON_NAME]" at bounding box center [1407, 31] width 96 height 17
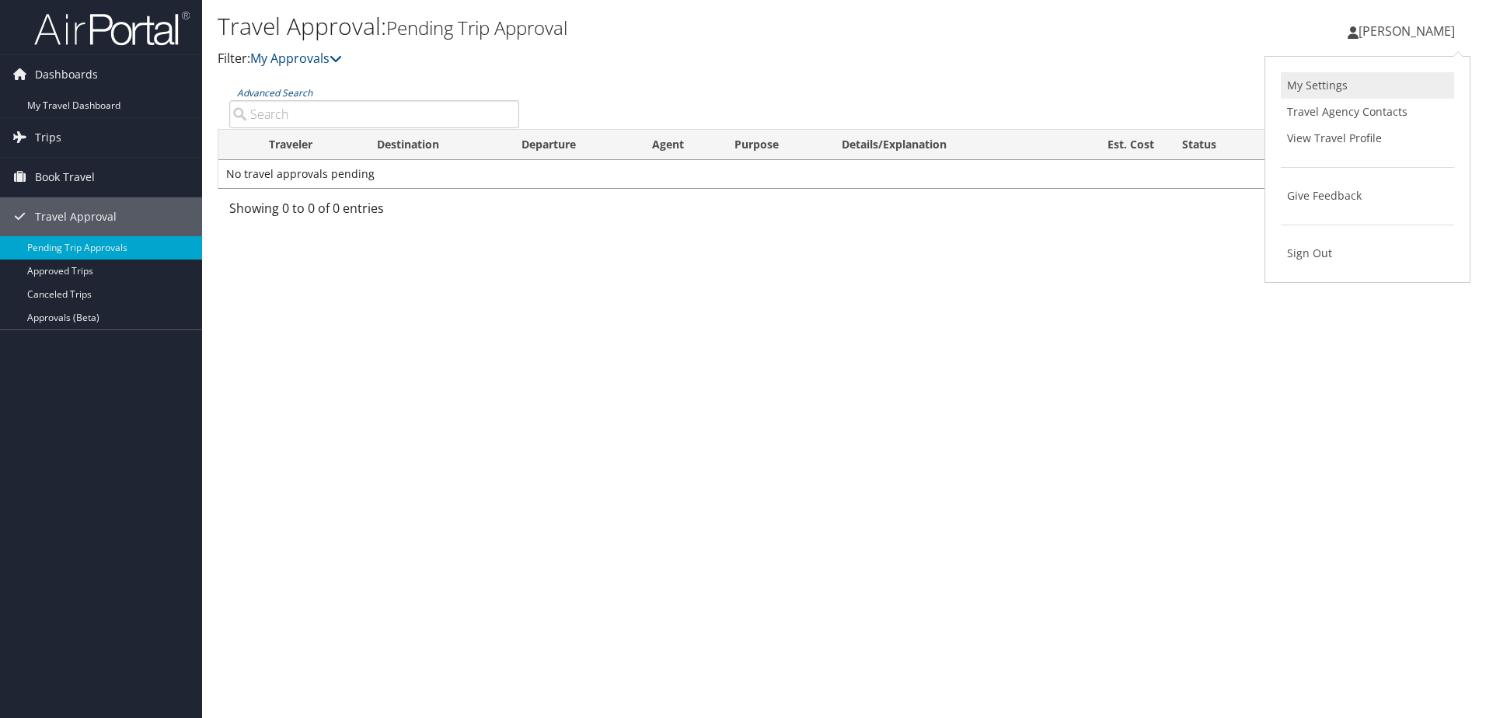
click at [1336, 82] on link "My Settings" at bounding box center [1367, 85] width 173 height 26
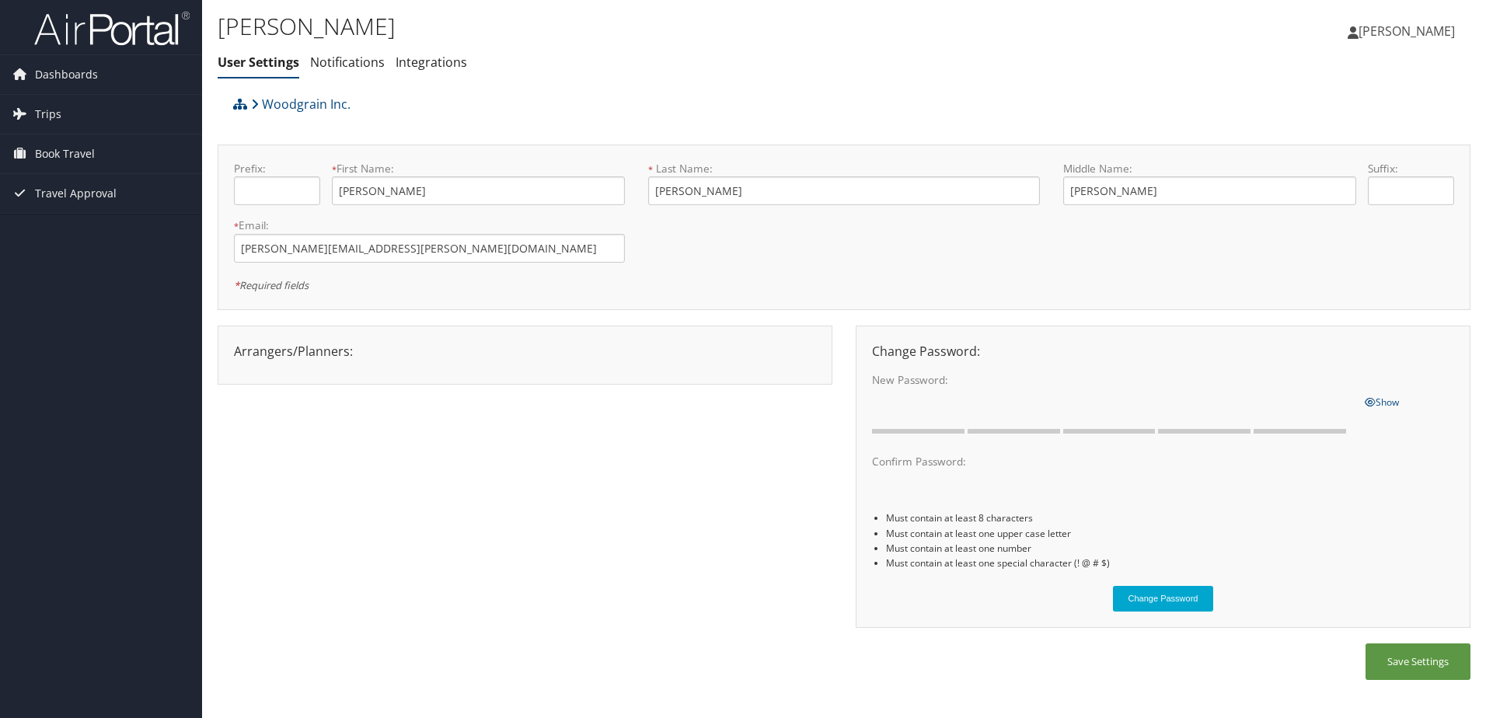
click at [353, 371] on div "Arrangers/Planners: Edit Arrangers & Planners Save Changes Cancel ×" at bounding box center [525, 355] width 615 height 59
click at [68, 188] on span "Travel Approval" at bounding box center [76, 193] width 82 height 39
click at [117, 19] on img at bounding box center [111, 28] width 155 height 37
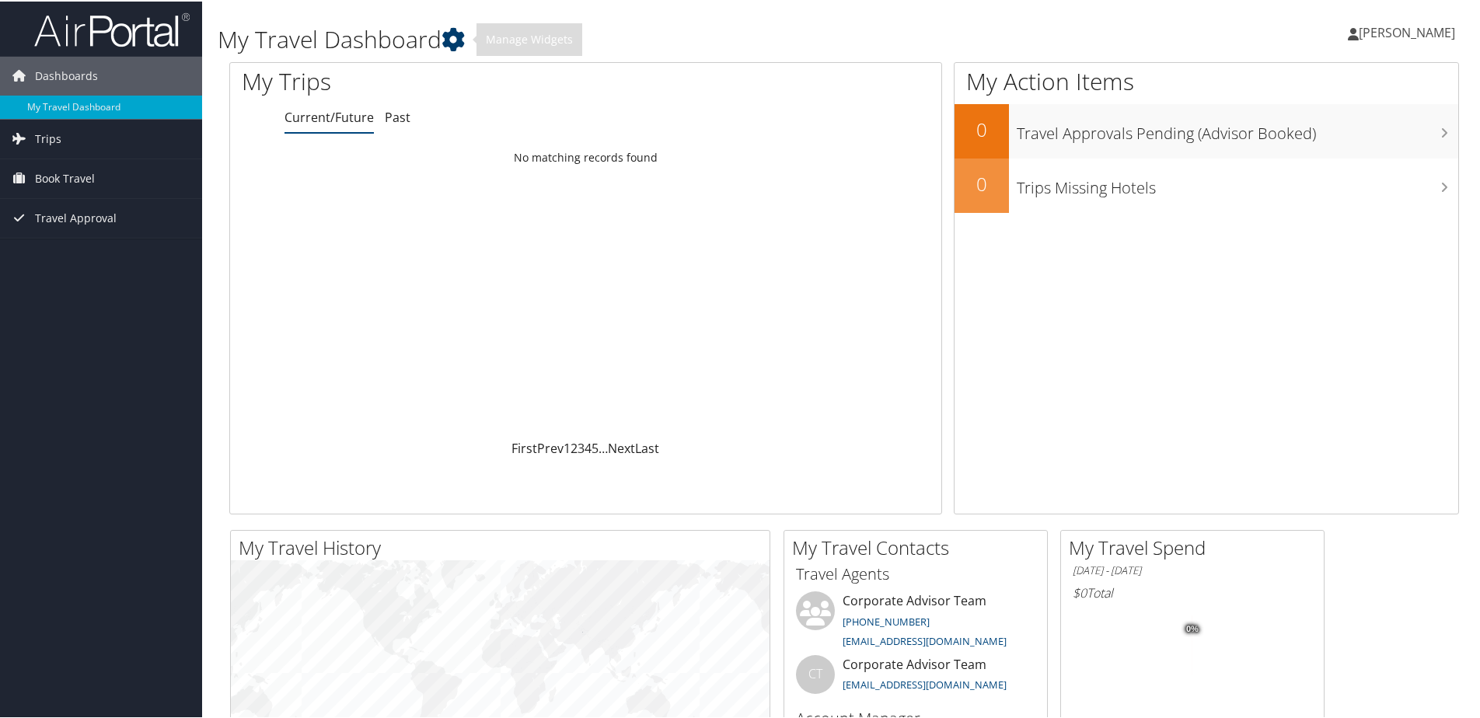
click at [460, 37] on icon at bounding box center [452, 37] width 23 height 23
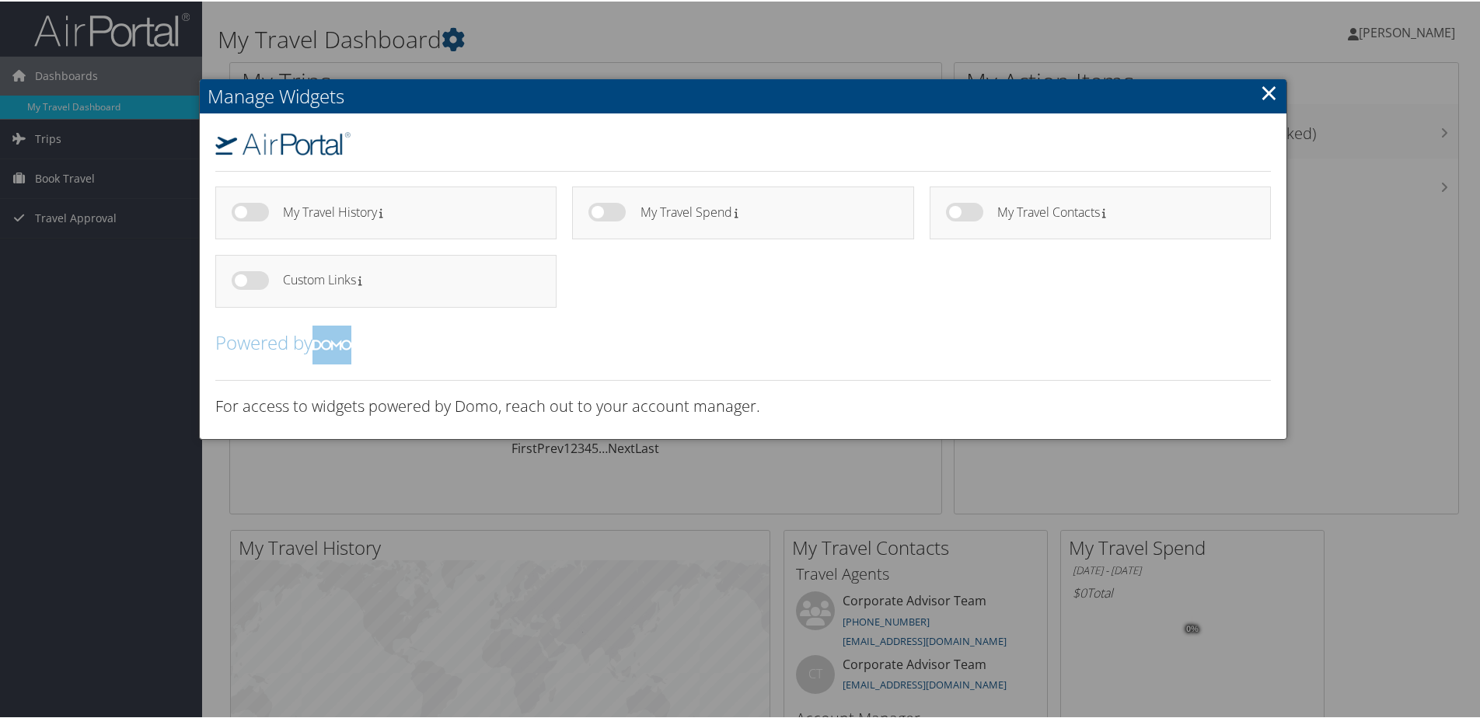
click at [961, 211] on label at bounding box center [964, 210] width 37 height 19
click at [961, 211] on input "checkbox" at bounding box center [959, 213] width 10 height 10
click at [958, 212] on label at bounding box center [964, 210] width 37 height 19
click at [958, 212] on input "checkbox" at bounding box center [959, 213] width 10 height 10
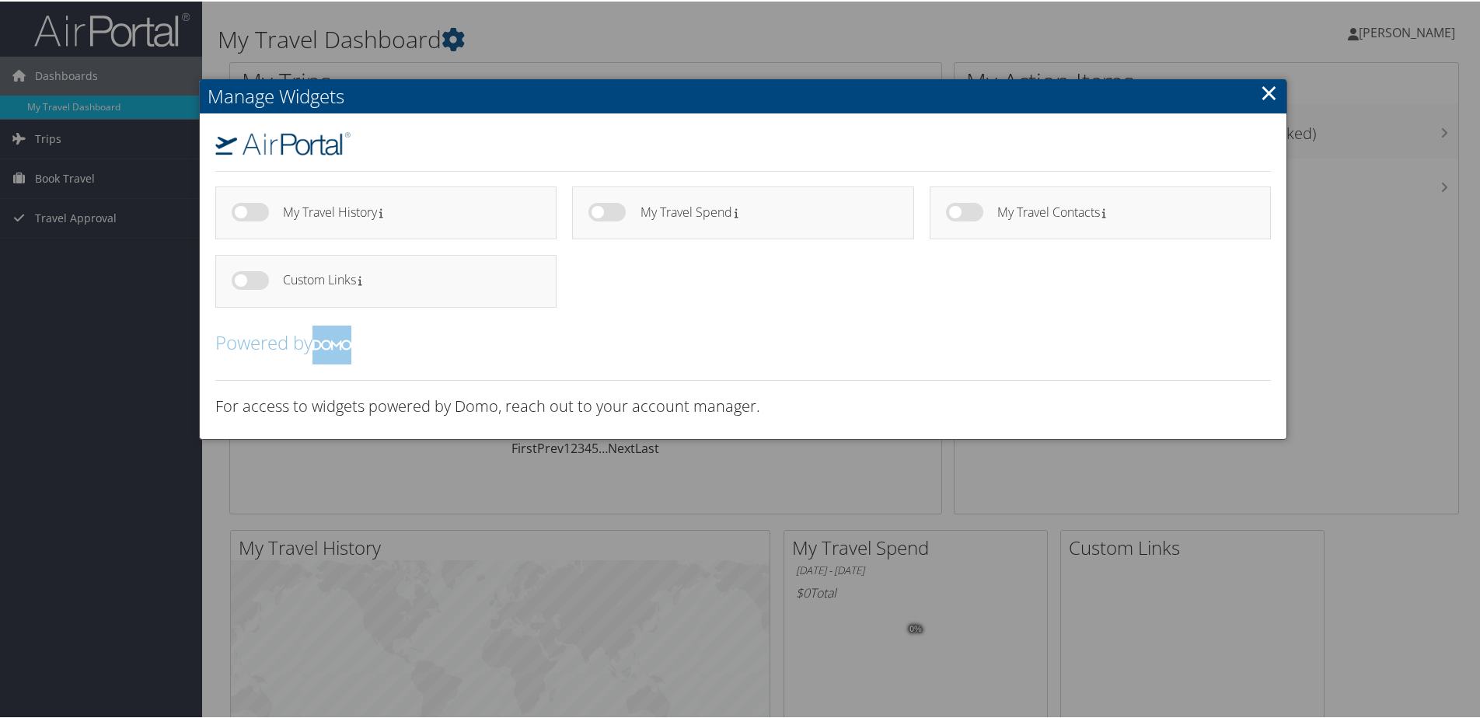
click at [960, 213] on label at bounding box center [964, 210] width 37 height 19
click at [960, 213] on input "checkbox" at bounding box center [959, 213] width 10 height 10
checkbox input "true"
click at [959, 212] on label at bounding box center [964, 210] width 37 height 19
click at [955, 210] on label at bounding box center [964, 210] width 37 height 19
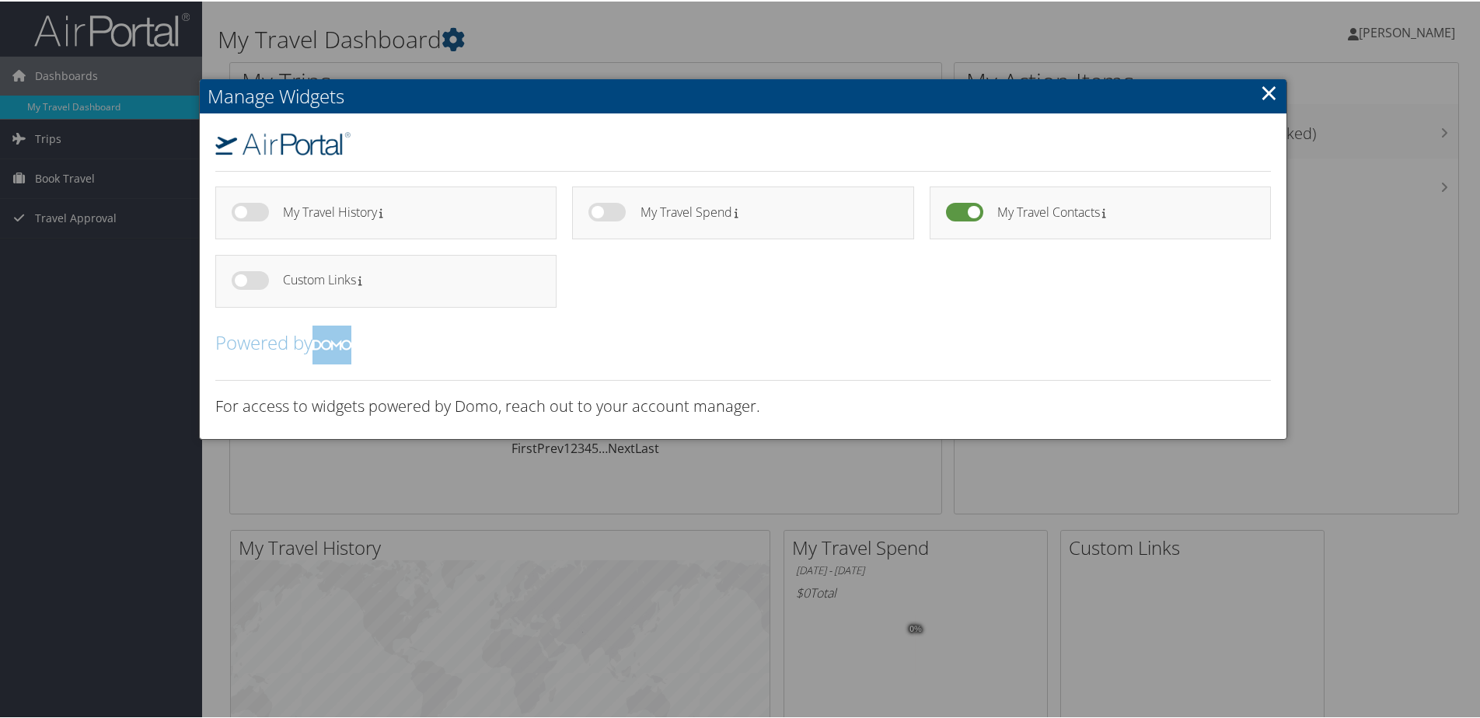
click at [1265, 89] on link "×" at bounding box center [1269, 90] width 18 height 31
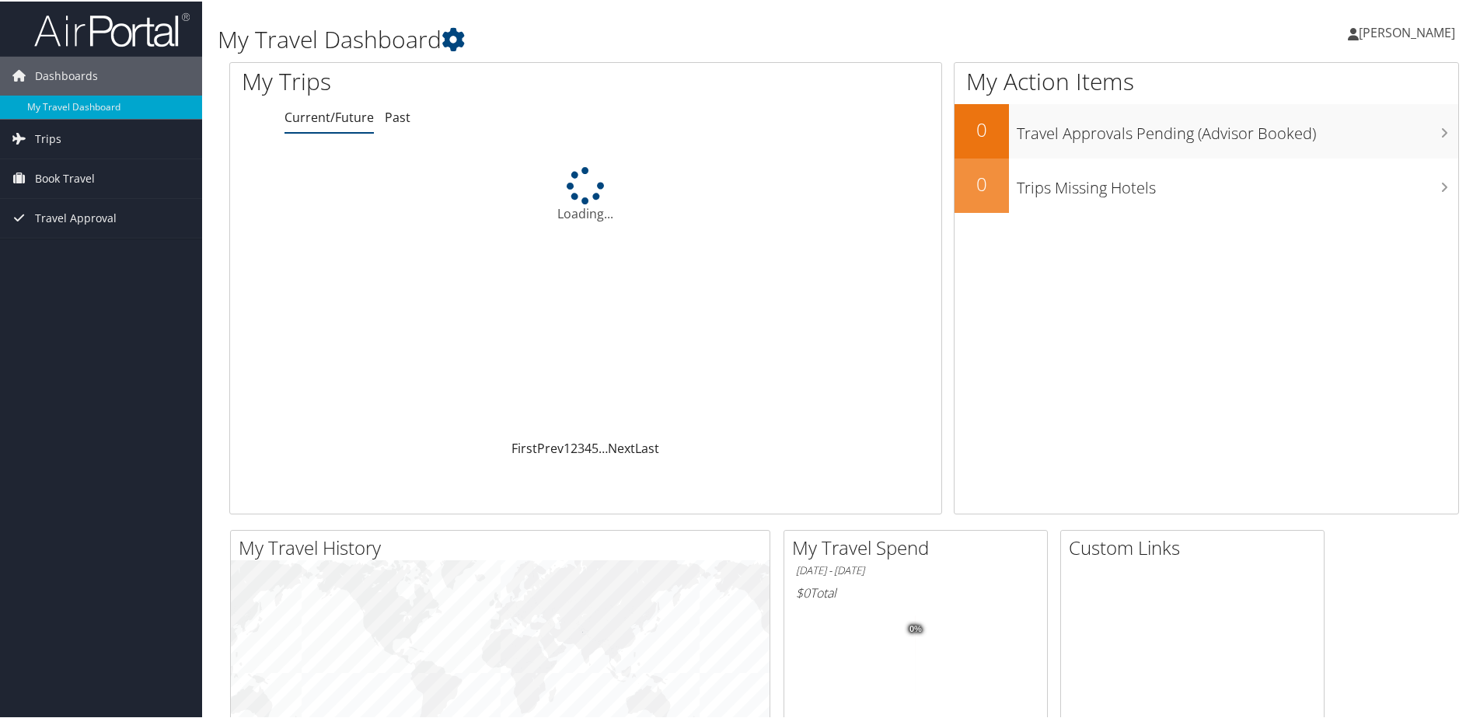
click at [1404, 19] on link "[PERSON_NAME]" at bounding box center [1409, 31] width 123 height 47
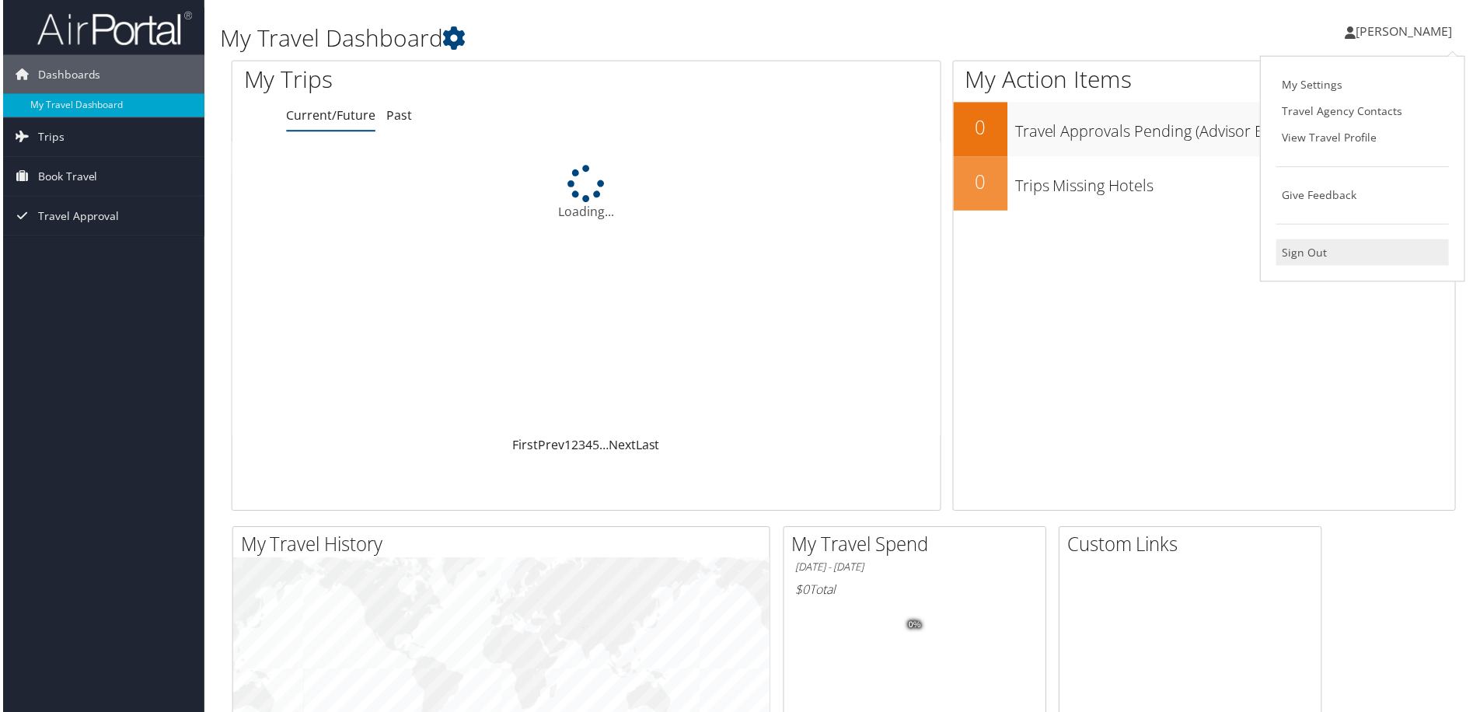
click at [1324, 249] on link "Sign Out" at bounding box center [1365, 253] width 173 height 26
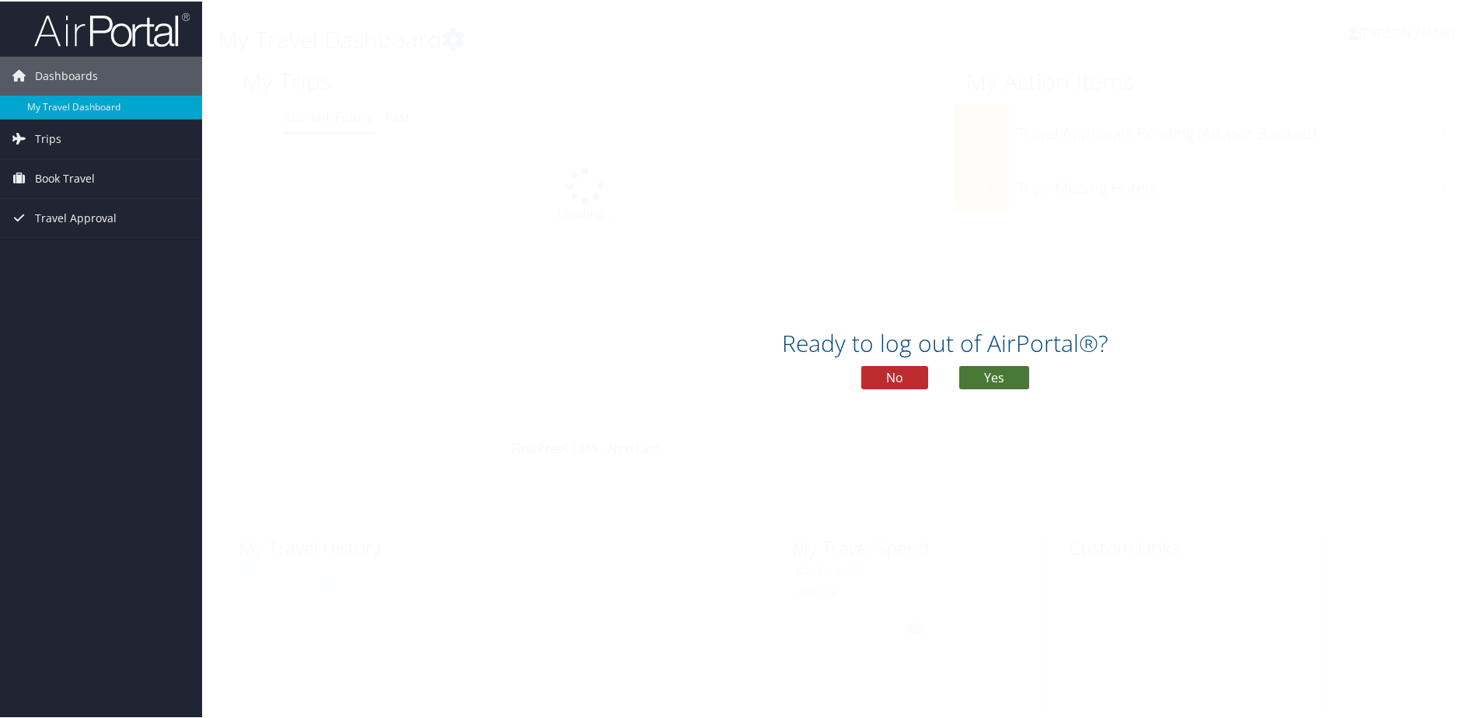
click at [1014, 380] on button "Yes" at bounding box center [994, 376] width 70 height 23
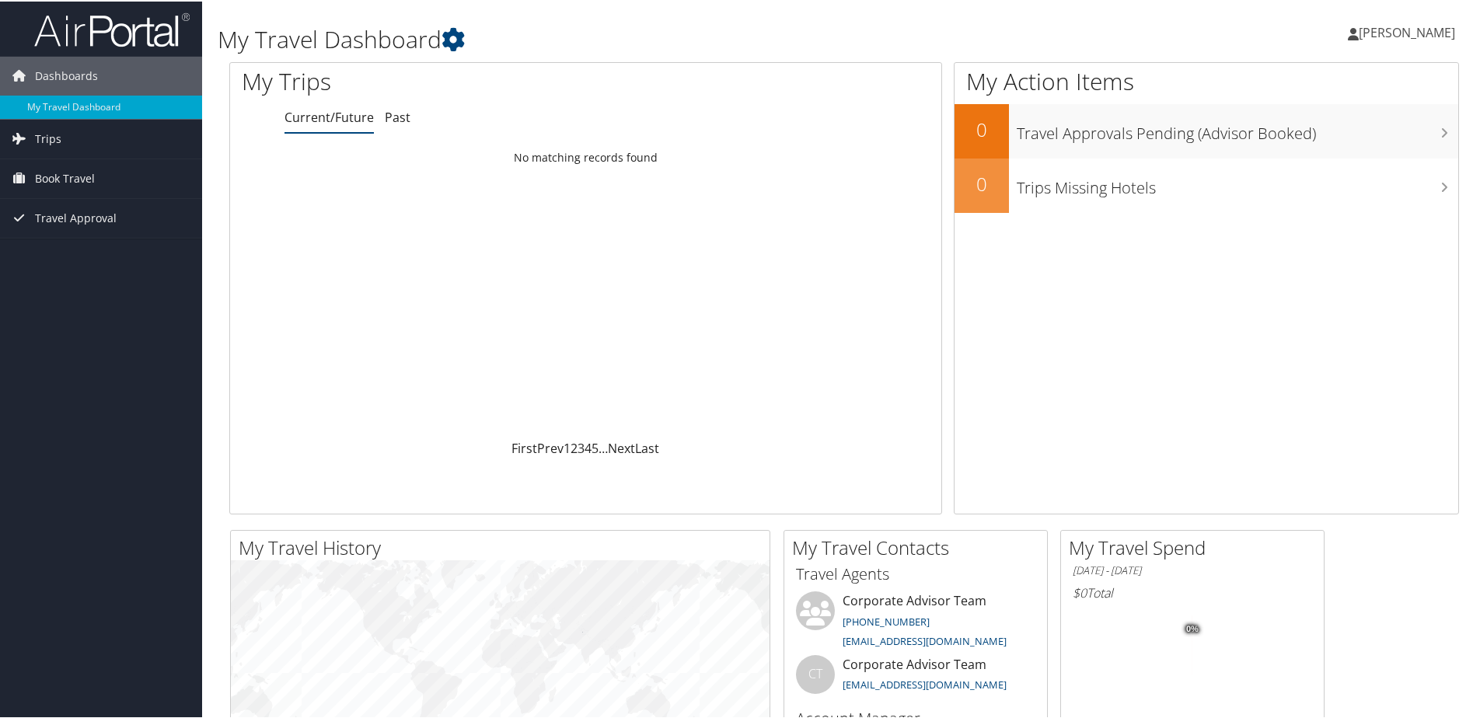
click at [1393, 30] on span "[PERSON_NAME]" at bounding box center [1407, 31] width 96 height 17
click at [1335, 87] on link "My Settings" at bounding box center [1365, 85] width 173 height 26
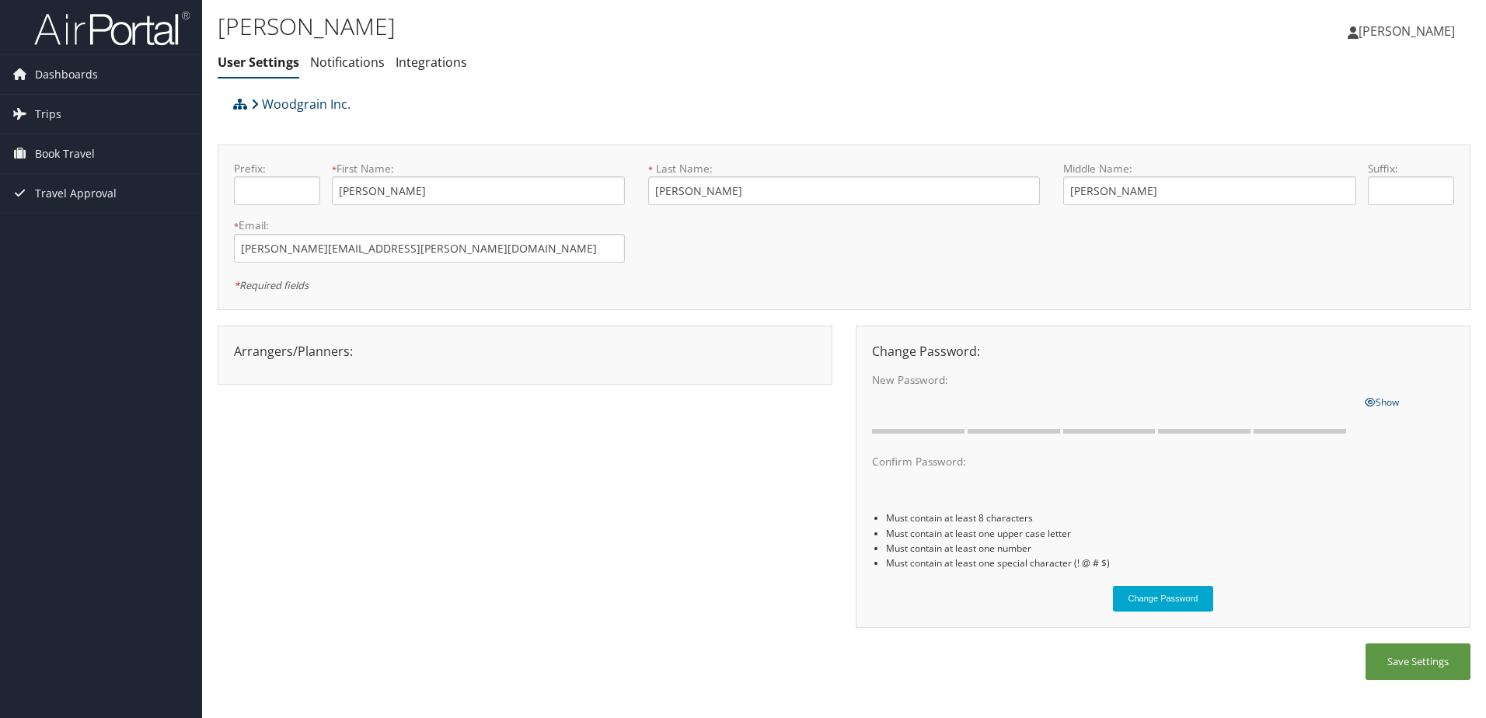
click at [281, 104] on link "Woodgrain Inc." at bounding box center [300, 104] width 99 height 31
click at [1400, 40] on link "[PERSON_NAME]" at bounding box center [1409, 31] width 123 height 47
click at [1305, 260] on link "Sign Out" at bounding box center [1367, 253] width 173 height 26
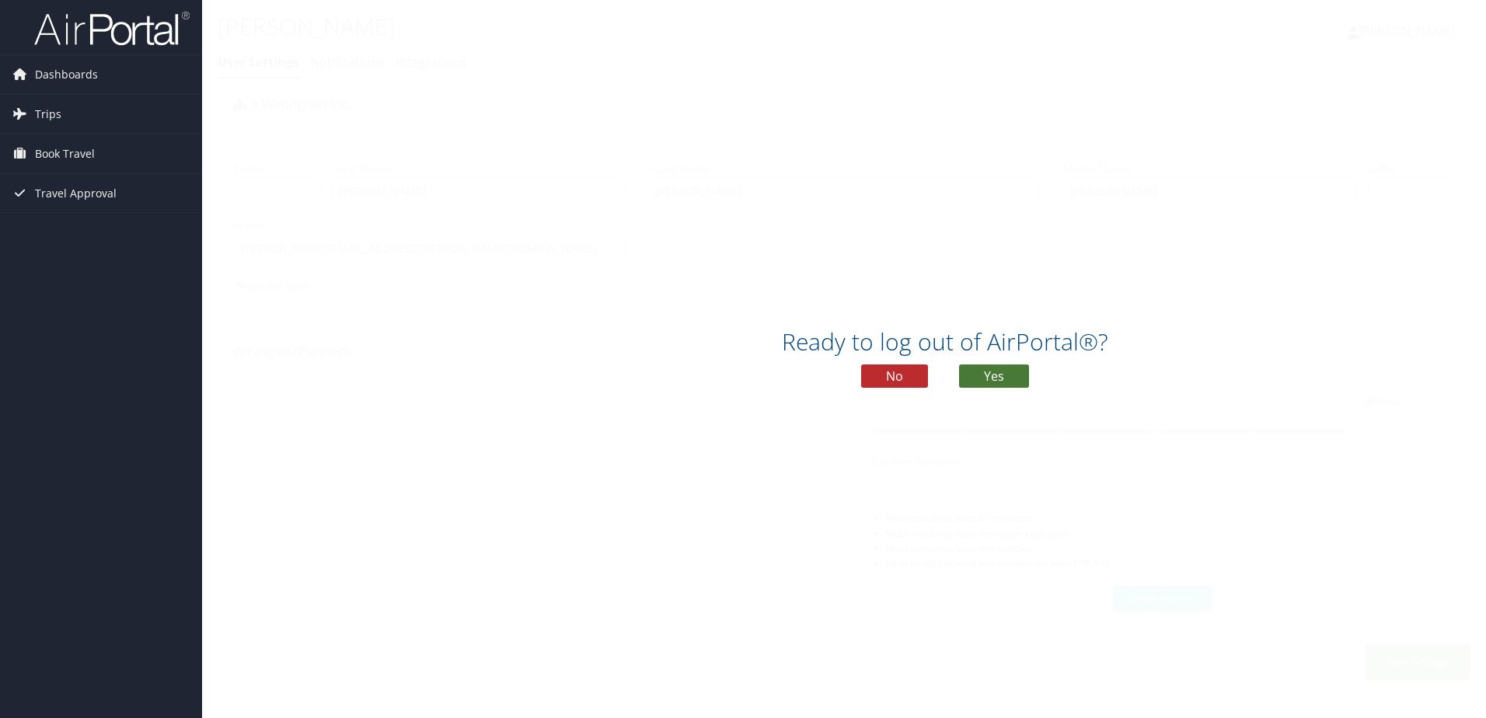
click at [984, 369] on button "Yes" at bounding box center [994, 376] width 70 height 23
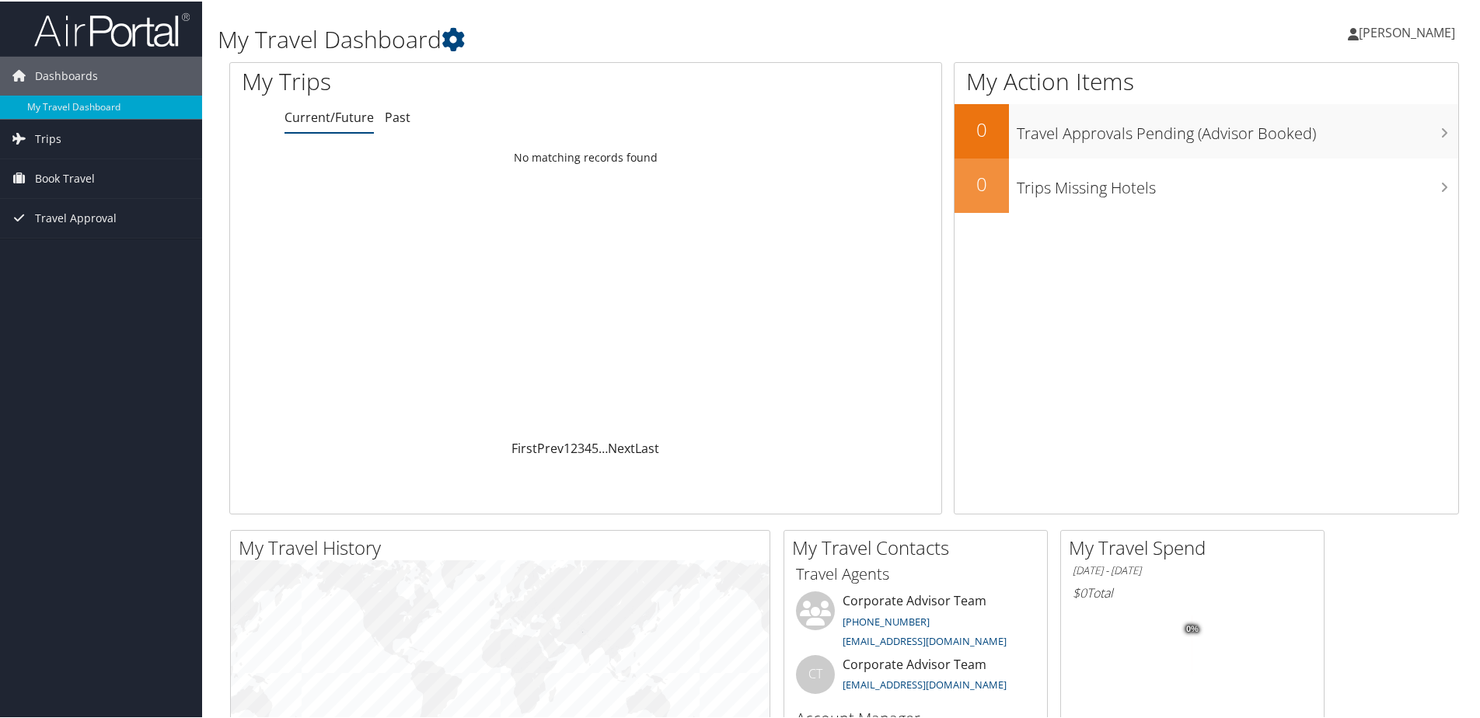
click at [1365, 44] on link "[PERSON_NAME]" at bounding box center [1409, 31] width 123 height 47
click at [1358, 135] on link "View Travel Profile" at bounding box center [1365, 138] width 173 height 26
click at [1406, 31] on span "[PERSON_NAME]" at bounding box center [1407, 31] width 96 height 17
click at [1047, 33] on div "Dustin Slocum Dustin Slocum My Settings Travel Agency Contacts View Travel Prof…" at bounding box center [1238, 38] width 495 height 60
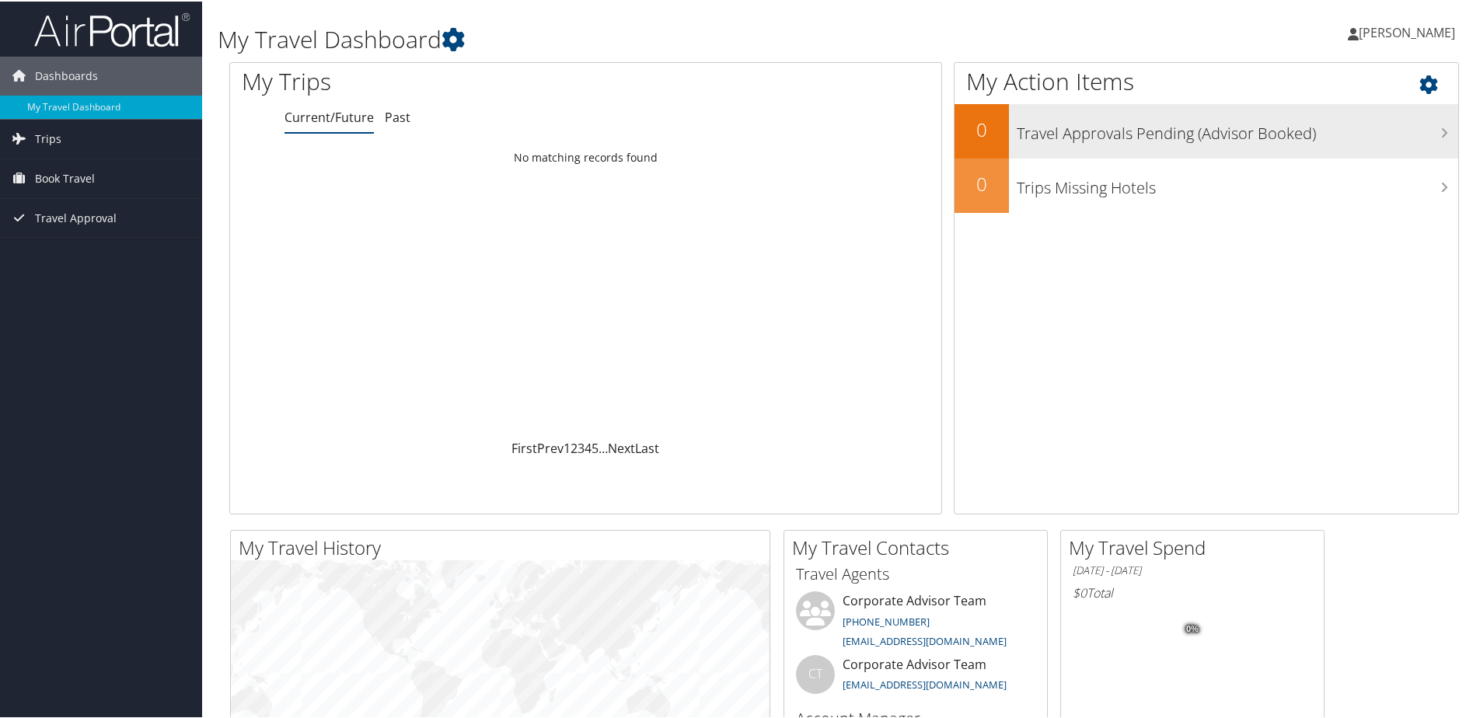
click at [1440, 132] on icon at bounding box center [1444, 131] width 8 height 12
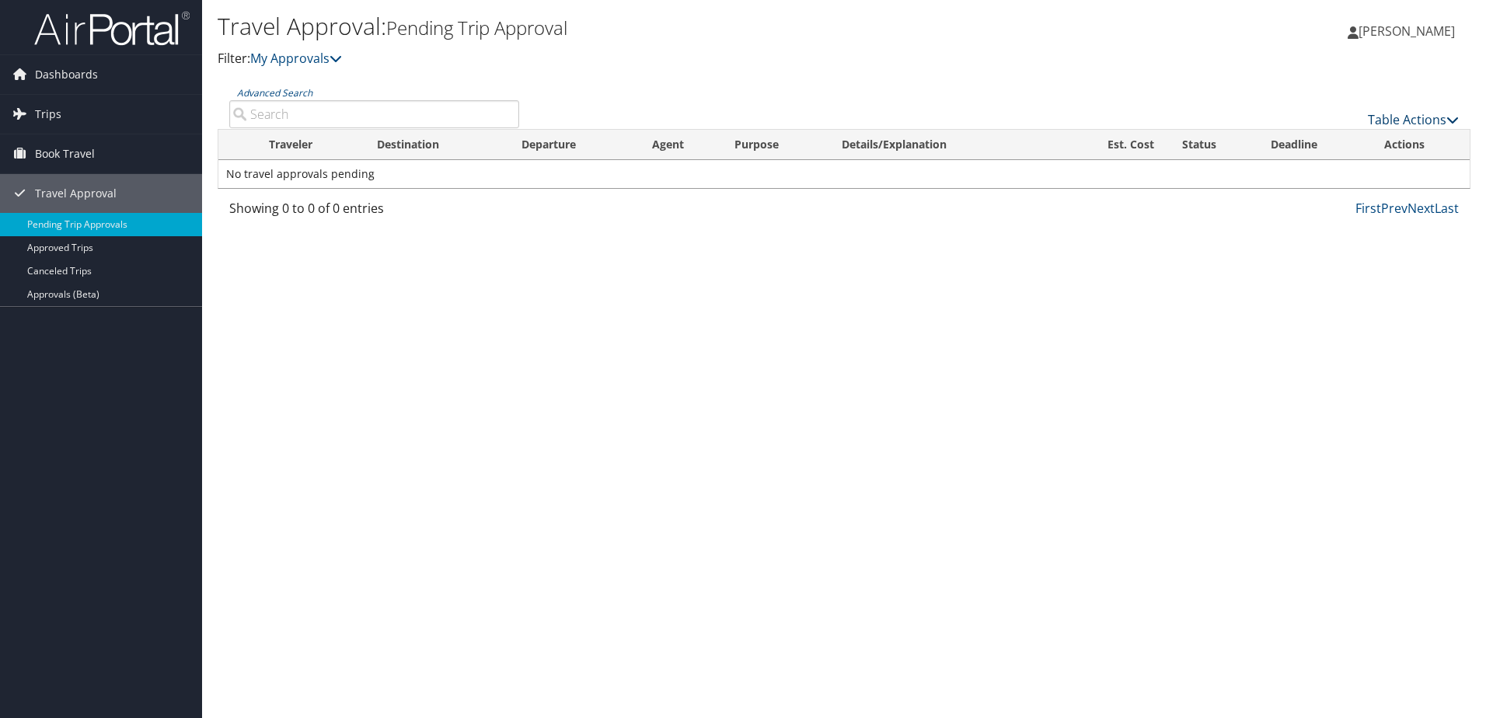
click at [1415, 116] on link "Table Actions" at bounding box center [1413, 119] width 91 height 17
click at [1115, 72] on div at bounding box center [743, 359] width 1486 height 718
click at [342, 55] on icon at bounding box center [336, 58] width 12 height 12
click at [312, 55] on link "My Approvals" at bounding box center [296, 58] width 92 height 17
click at [811, 39] on h1 "Travel Approval: Pending Trip Approval" at bounding box center [636, 26] width 836 height 33
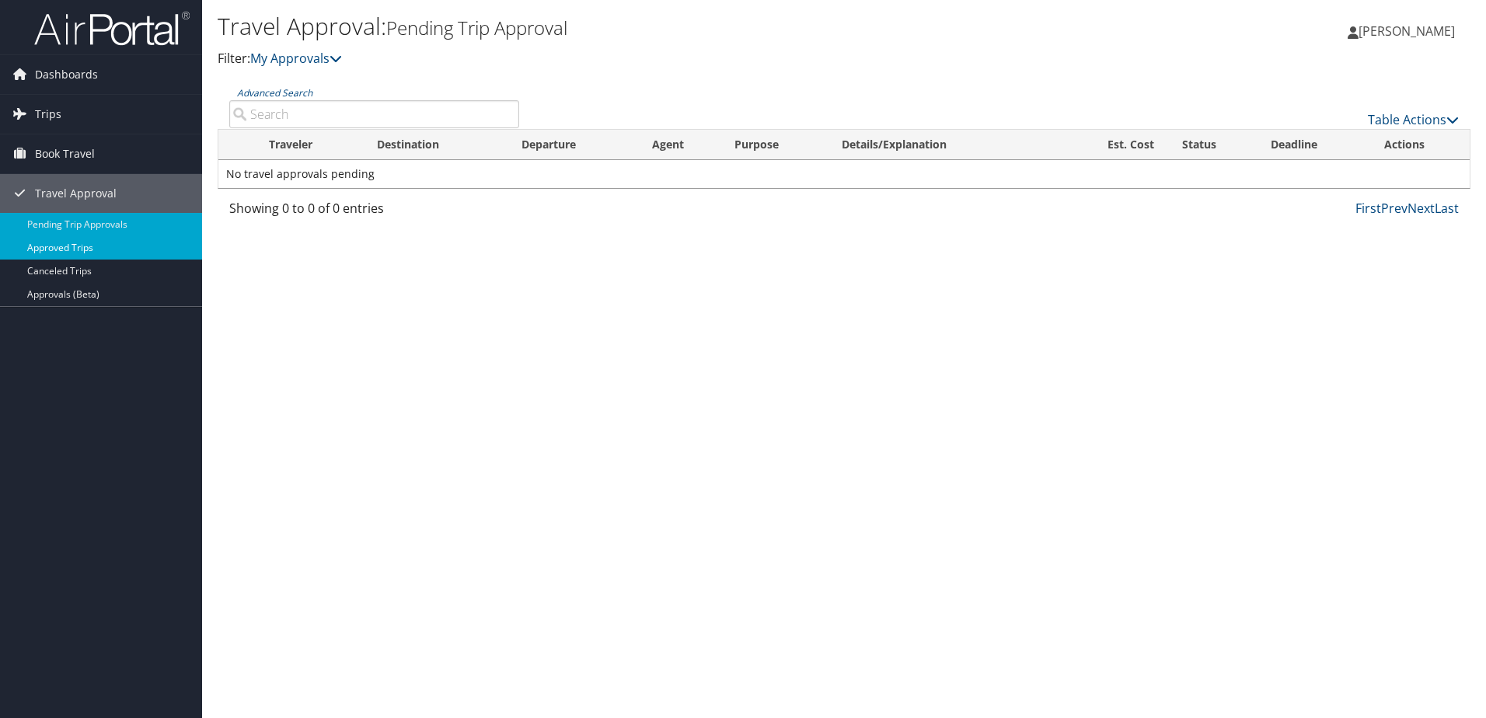
click at [67, 245] on link "Approved Trips" at bounding box center [101, 247] width 202 height 23
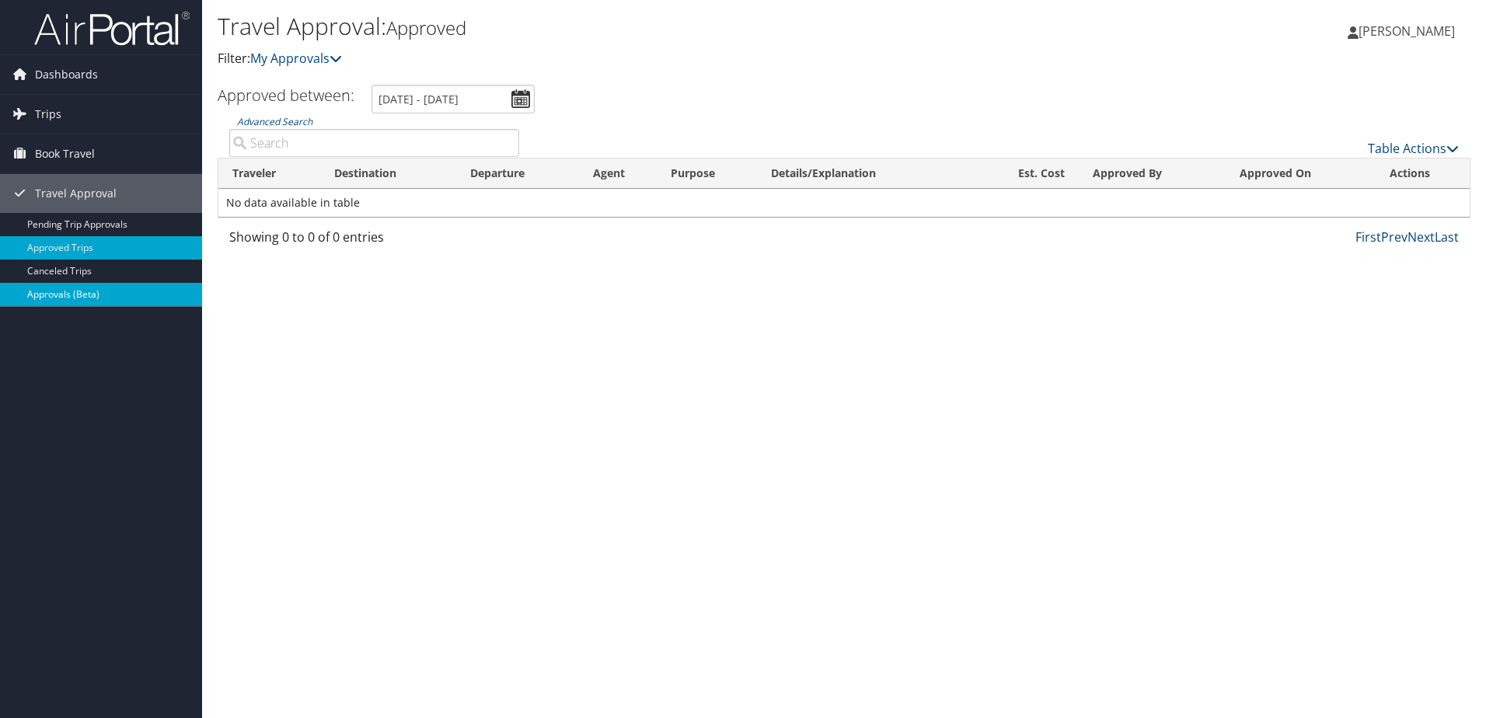
click at [95, 296] on link "Approvals (Beta)" at bounding box center [101, 294] width 202 height 23
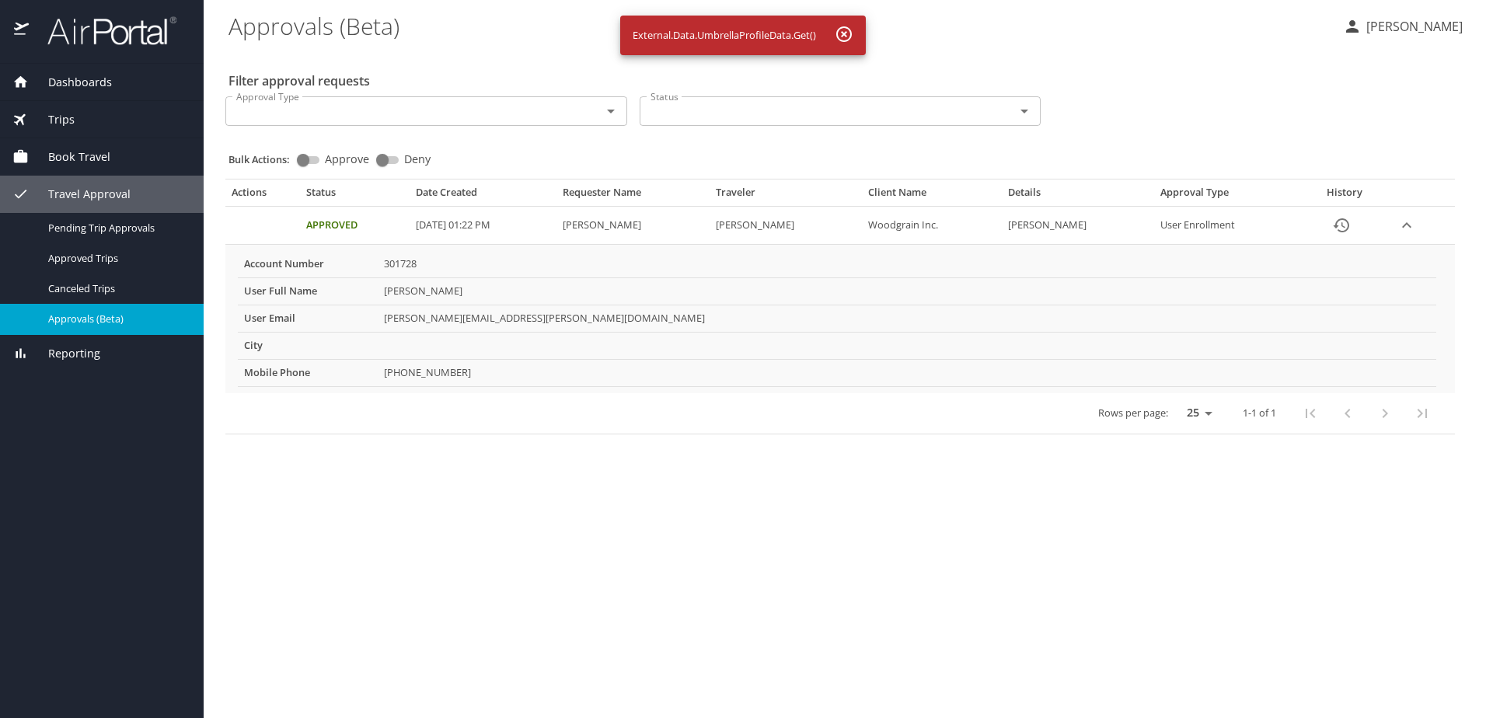
click at [425, 340] on td "More info for approvals" at bounding box center [907, 345] width 1059 height 27
click at [415, 344] on td "More info for approvals" at bounding box center [907, 345] width 1059 height 27
drag, startPoint x: 415, startPoint y: 344, endPoint x: 277, endPoint y: 266, distance: 158.0
click at [277, 266] on th "Account Number" at bounding box center [308, 264] width 140 height 26
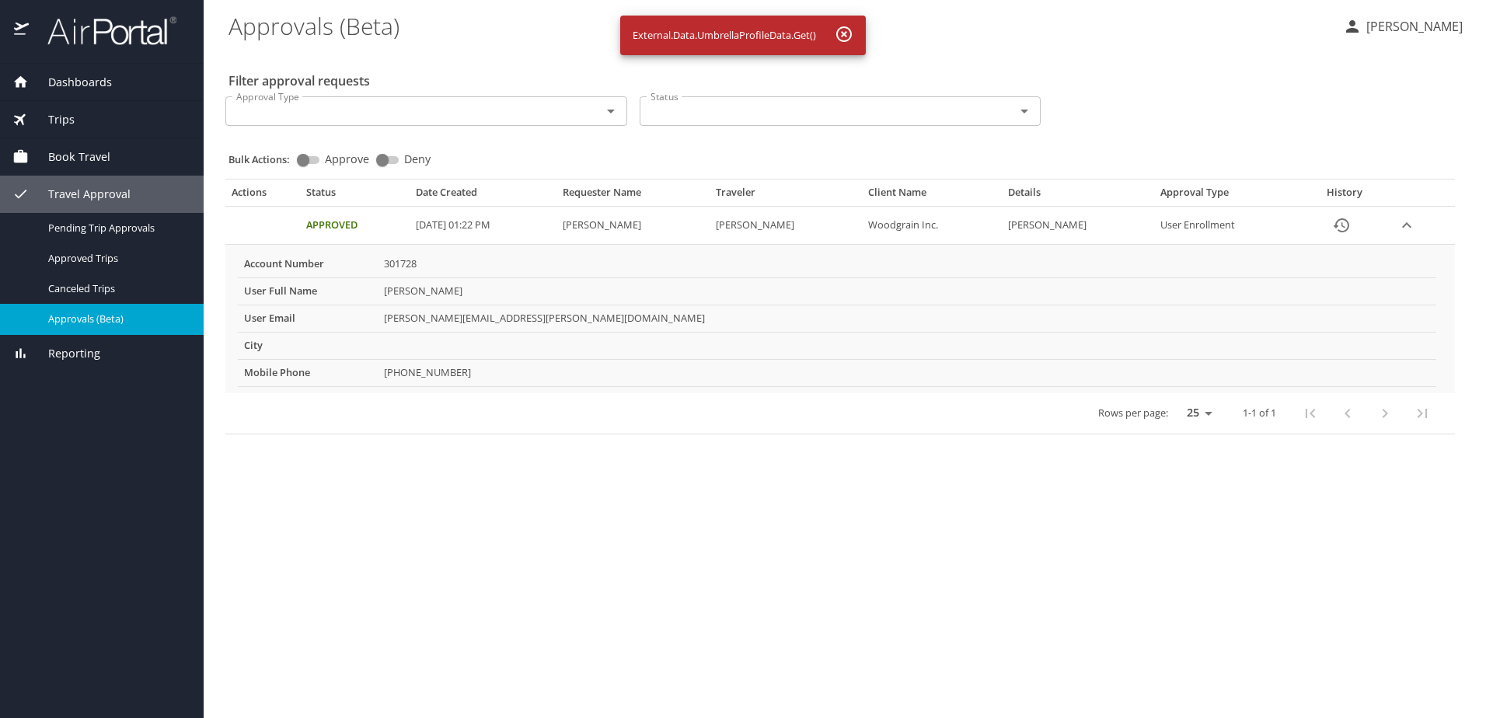
drag, startPoint x: 275, startPoint y: 266, endPoint x: 248, endPoint y: 417, distance: 153.2
click at [248, 417] on div "Rows per page: 25 50 100 1-1 of 1" at bounding box center [837, 413] width 1211 height 40
click at [839, 37] on icon "button" at bounding box center [844, 34] width 19 height 19
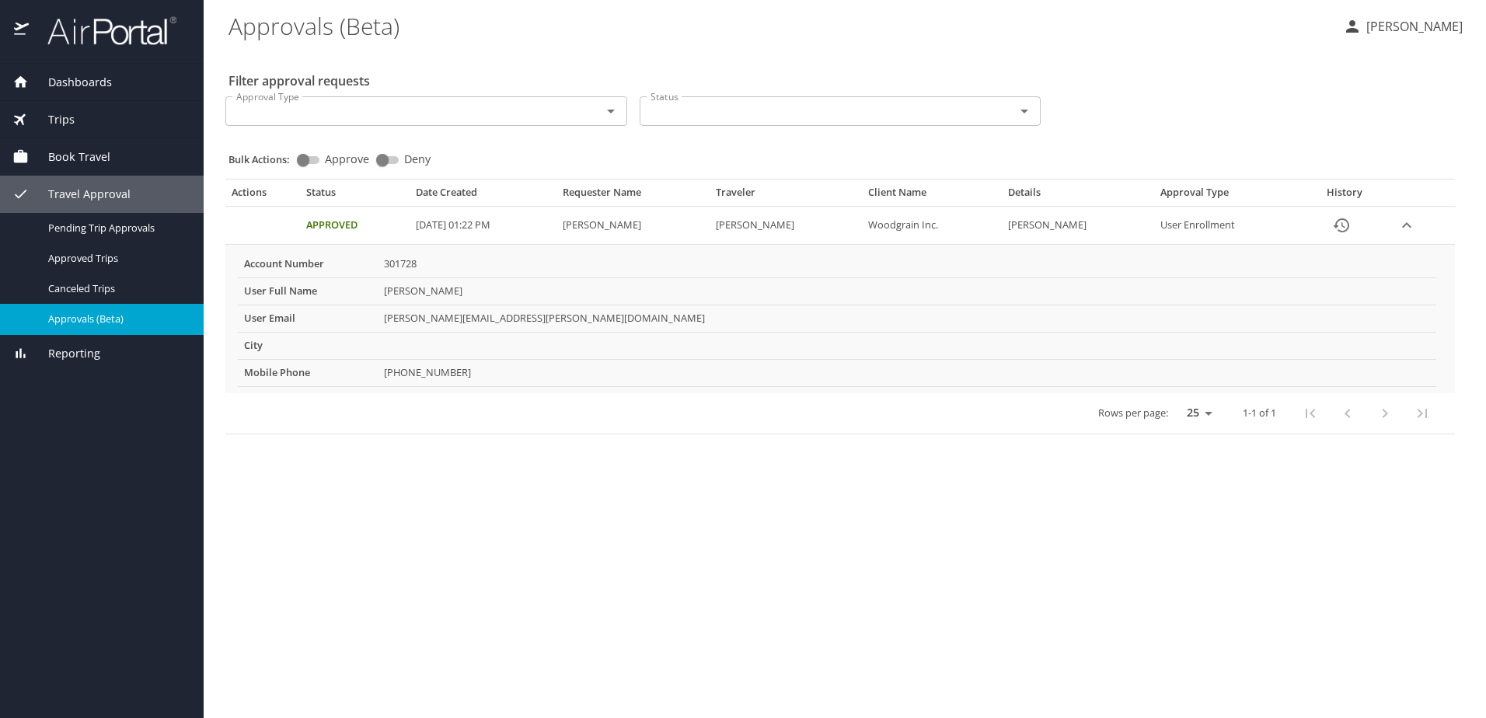
click at [620, 108] on button "Open" at bounding box center [611, 111] width 22 height 22
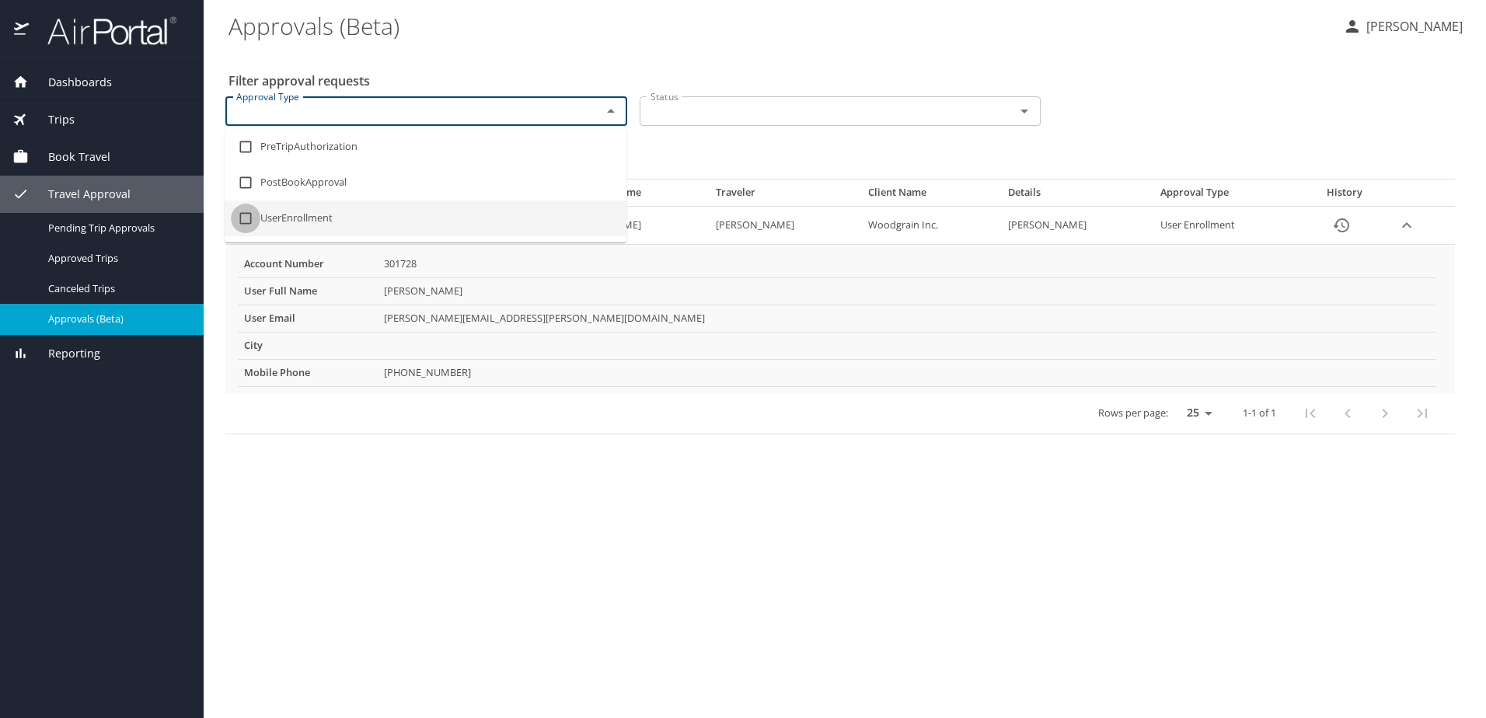
click at [244, 218] on input "checkbox" at bounding box center [246, 219] width 30 height 30
checkbox input "true"
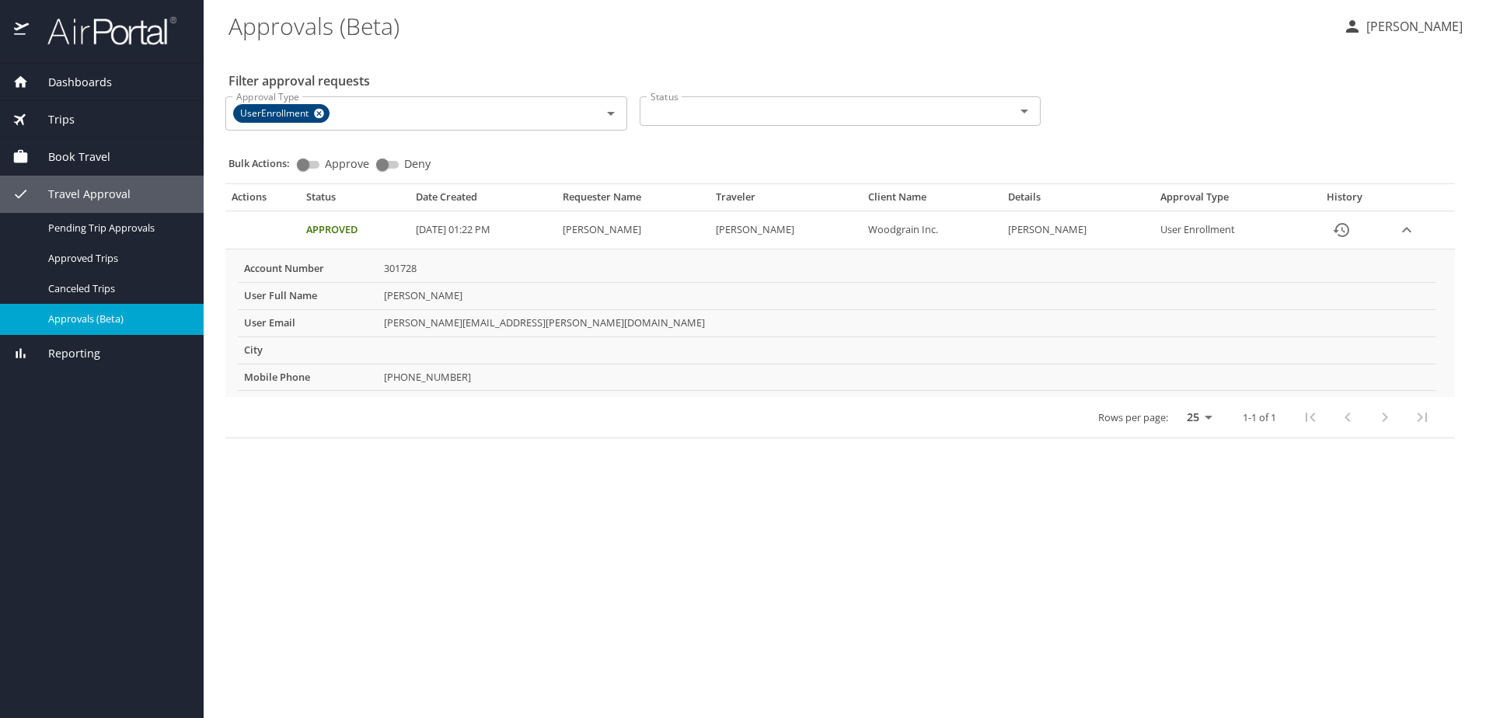
click at [552, 51] on div "Filter approval requests Approval Type UserEnrollment Approval Type Status Stat…" at bounding box center [845, 247] width 1233 height 395
click at [1031, 116] on icon "Open" at bounding box center [1024, 111] width 19 height 19
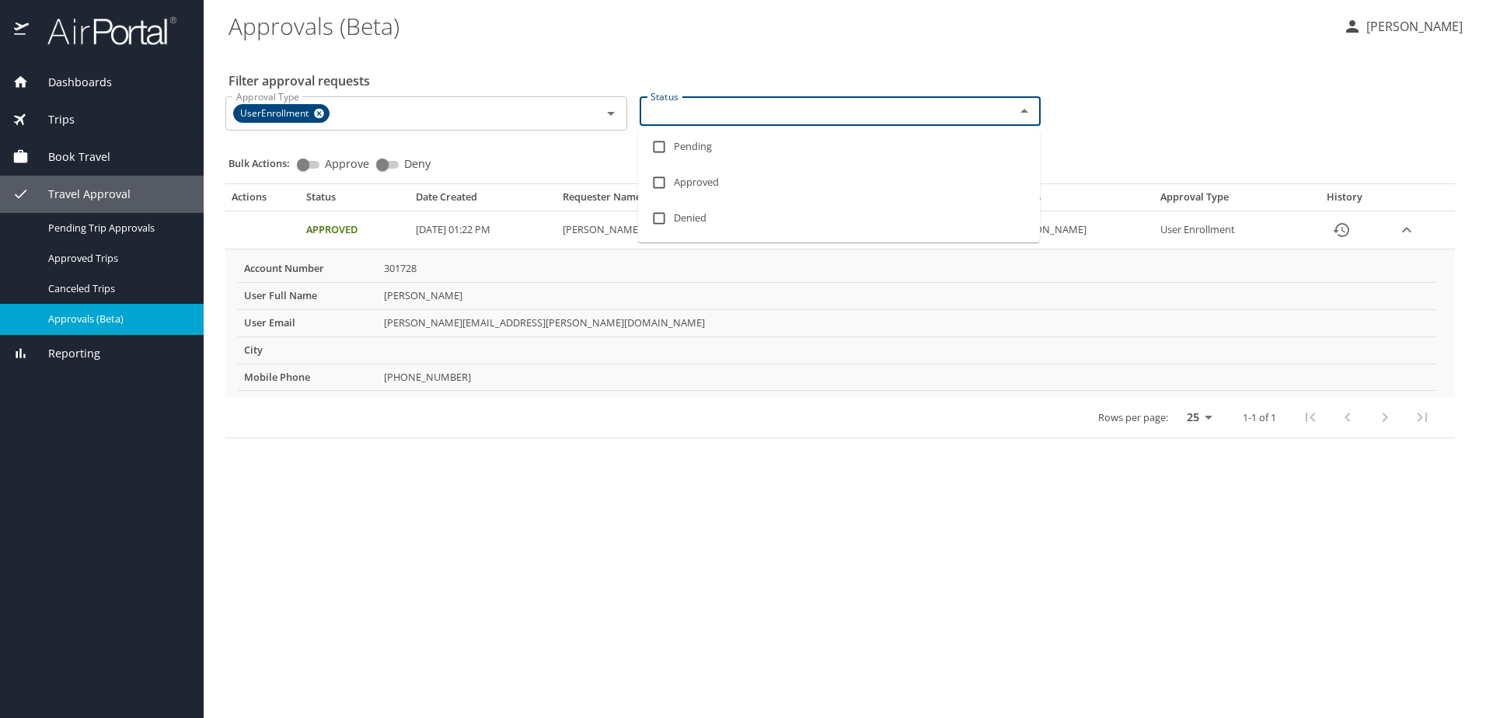
click at [1090, 43] on \(Beta\) "Approvals (Beta)" at bounding box center [780, 26] width 1102 height 48
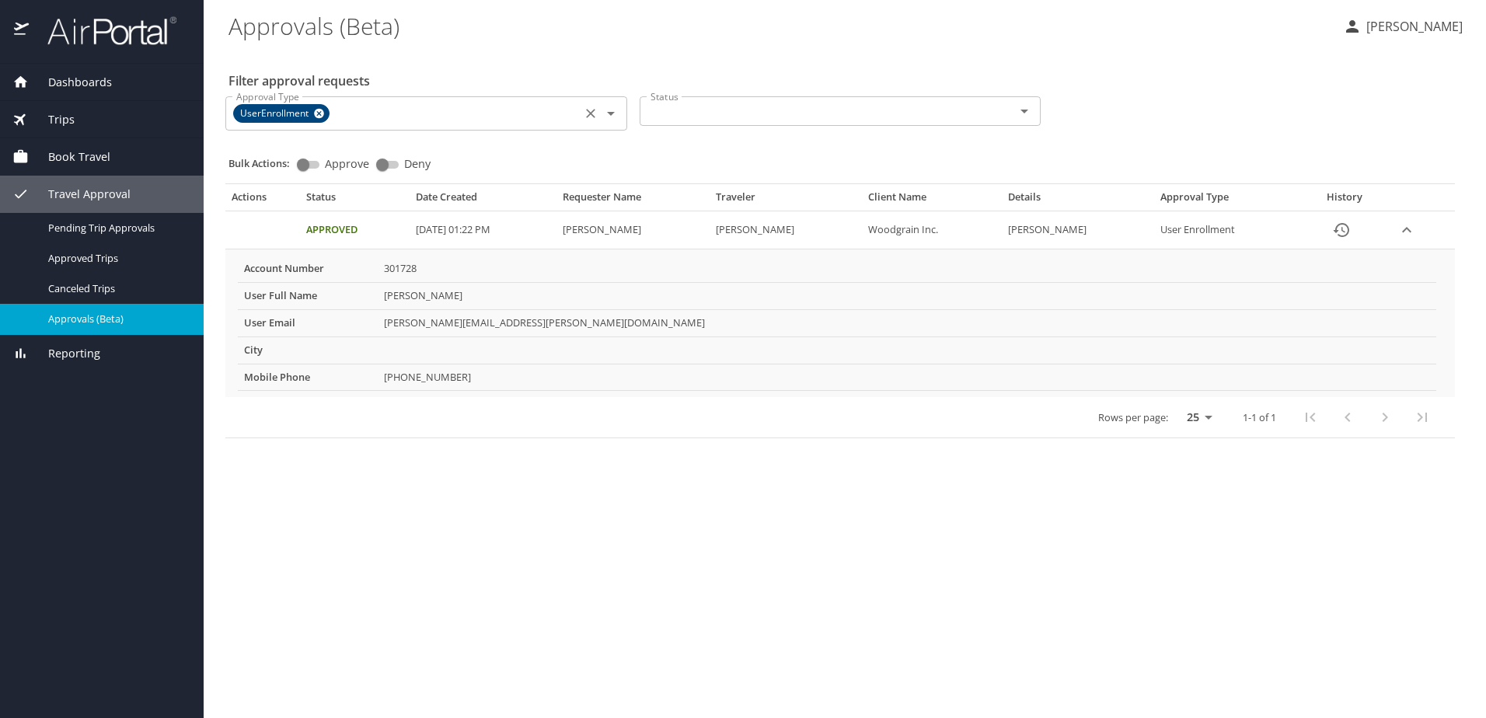
click at [319, 113] on icon at bounding box center [319, 113] width 12 height 17
click at [528, 145] on div "Bulk Actions: Approve Deny" at bounding box center [845, 152] width 1233 height 34
click at [557, 222] on PM "[DATE] 01:22 PM" at bounding box center [483, 226] width 147 height 38
click at [577, 301] on td "[PERSON_NAME]" at bounding box center [907, 290] width 1059 height 27
drag, startPoint x: 571, startPoint y: 337, endPoint x: 571, endPoint y: 367, distance: 29.5
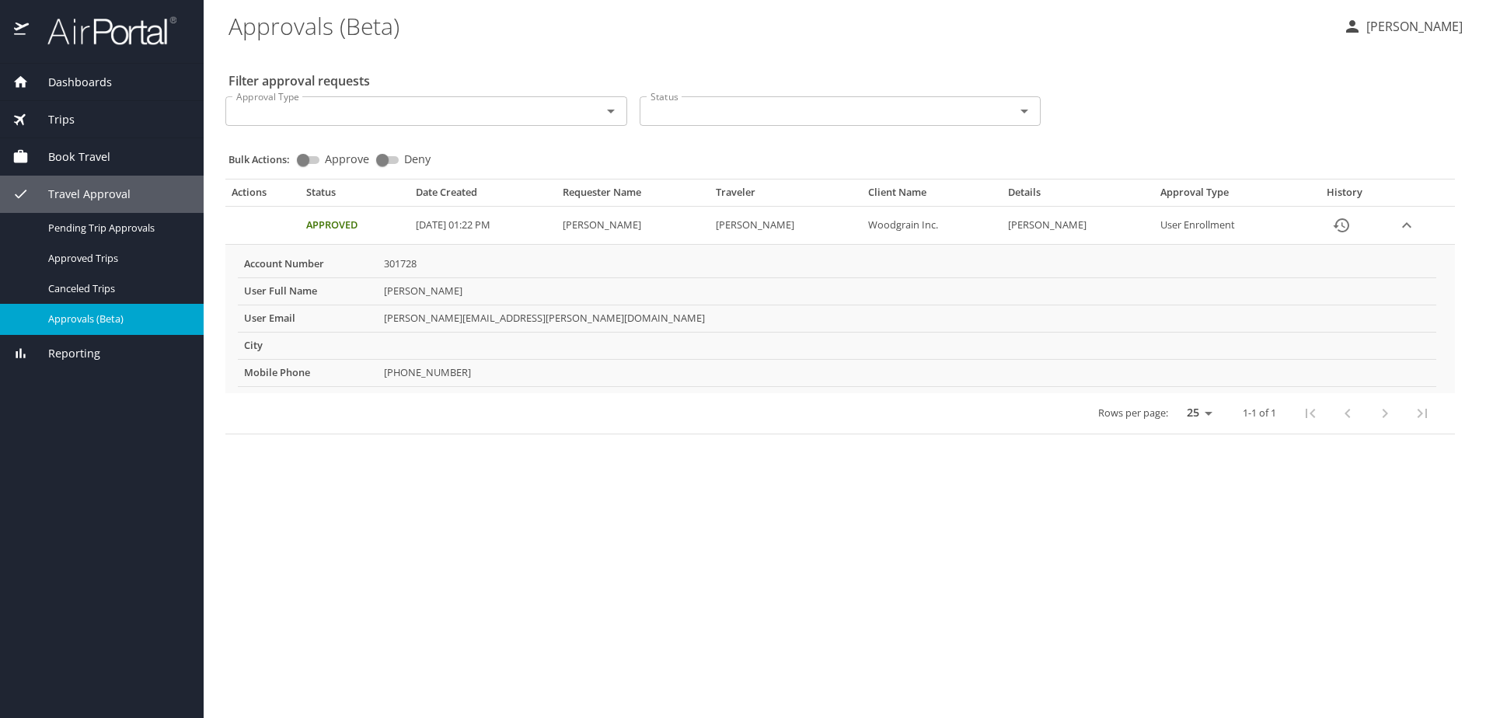
click at [570, 344] on td "More info for approvals" at bounding box center [907, 345] width 1059 height 27
click at [571, 372] on td "[PHONE_NUMBER]" at bounding box center [907, 372] width 1059 height 27
click at [585, 420] on div "Rows per page: 25 50 100 1-1 of 1" at bounding box center [837, 413] width 1211 height 40
click at [614, 466] on main "Approvals (Beta) [PERSON_NAME] Filter approval requests Approval Type Approval …" at bounding box center [845, 359] width 1282 height 718
drag, startPoint x: 648, startPoint y: 505, endPoint x: 739, endPoint y: 550, distance: 101.2
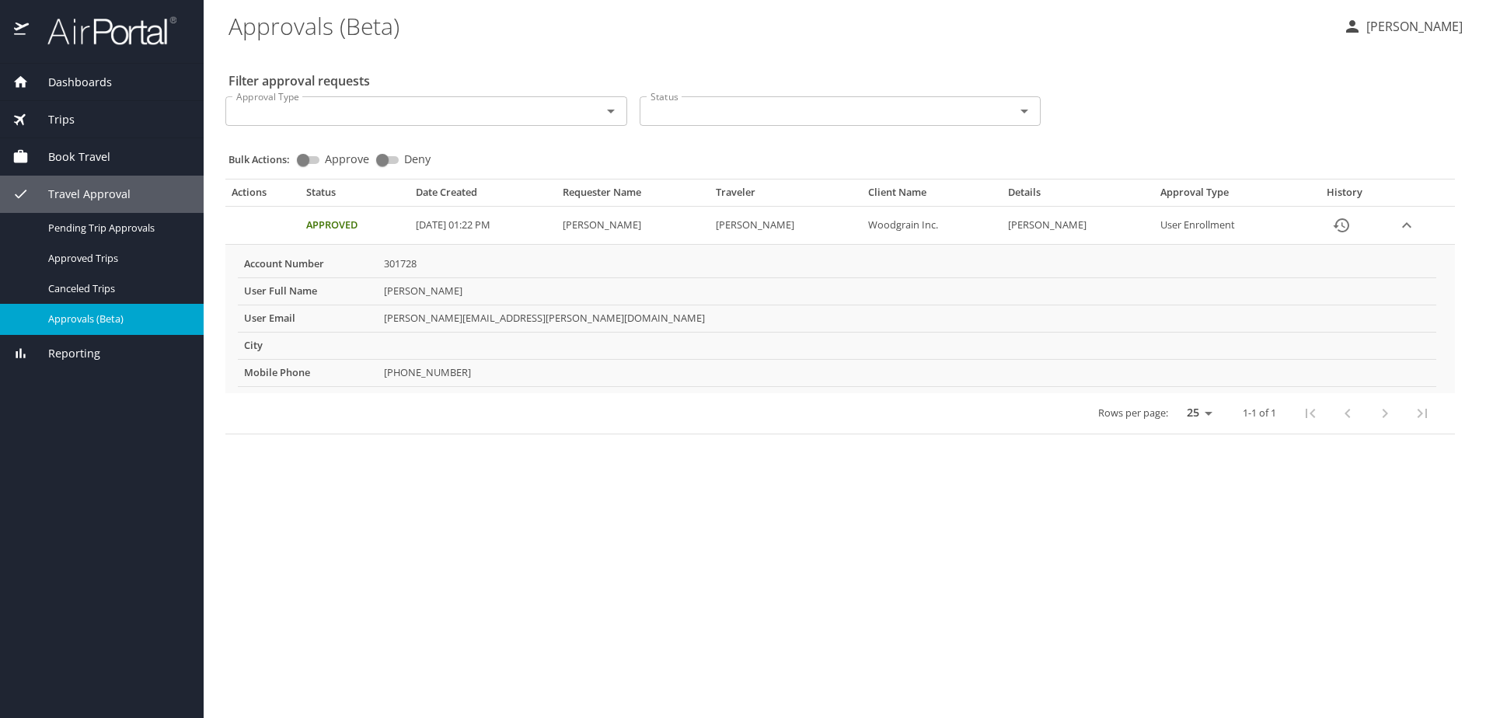
click at [657, 515] on main "Approvals (Beta) [PERSON_NAME] Filter approval requests Approval Type Approval …" at bounding box center [845, 359] width 1282 height 718
click at [74, 353] on span "Reporting" at bounding box center [65, 353] width 72 height 17
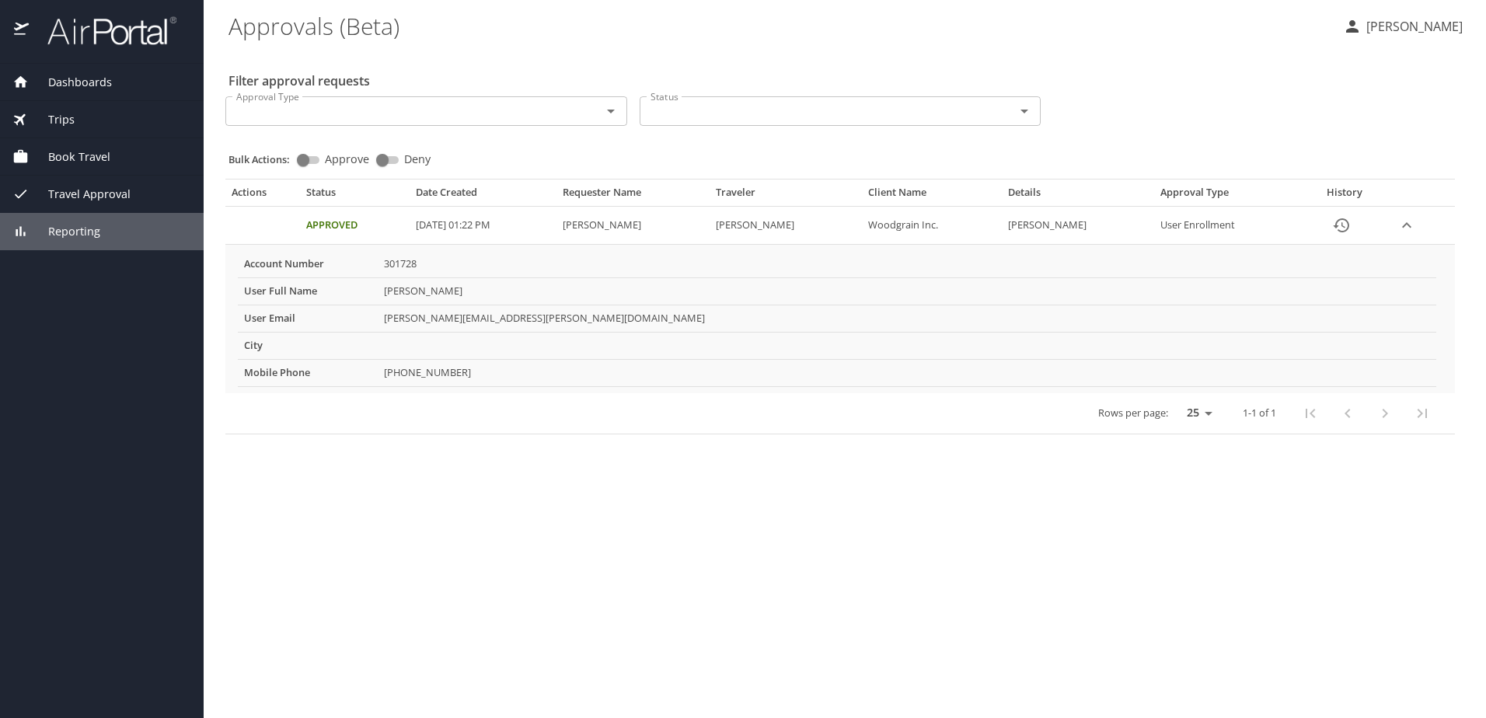
click at [1430, 16] on button "[PERSON_NAME]" at bounding box center [1403, 26] width 132 height 28
click at [1389, 173] on li "Sign out" at bounding box center [1397, 174] width 159 height 28
